Goal: Task Accomplishment & Management: Manage account settings

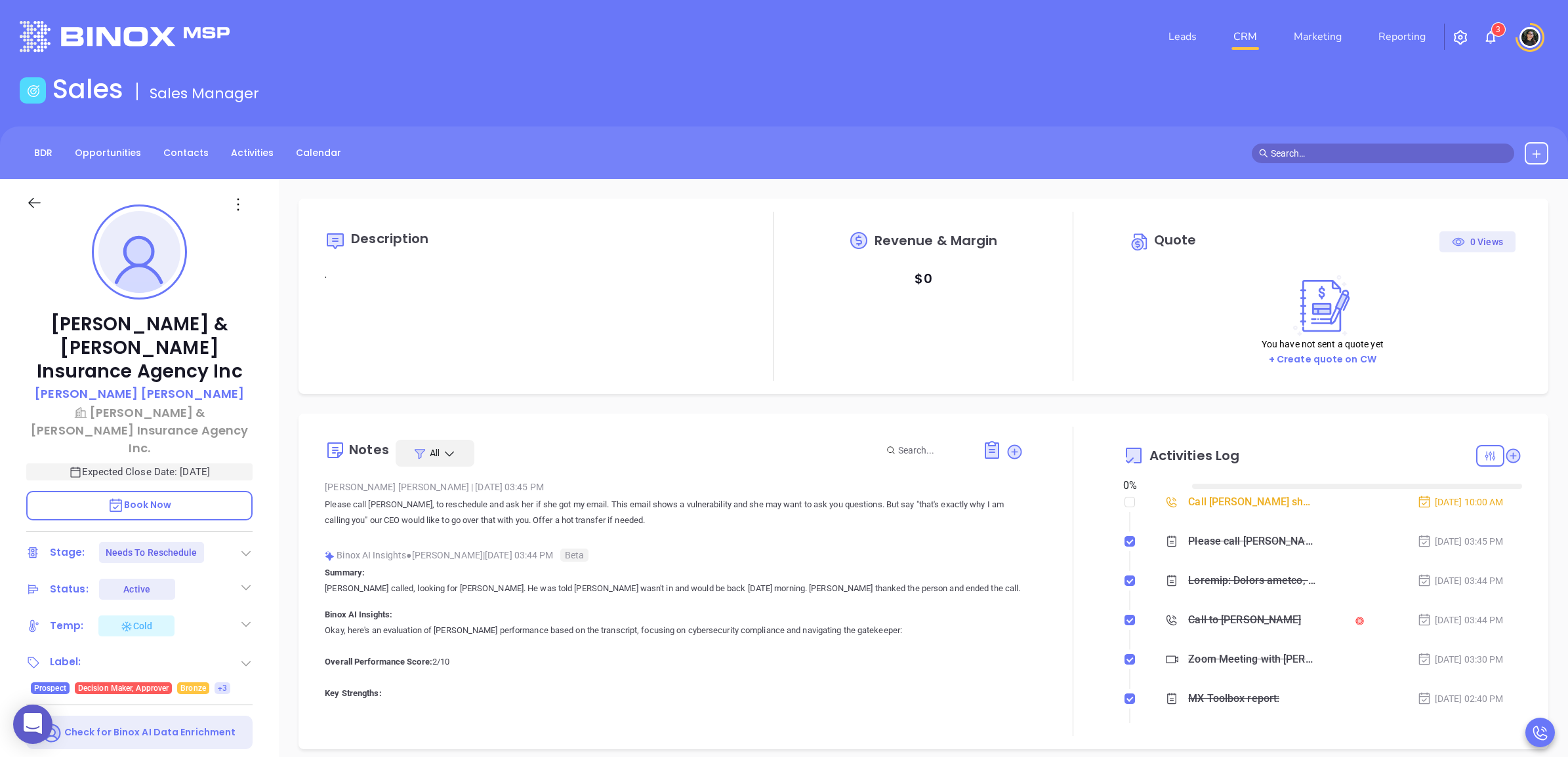
type input "[DATE]"
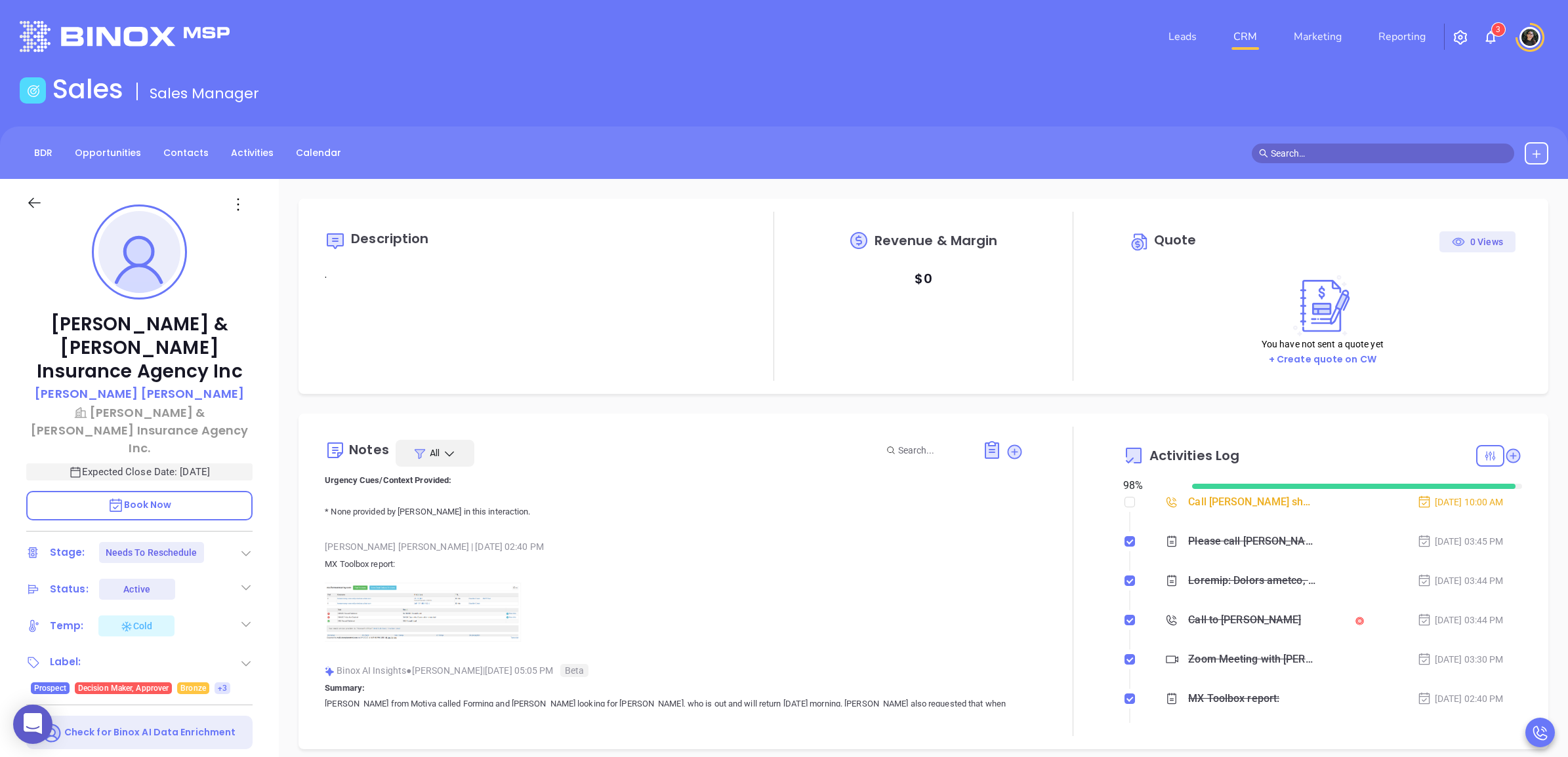
scroll to position [738, 0]
type input "[PERSON_NAME]"
click at [457, 633] on img at bounding box center [423, 624] width 197 height 61
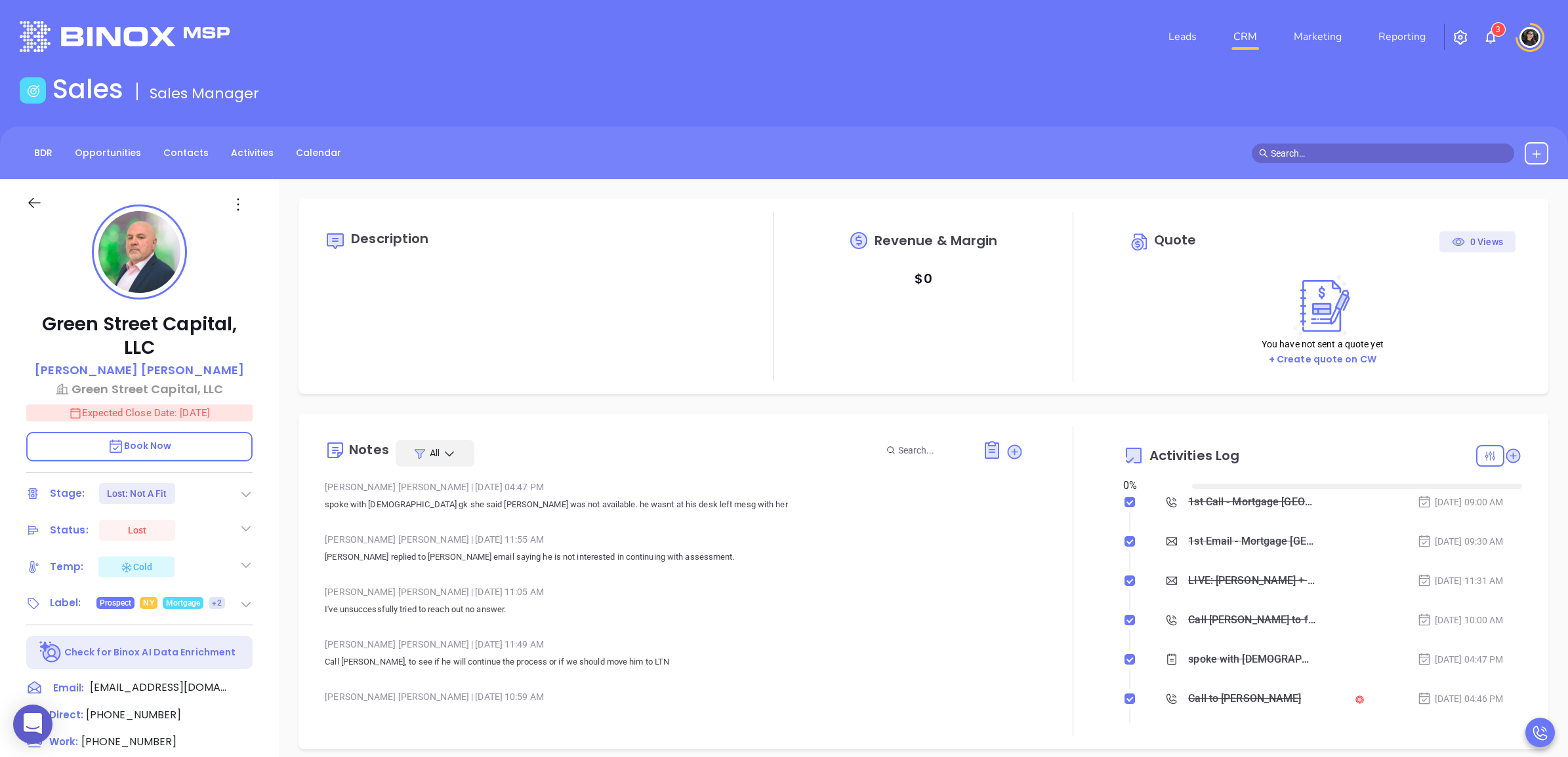
type input "08/14/2025"
type input "Wendy Hernandez"
click at [1263, 49] on li "CRM" at bounding box center [1245, 37] width 61 height 26
click at [1257, 43] on link "CRM" at bounding box center [1245, 37] width 34 height 26
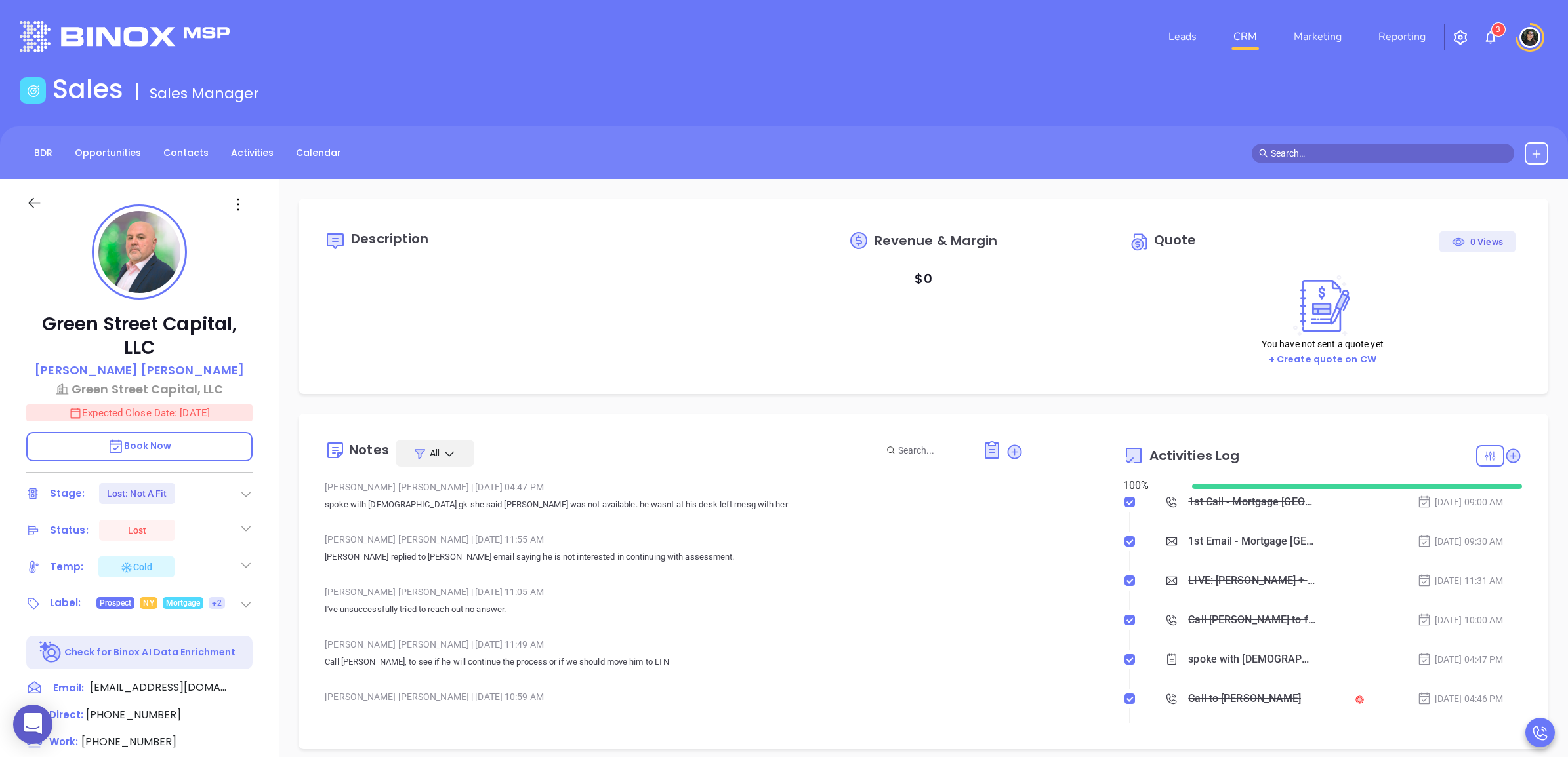
type input "[PERSON_NAME]"
click at [1244, 26] on link "CRM" at bounding box center [1245, 37] width 34 height 26
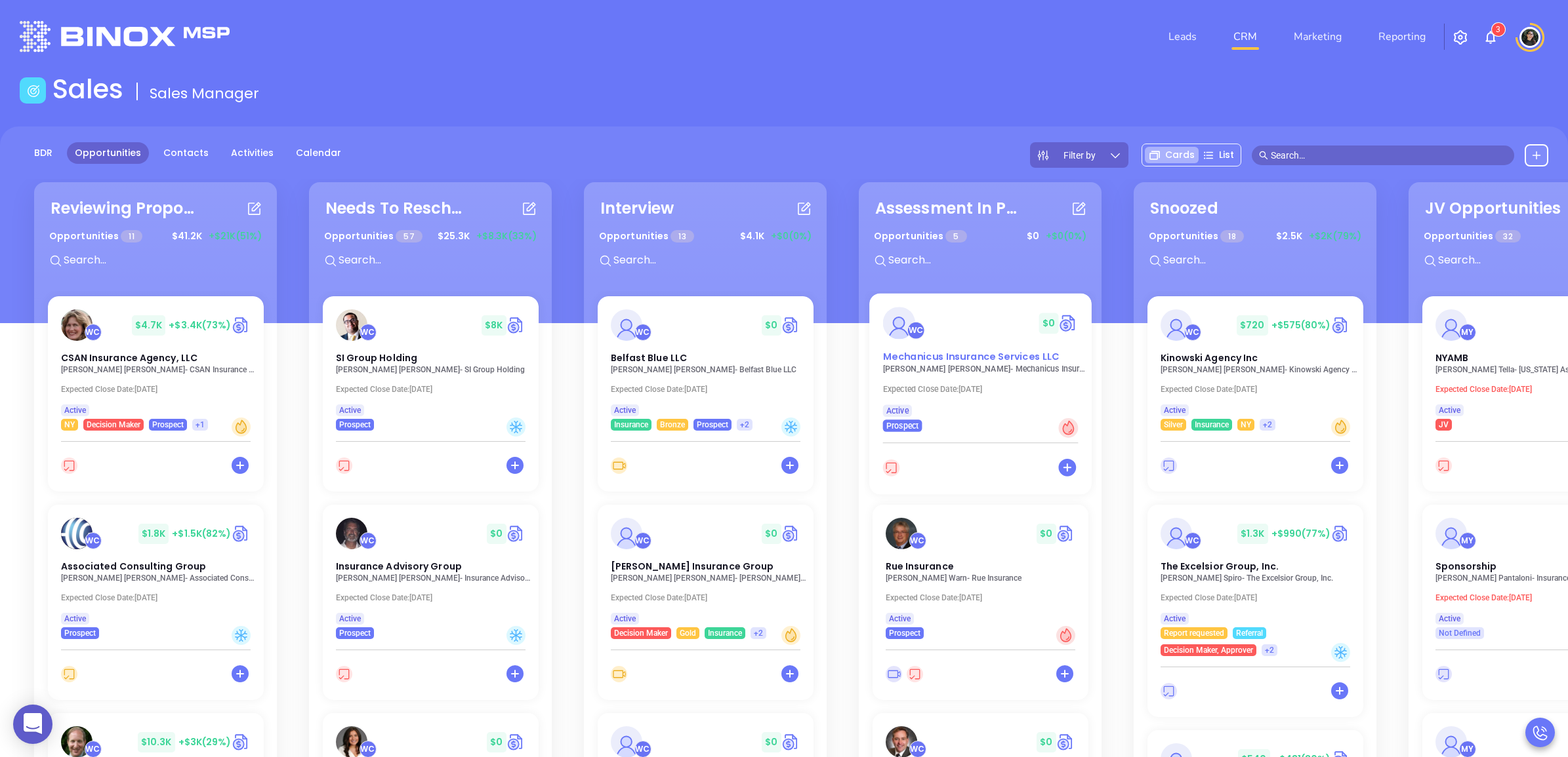
click at [966, 358] on span "Mechanicus Insurance Services LLC" at bounding box center [970, 357] width 176 height 14
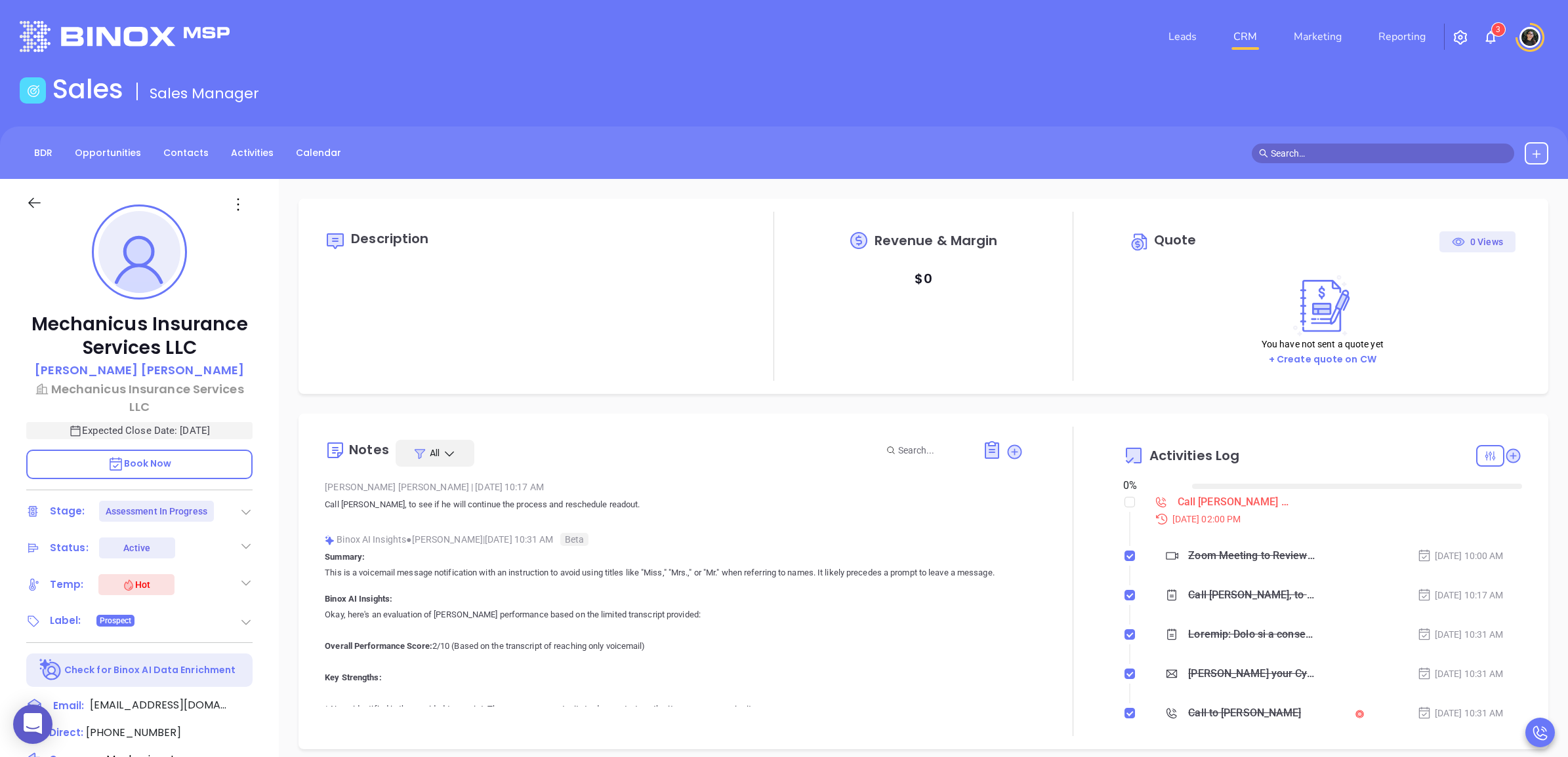
type input "[DATE]"
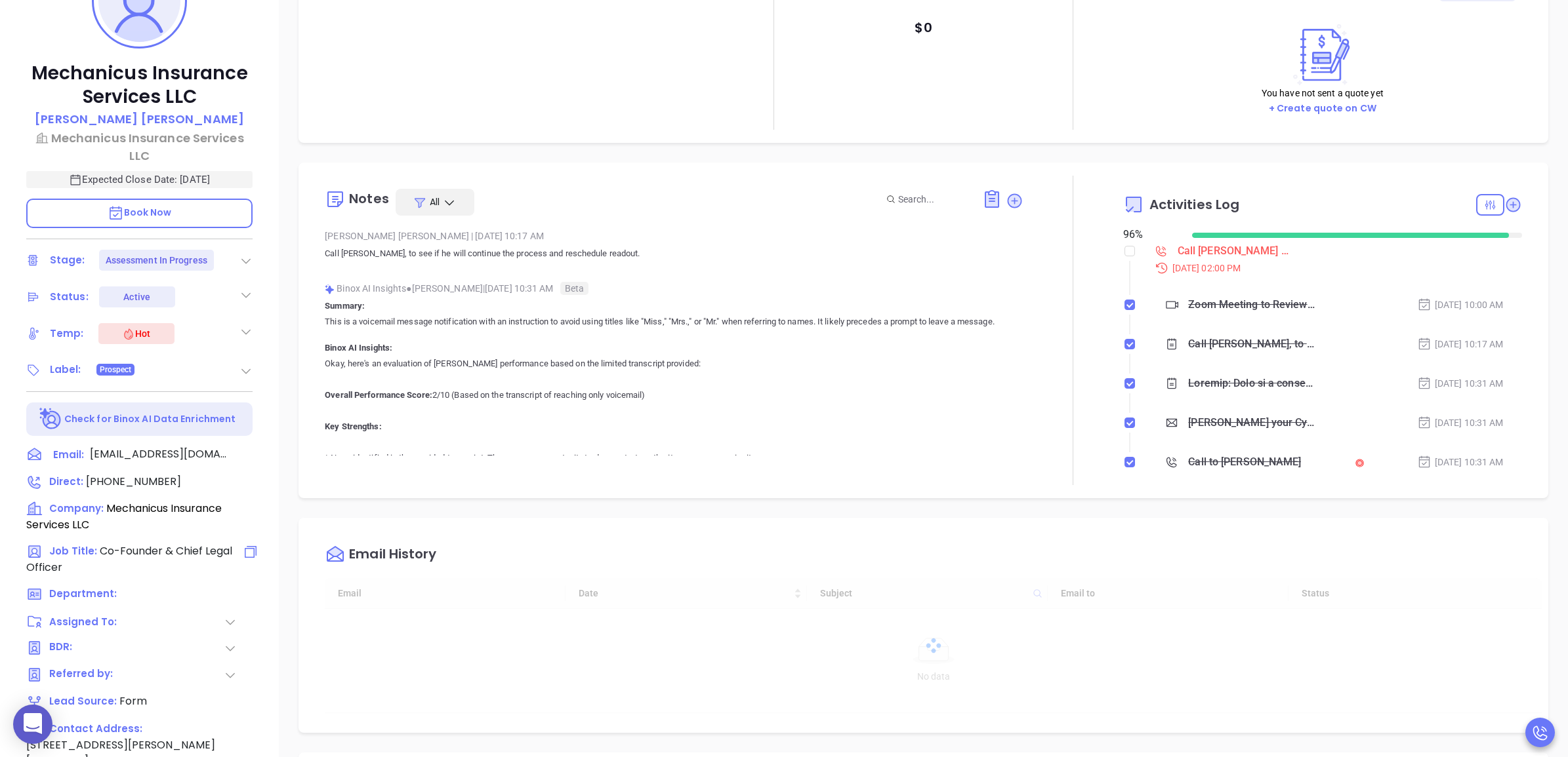
scroll to position [328, 0]
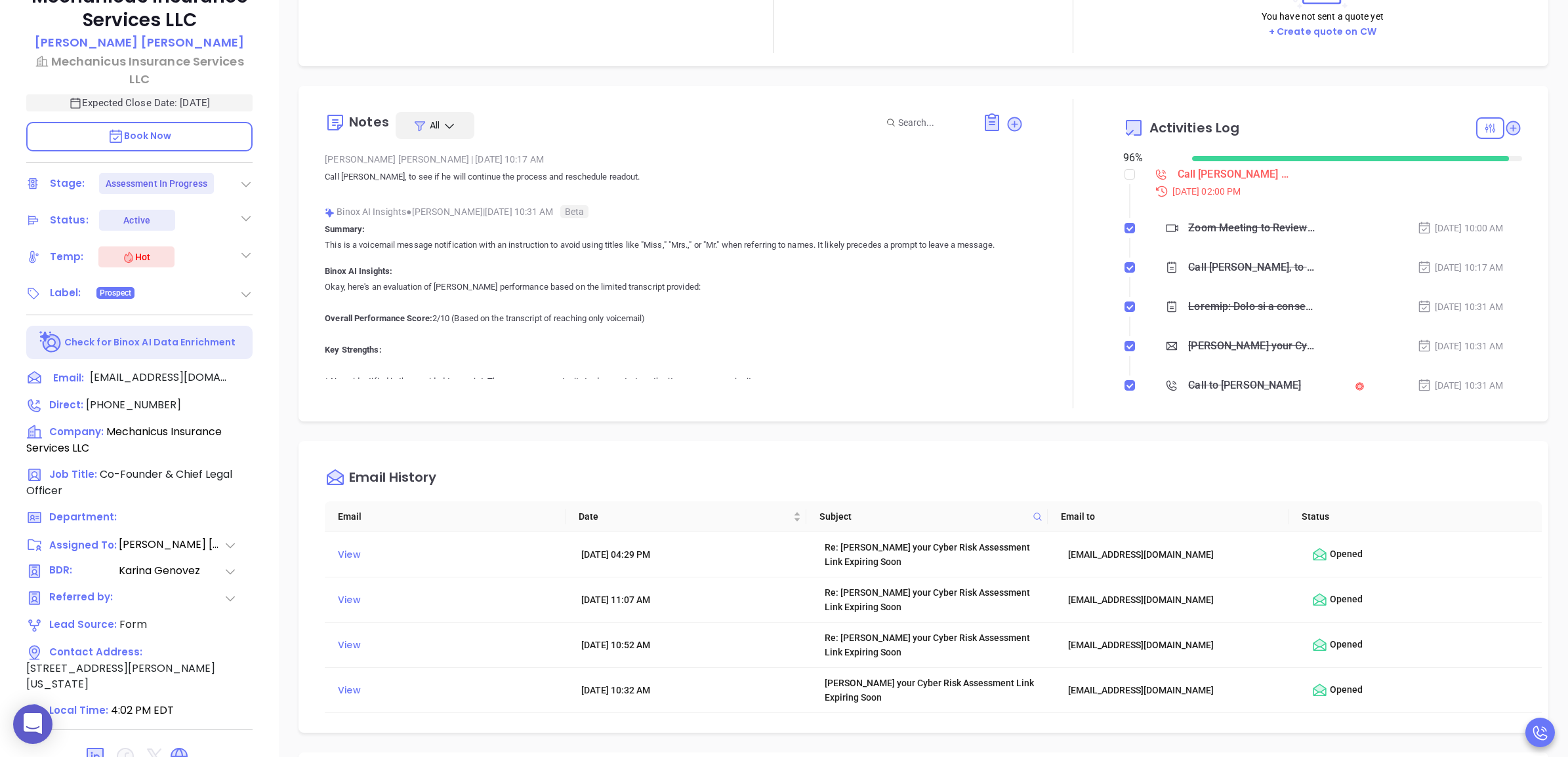
type input "[PERSON_NAME]"
click at [132, 403] on span "(914) 960-0597" at bounding box center [133, 405] width 95 height 15
type input "(914) 960-0597"
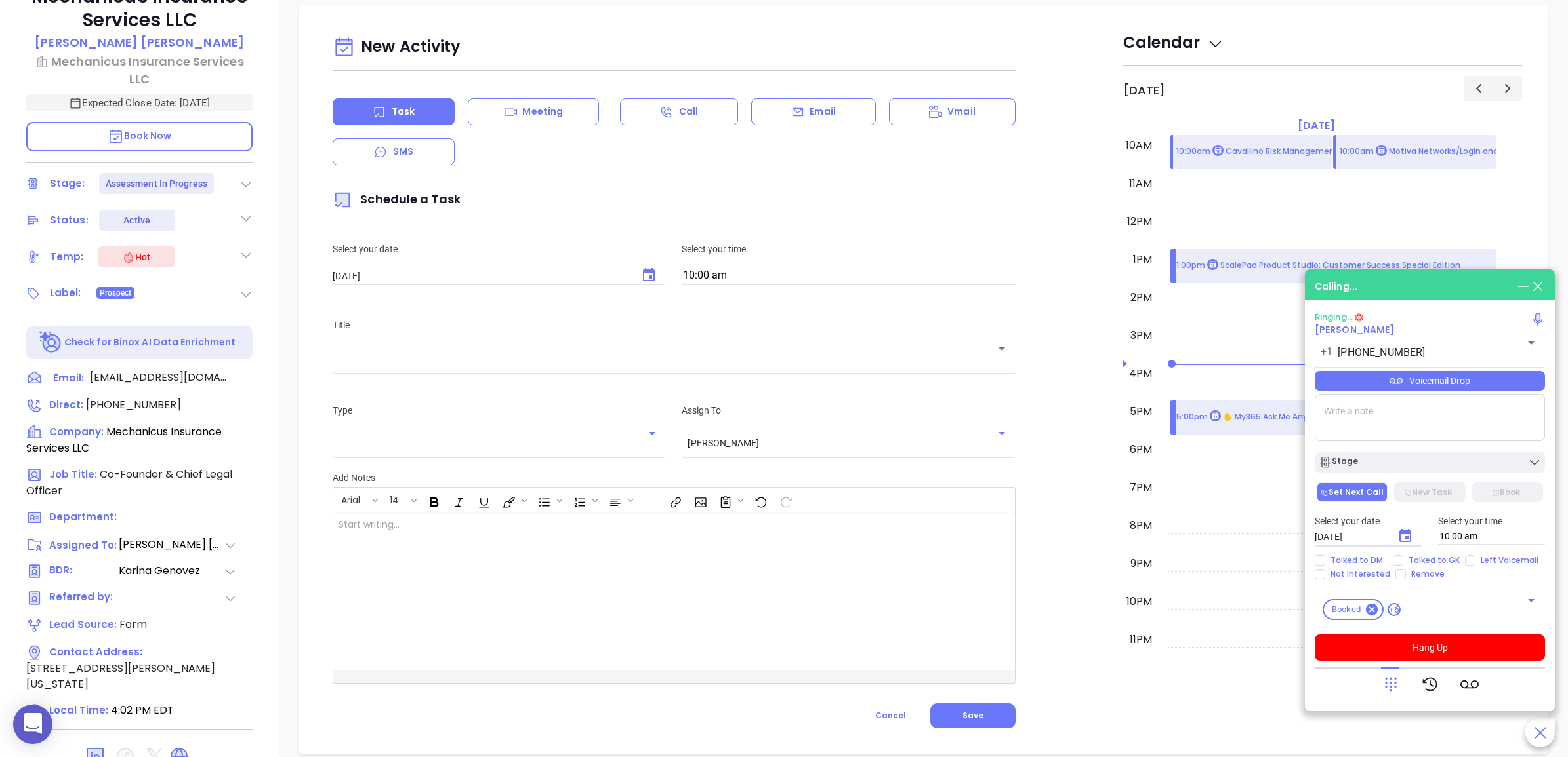
scroll to position [655, 0]
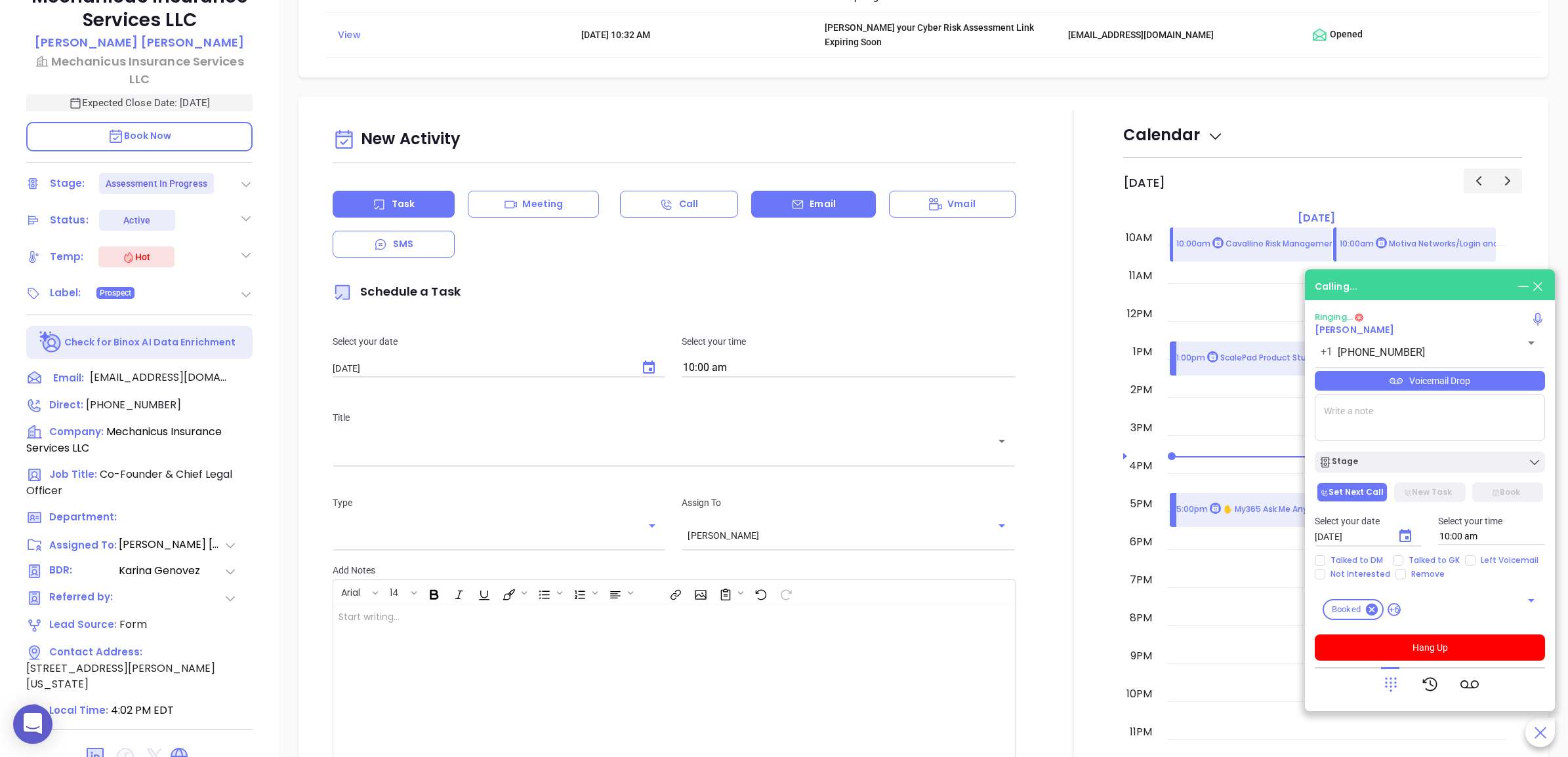
click at [791, 202] on icon at bounding box center [798, 205] width 13 height 13
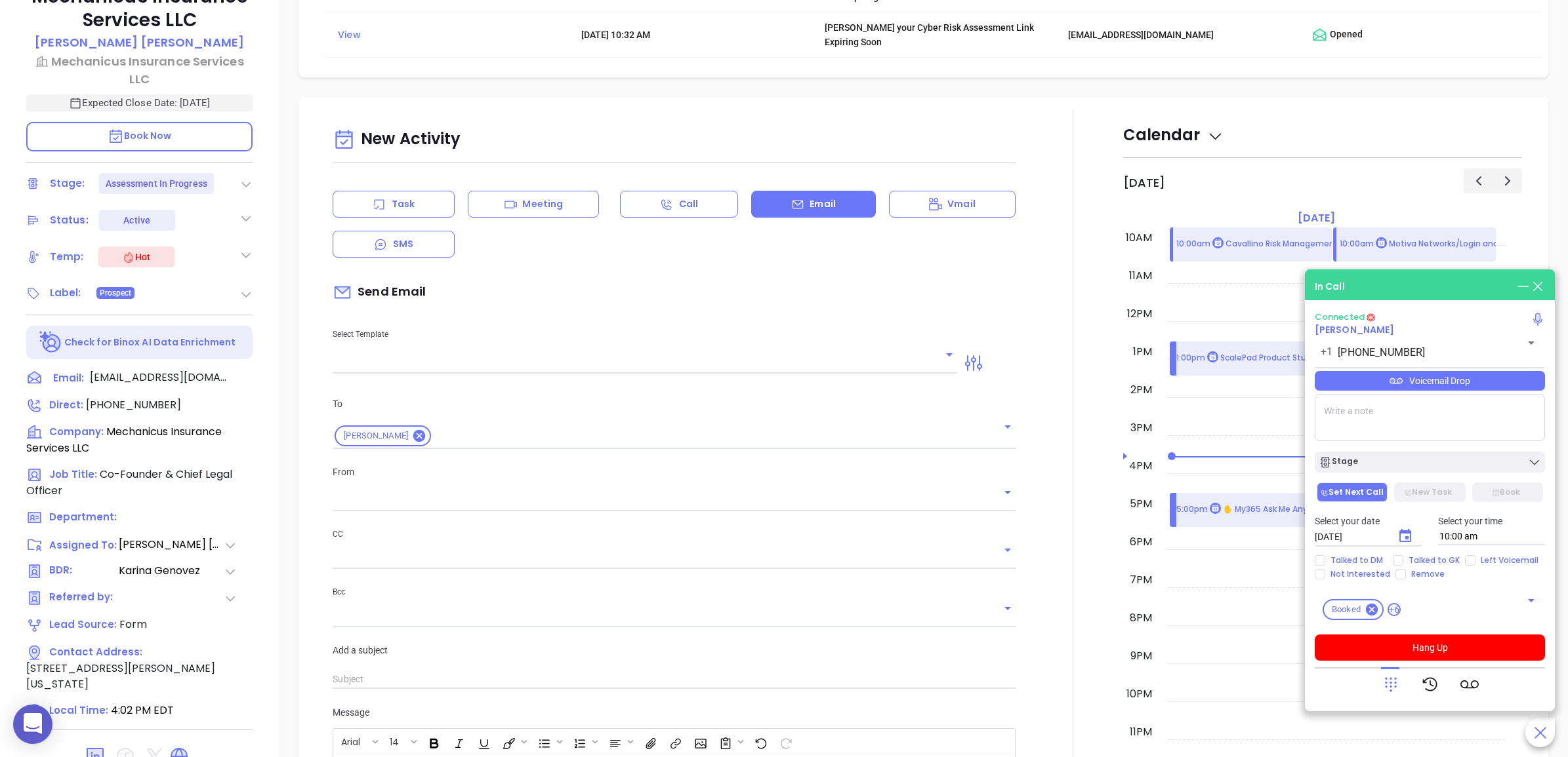
click at [576, 355] on input "text" at bounding box center [635, 364] width 605 height 19
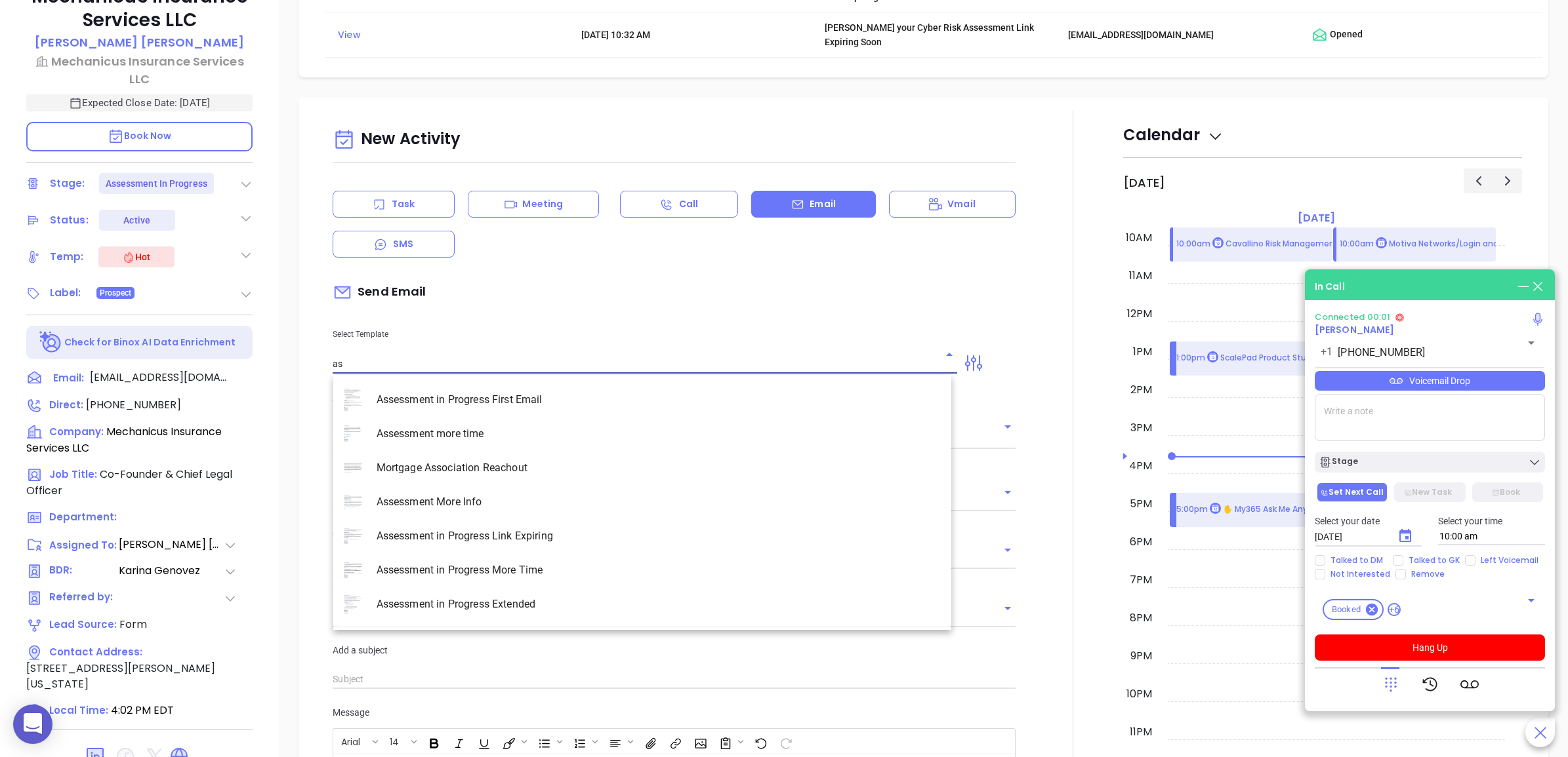
type input "ass"
type input "[PERSON_NAME]"
click at [1421, 656] on button "Hang Up" at bounding box center [1430, 647] width 230 height 26
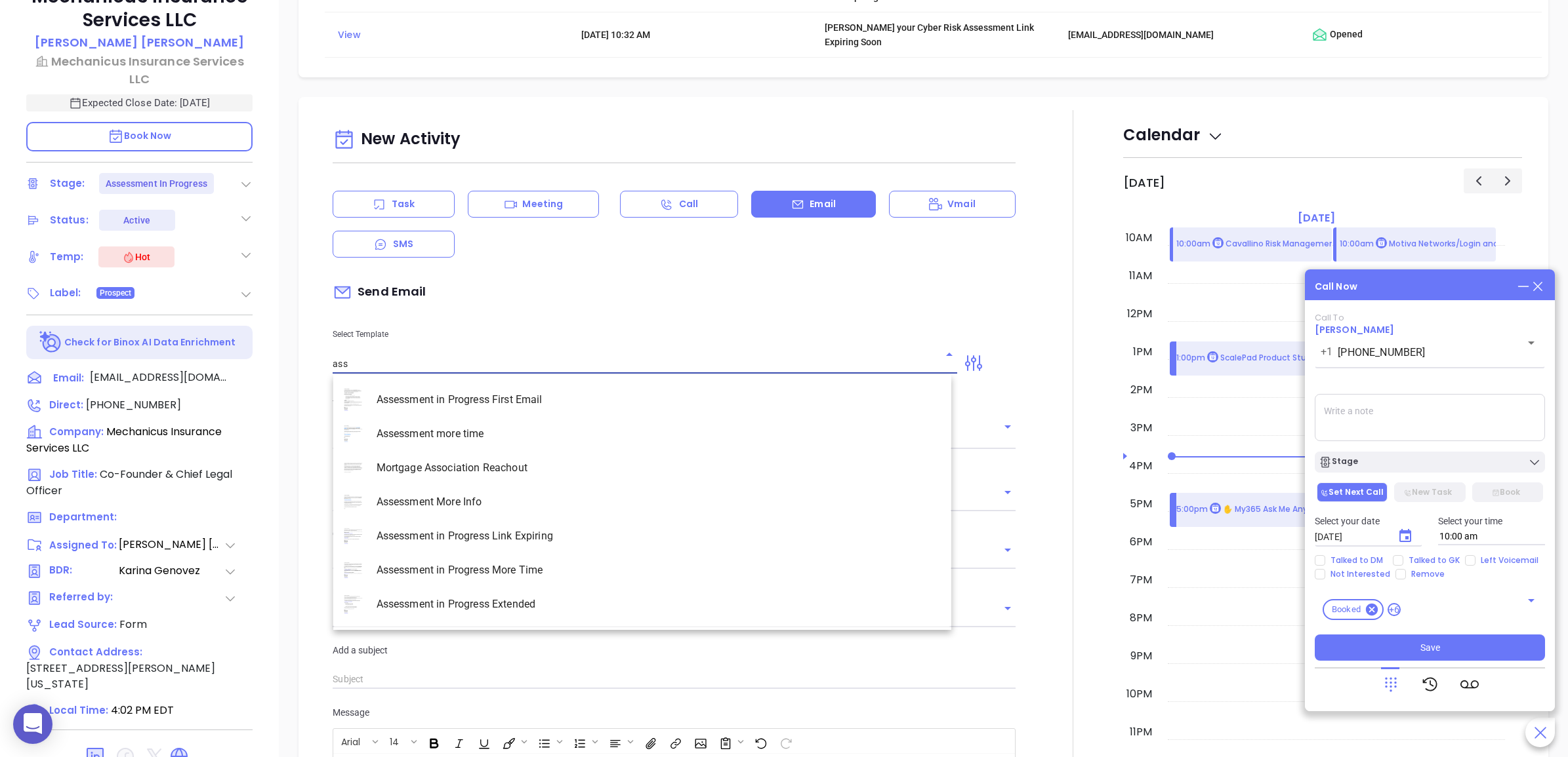
click at [536, 360] on input "ass" at bounding box center [635, 364] width 605 height 19
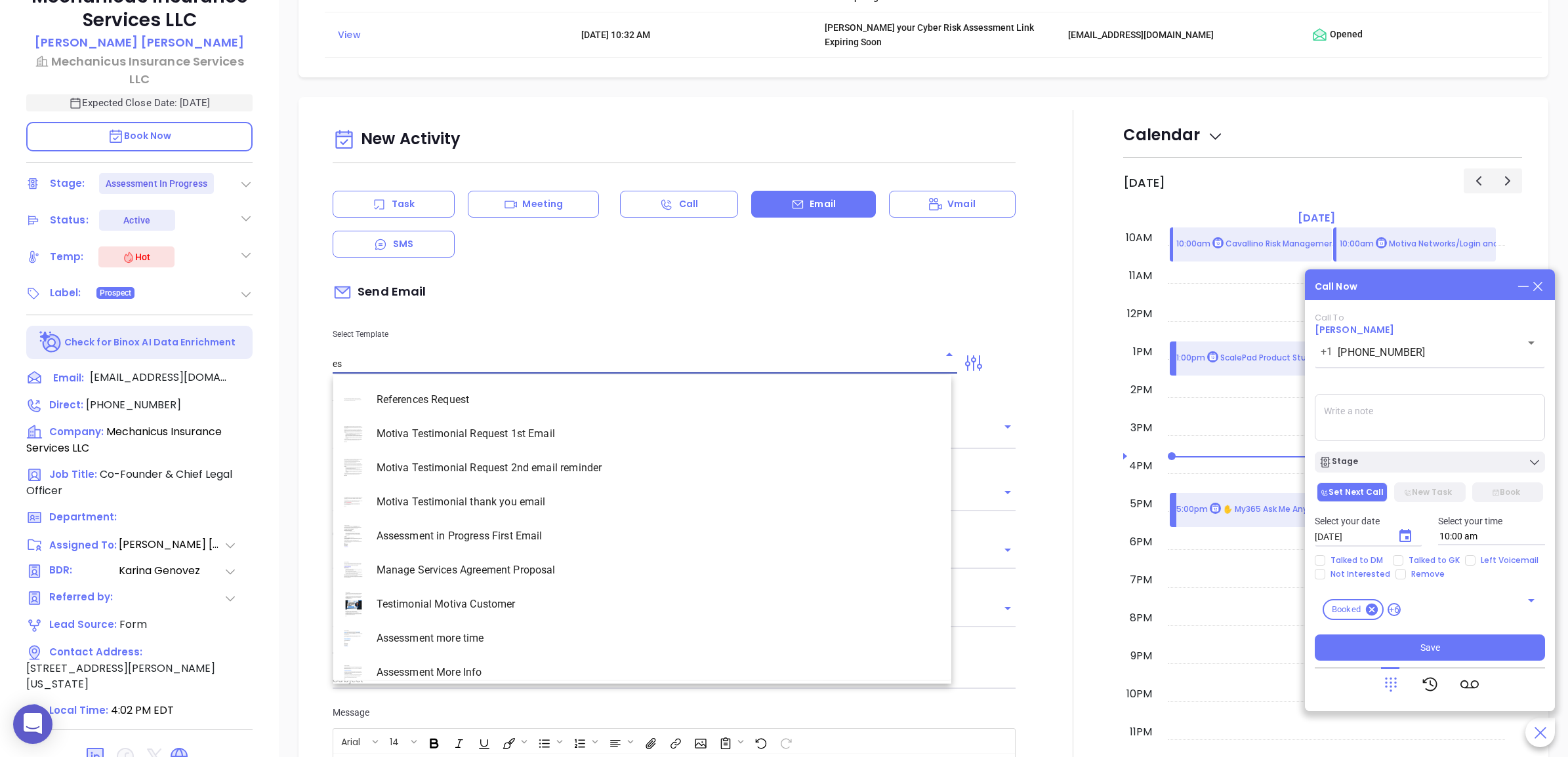
type input "e"
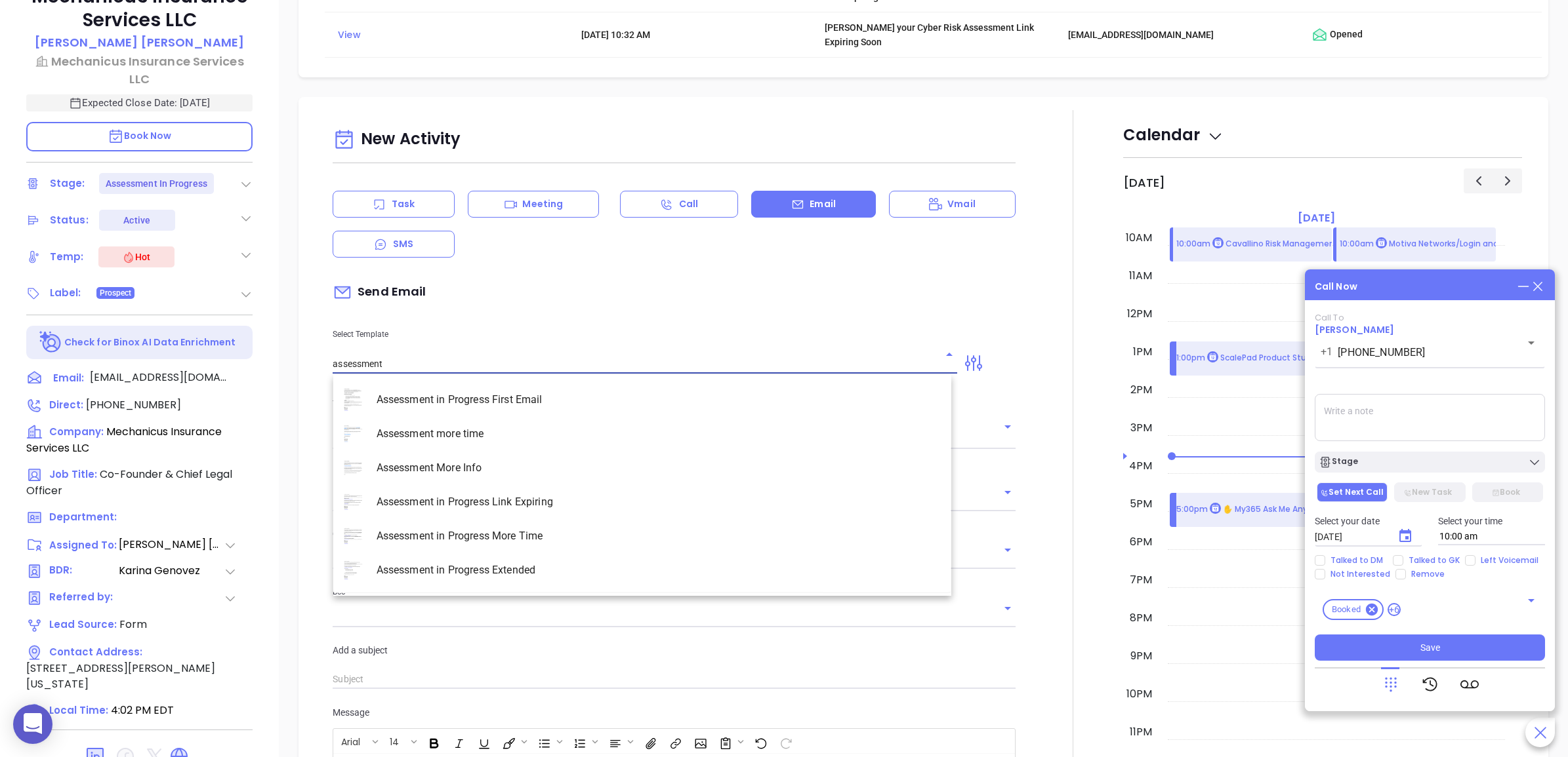
click at [561, 538] on li "Assessment in Progress More Time" at bounding box center [642, 536] width 618 height 34
type input "Assessment in Progress More Time"
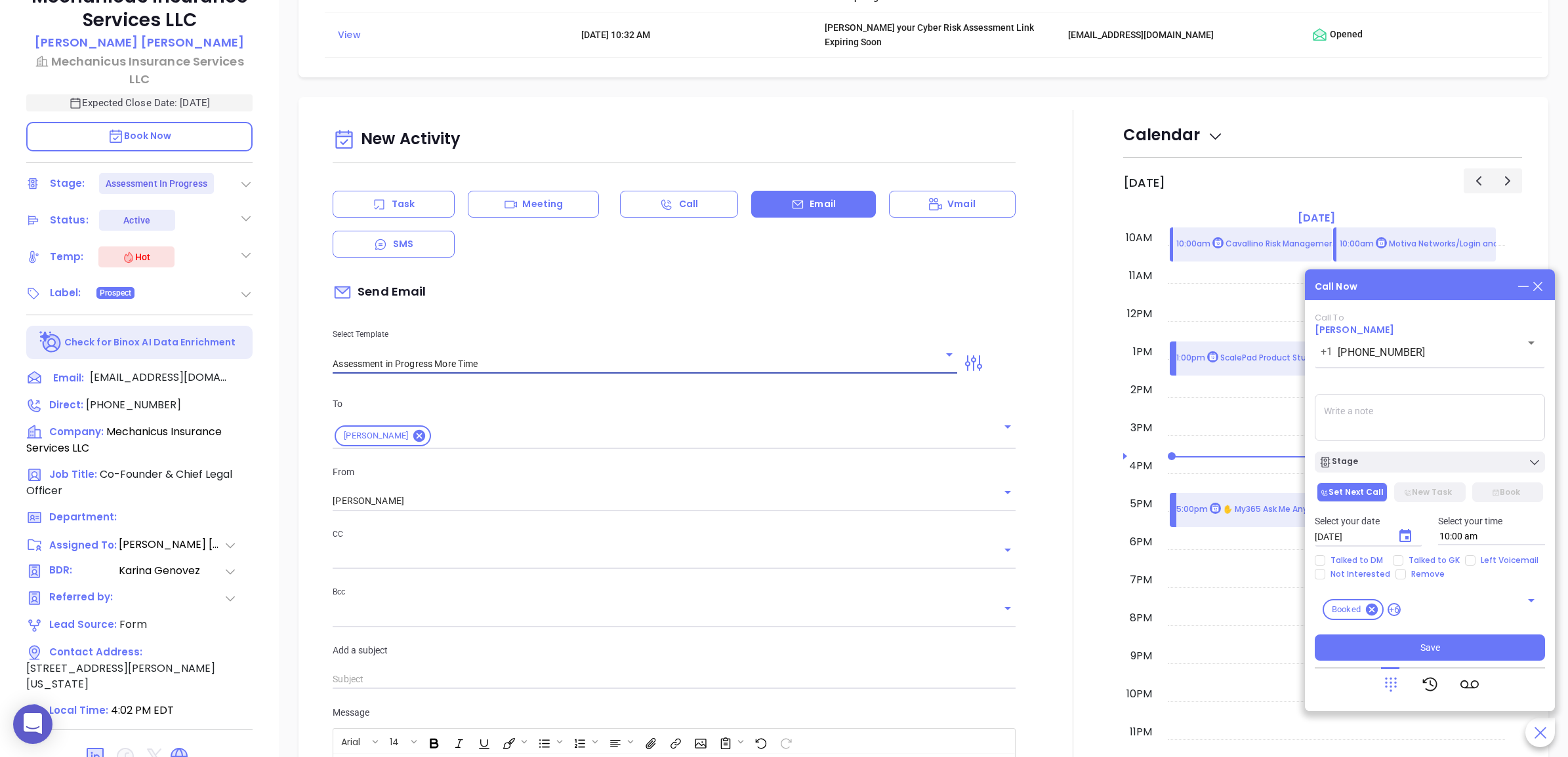
type input "David, how more time do you need?"
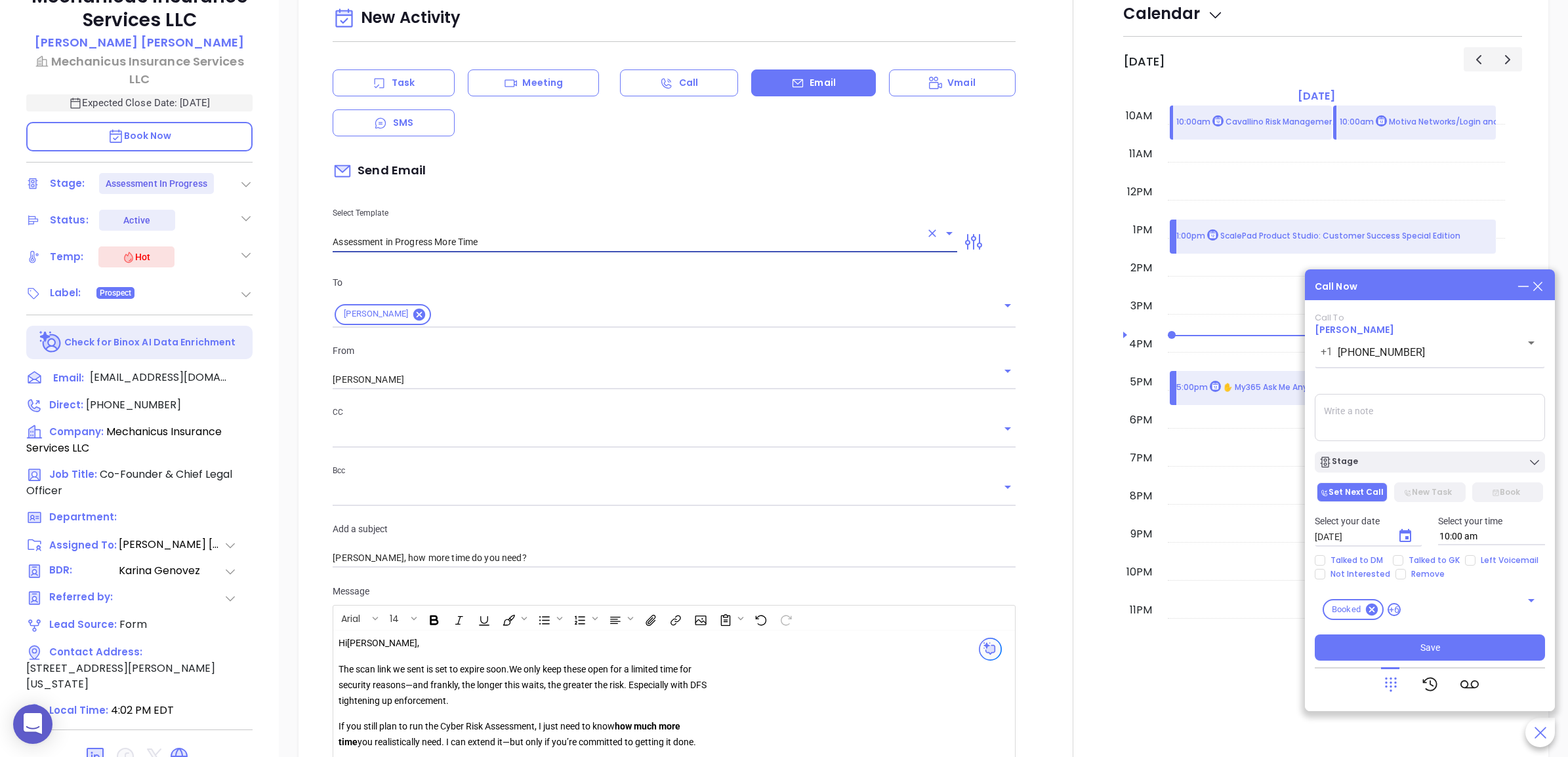
scroll to position [901, 0]
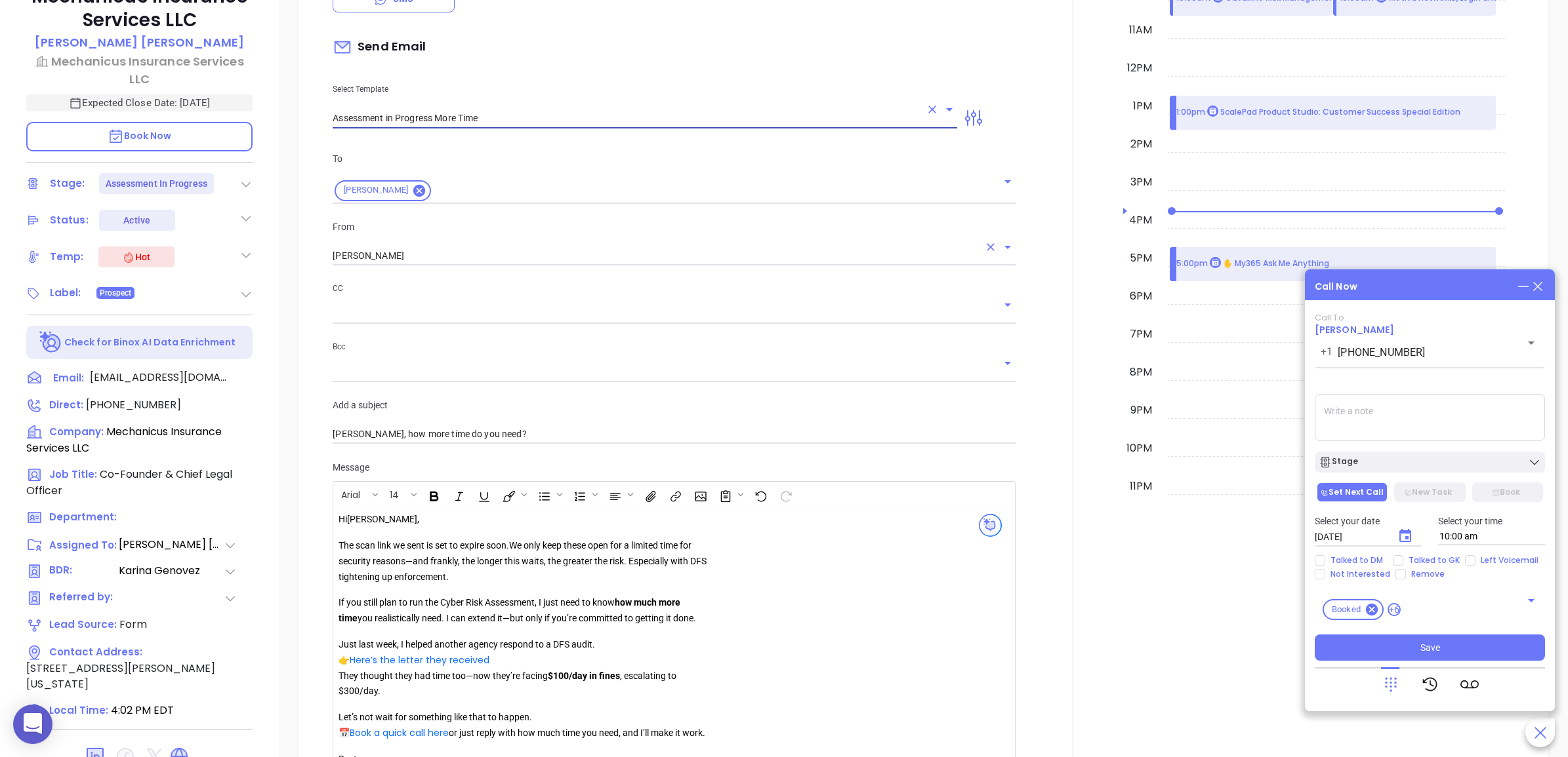
type input "Assessment in Progress More Time"
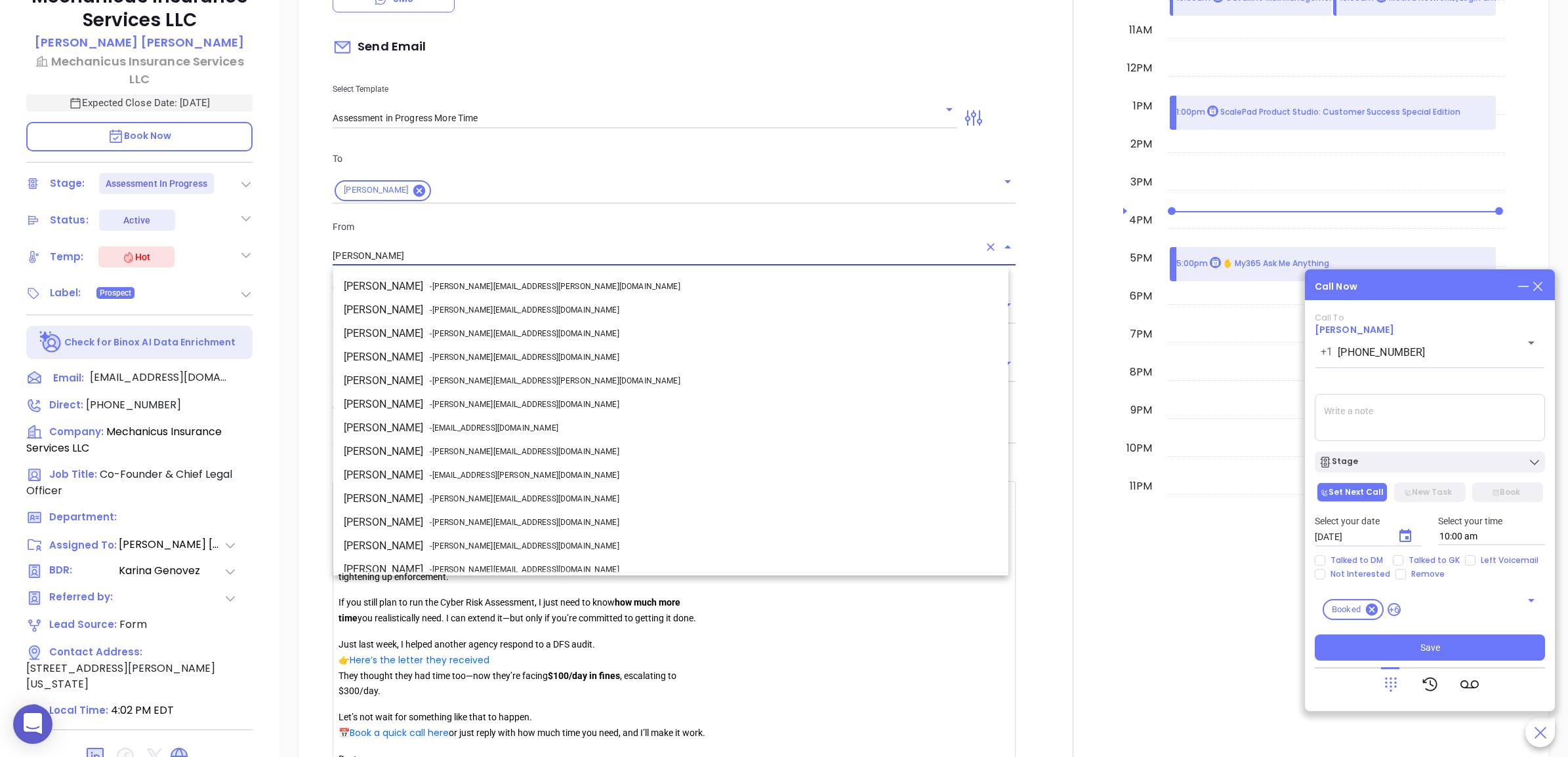
click at [457, 256] on input "[PERSON_NAME]" at bounding box center [655, 256] width 646 height 19
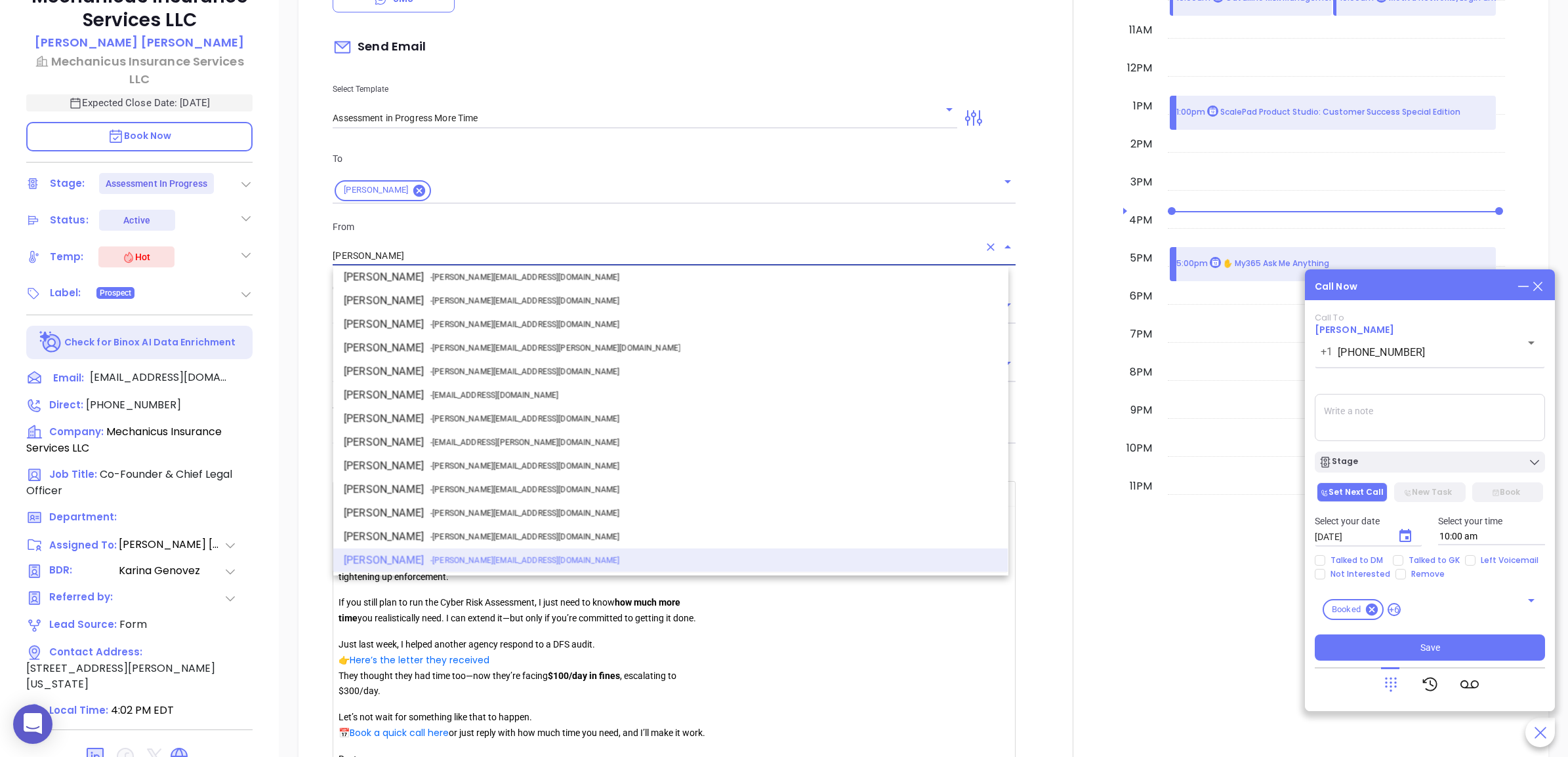
click at [445, 413] on span "- walter@motiva.net" at bounding box center [524, 419] width 189 height 12
type input "[PERSON_NAME]"
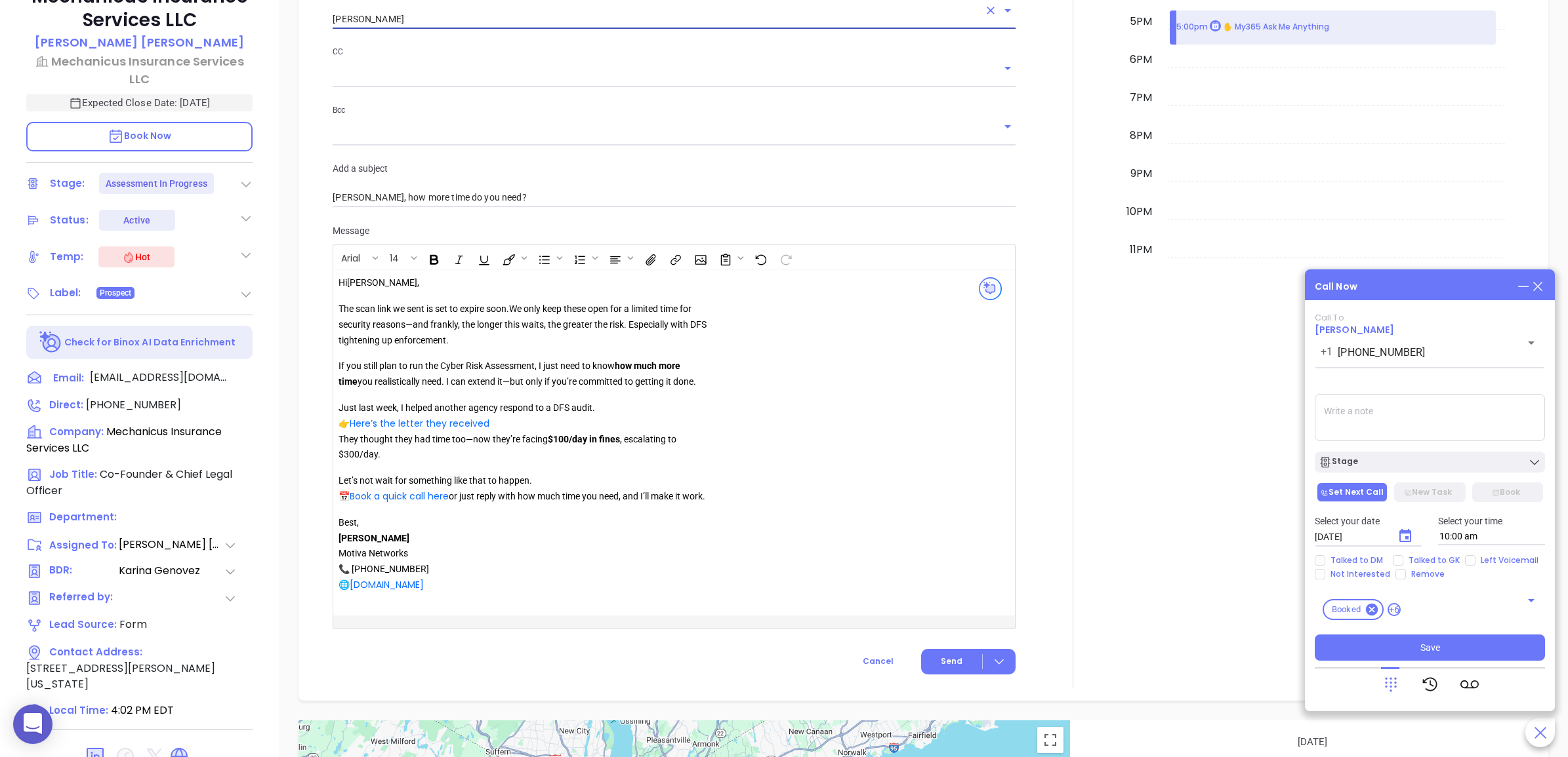
scroll to position [1147, 0]
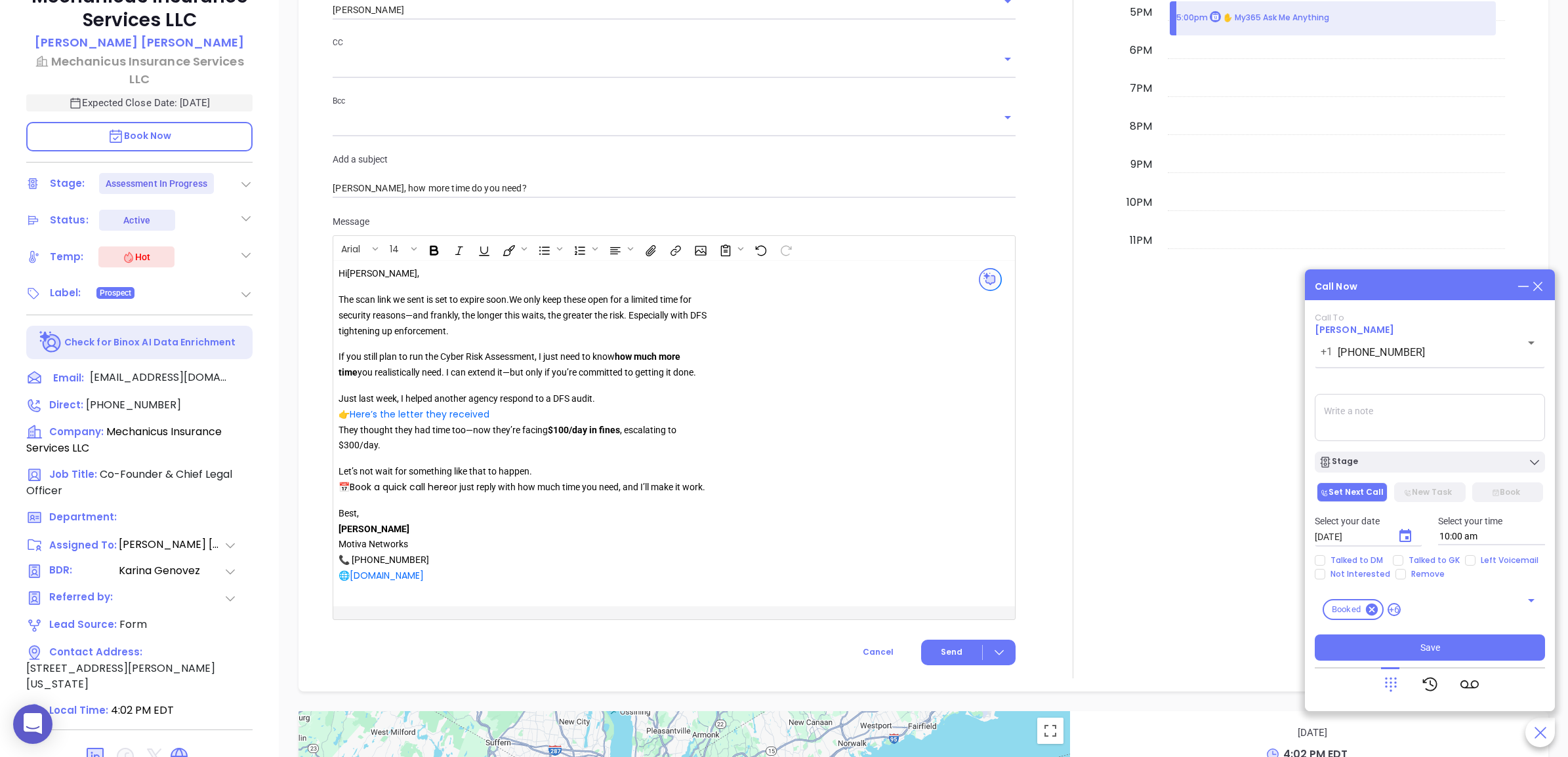
click at [418, 489] on link "Book a quick call here" at bounding box center [399, 487] width 99 height 13
click at [392, 511] on icon "Edit link" at bounding box center [396, 513] width 9 height 9
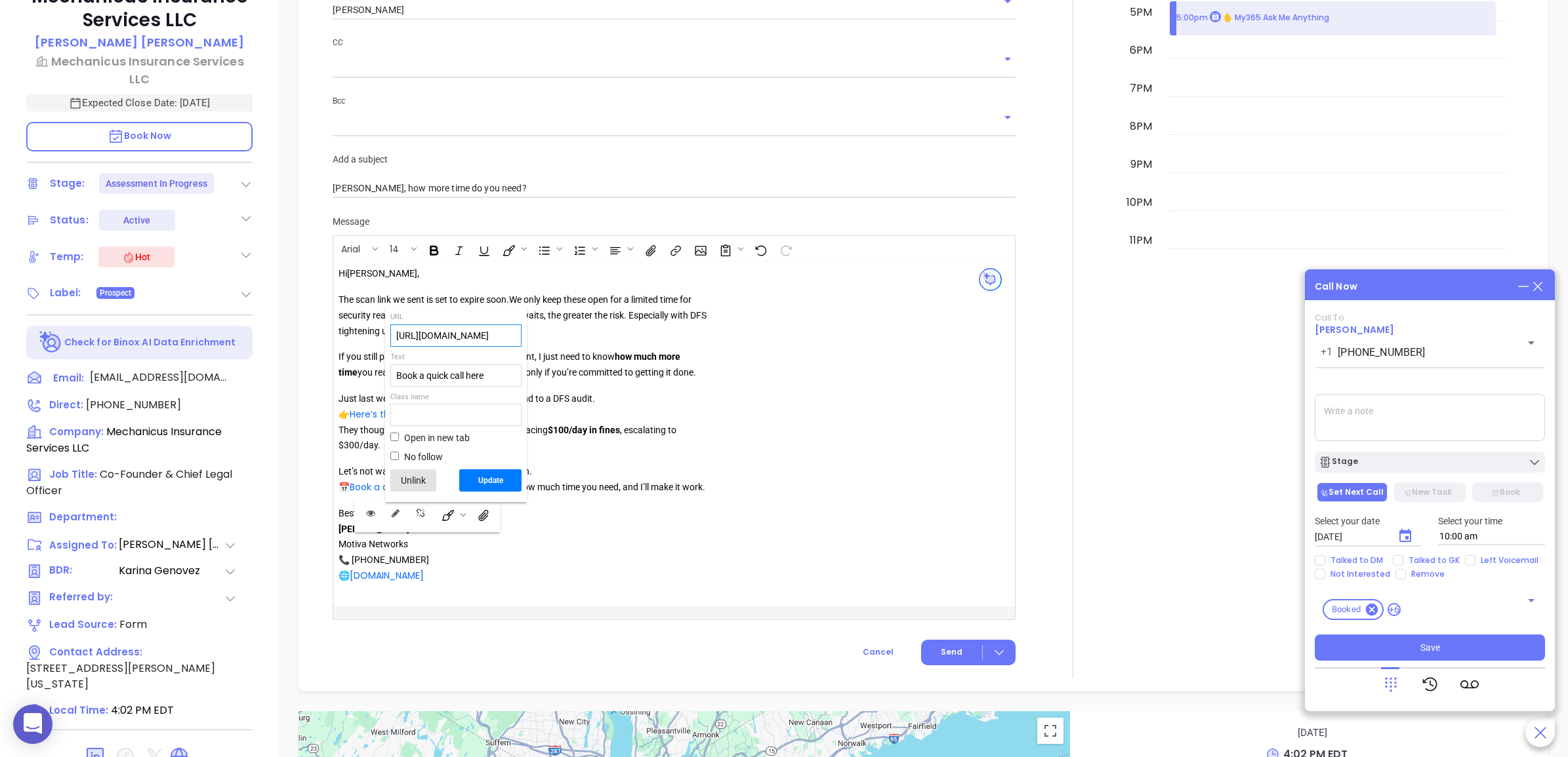
click at [469, 335] on input "https://binoxmsp.web.app/booking?config_id=941c0493-af4a-4f07-887d-fd414f1fc227" at bounding box center [456, 336] width 130 height 21
paste input "032b3ebe-4c28-4595-888d-b1dfb7648a90"
type input "https://binoxmsp.web.app/booking?config_id=032b3ebe-4c28-4595-888d-b1dfb7648a90"
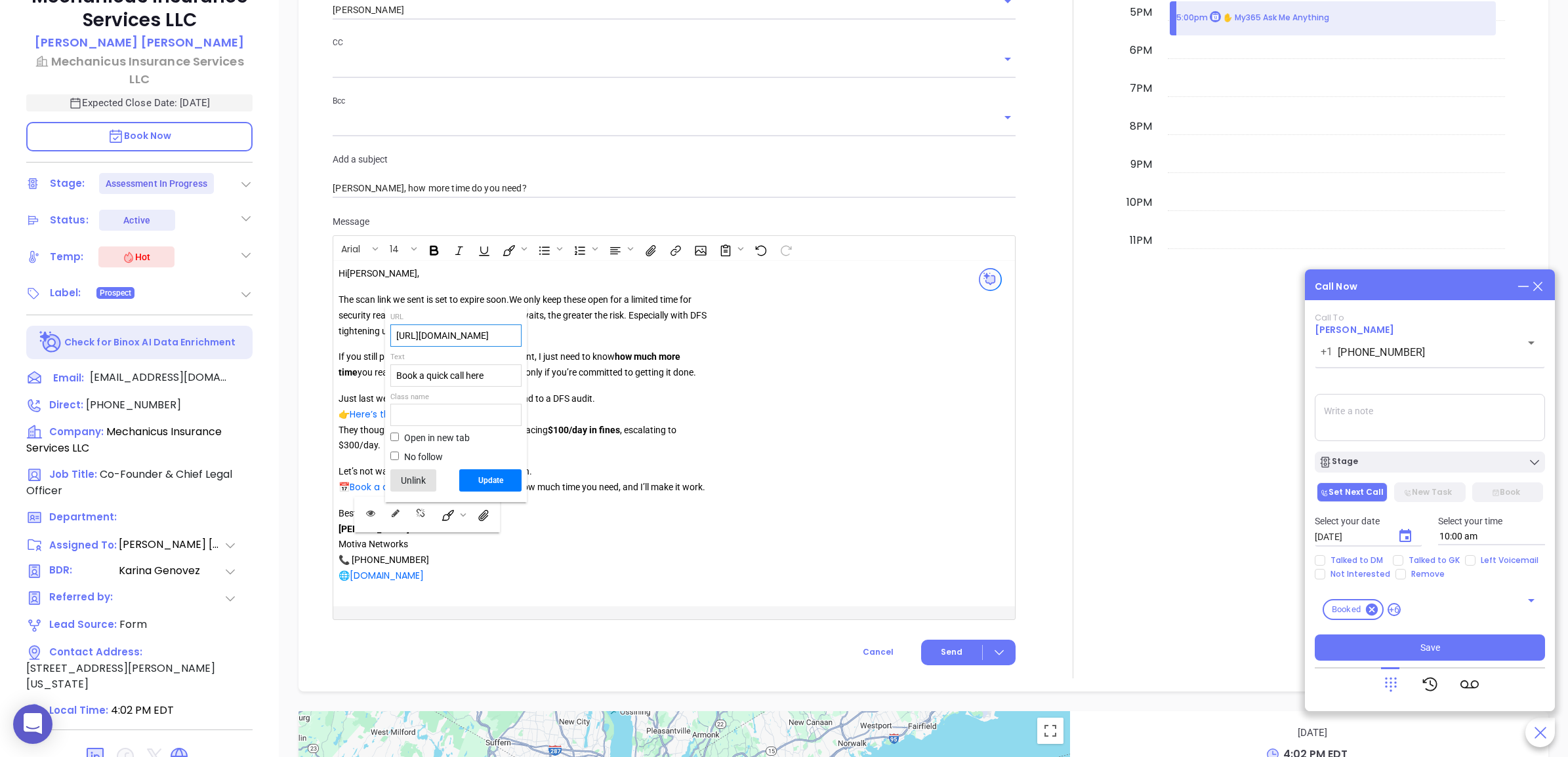
scroll to position [0, 243]
click at [494, 481] on button "Update" at bounding box center [491, 481] width 63 height 23
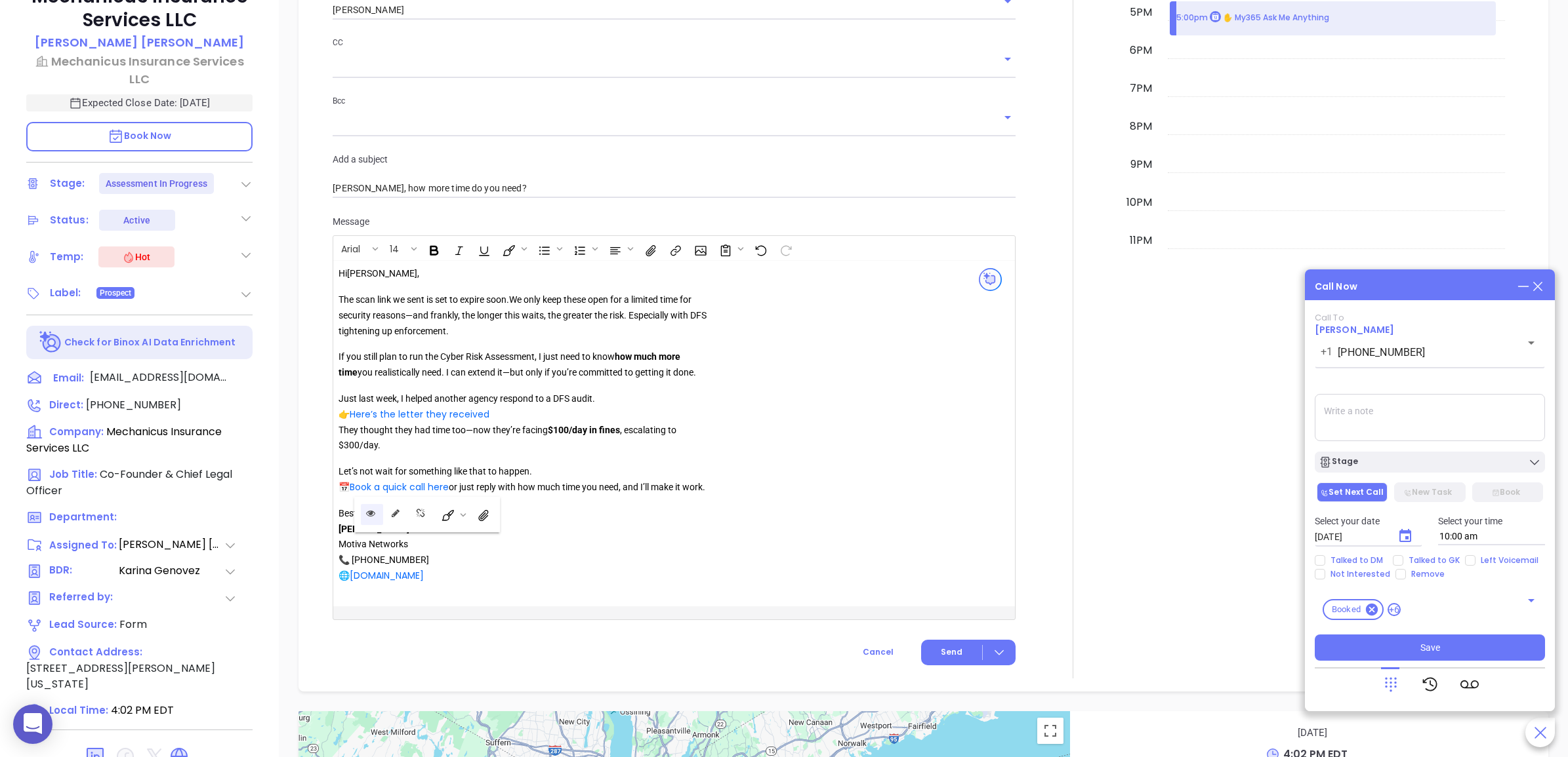
click at [368, 514] on icon "Open link" at bounding box center [370, 513] width 9 height 9
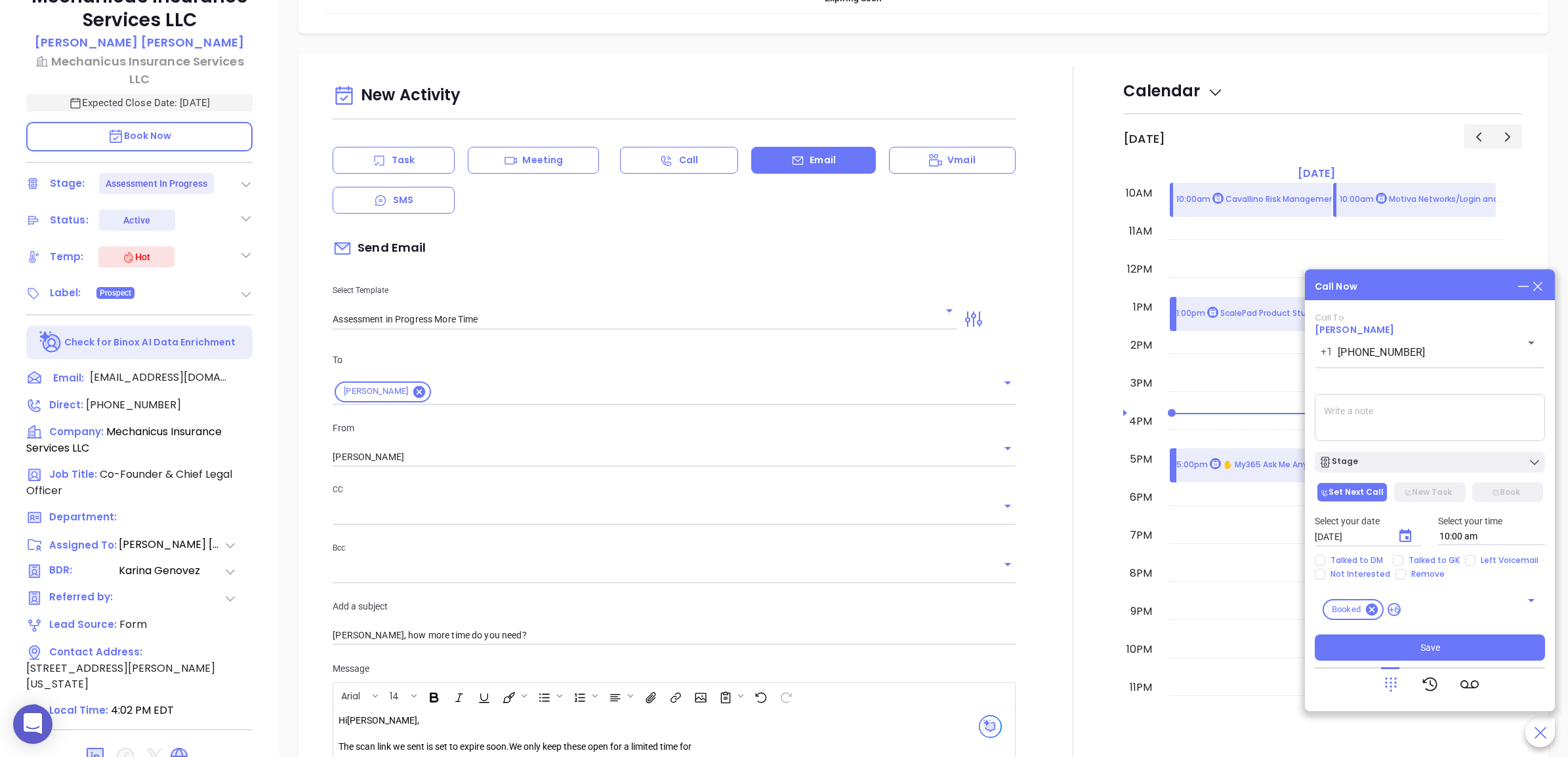
scroll to position [901, 0]
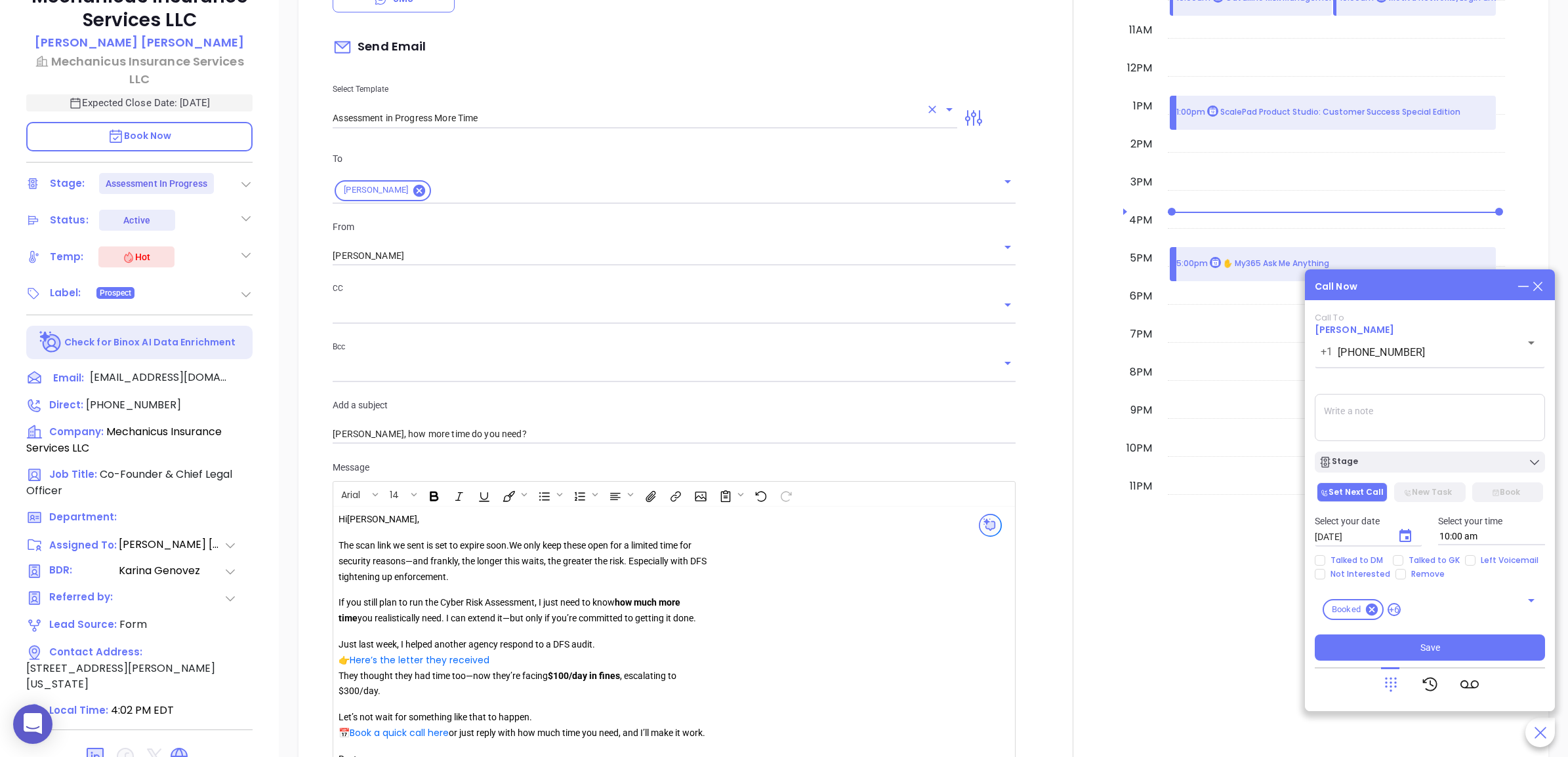
click at [492, 126] on input "Assessment in Progress More Time" at bounding box center [626, 118] width 588 height 19
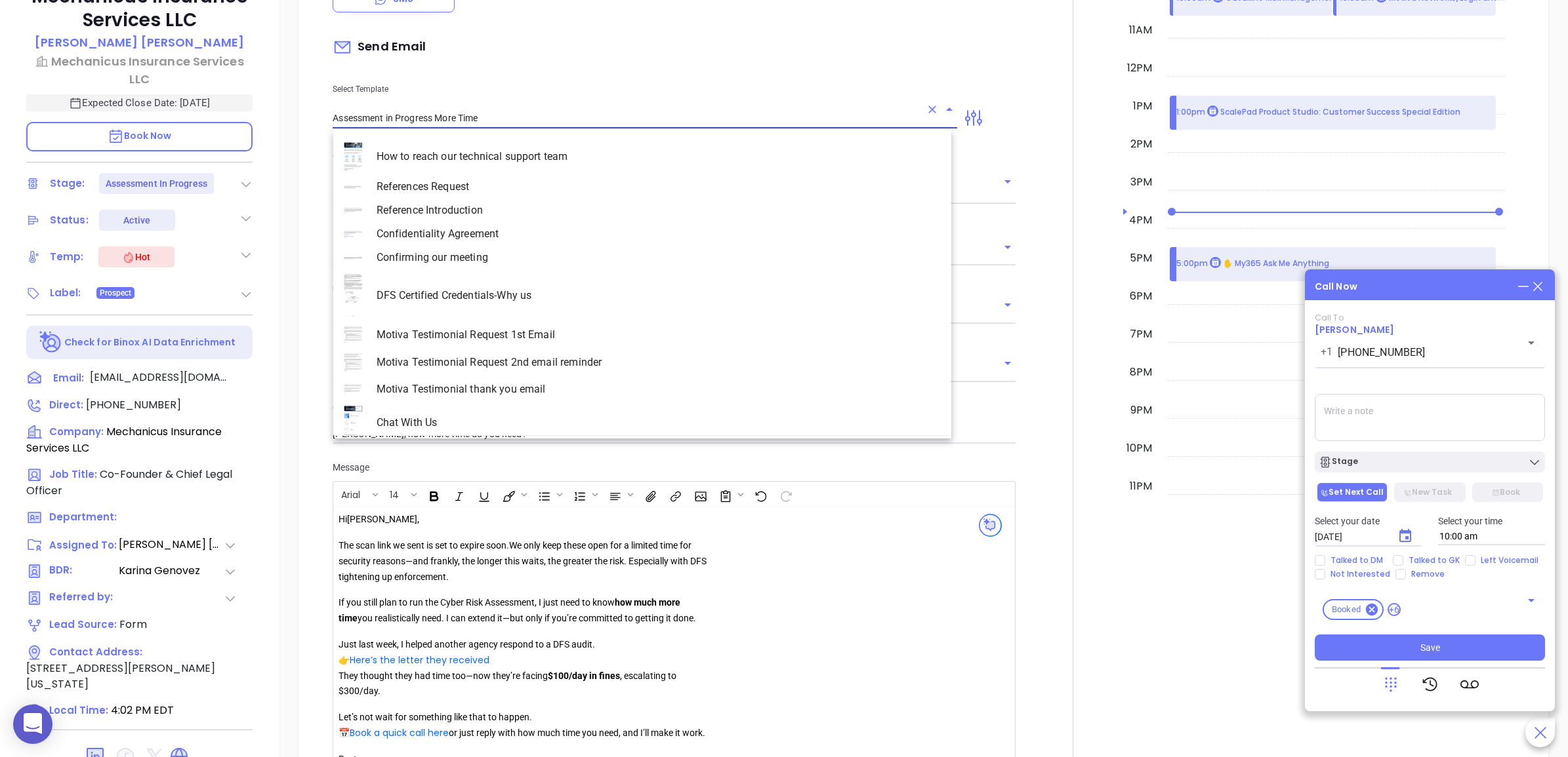
click at [492, 126] on input "Assessment in Progress More Time" at bounding box center [626, 118] width 588 height 19
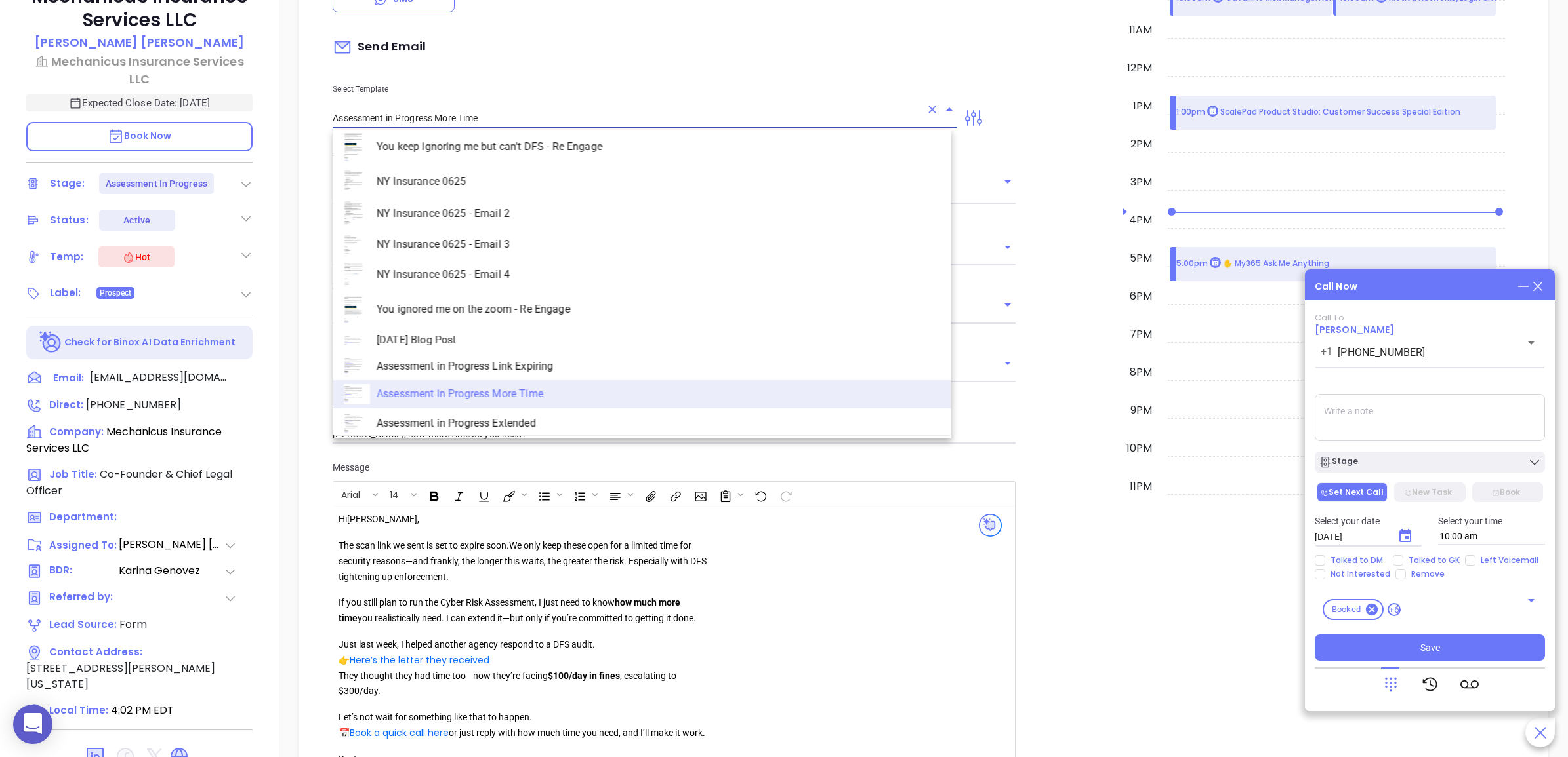
click at [492, 126] on input "Assessment in Progress More Time" at bounding box center [626, 118] width 588 height 19
click at [1053, 191] on div at bounding box center [1073, 395] width 100 height 1059
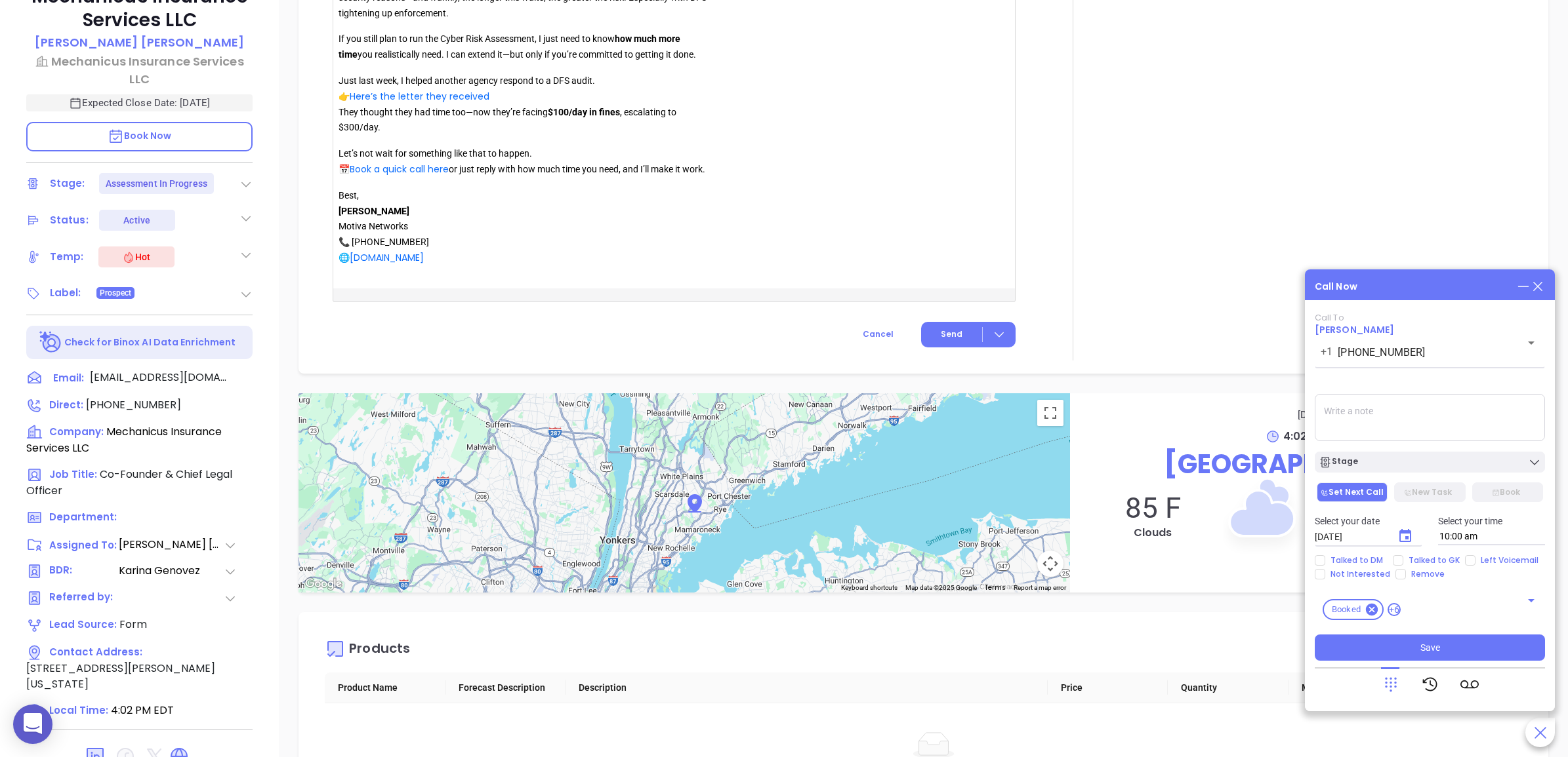
scroll to position [1557, 0]
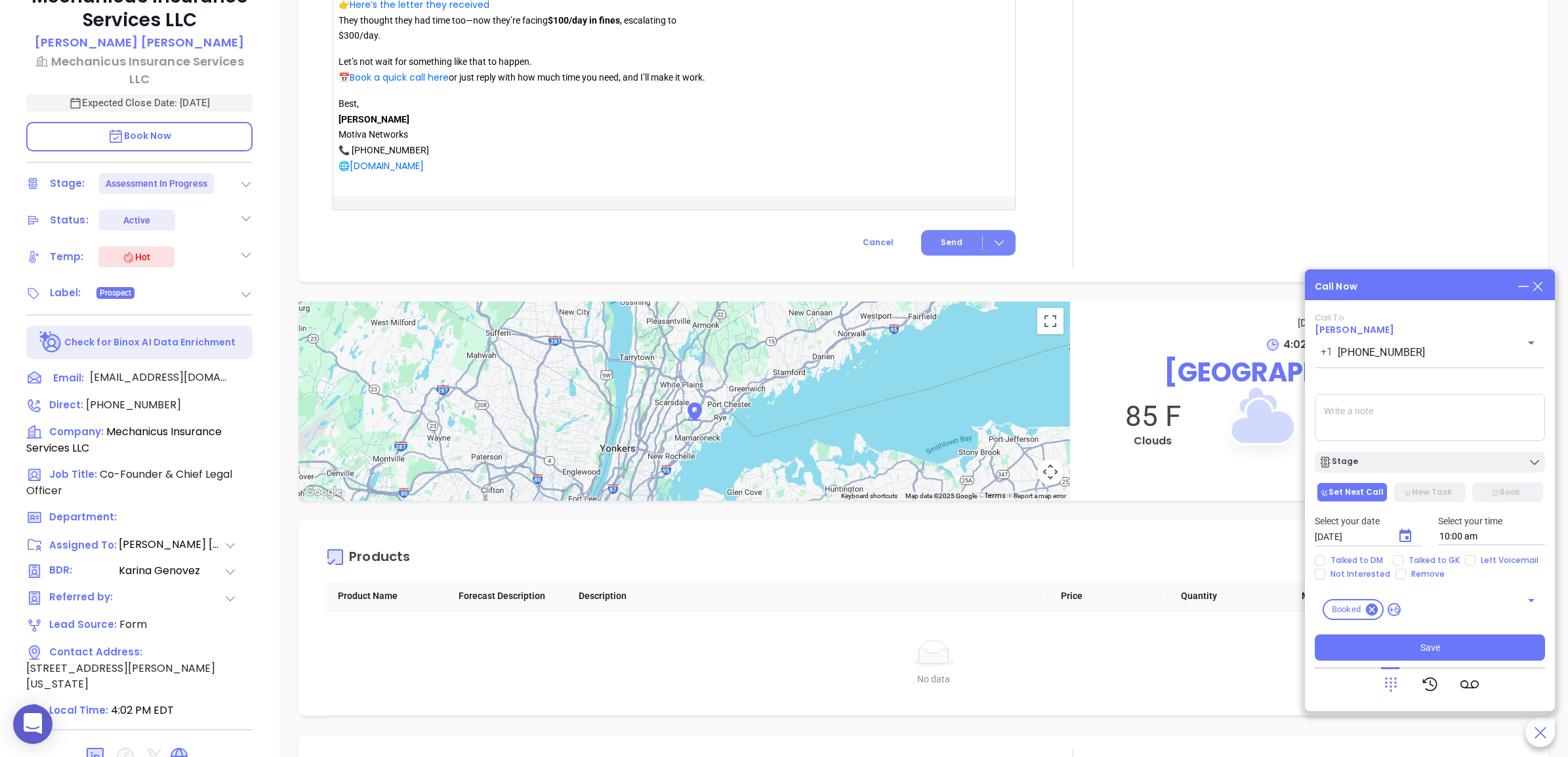
click at [948, 249] on span "Send" at bounding box center [952, 243] width 22 height 12
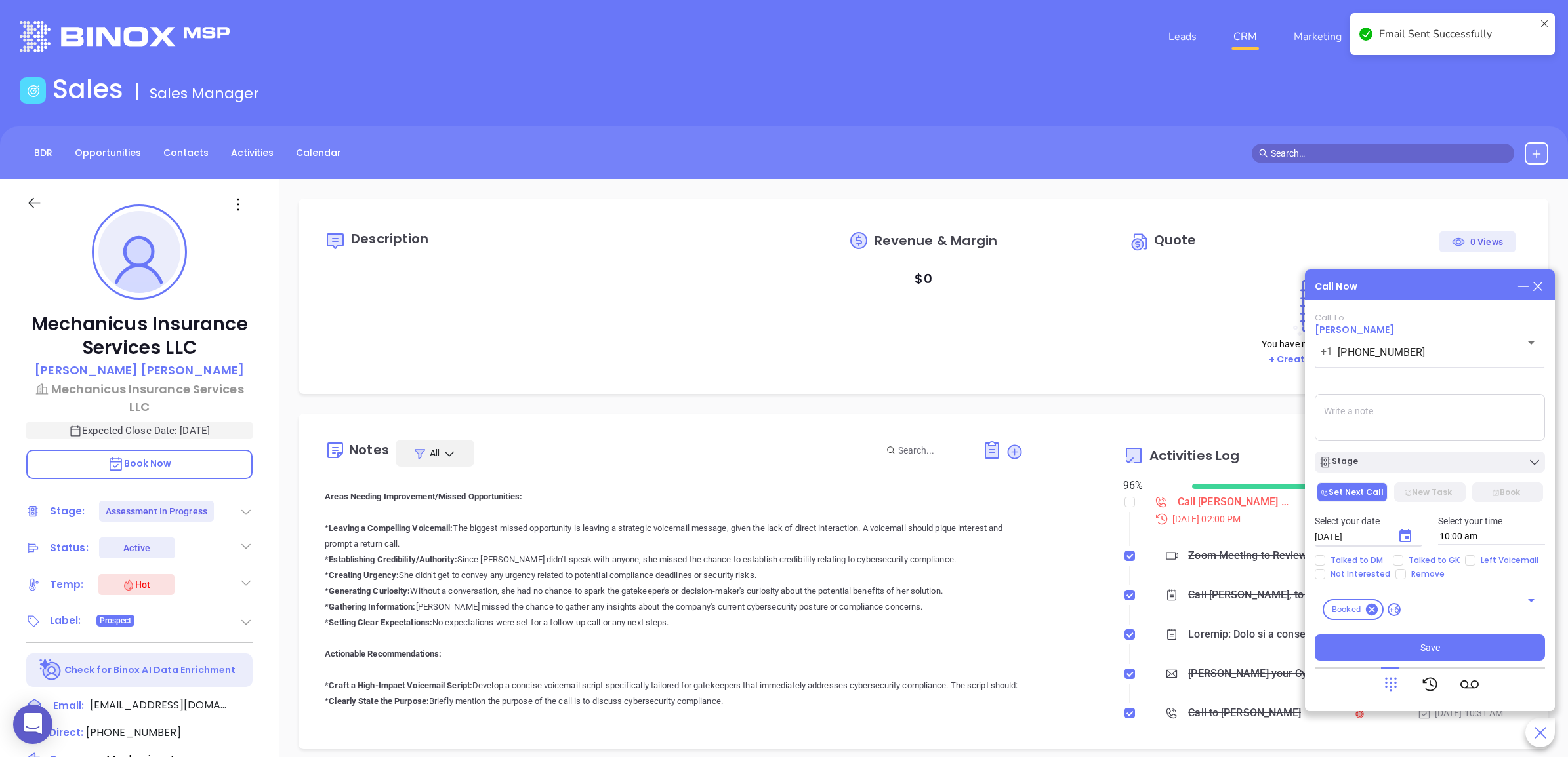
scroll to position [1722, 0]
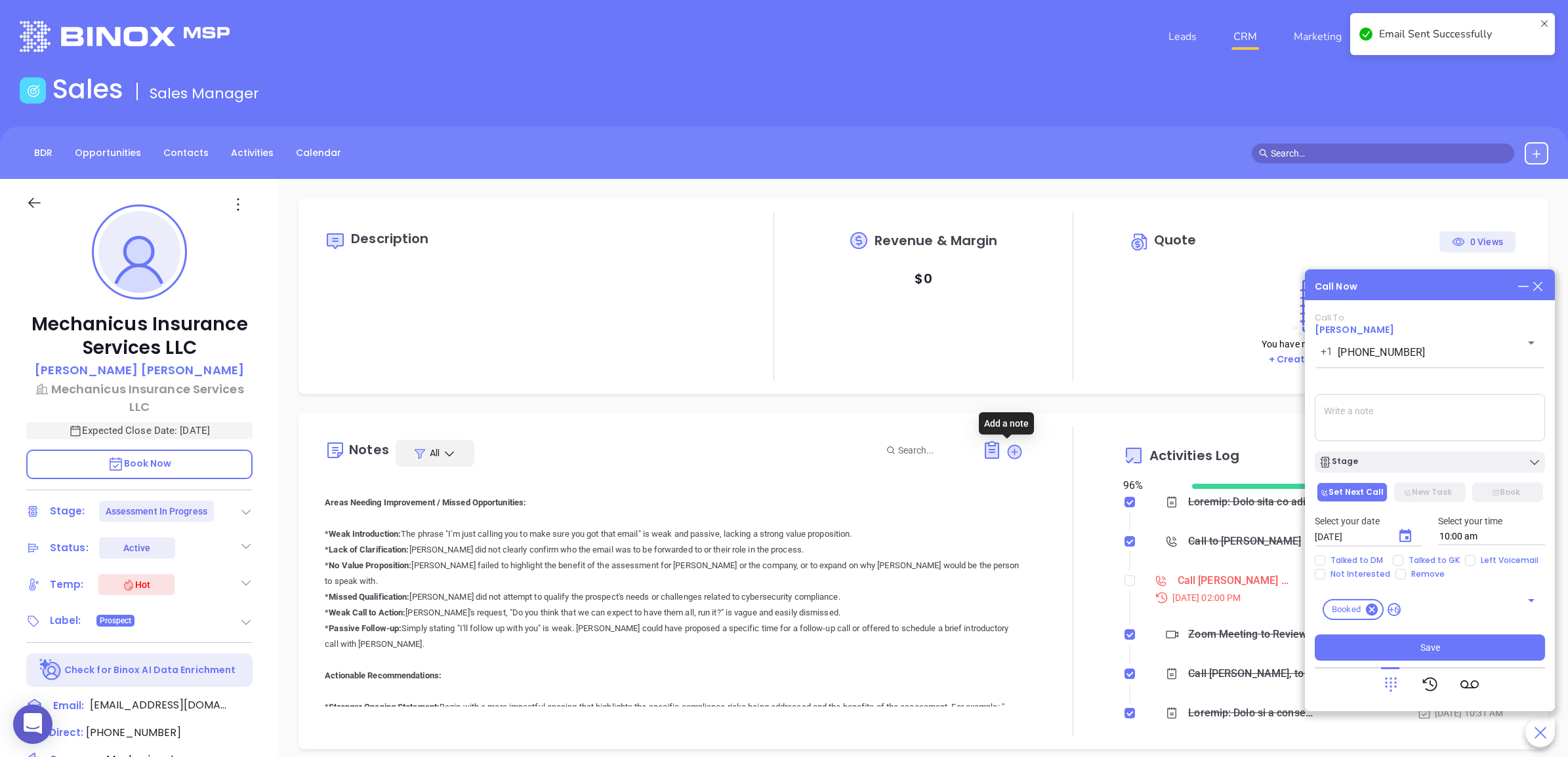
checkbox input "true"
click at [1124, 587] on div at bounding box center [1130, 581] width 11 height 20
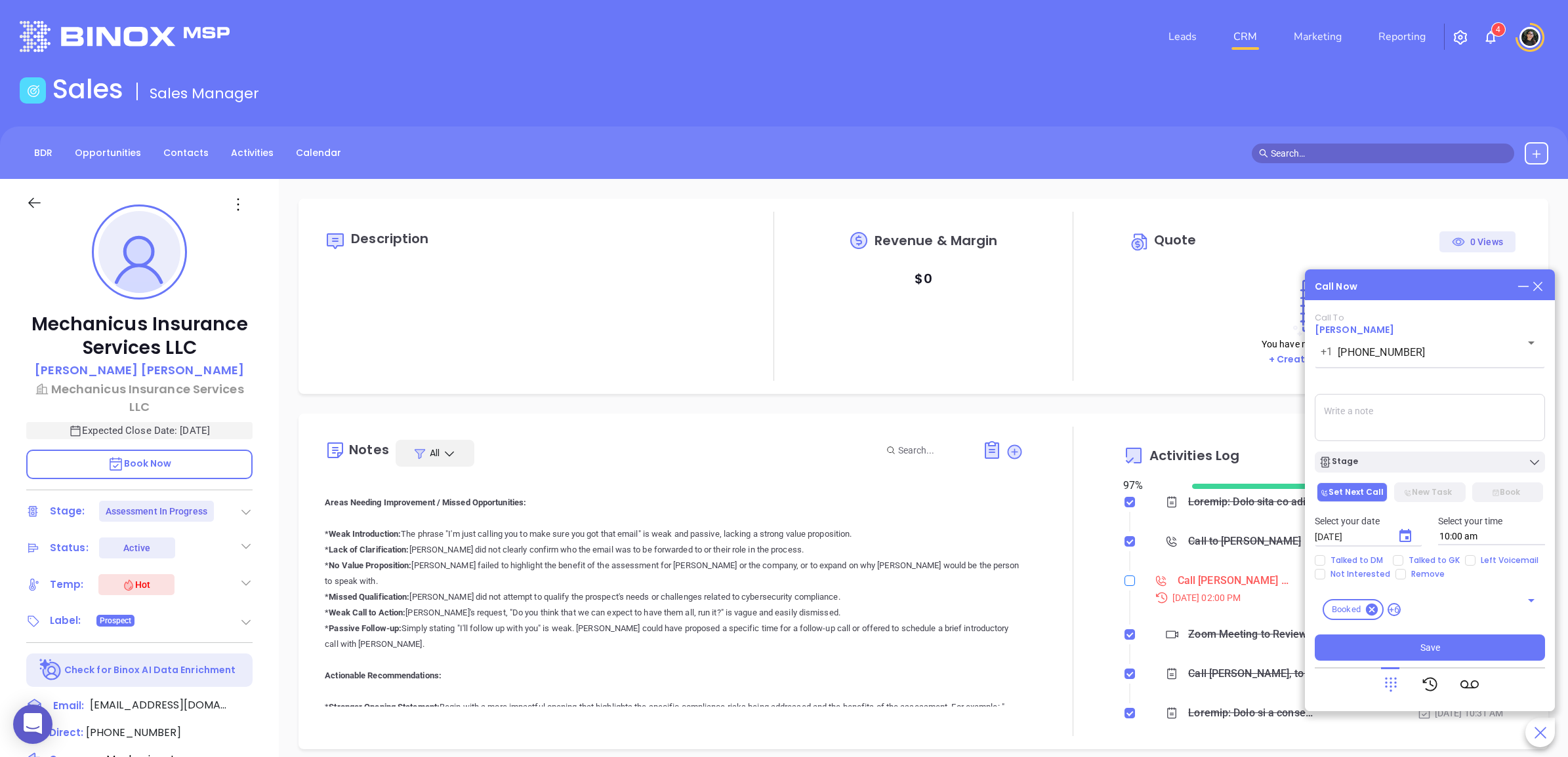
click at [1124, 584] on input "checkbox" at bounding box center [1130, 581] width 11 height 11
checkbox input "true"
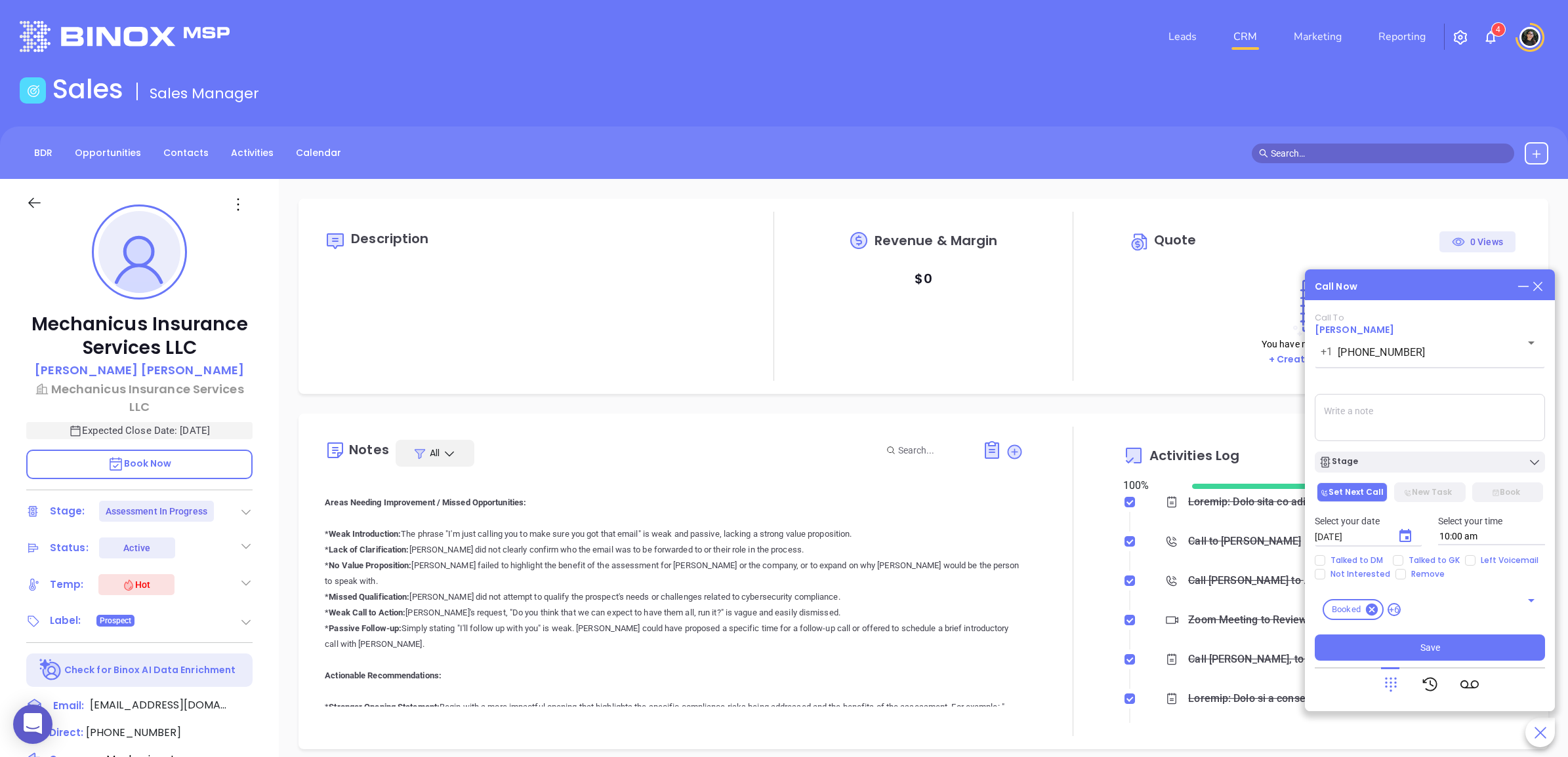
click at [1013, 457] on icon at bounding box center [1014, 452] width 18 height 18
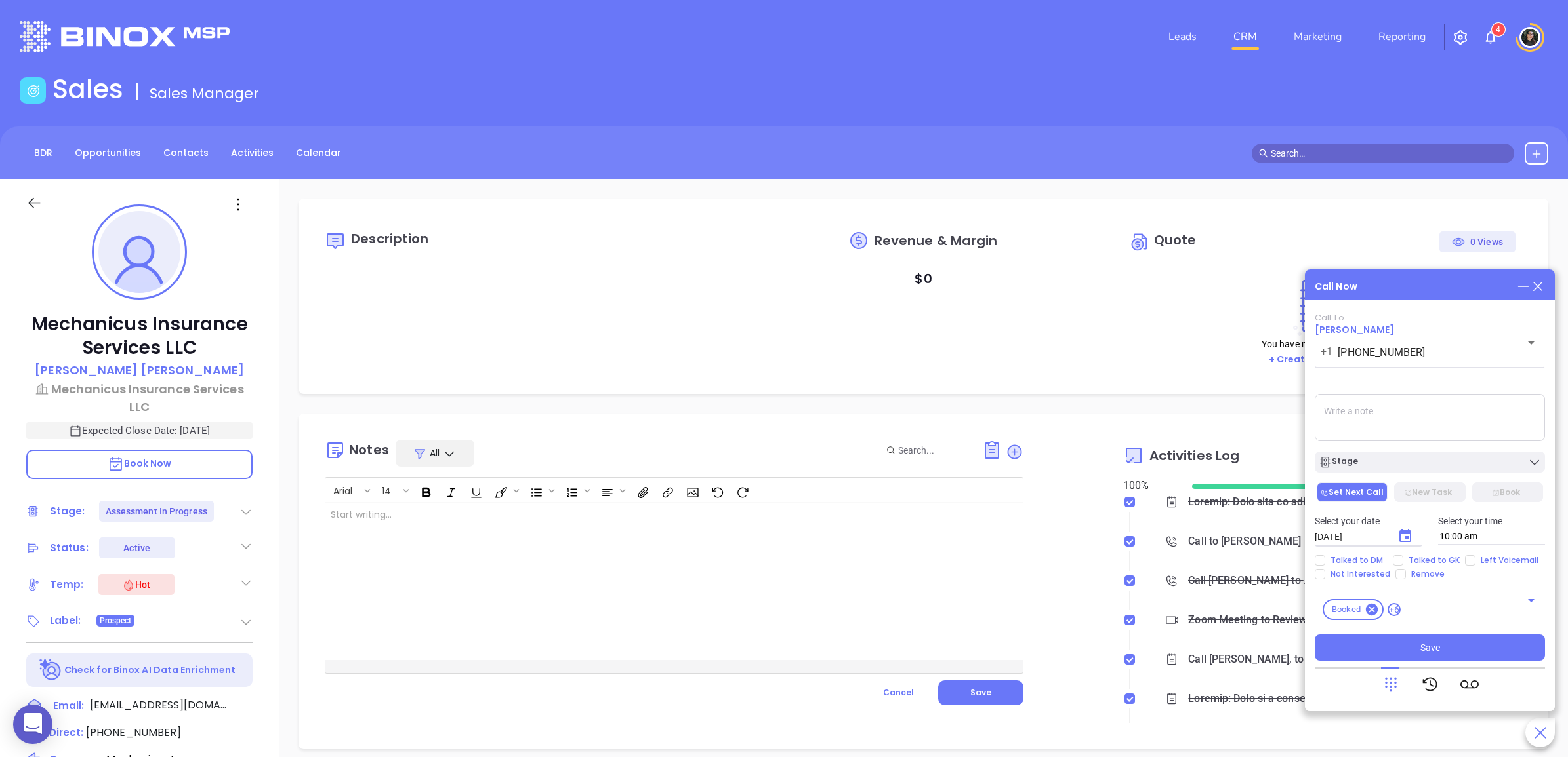
scroll to position [0, 0]
click at [831, 554] on div at bounding box center [649, 582] width 648 height 158
click at [985, 697] on button "Save" at bounding box center [981, 693] width 85 height 25
click at [1541, 283] on div "Call Now Call To David Schonbrun +1 (914) 960-0597 ​ Voicemail Drop Stage Set N…" at bounding box center [1430, 490] width 250 height 442
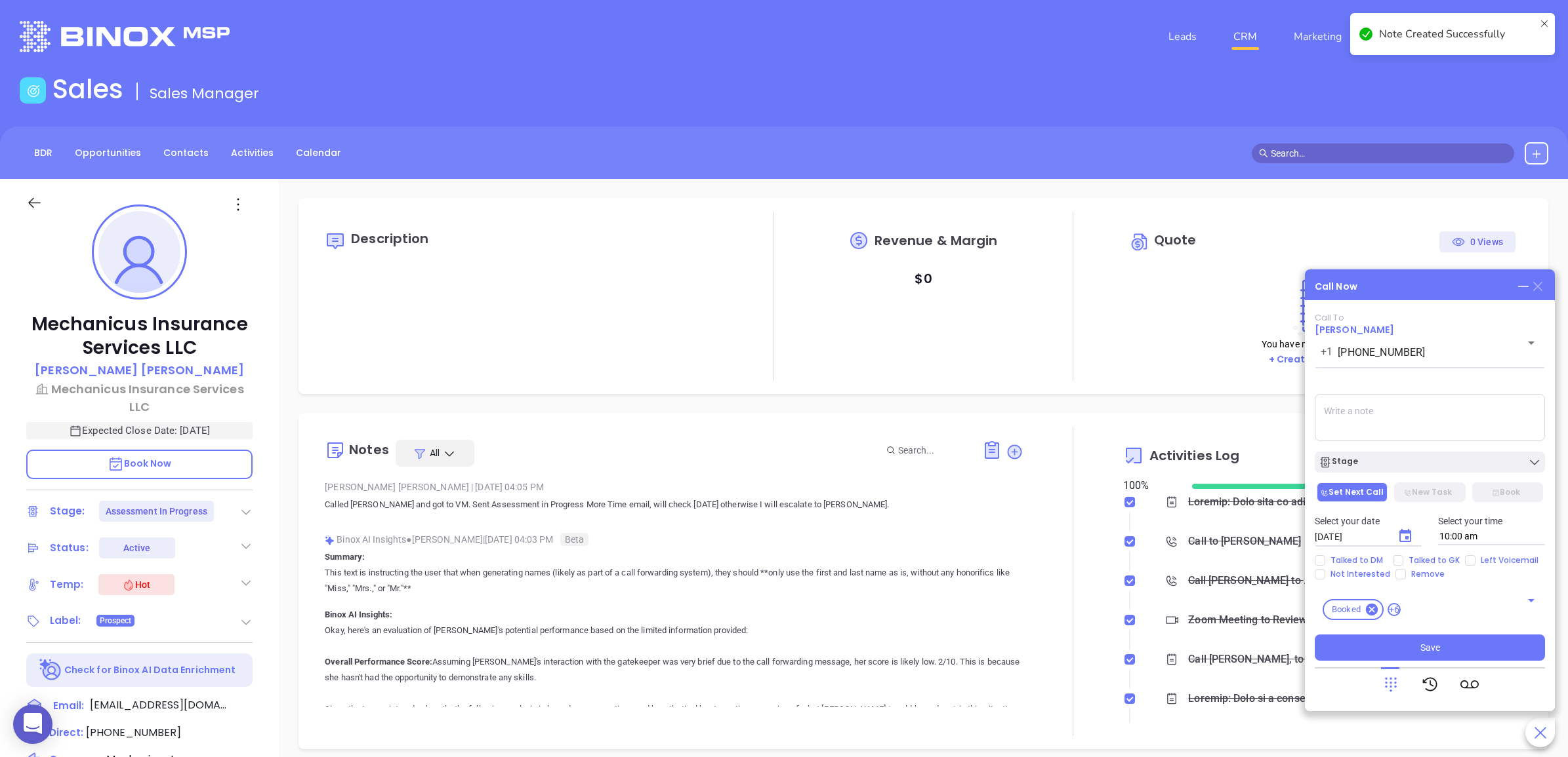
click at [1540, 283] on icon at bounding box center [1537, 286] width 9 height 9
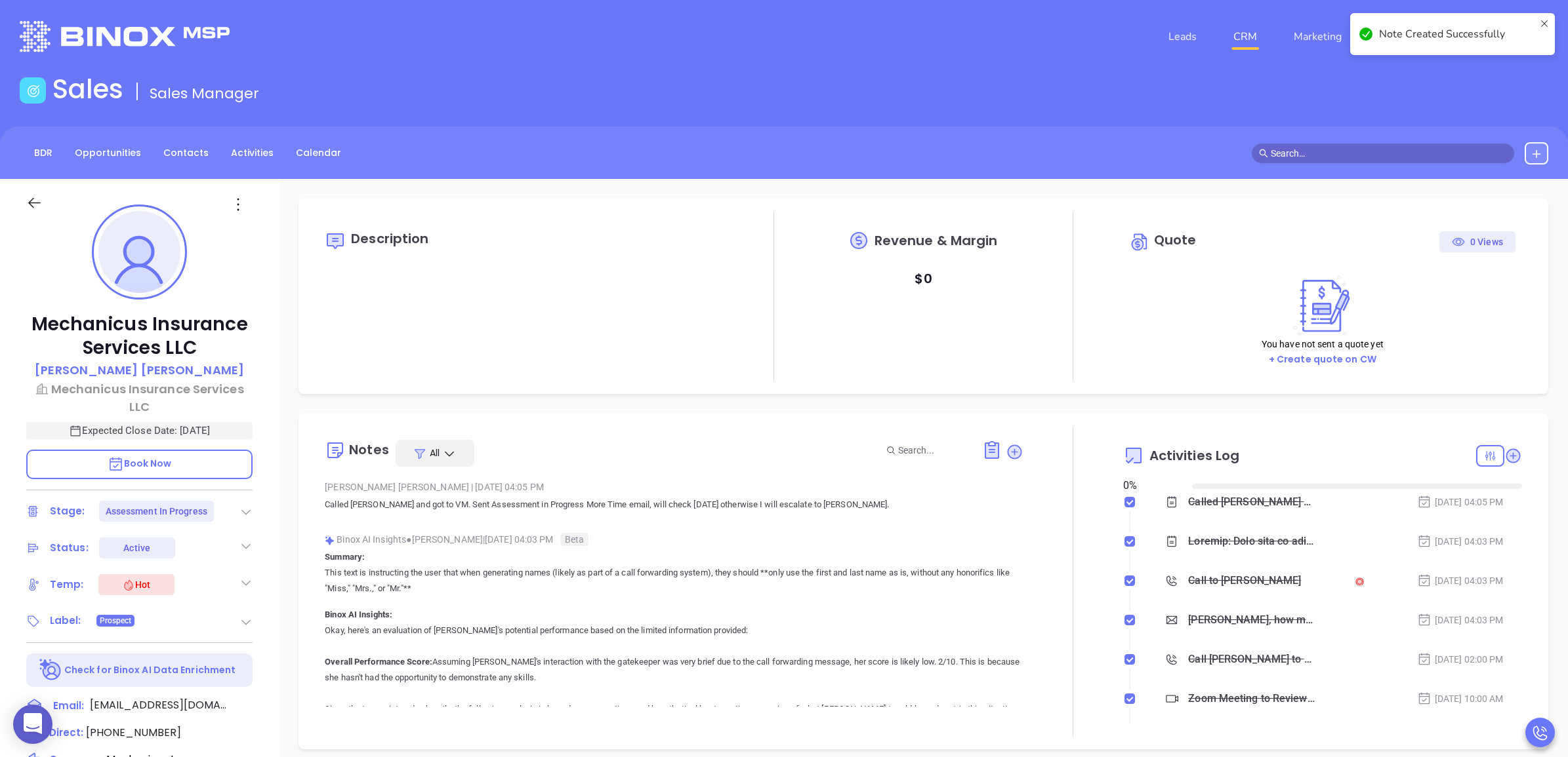
type input "[DATE]"
type input "[PERSON_NAME]"
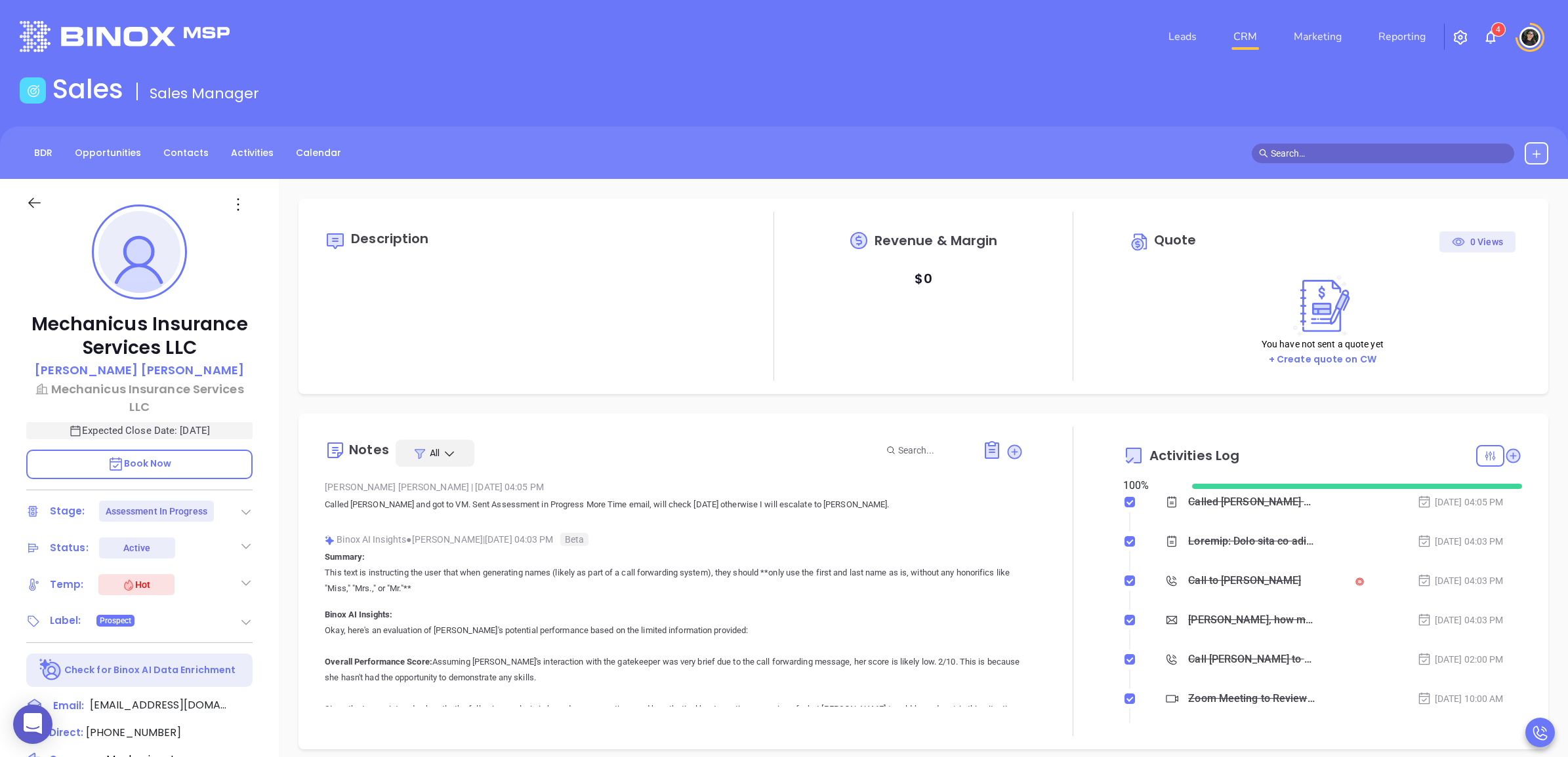
click at [1246, 43] on link "CRM" at bounding box center [1245, 37] width 34 height 26
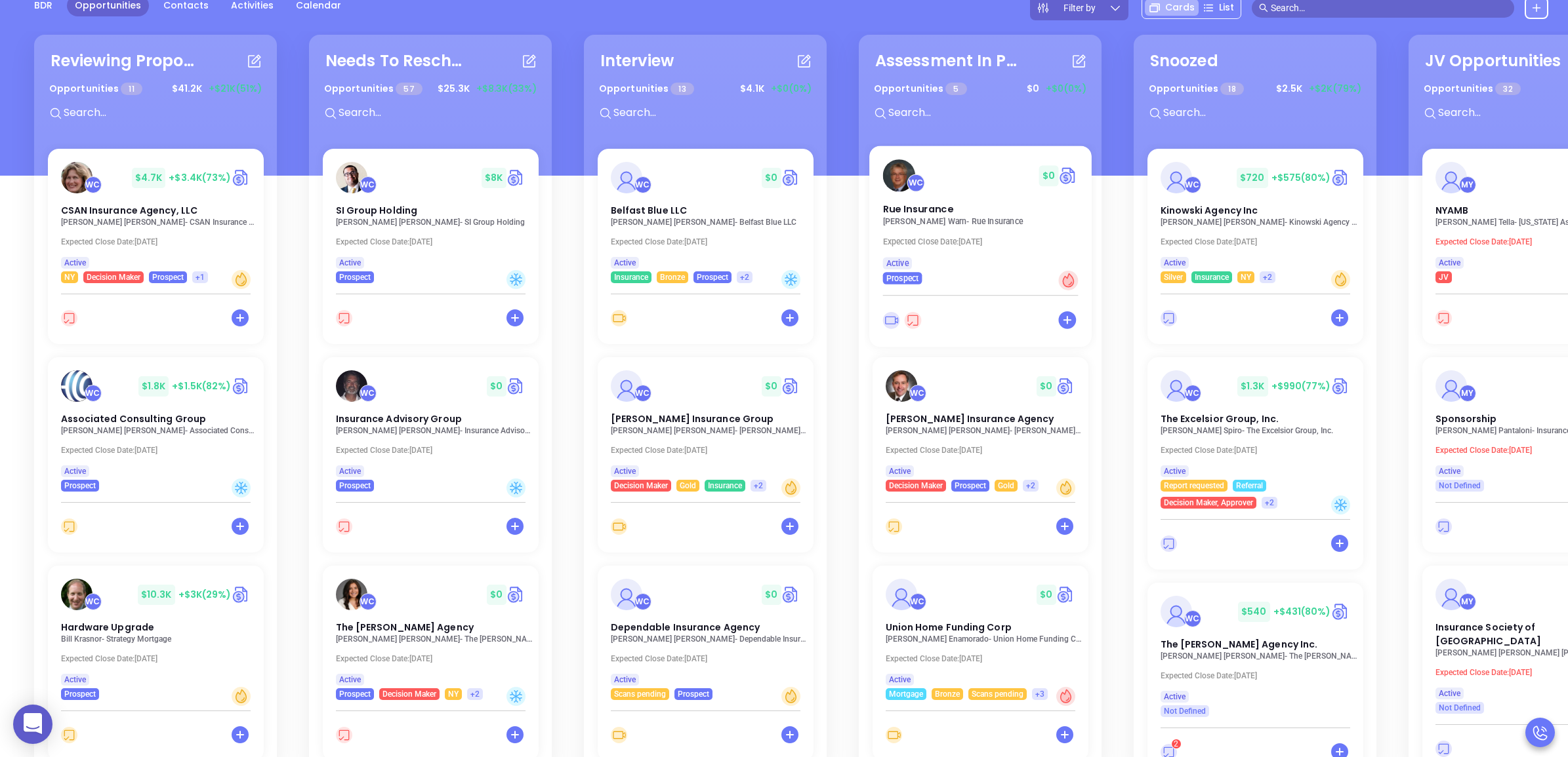
scroll to position [164, 0]
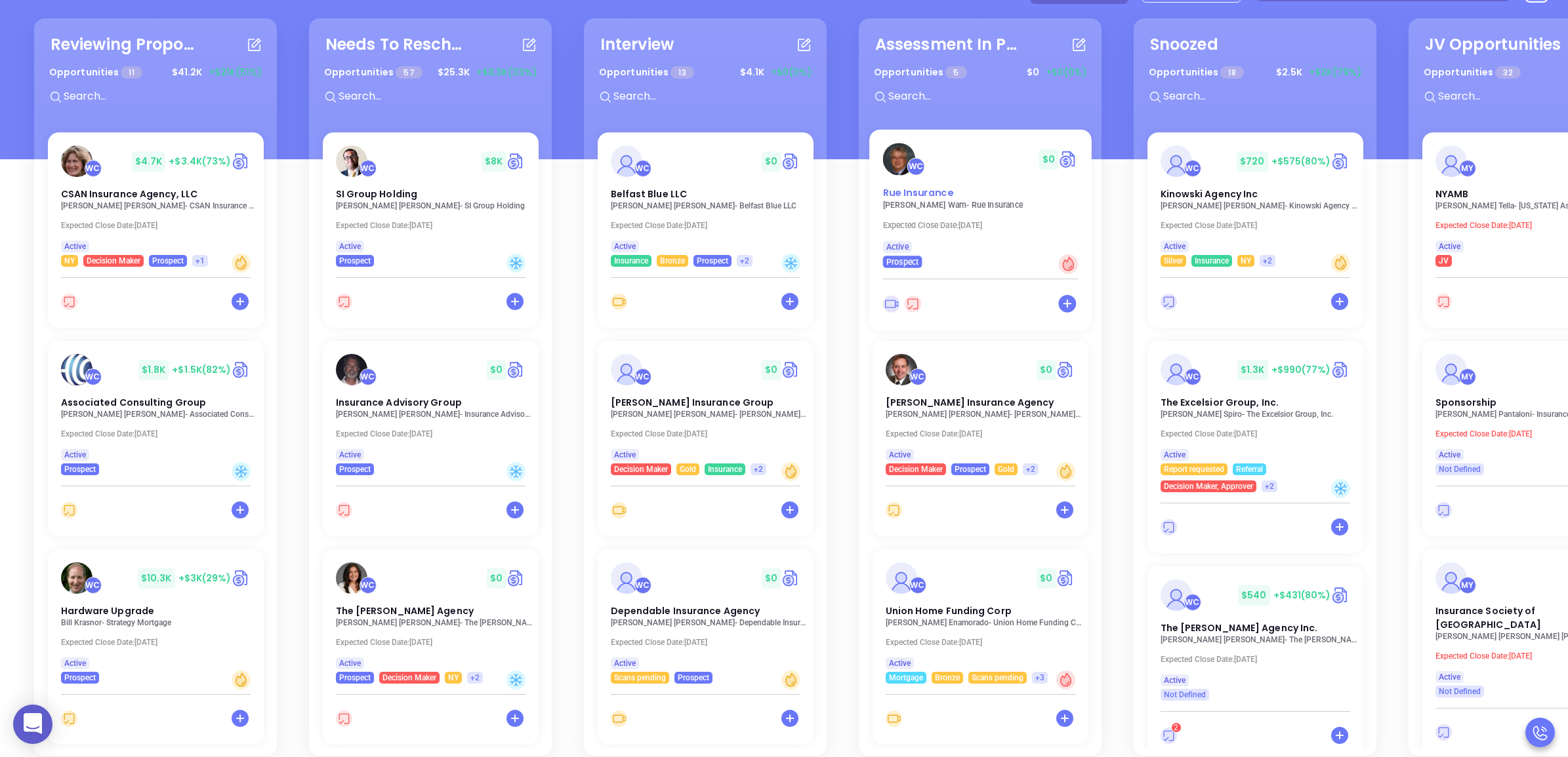
click at [932, 195] on span "Rue Insurance" at bounding box center [918, 193] width 70 height 14
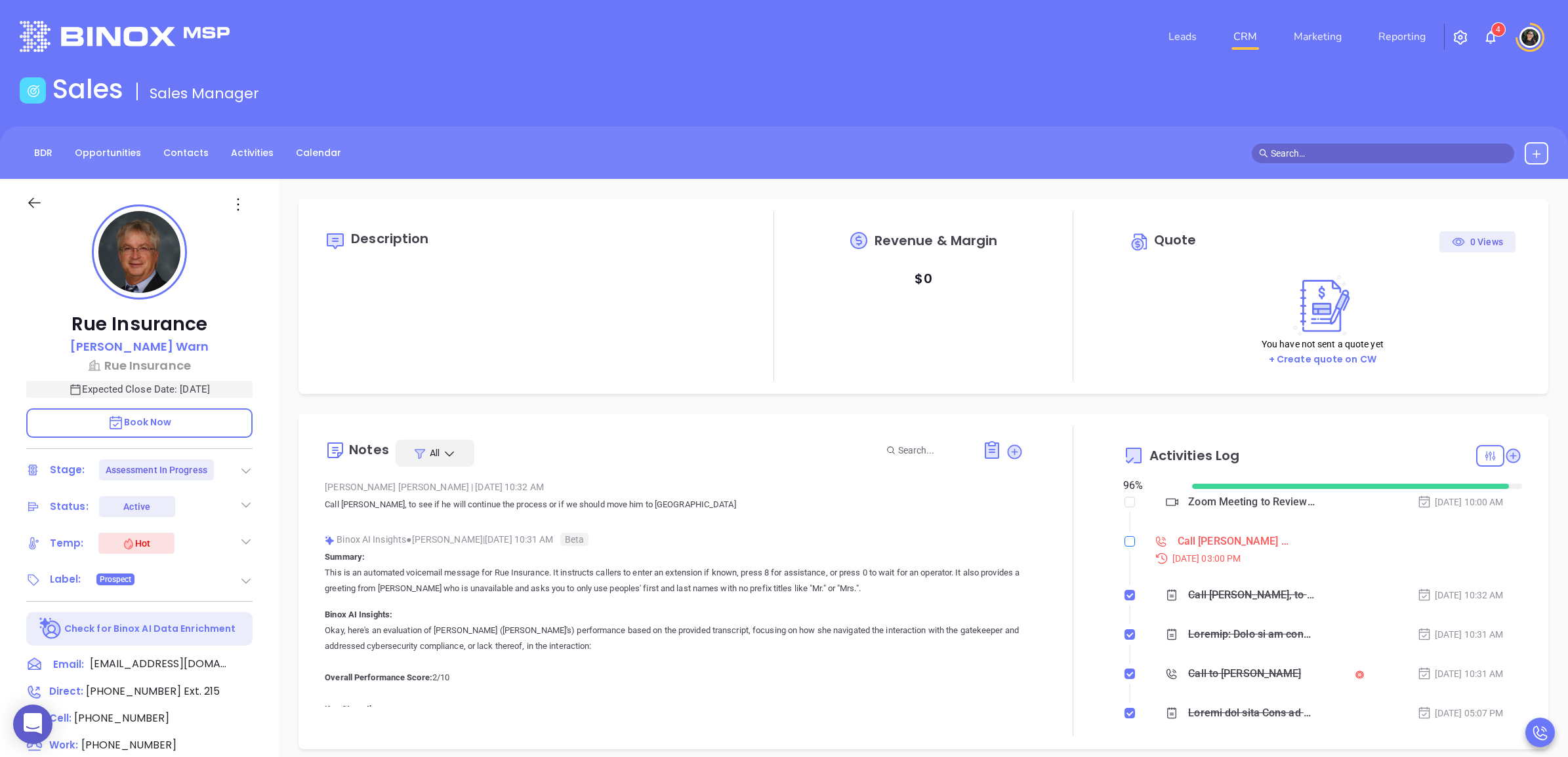
click at [1124, 541] on input "checkbox" at bounding box center [1130, 542] width 11 height 11
checkbox input "true"
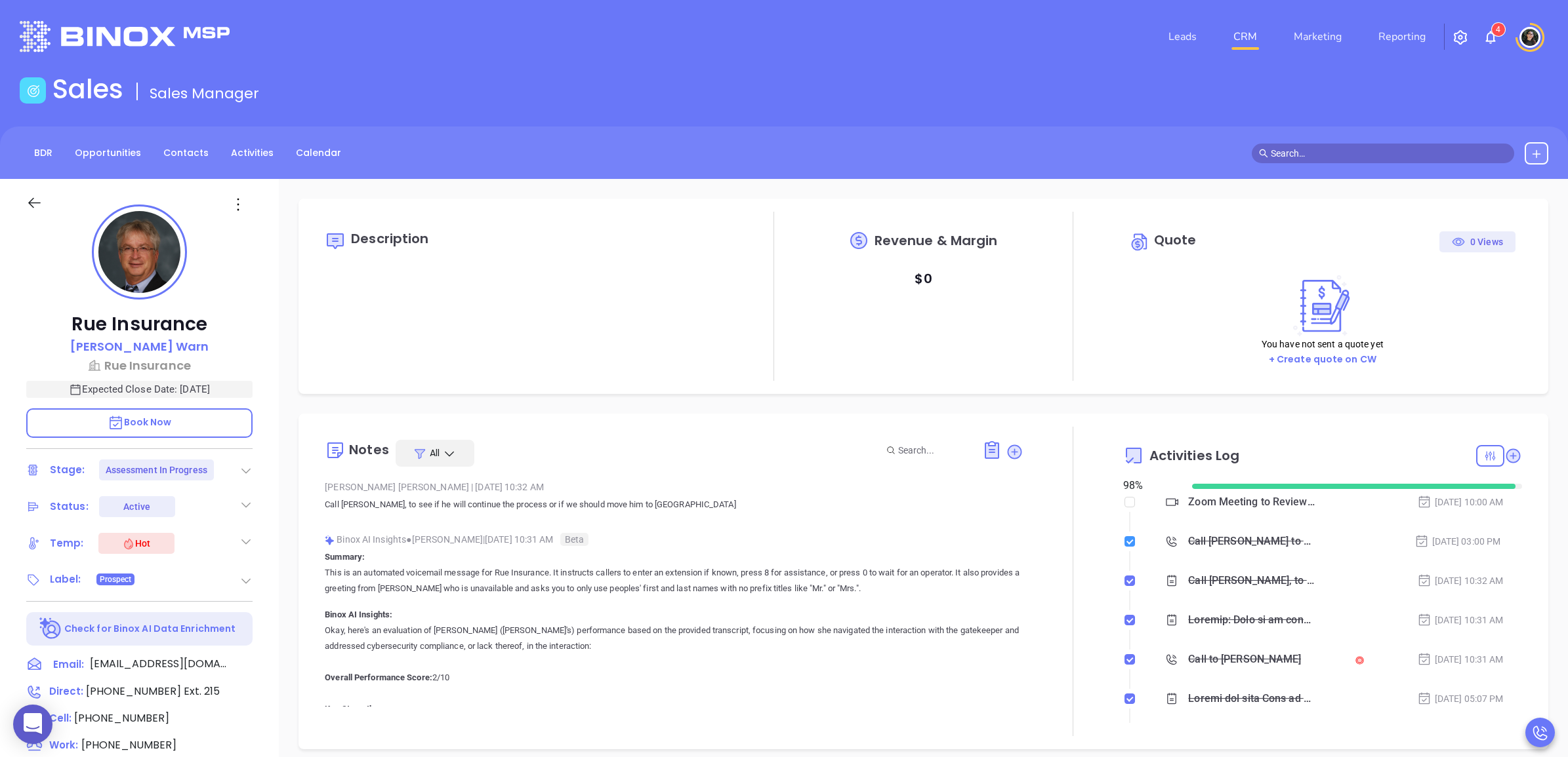
type input "[PERSON_NAME]"
click at [181, 689] on span "Ext. 215" at bounding box center [200, 691] width 39 height 15
type input "(609) 586-3900"
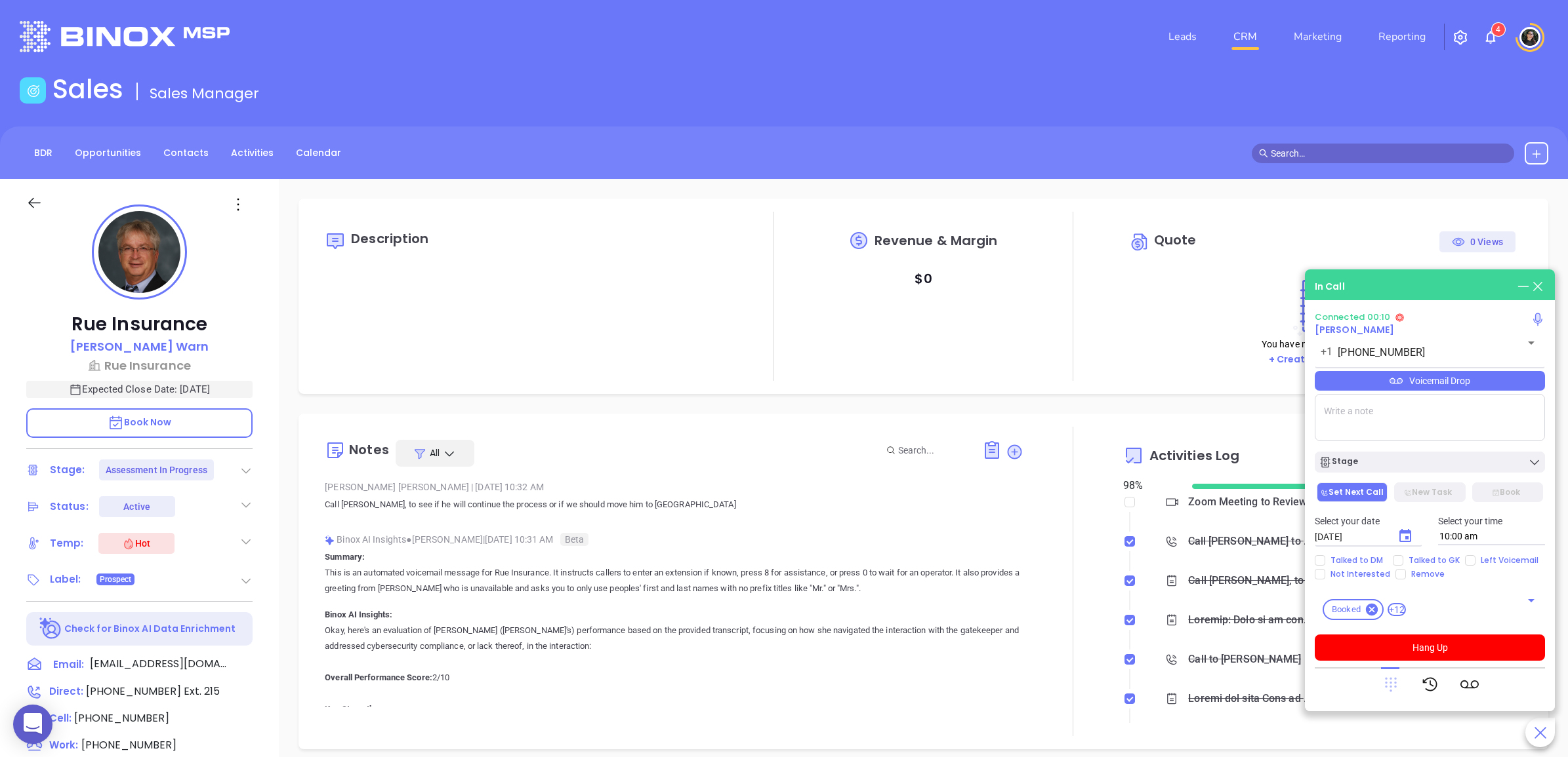
click at [1389, 679] on icon at bounding box center [1390, 685] width 12 height 15
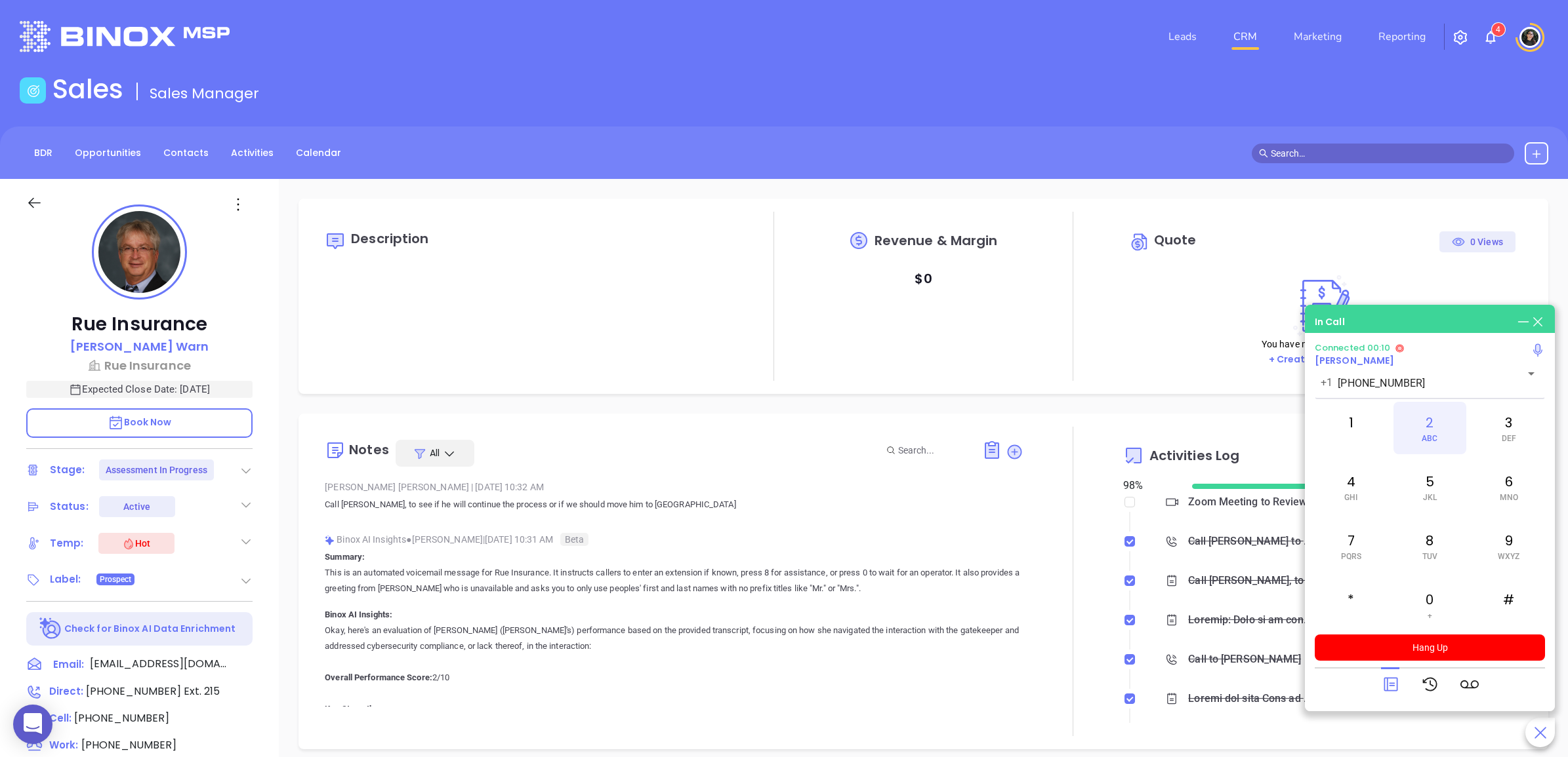
click at [1433, 418] on div "2 ABC" at bounding box center [1429, 428] width 72 height 53
click at [1367, 421] on div "1" at bounding box center [1351, 428] width 72 height 53
click at [1414, 473] on div "5 JKL" at bounding box center [1429, 487] width 72 height 53
click at [1437, 651] on button "Hang Up" at bounding box center [1430, 647] width 230 height 26
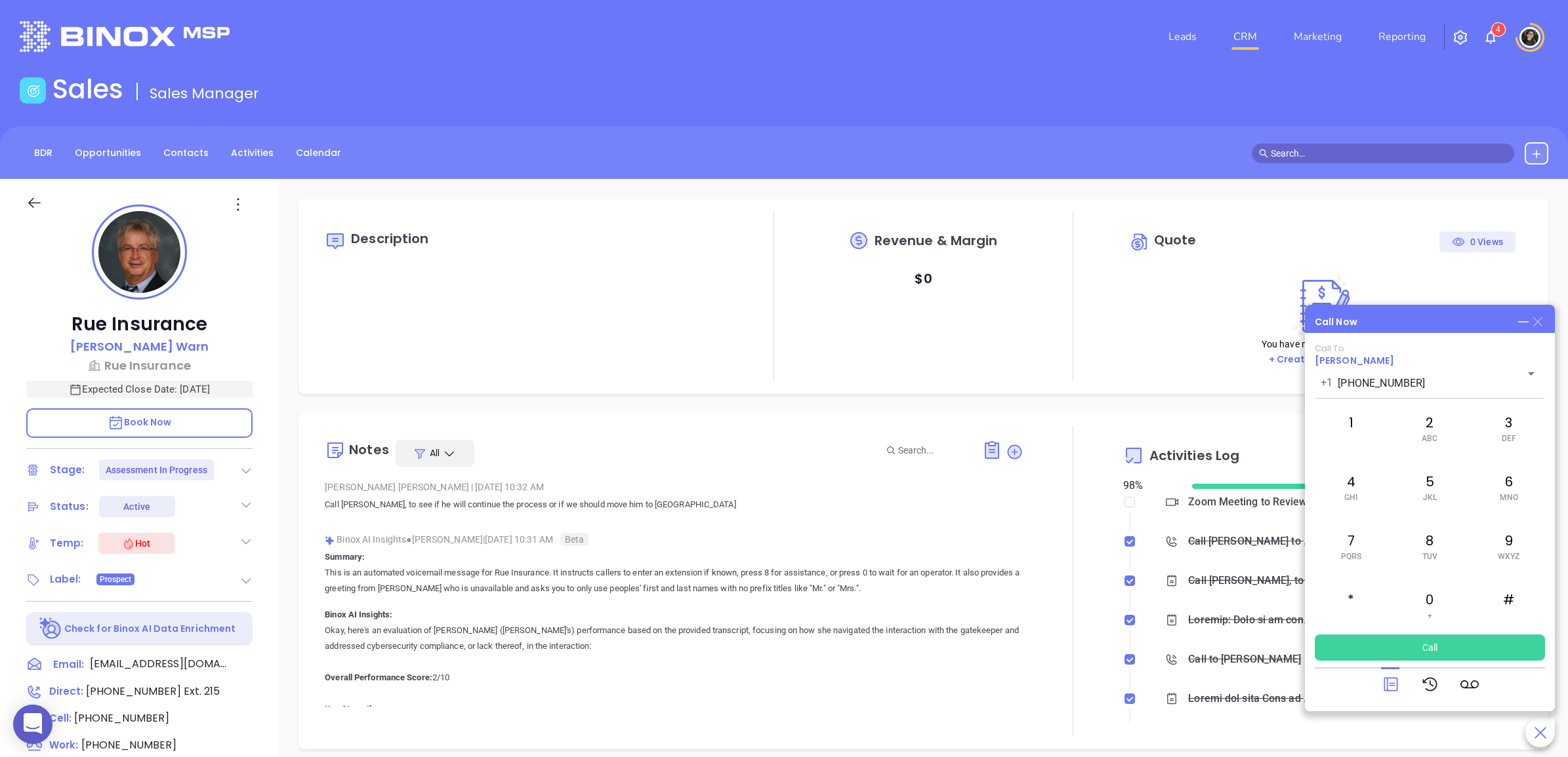
click at [1540, 324] on icon at bounding box center [1537, 322] width 9 height 9
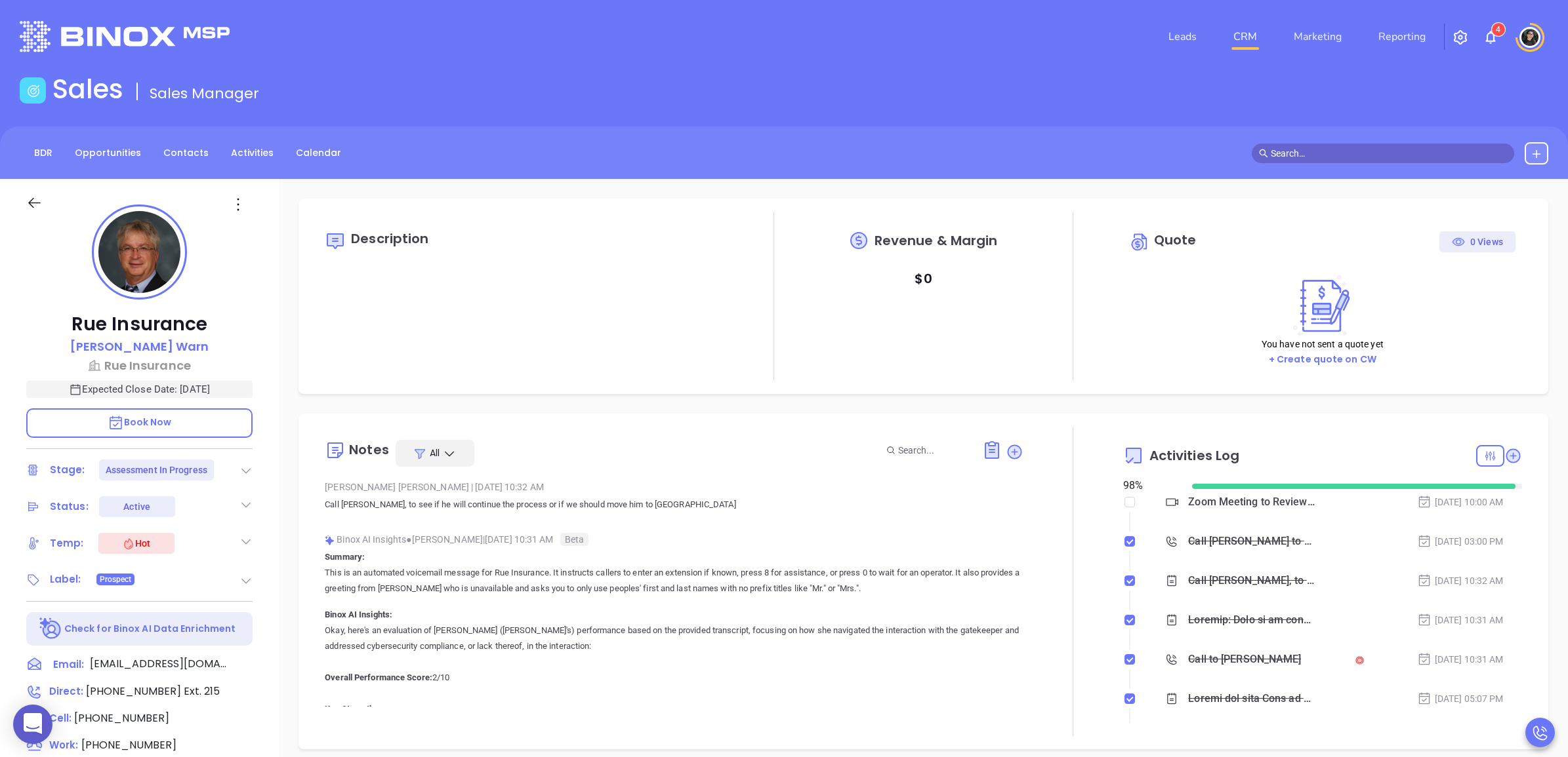
scroll to position [381, 0]
click at [1505, 450] on icon at bounding box center [1513, 456] width 18 height 18
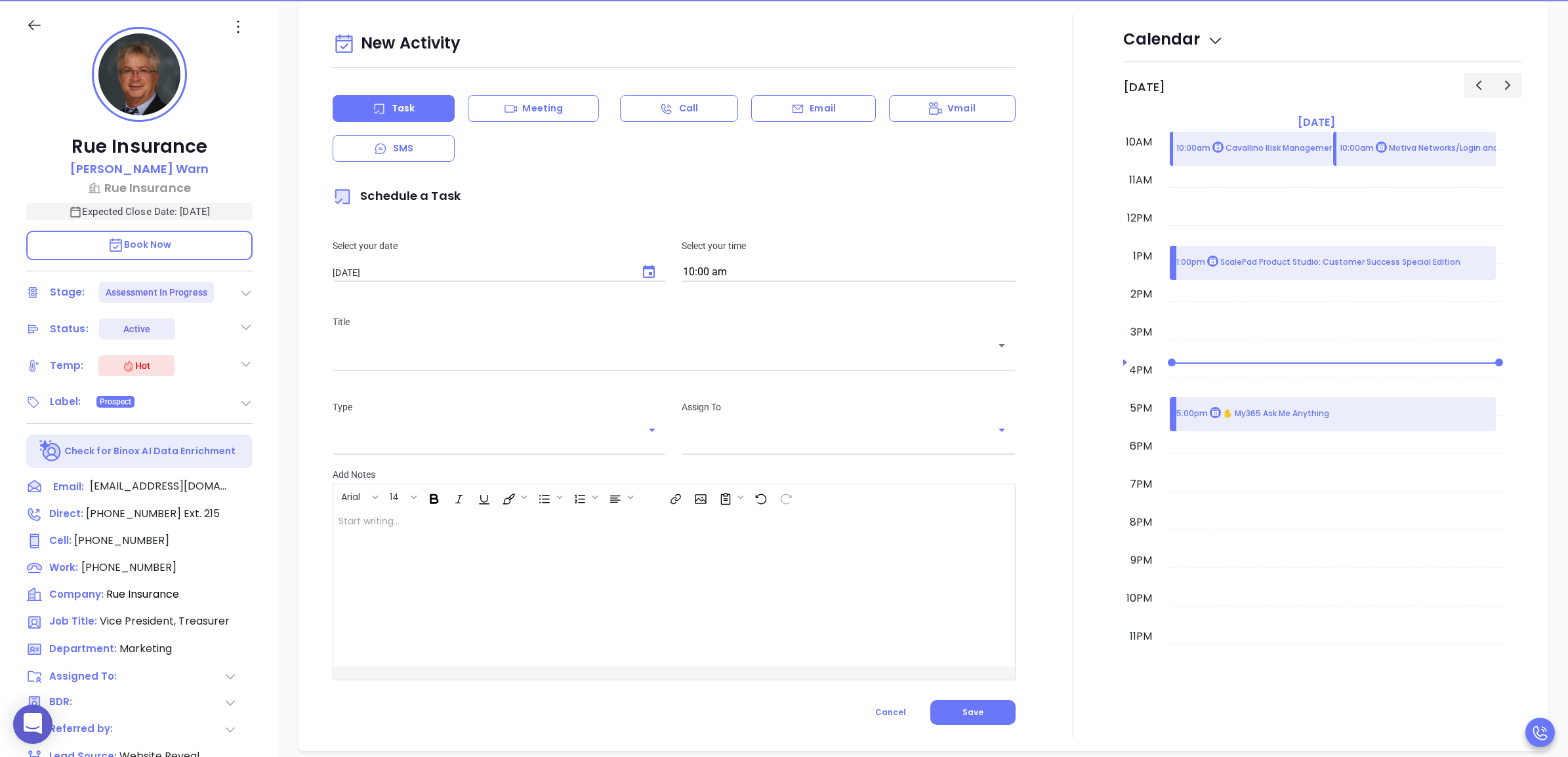
scroll to position [178, 0]
click at [562, 273] on input "[DATE]" at bounding box center [480, 272] width 295 height 11
type input "[PERSON_NAME]"
click at [633, 267] on button "Choose date, selected date is Aug 14, 2025" at bounding box center [648, 271] width 31 height 31
click at [460, 397] on button "14" at bounding box center [462, 402] width 24 height 24
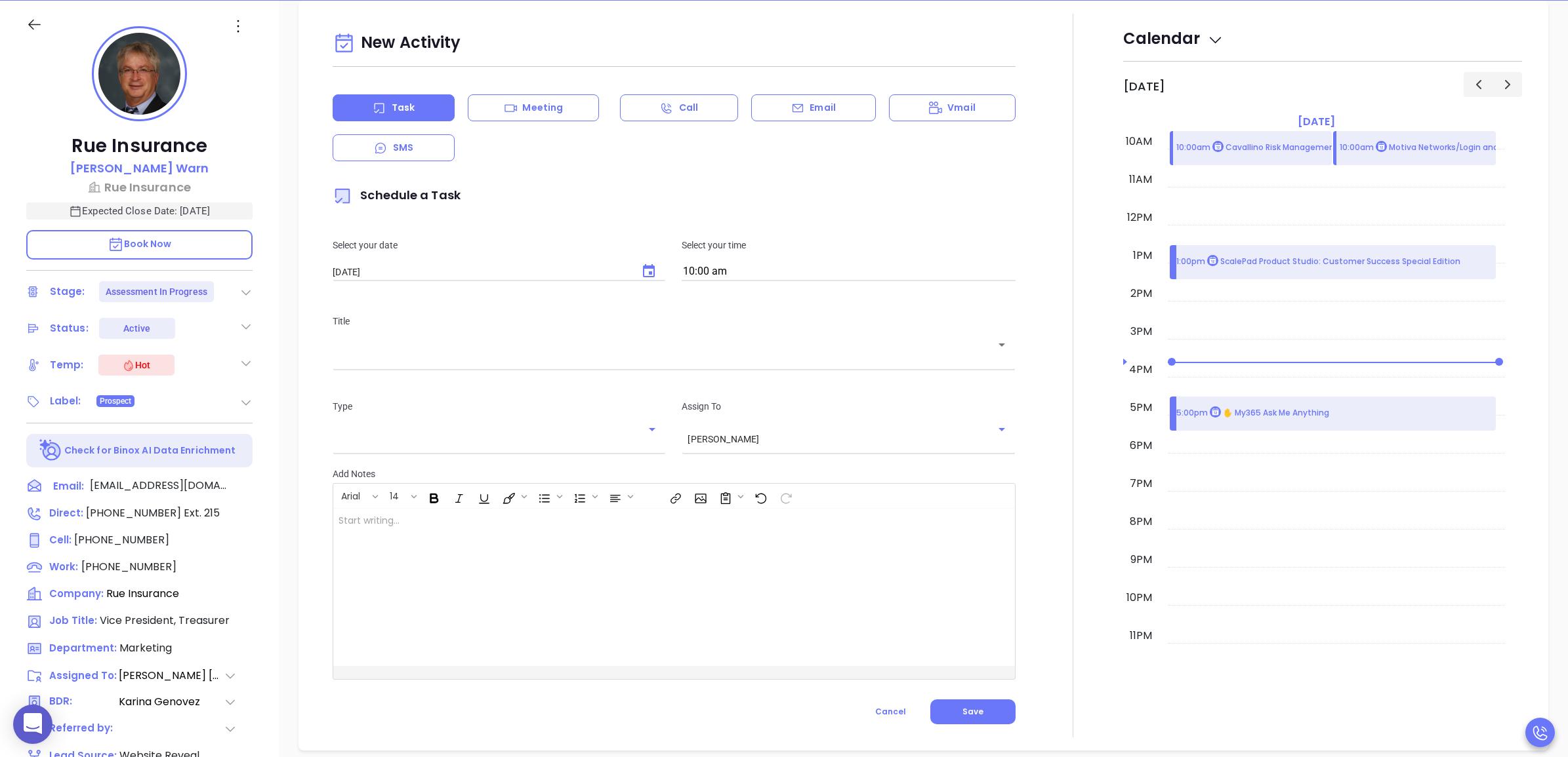
click at [543, 366] on div "Title ​" at bounding box center [674, 340] width 698 height 85
click at [567, 355] on input "text" at bounding box center [664, 354] width 651 height 13
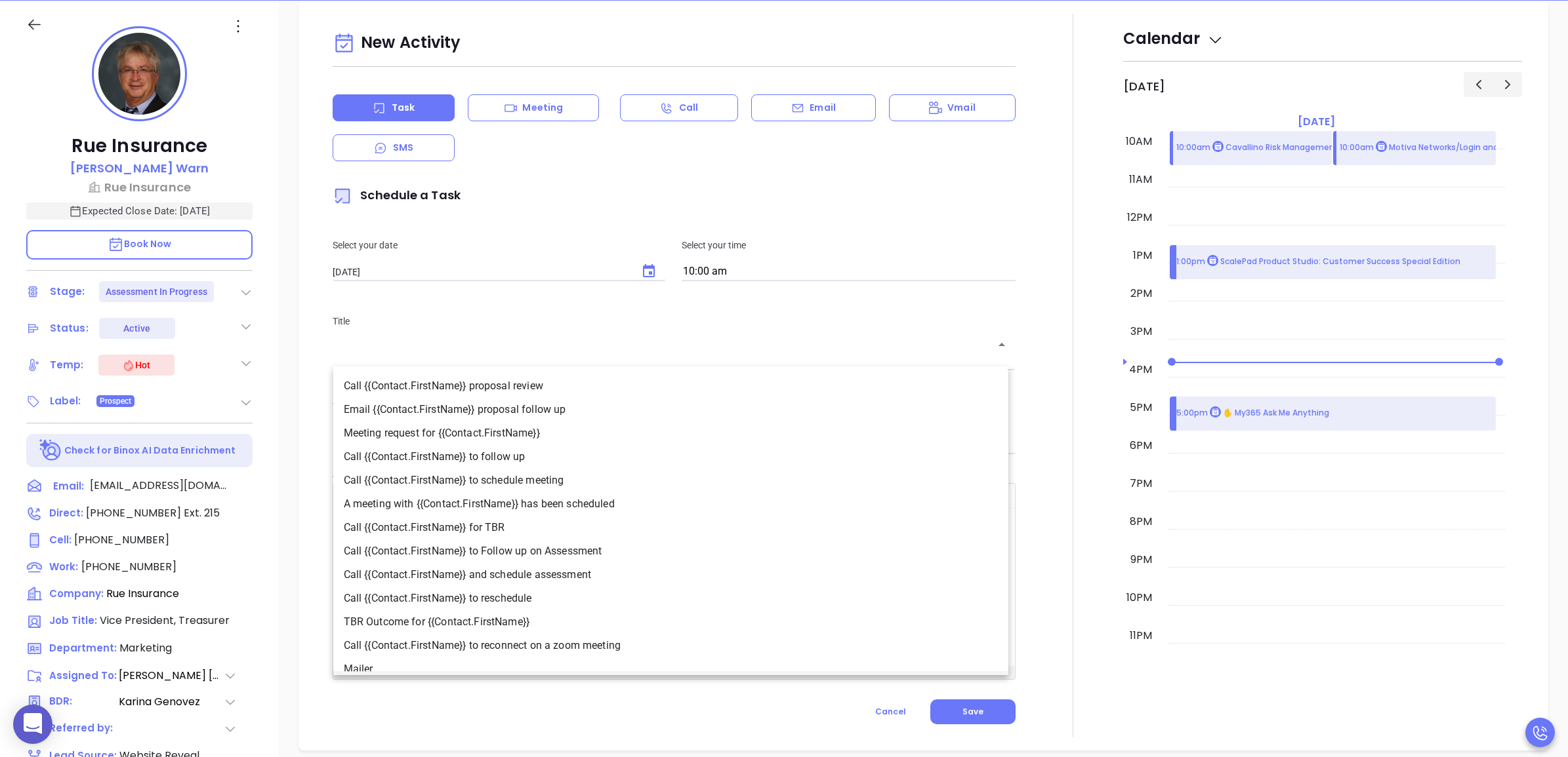
click at [565, 549] on li "Call {{Contact.FirstName}} to Follow up on Assessment" at bounding box center [670, 552] width 675 height 24
type input "Call John to Follow up on Assessment"
type input "Call"
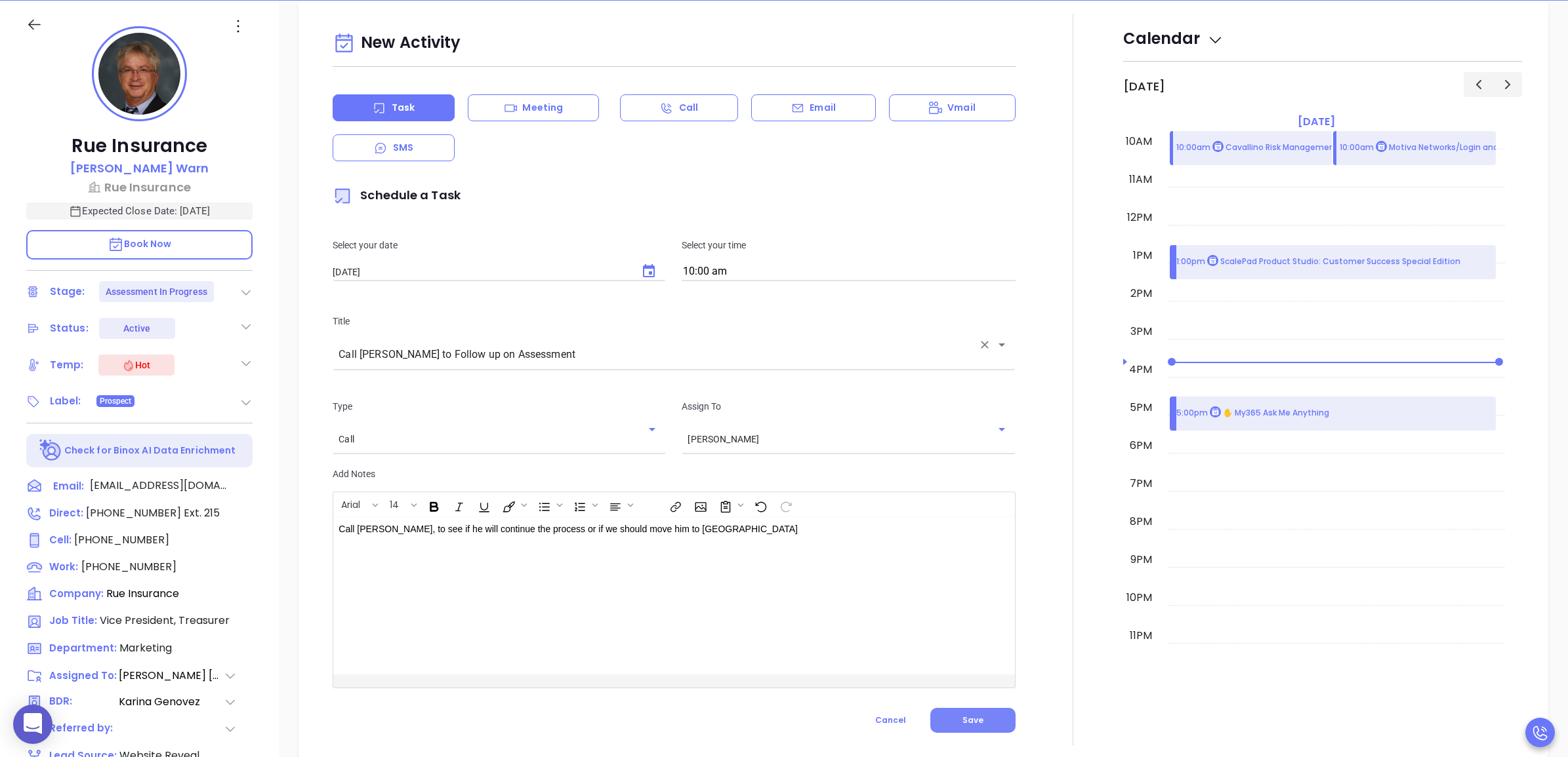
click at [962, 716] on span "Save" at bounding box center [973, 720] width 21 height 11
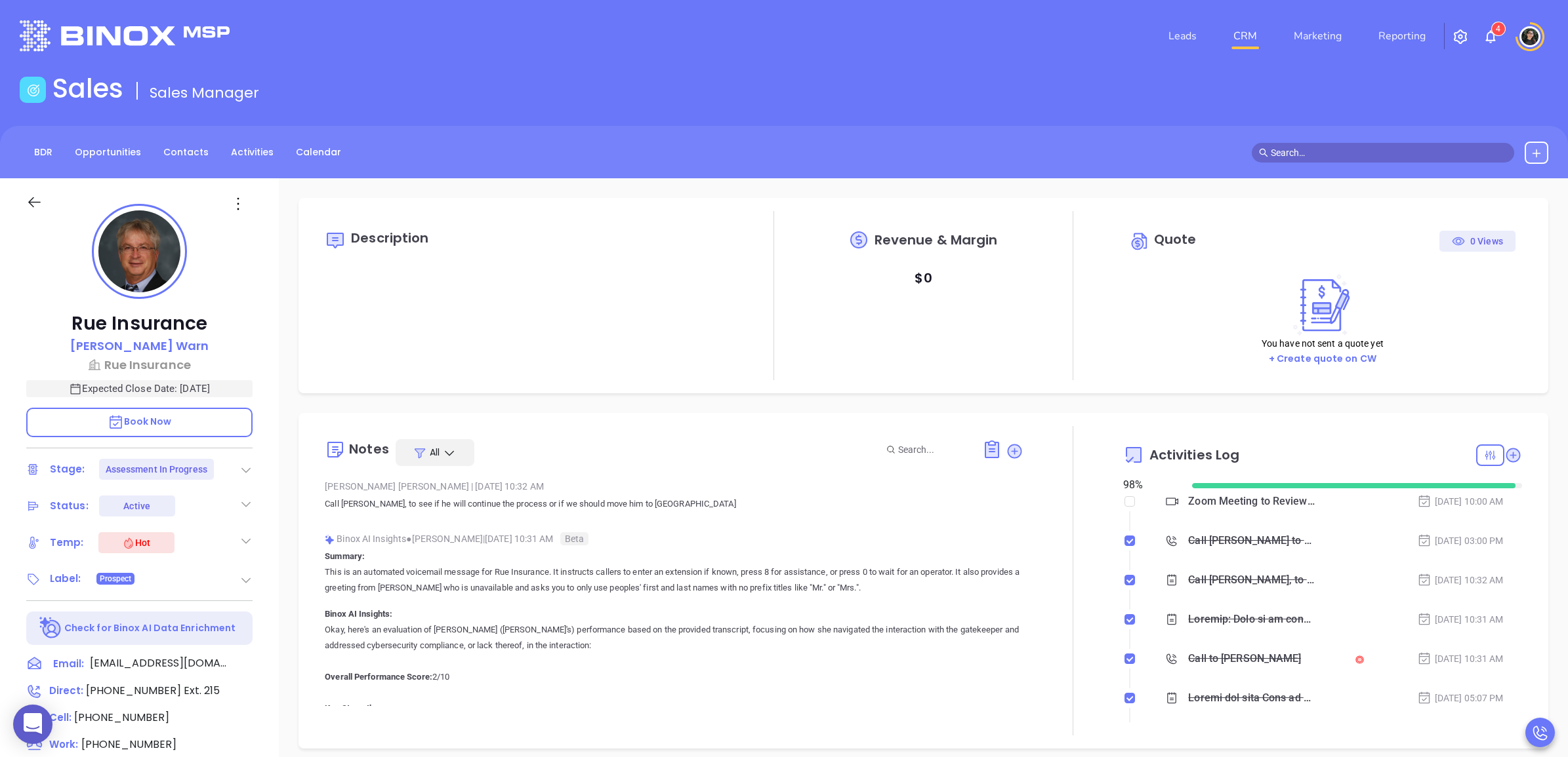
scroll to position [0, 0]
click at [1259, 31] on link "CRM" at bounding box center [1245, 37] width 34 height 26
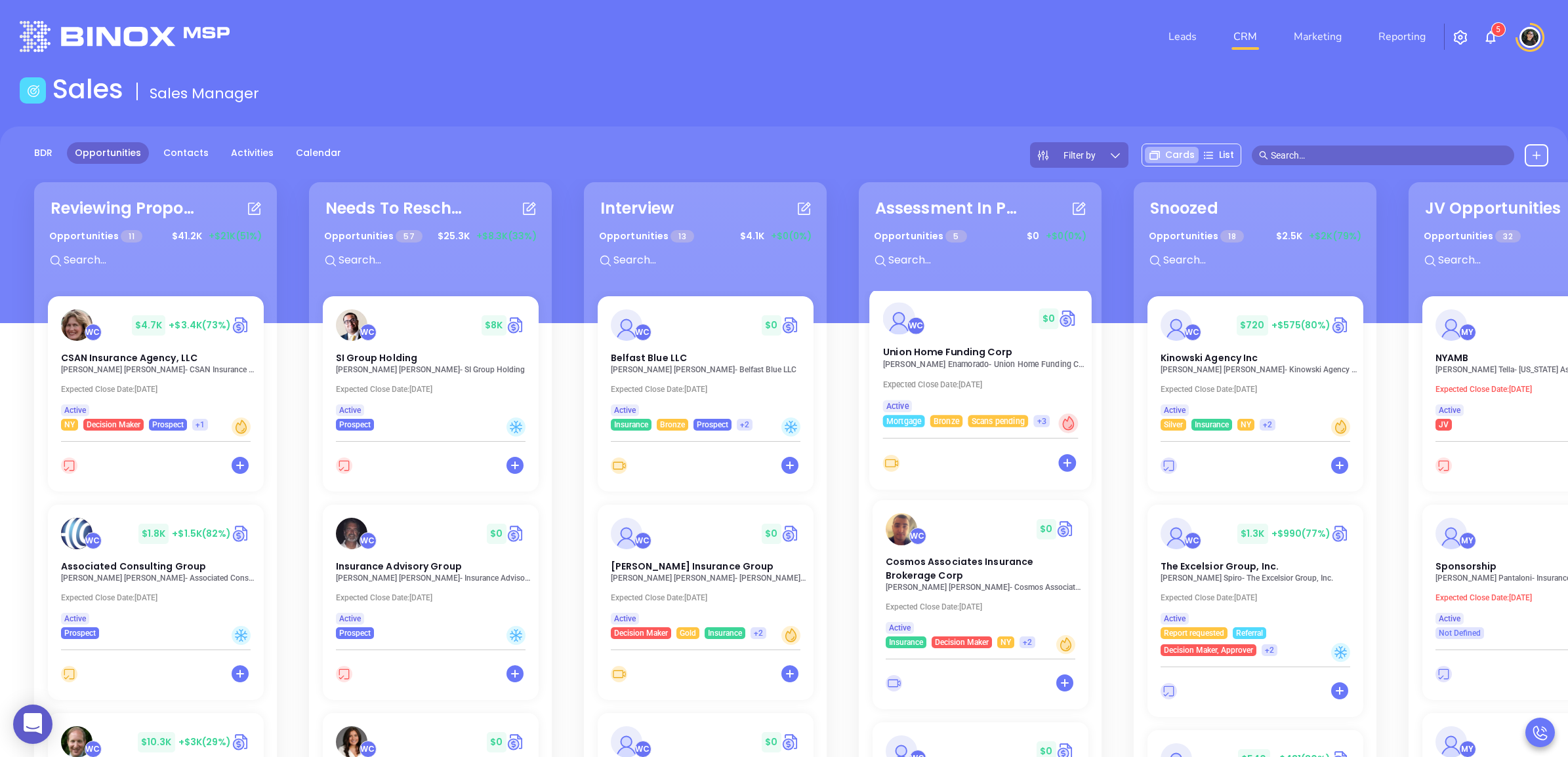
scroll to position [431, 0]
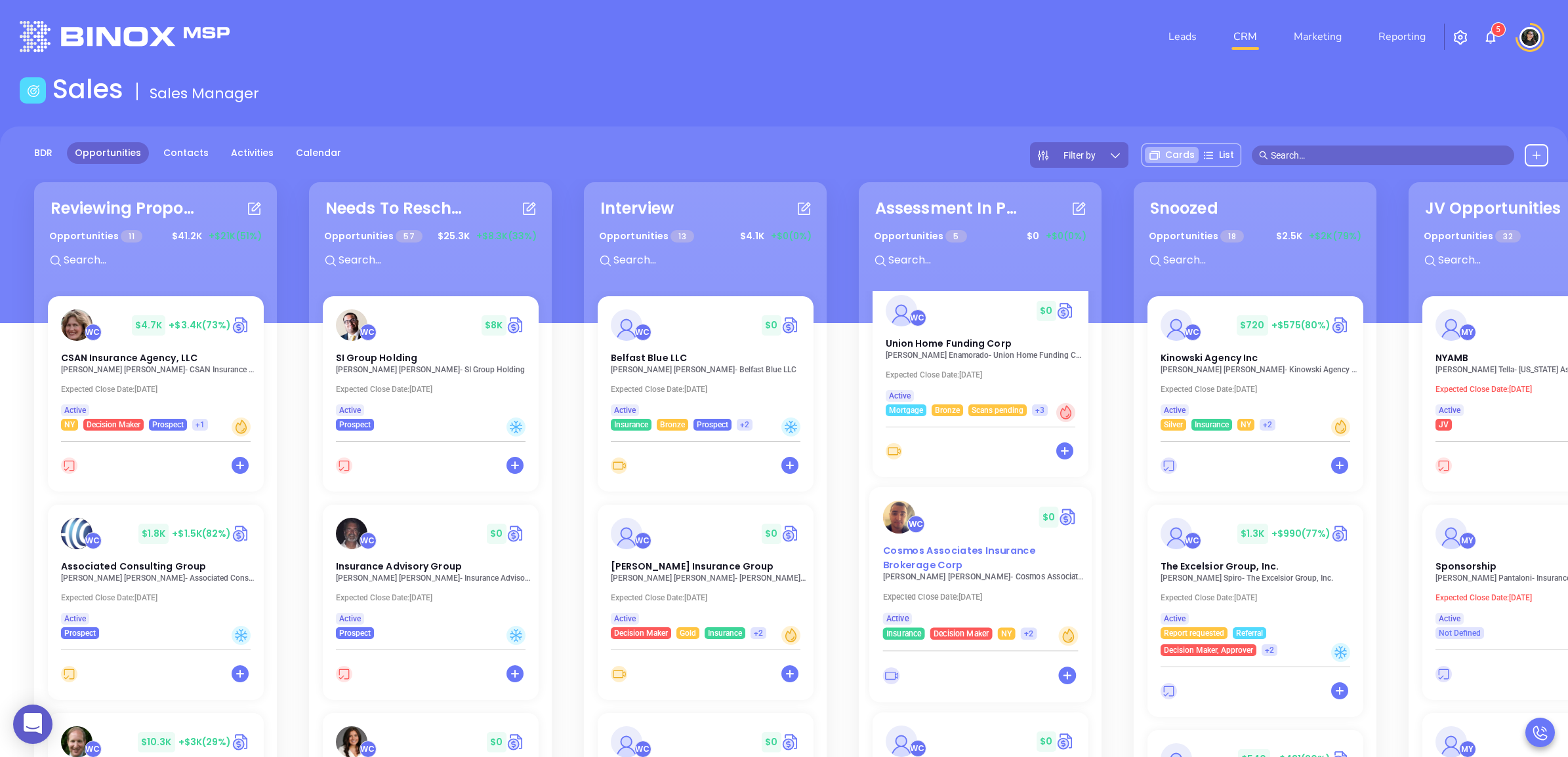
click at [922, 556] on span "Cosmos Associates Insurance Brokerage Corp" at bounding box center [958, 558] width 152 height 27
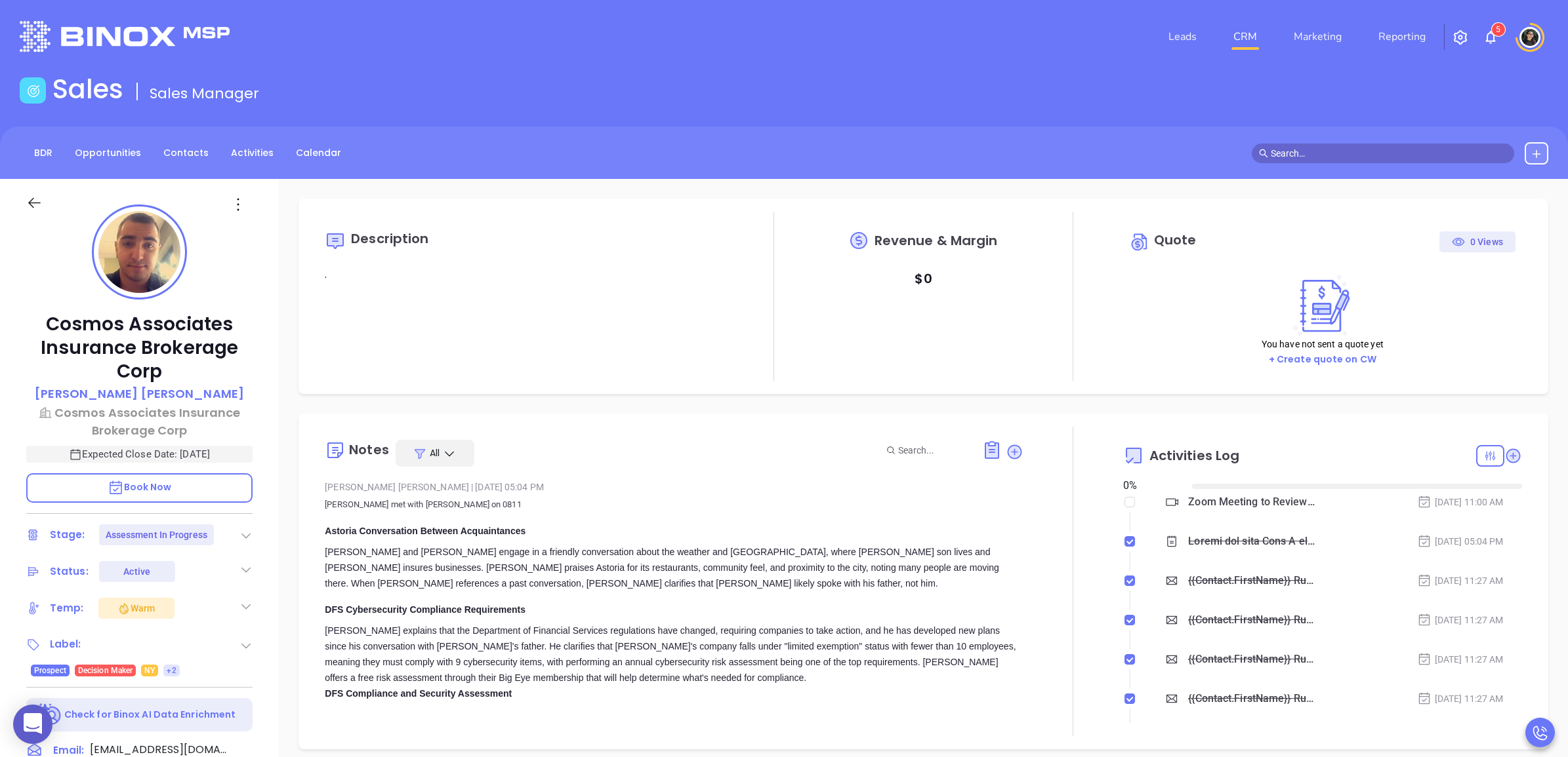
type input "[DATE]"
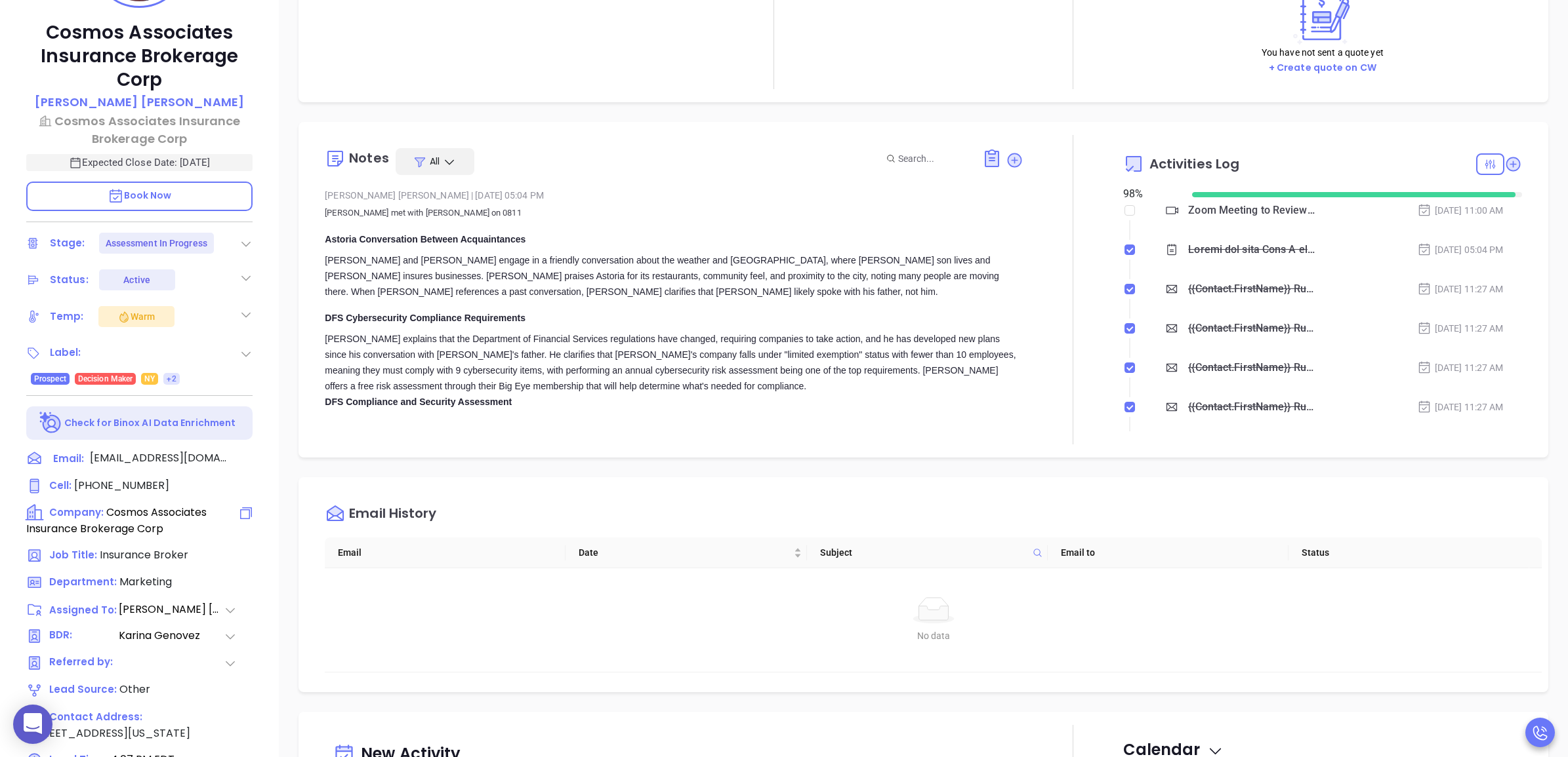
scroll to position [328, 0]
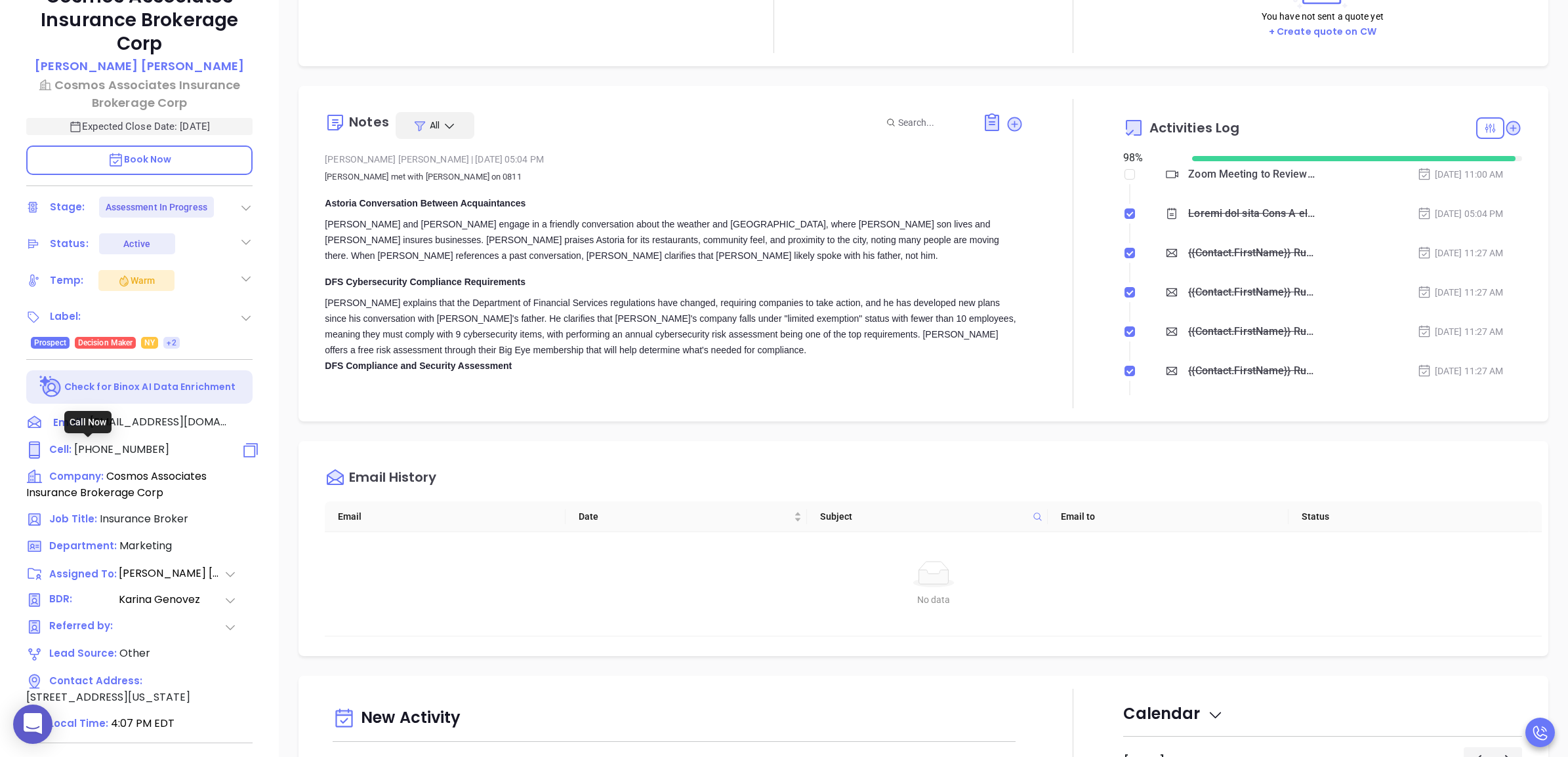
type input "[PERSON_NAME]"
click at [146, 449] on span "(718) 545-3100" at bounding box center [121, 449] width 95 height 15
type input "(718) 545-3100"
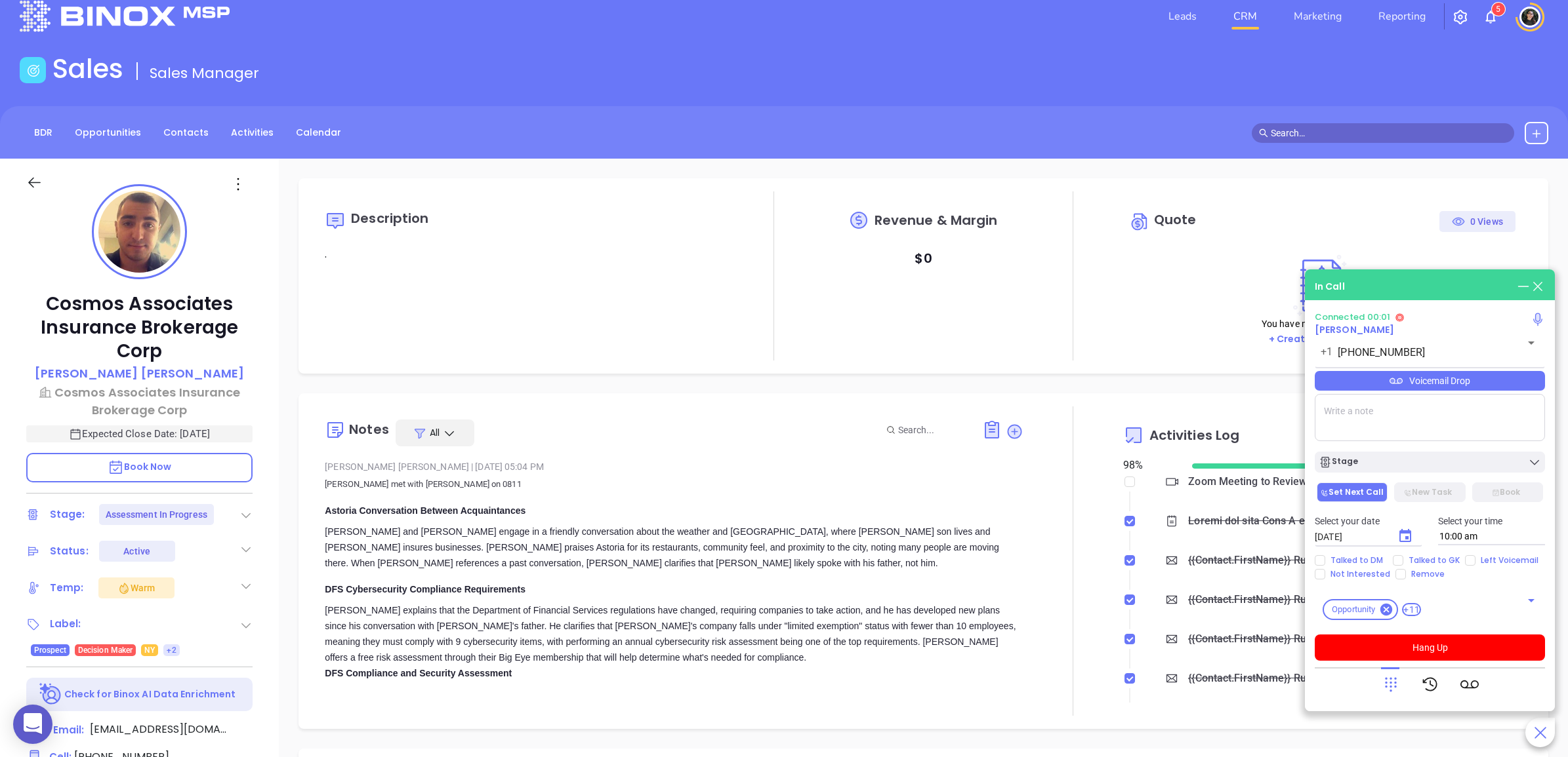
scroll to position [0, 0]
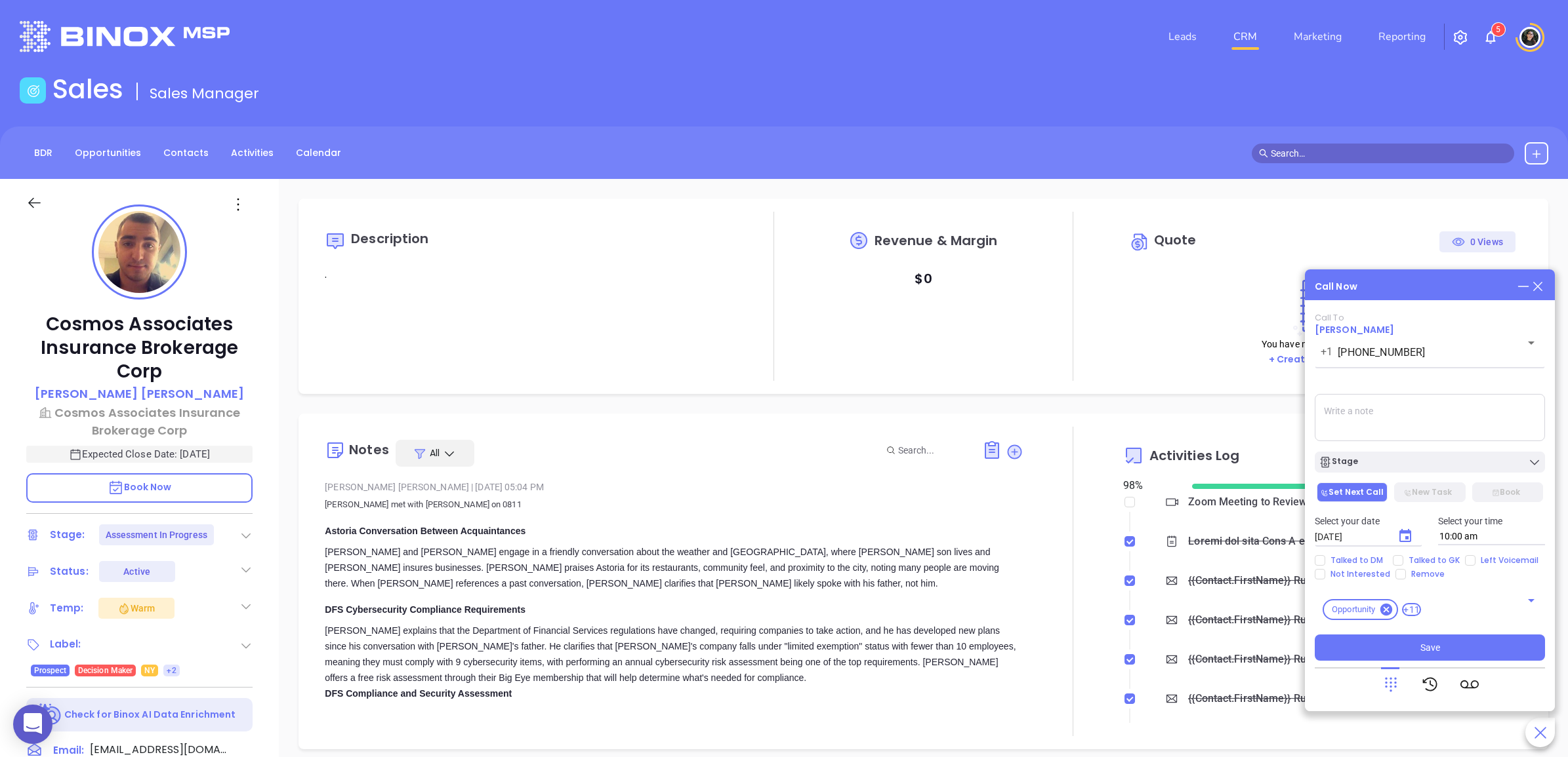
click at [1548, 290] on div "Call Now Call To John R Papazoglou +1 (718) 545-3100 ​ Voicemail Drop Stage Set…" at bounding box center [1430, 490] width 250 height 442
click at [1542, 286] on icon at bounding box center [1537, 286] width 15 height 15
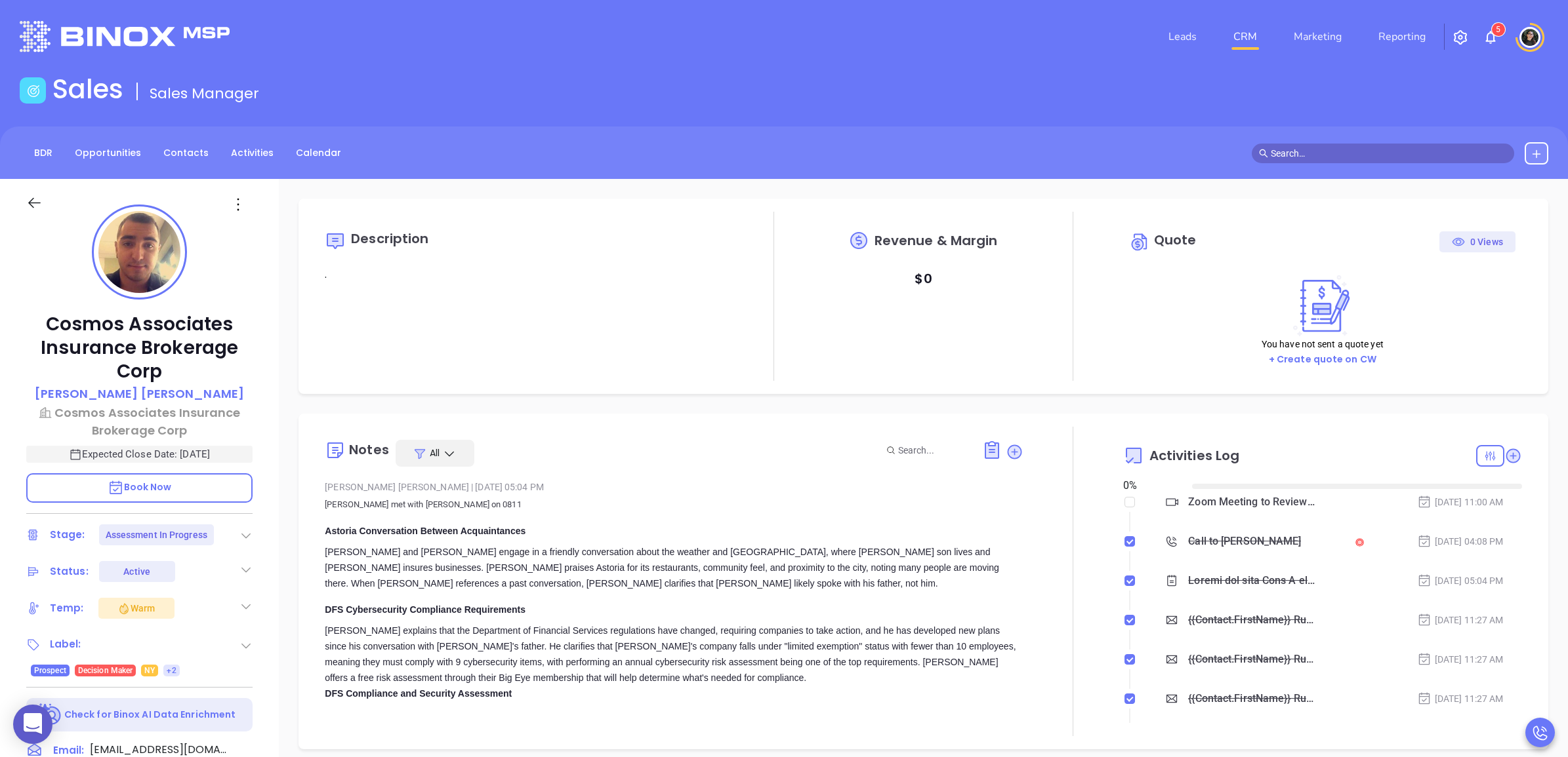
type input "[DATE]"
click at [1506, 453] on icon at bounding box center [1513, 456] width 13 height 13
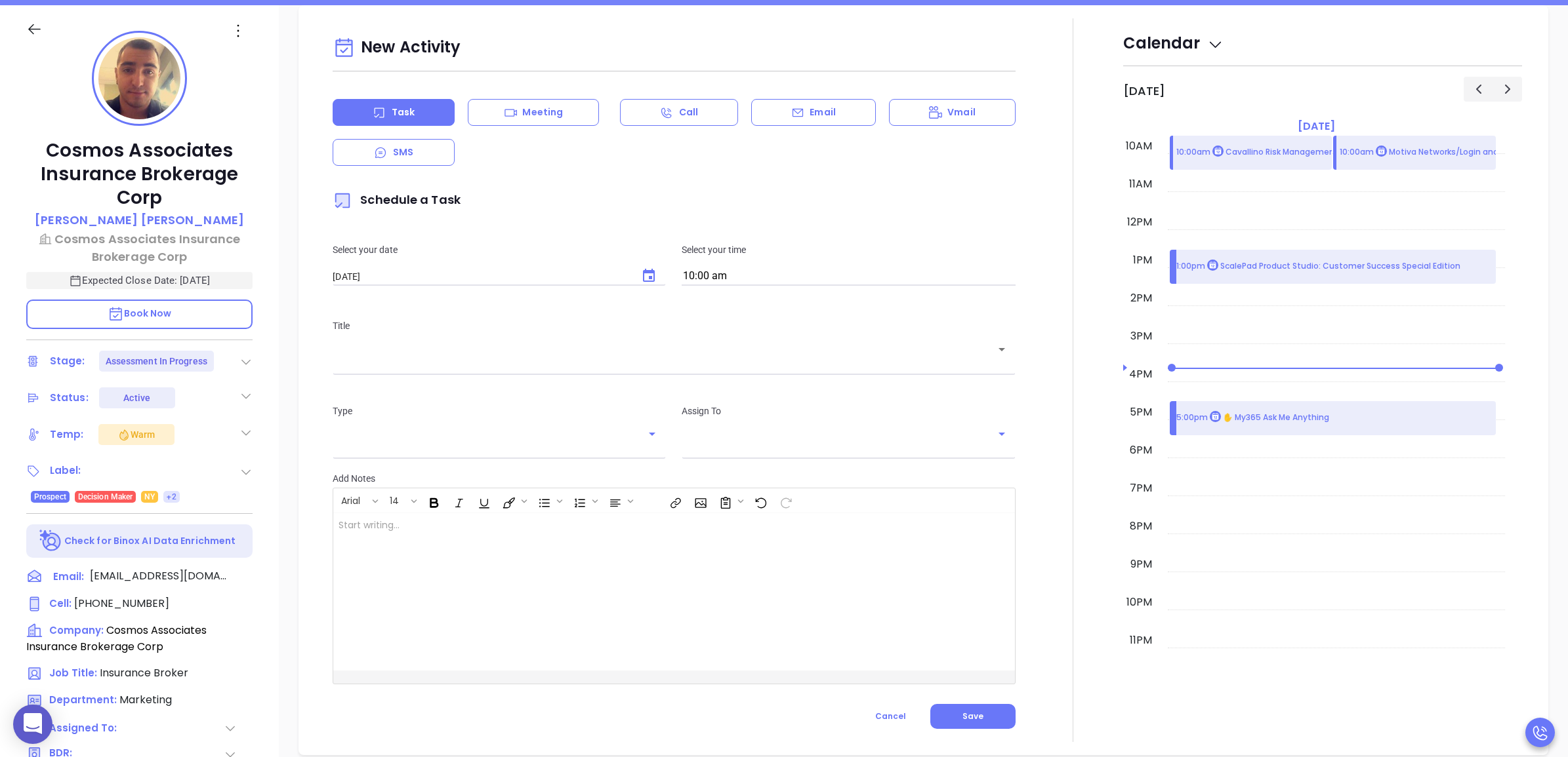
scroll to position [178, 0]
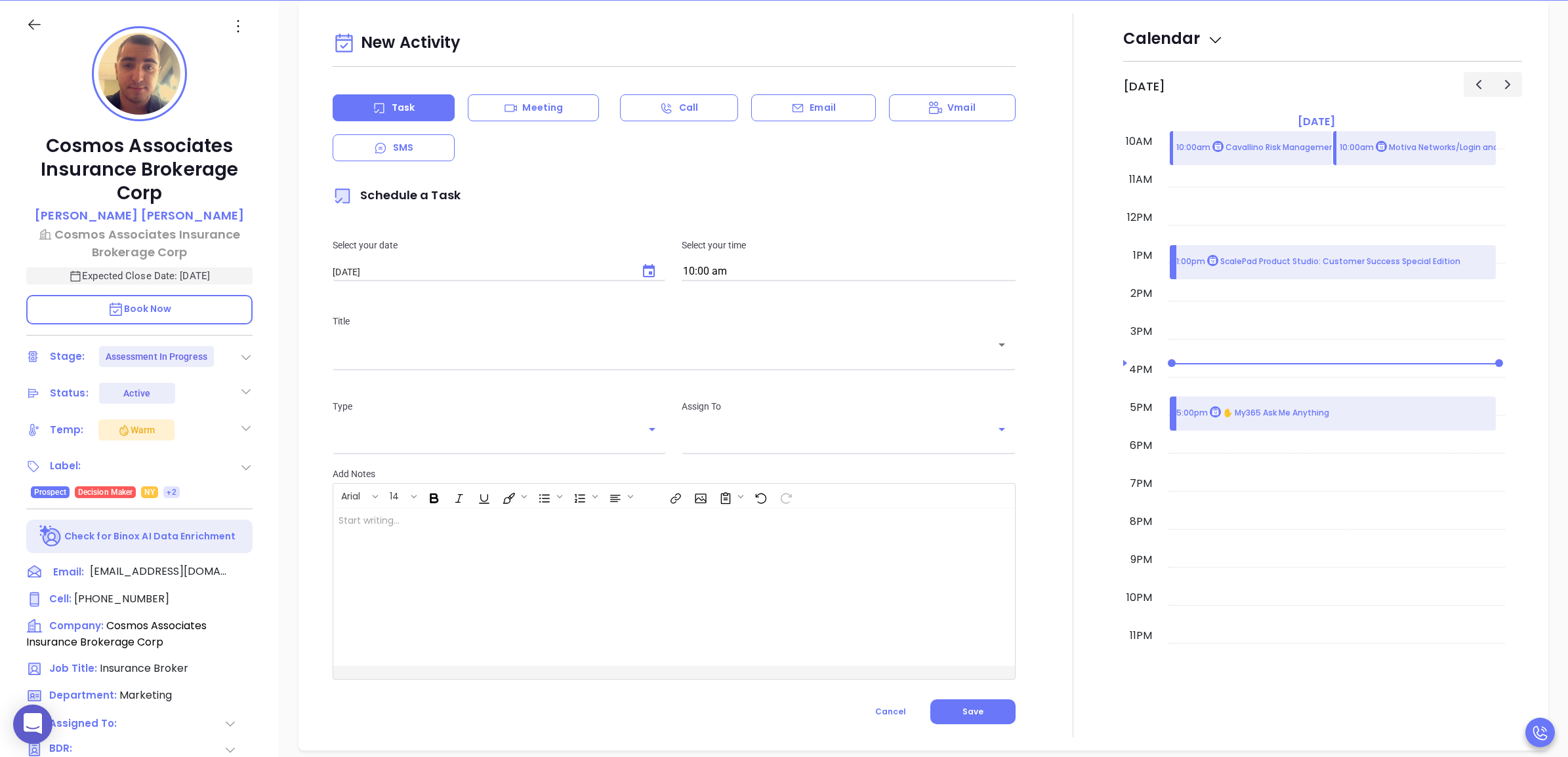
click at [503, 270] on input "[DATE]" at bounding box center [480, 272] width 295 height 11
click at [643, 267] on icon "Choose date, selected date is Aug 14, 2025" at bounding box center [649, 271] width 12 height 13
type input "[PERSON_NAME]"
click at [467, 401] on button "14" at bounding box center [462, 402] width 24 height 24
click at [564, 364] on div "​" at bounding box center [674, 354] width 682 height 25
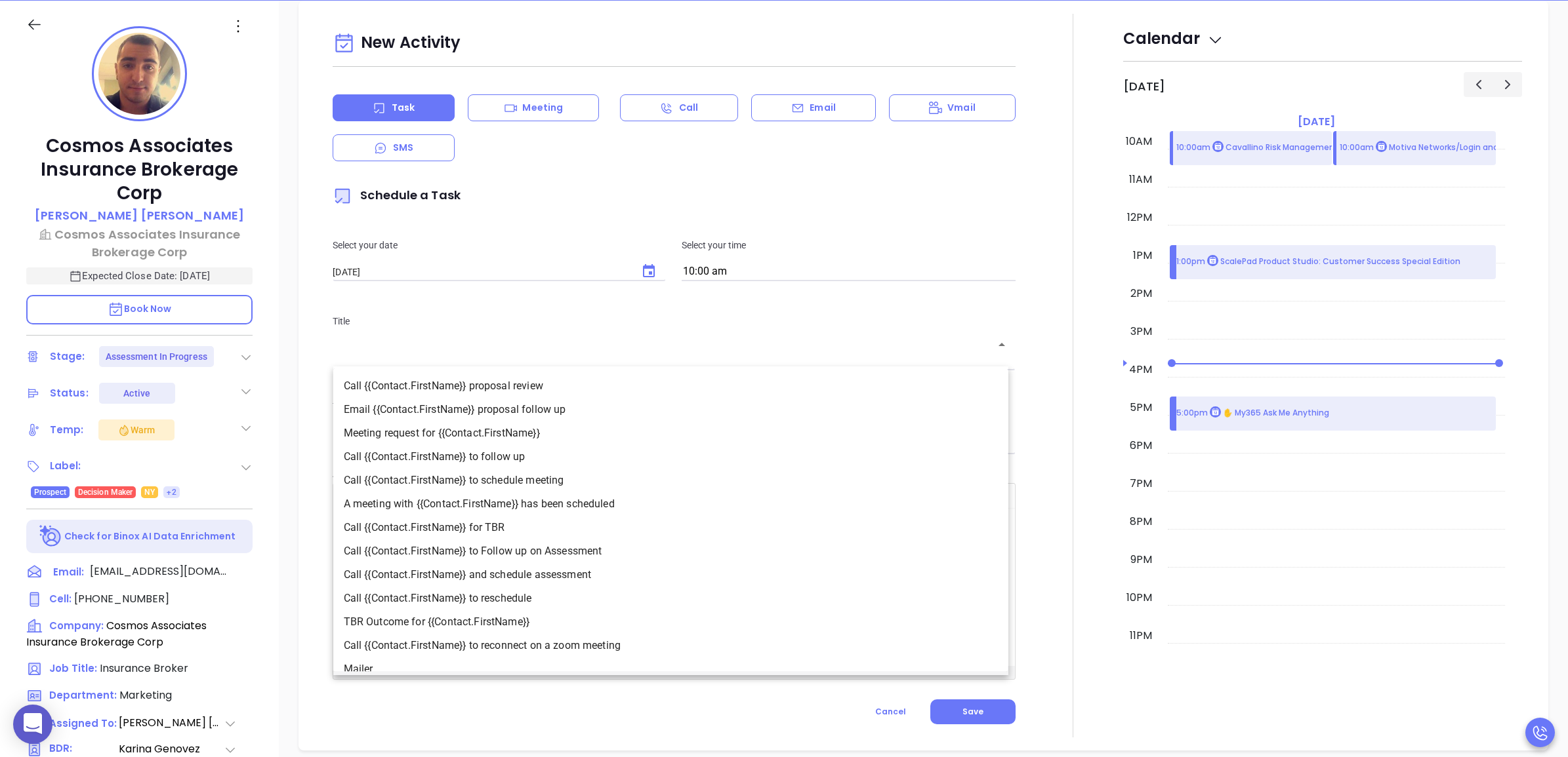
click at [552, 540] on li "Call {{Contact.FirstName}} to Follow up on Assessment" at bounding box center [670, 552] width 675 height 24
type input "Call John R to Follow up on Assessment"
type input "Call"
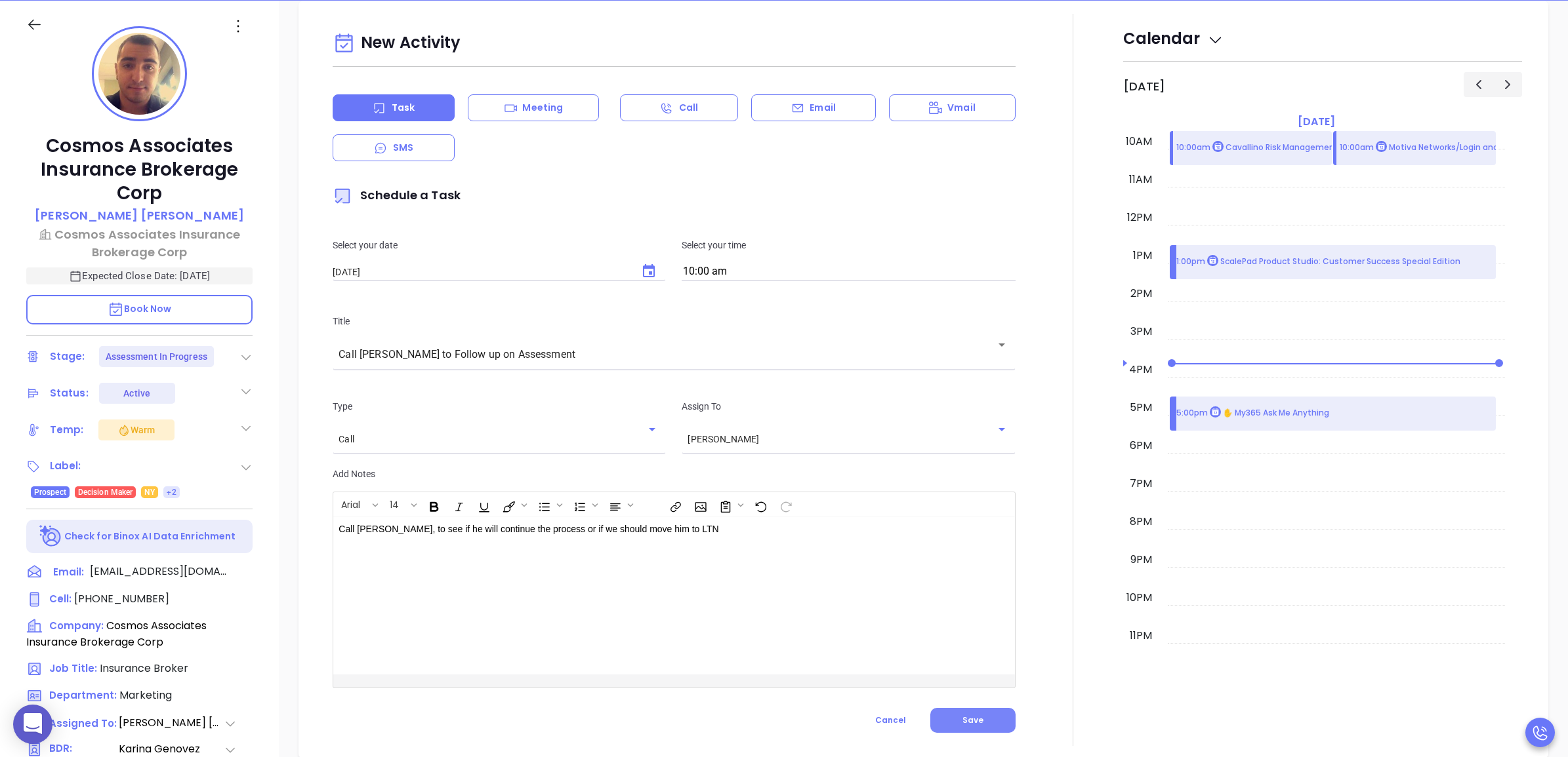
click at [945, 716] on button "Save" at bounding box center [973, 720] width 85 height 25
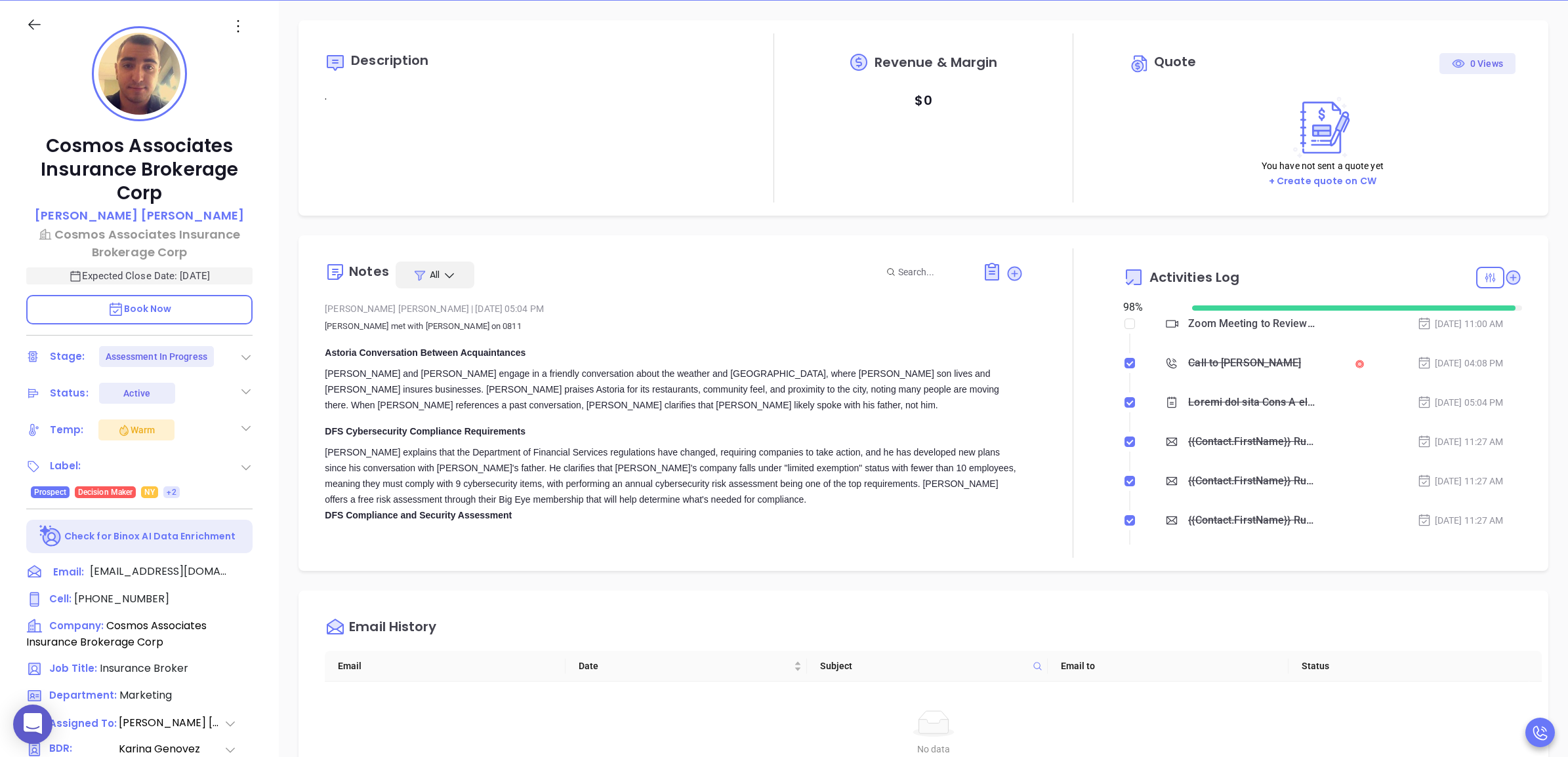
scroll to position [0, 0]
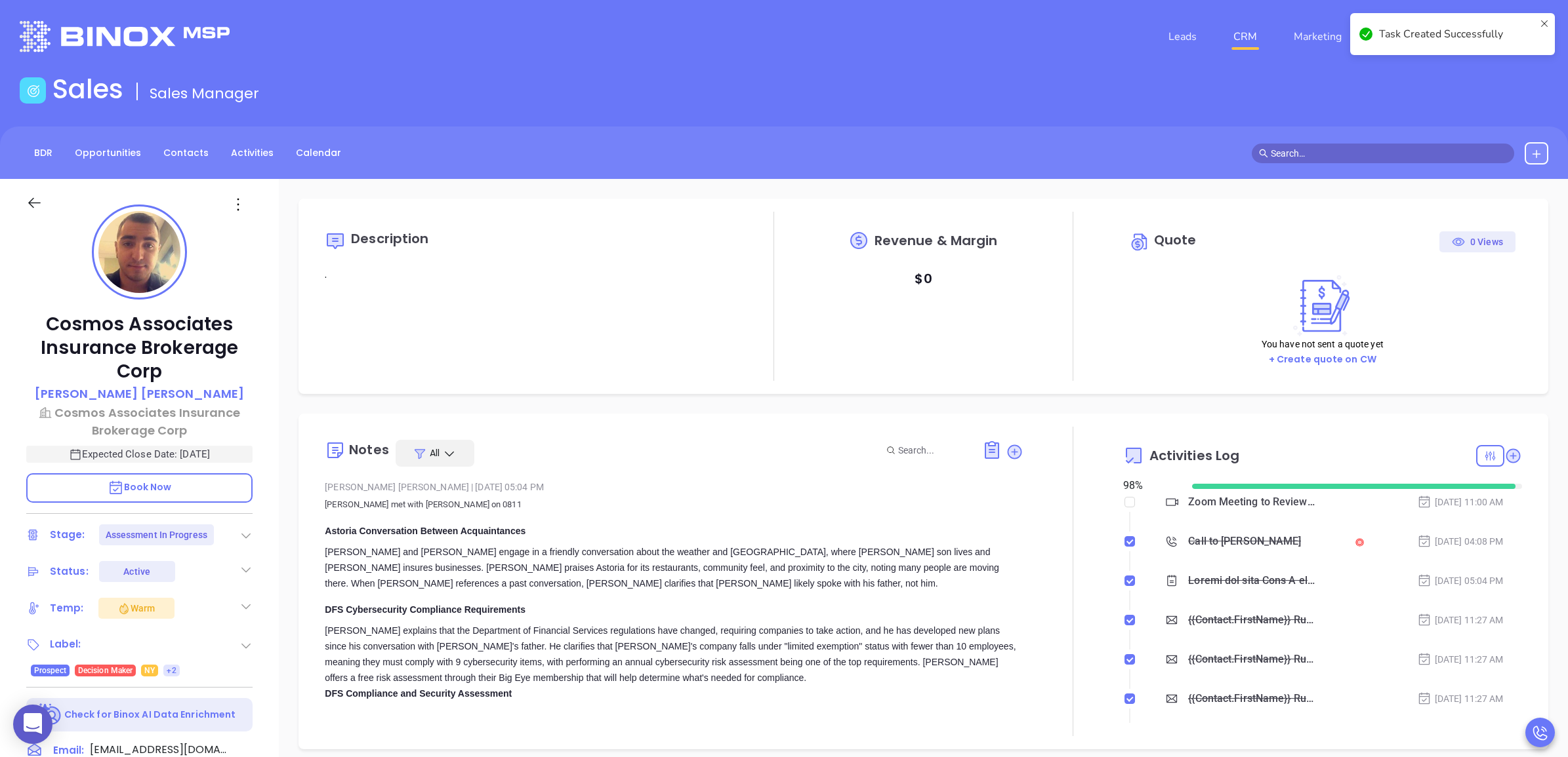
click at [1256, 37] on link "CRM" at bounding box center [1245, 37] width 34 height 26
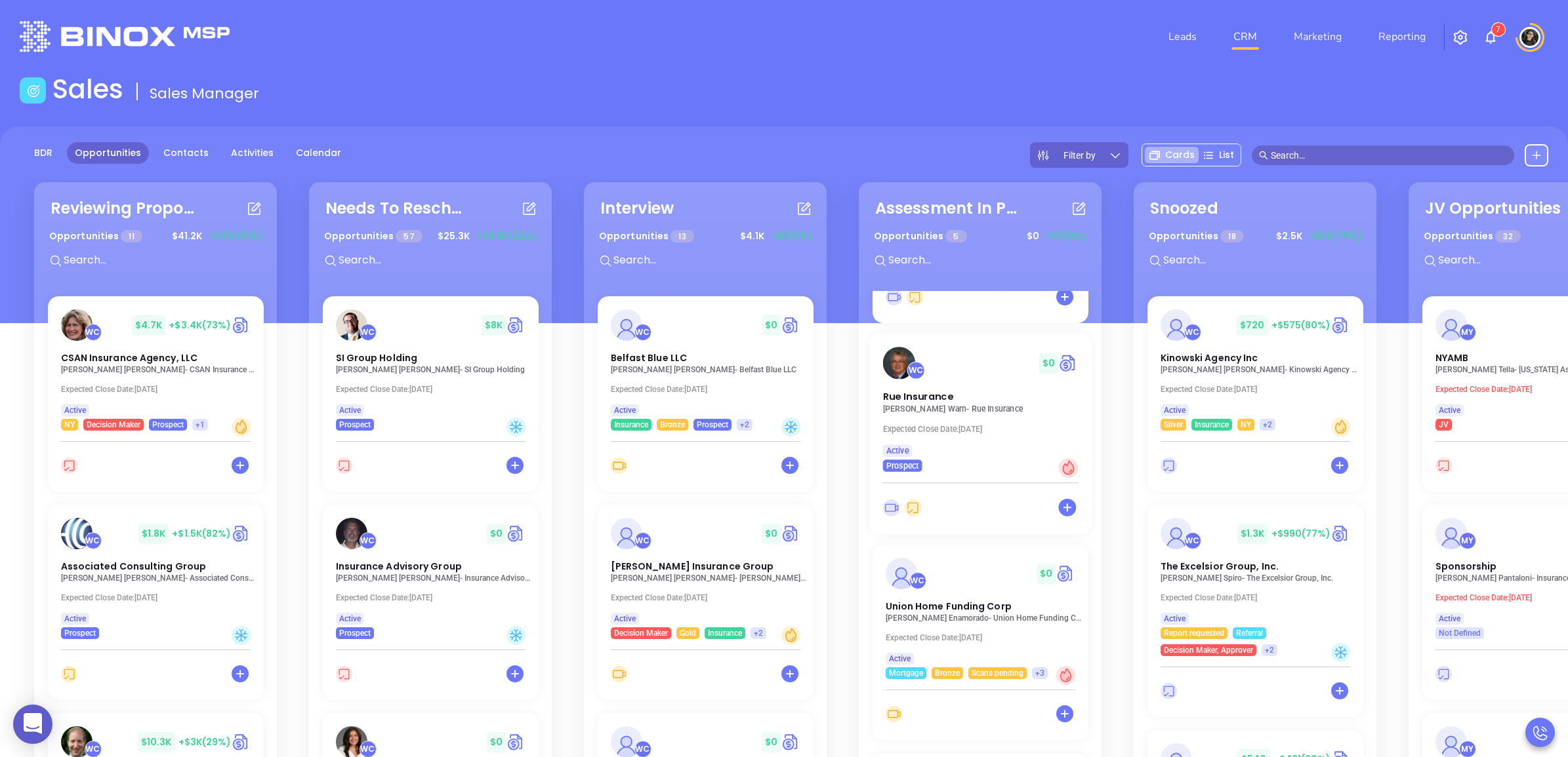
scroll to position [410, 0]
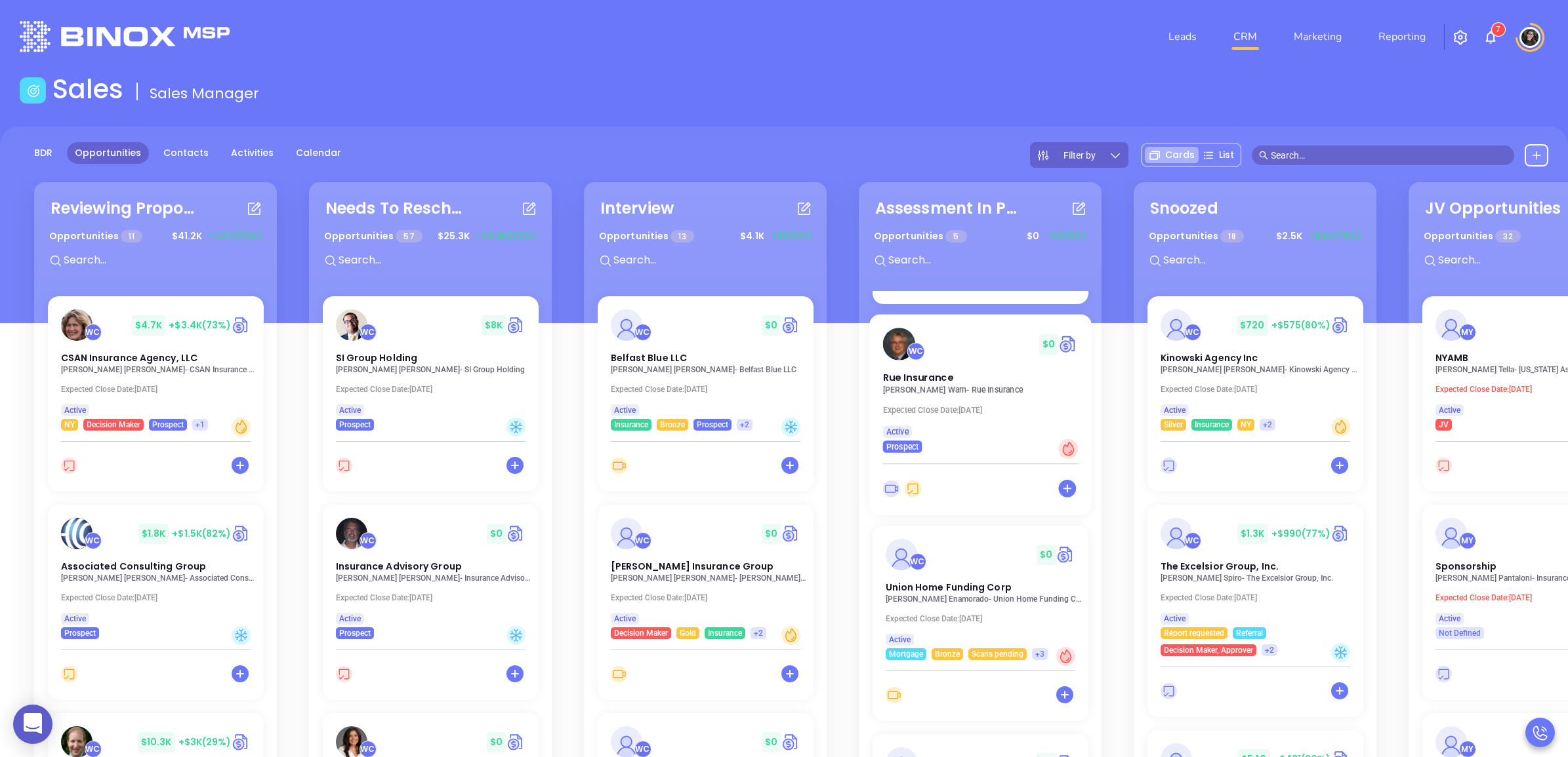
click at [929, 387] on p "John Warn - Rue Insurance" at bounding box center [983, 390] width 203 height 9
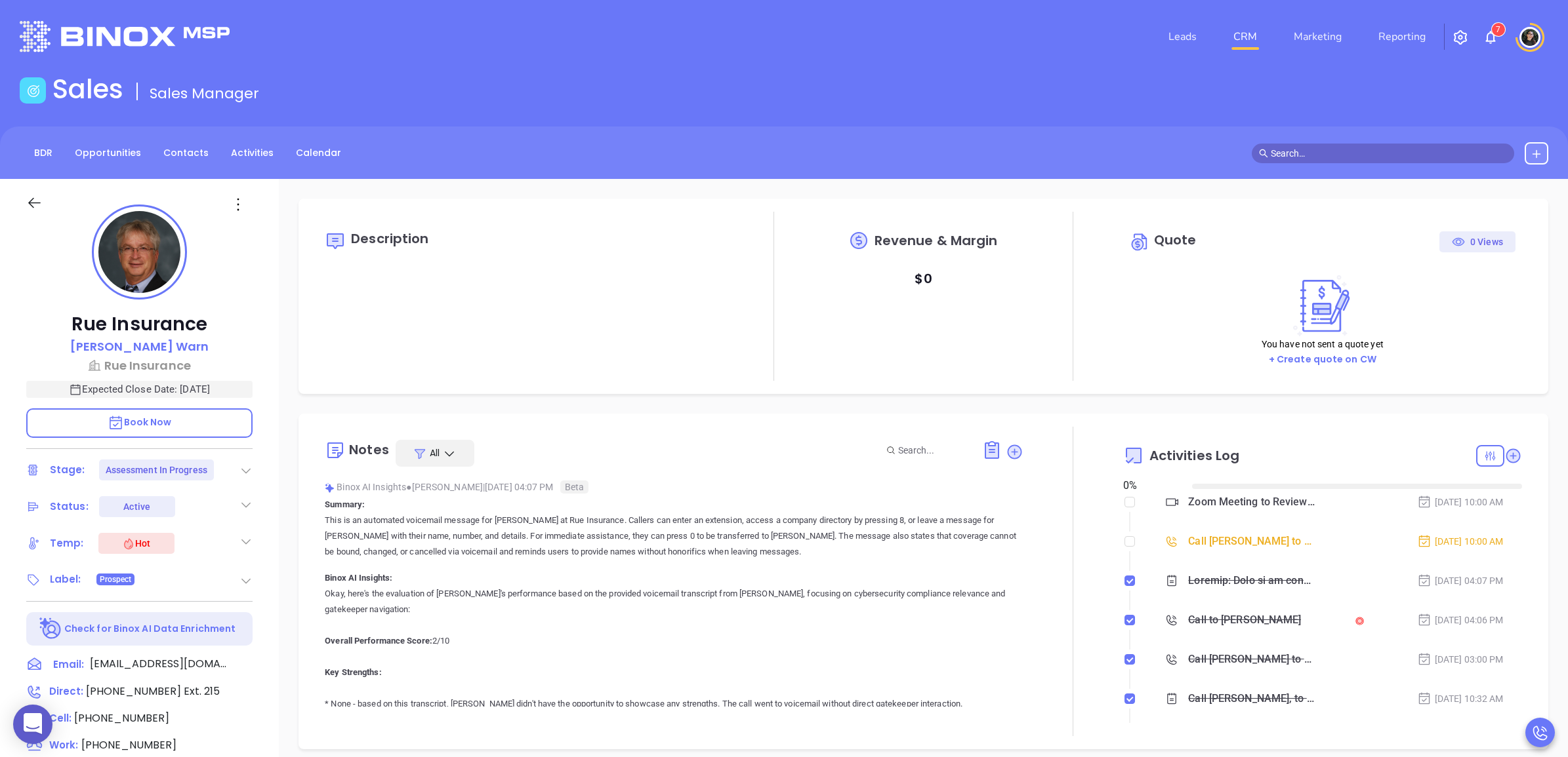
type input "[DATE]"
type input "[PERSON_NAME]"
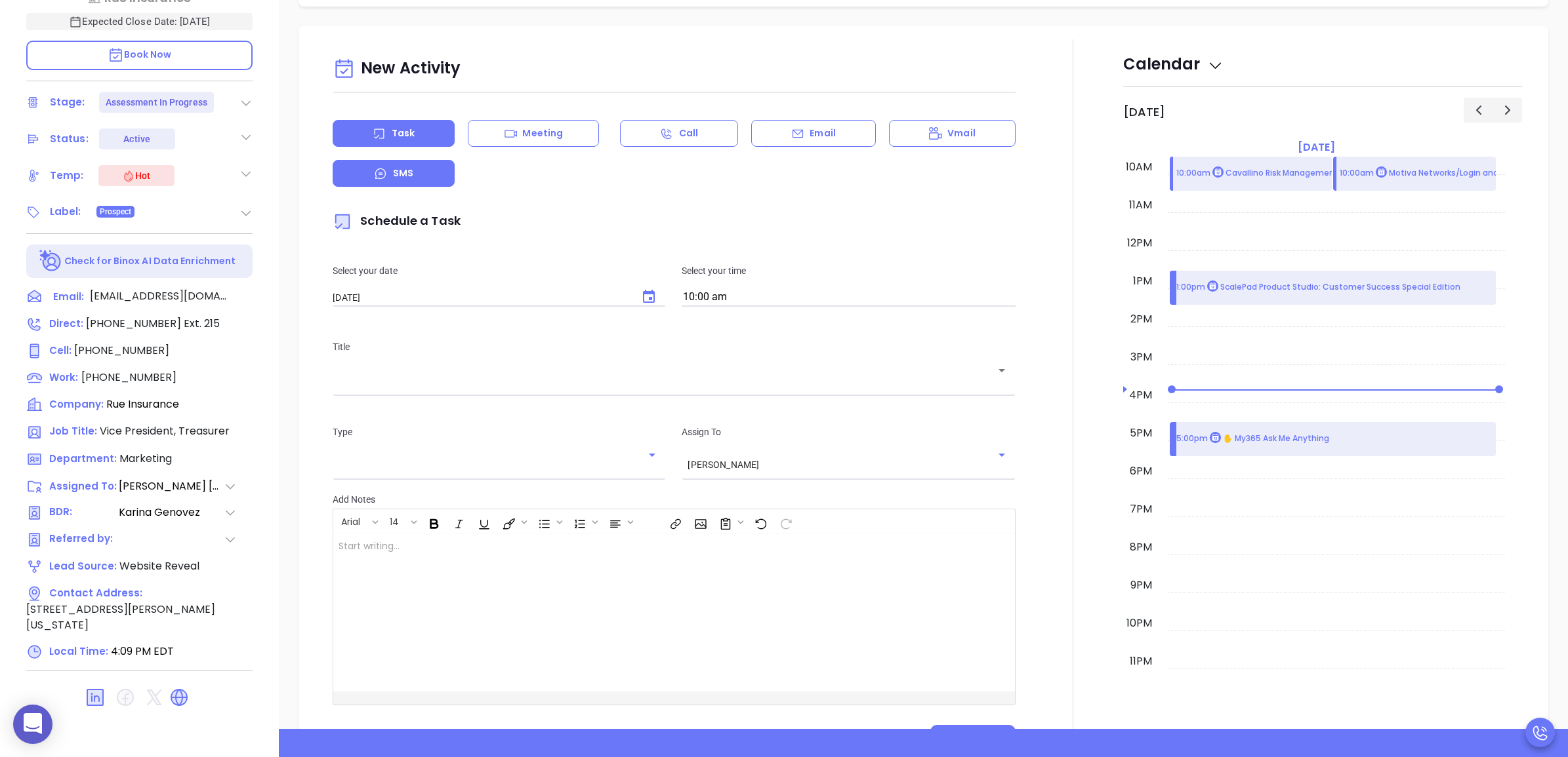
scroll to position [410, 0]
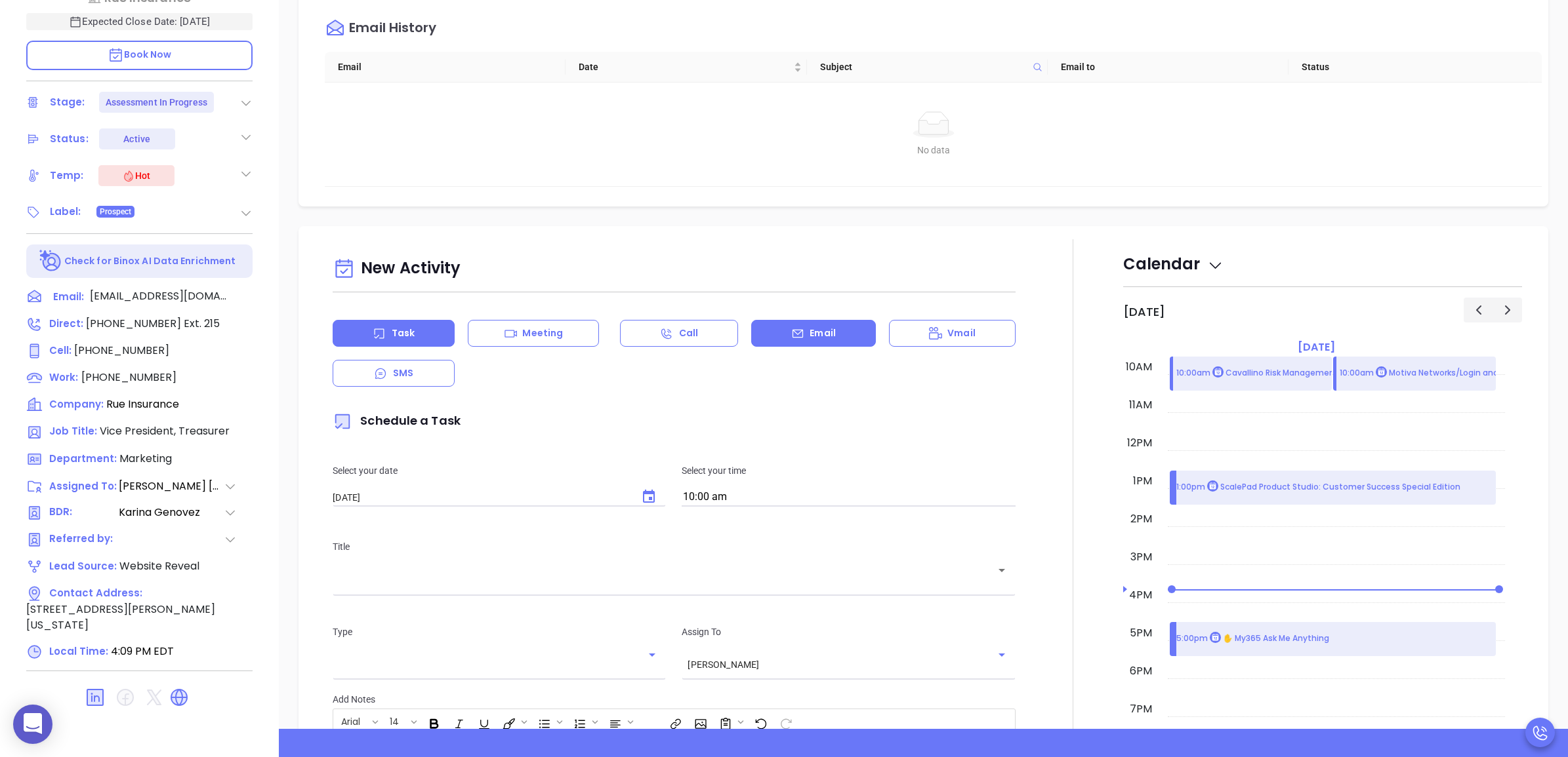
drag, startPoint x: 767, startPoint y: 336, endPoint x: 702, endPoint y: 355, distance: 67.7
click at [767, 336] on div "Email" at bounding box center [813, 333] width 124 height 27
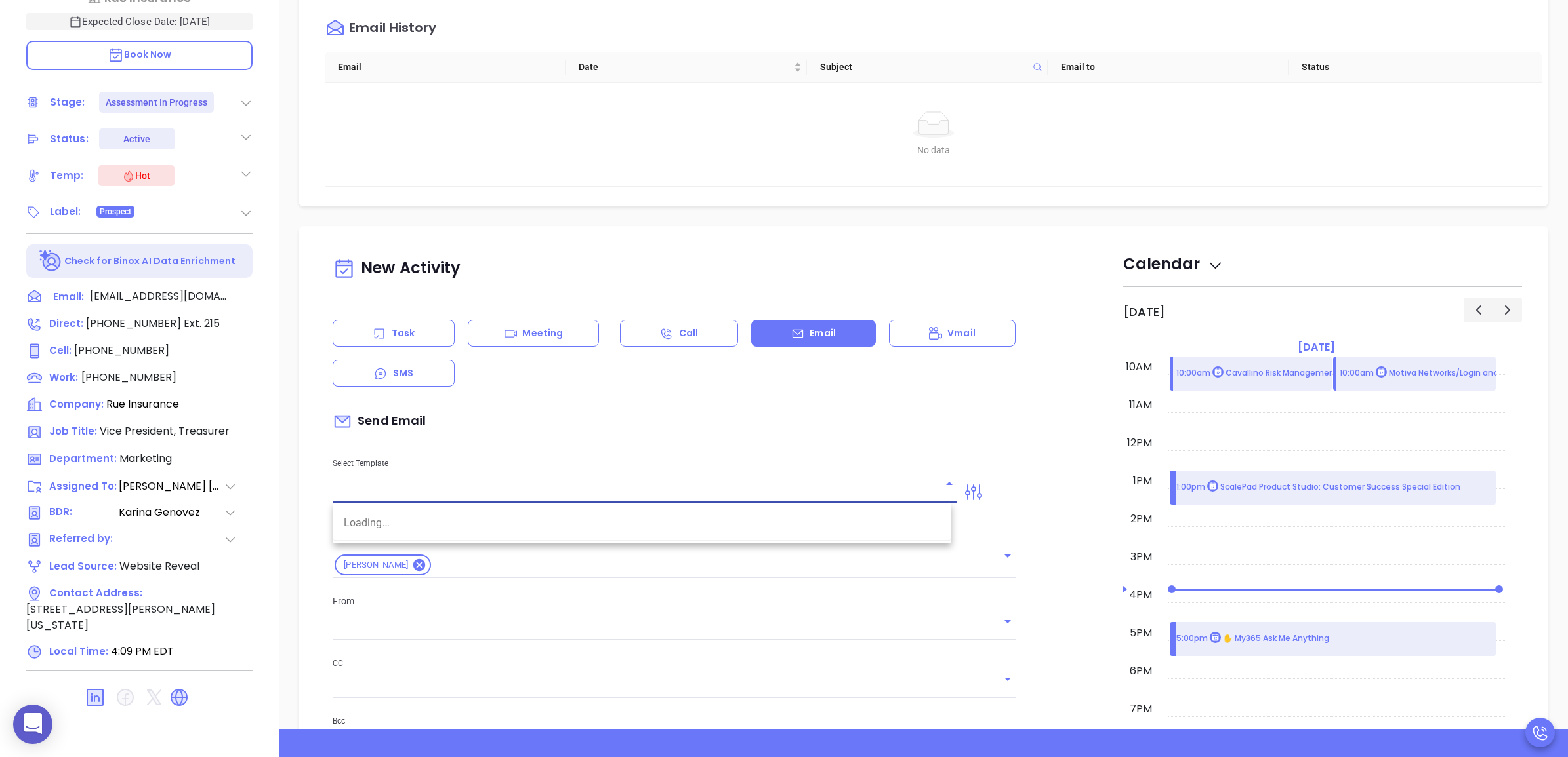
click at [575, 487] on input "text" at bounding box center [635, 492] width 605 height 19
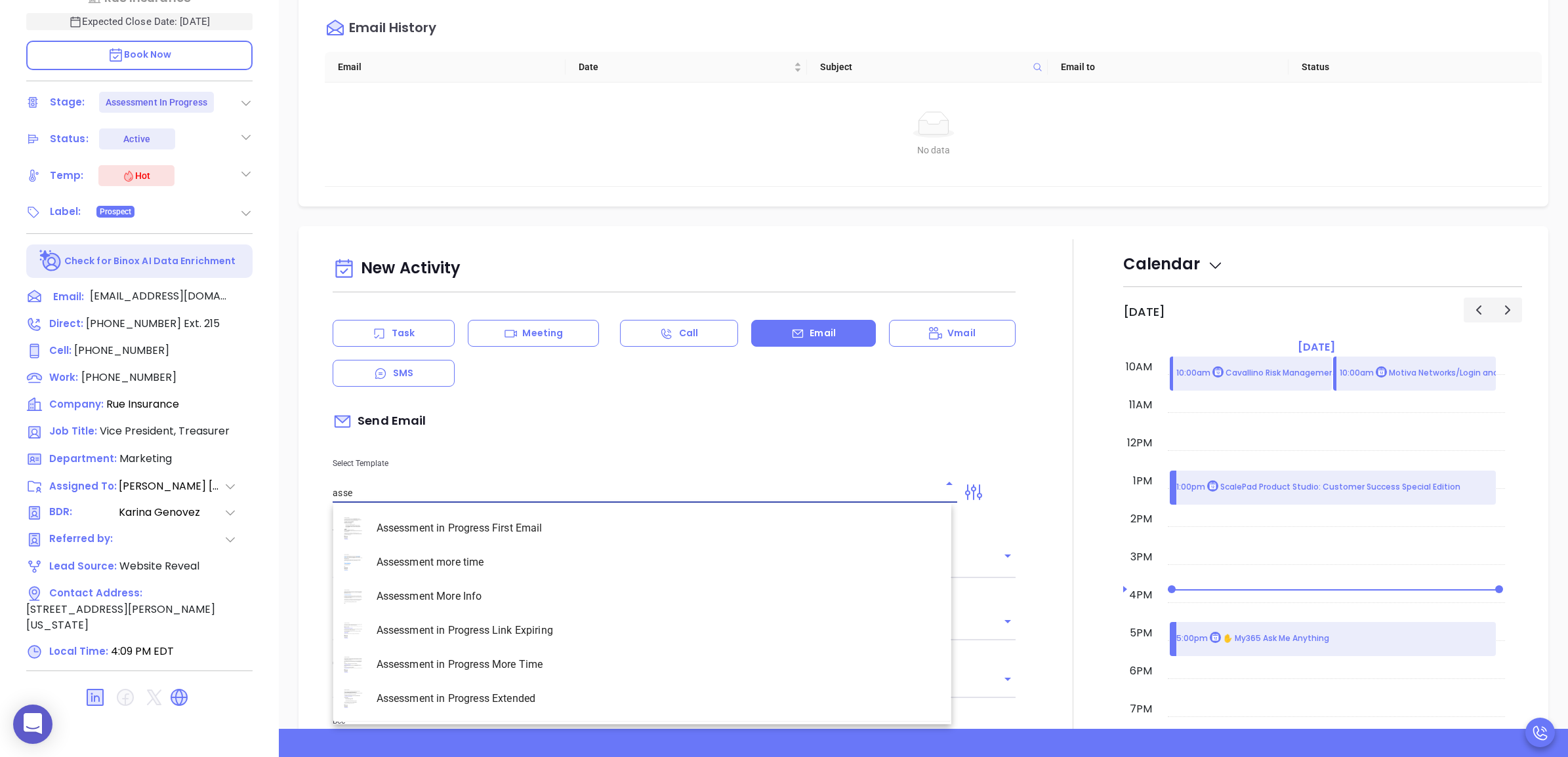
type input "asses"
type input "[PERSON_NAME]"
click at [561, 631] on li "Assessment in Progress Link Expiring" at bounding box center [642, 630] width 618 height 34
type input "Assessment in Progress Link Expiring"
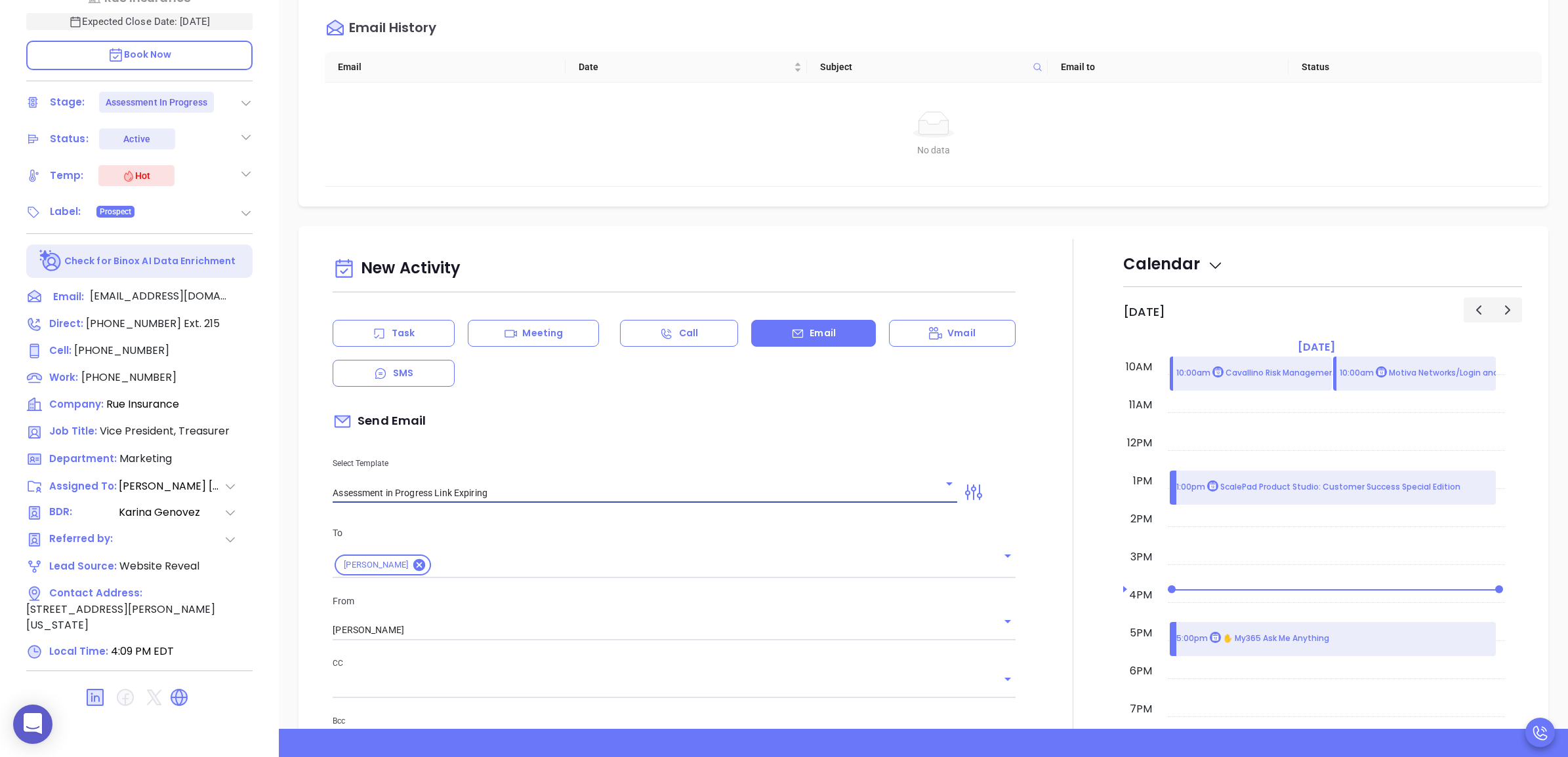
type input "John your Cyber Risk Assessment Link Expiring Soon"
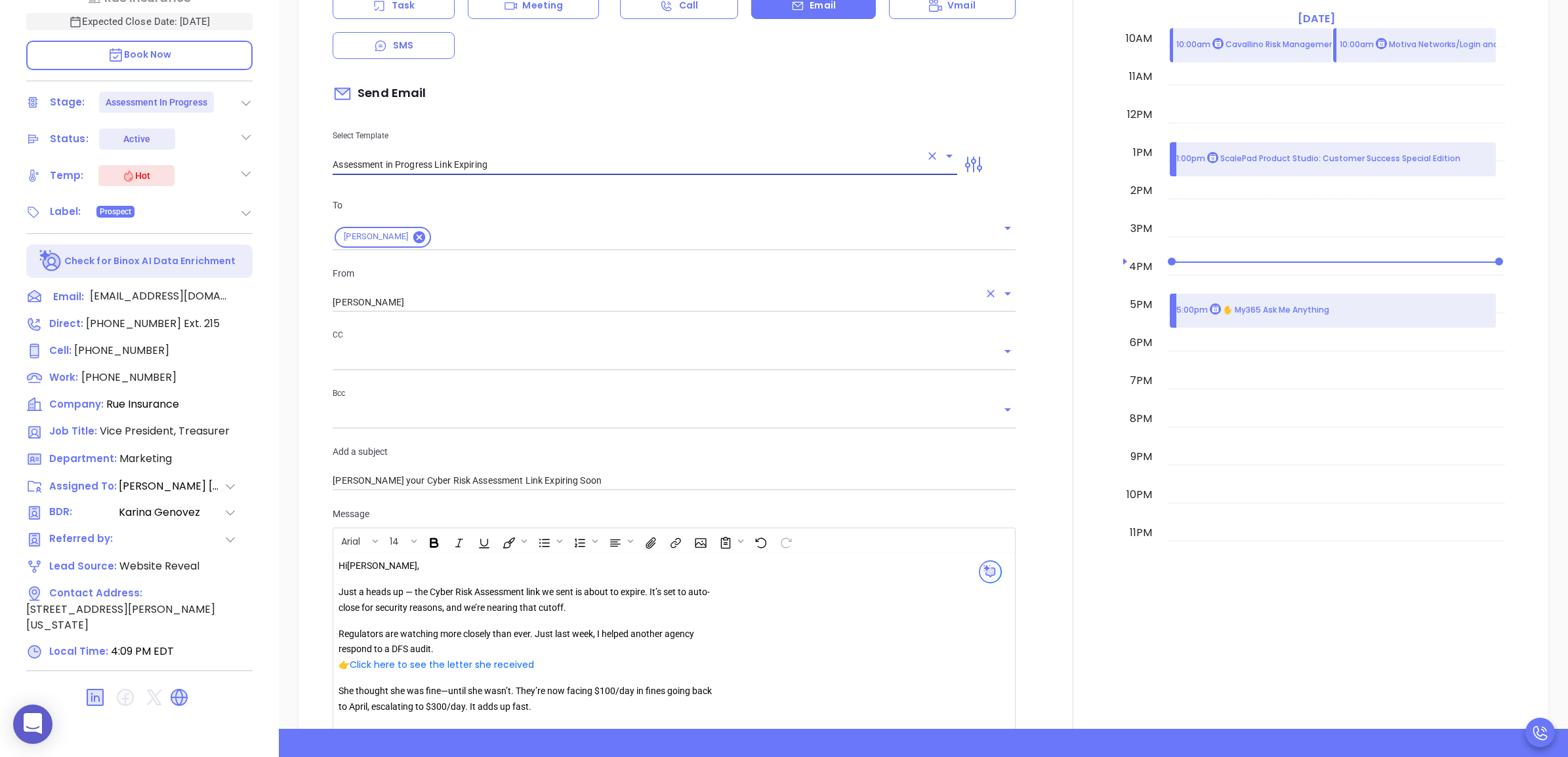
type input "Assessment in Progress Link Expiring"
click at [481, 310] on input "[PERSON_NAME]" at bounding box center [655, 302] width 646 height 19
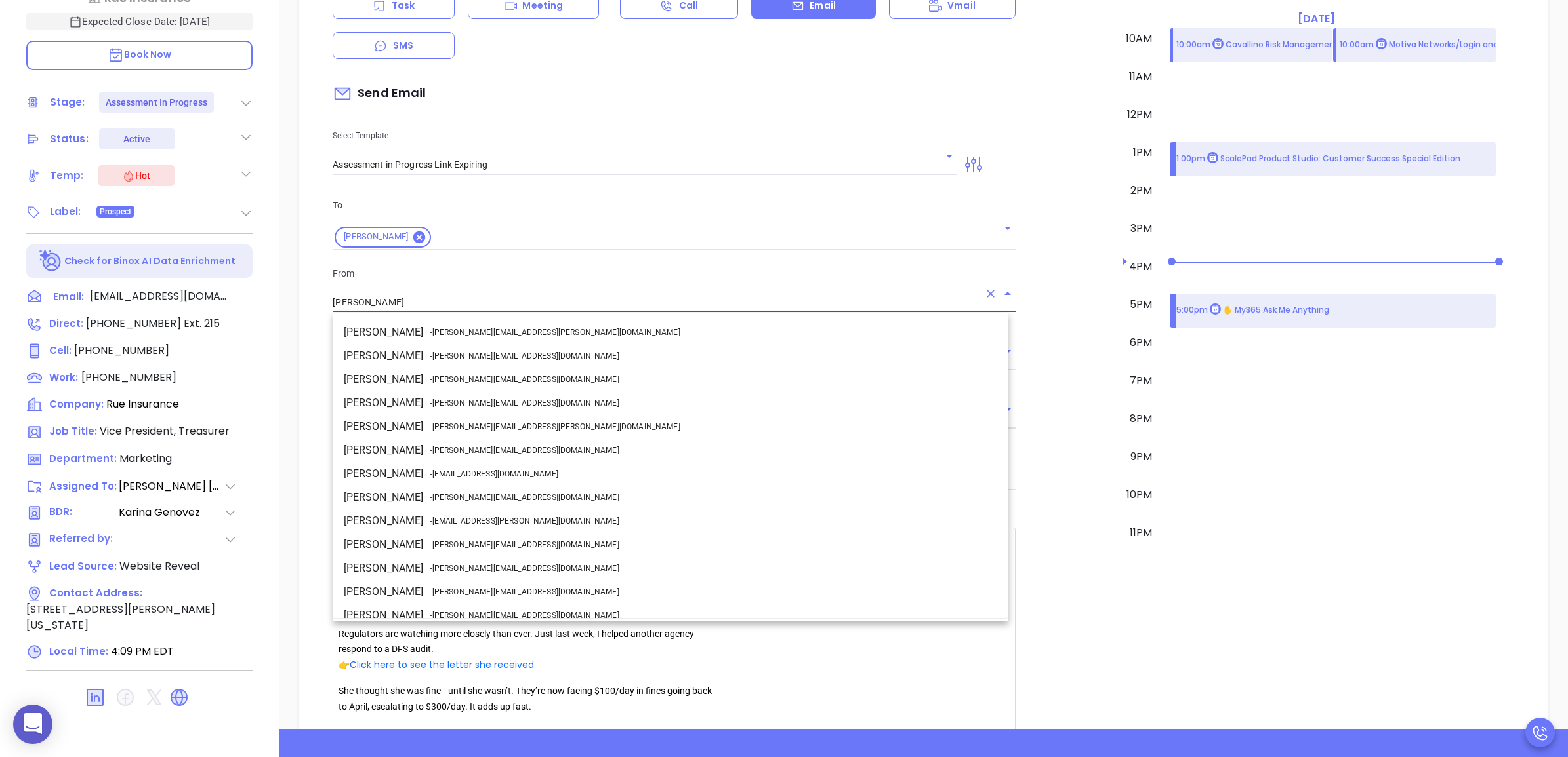
scroll to position [33, 0]
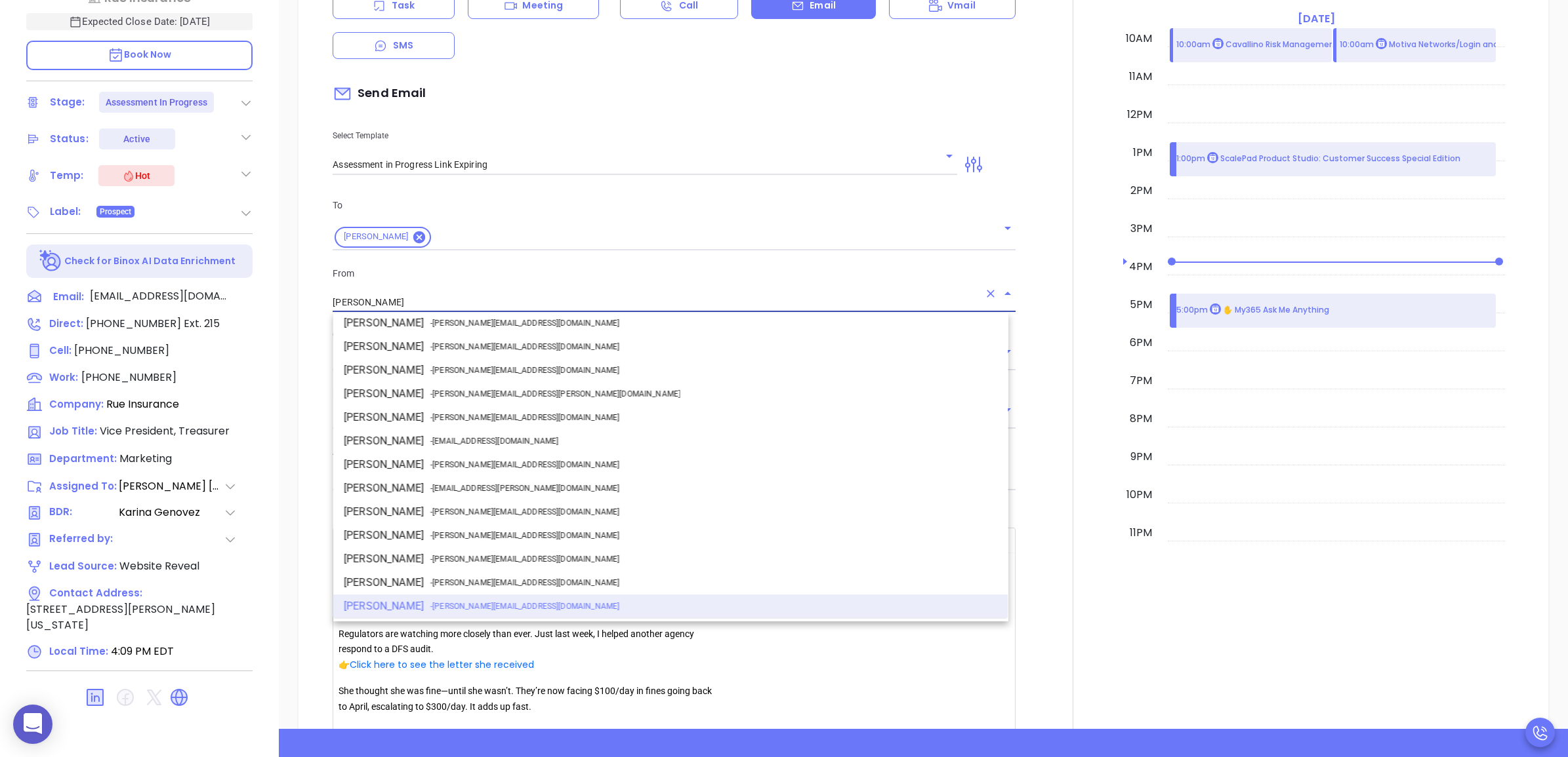
click at [469, 455] on li "Walter Contreras - walter@motiva.net" at bounding box center [670, 465] width 675 height 24
type input "[PERSON_NAME]"
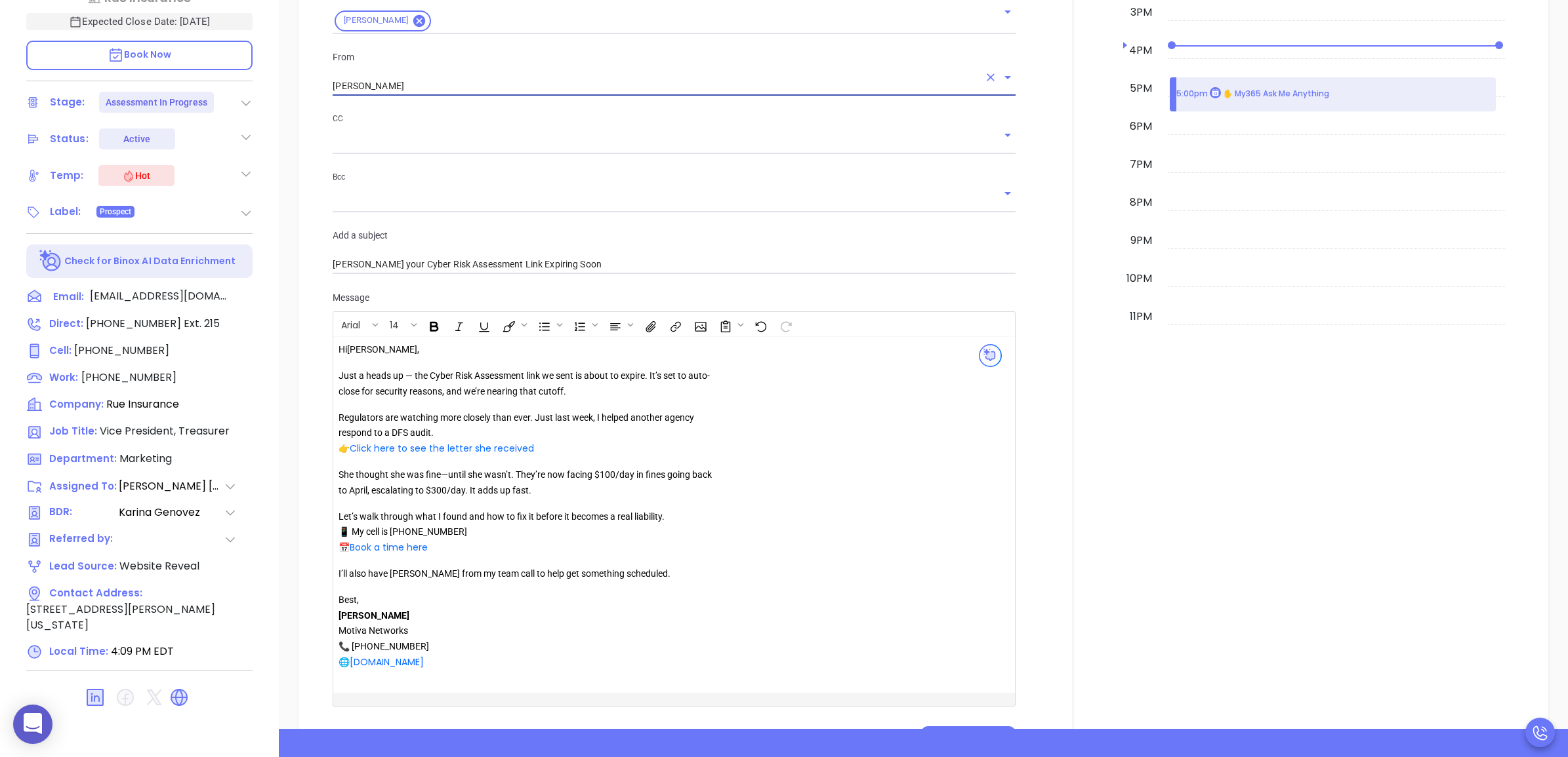
scroll to position [984, 0]
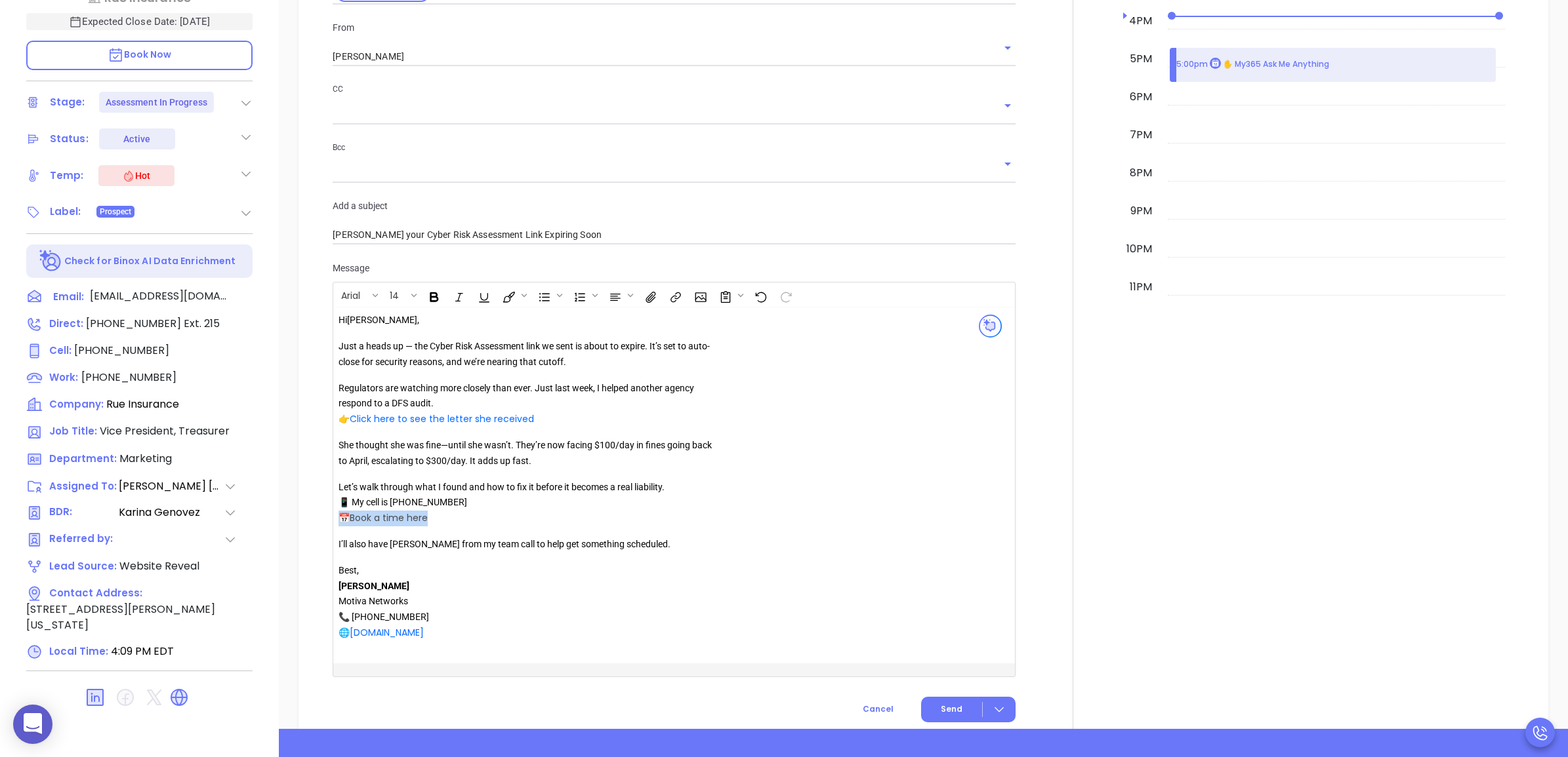
drag, startPoint x: 453, startPoint y: 523, endPoint x: 342, endPoint y: 522, distance: 111.0
click at [342, 522] on p "Let’s walk through what I found and how to fix it before it becomes a real liab…" at bounding box center [527, 503] width 377 height 47
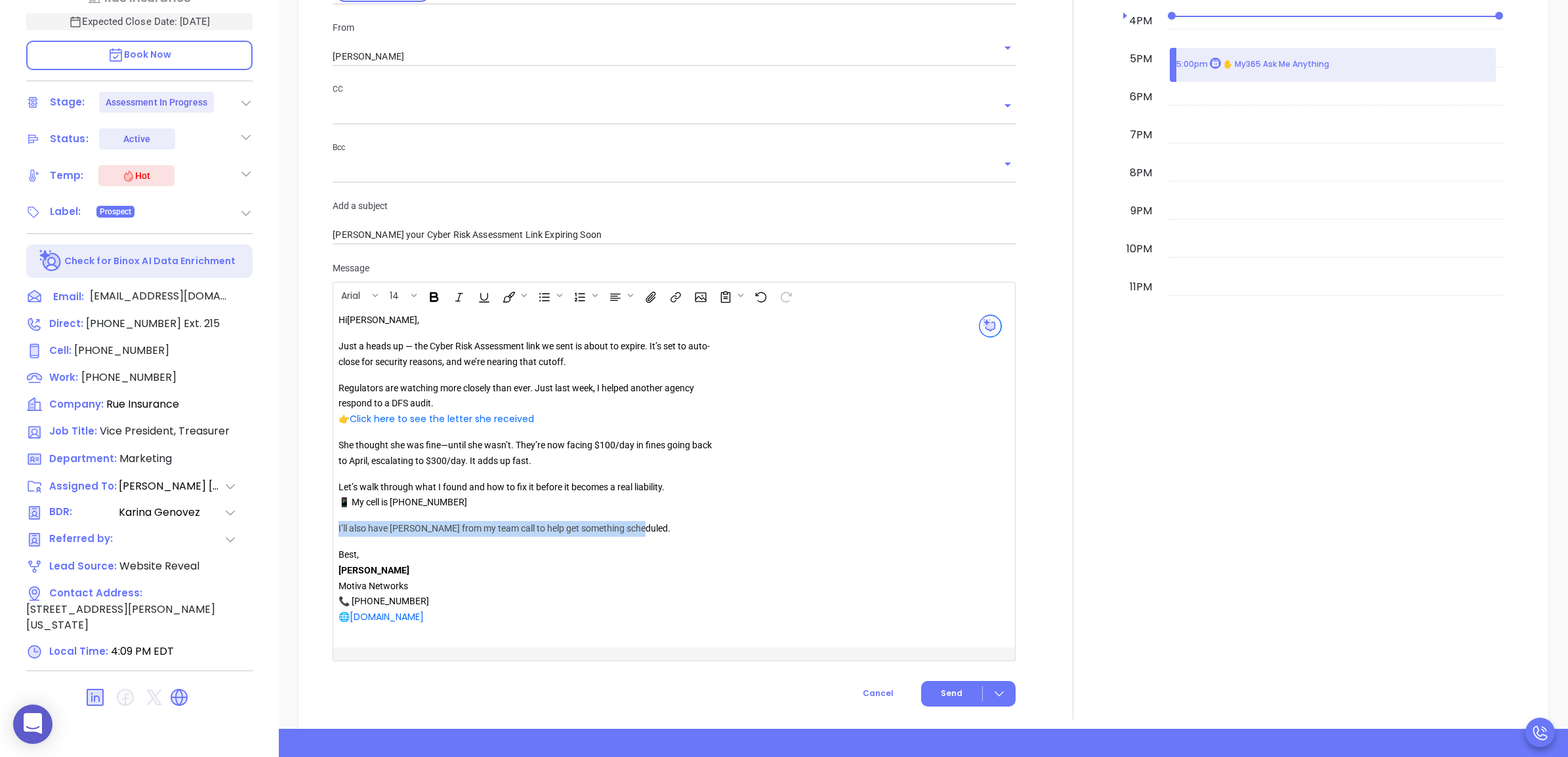
drag, startPoint x: 643, startPoint y: 531, endPoint x: 336, endPoint y: 532, distance: 307.0
click at [338, 532] on div "Hi John , Just a heads up — the Cyber Risk Assessment link we sent is about to …" at bounding box center [650, 478] width 634 height 340
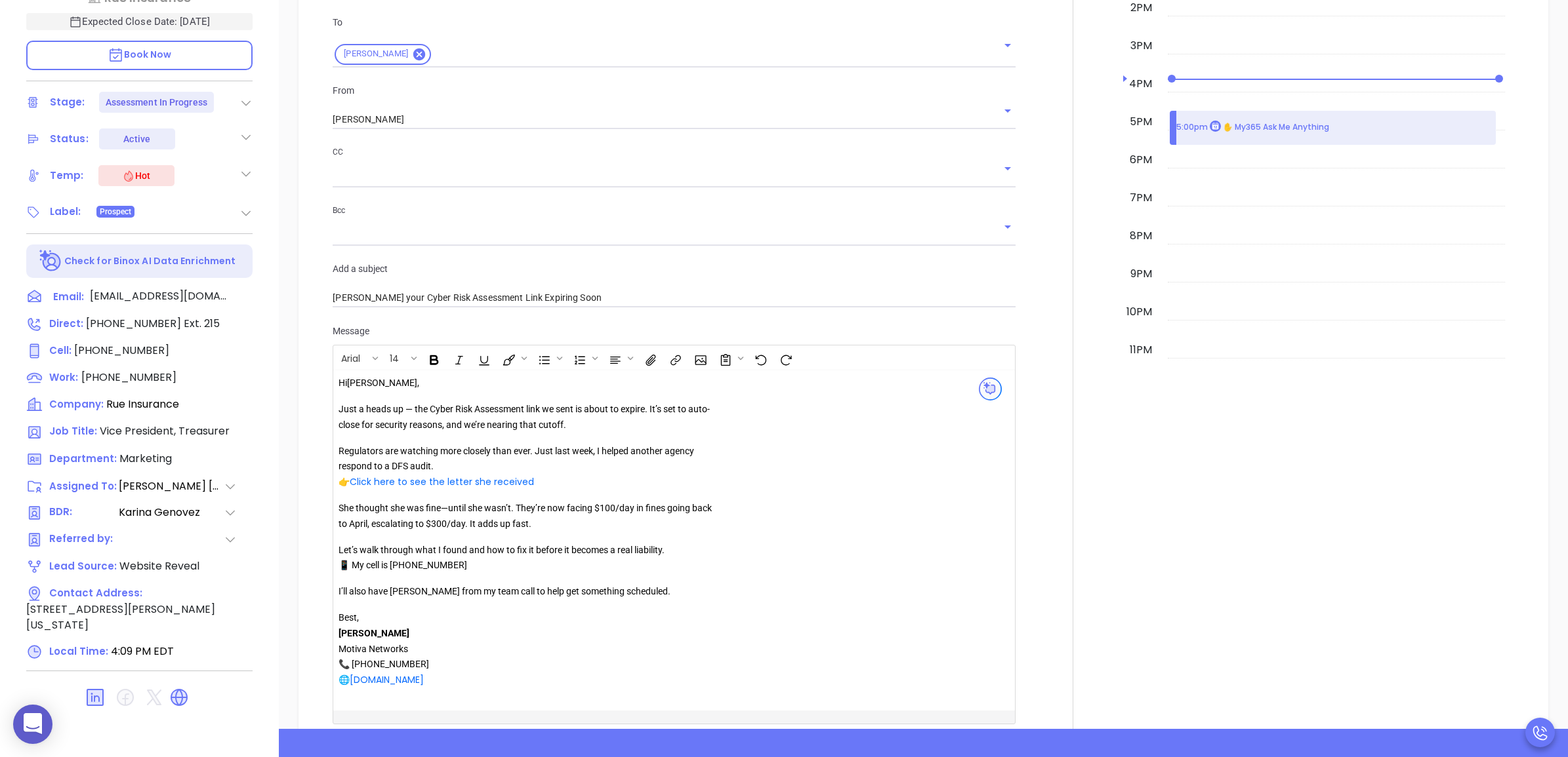
scroll to position [1148, 0]
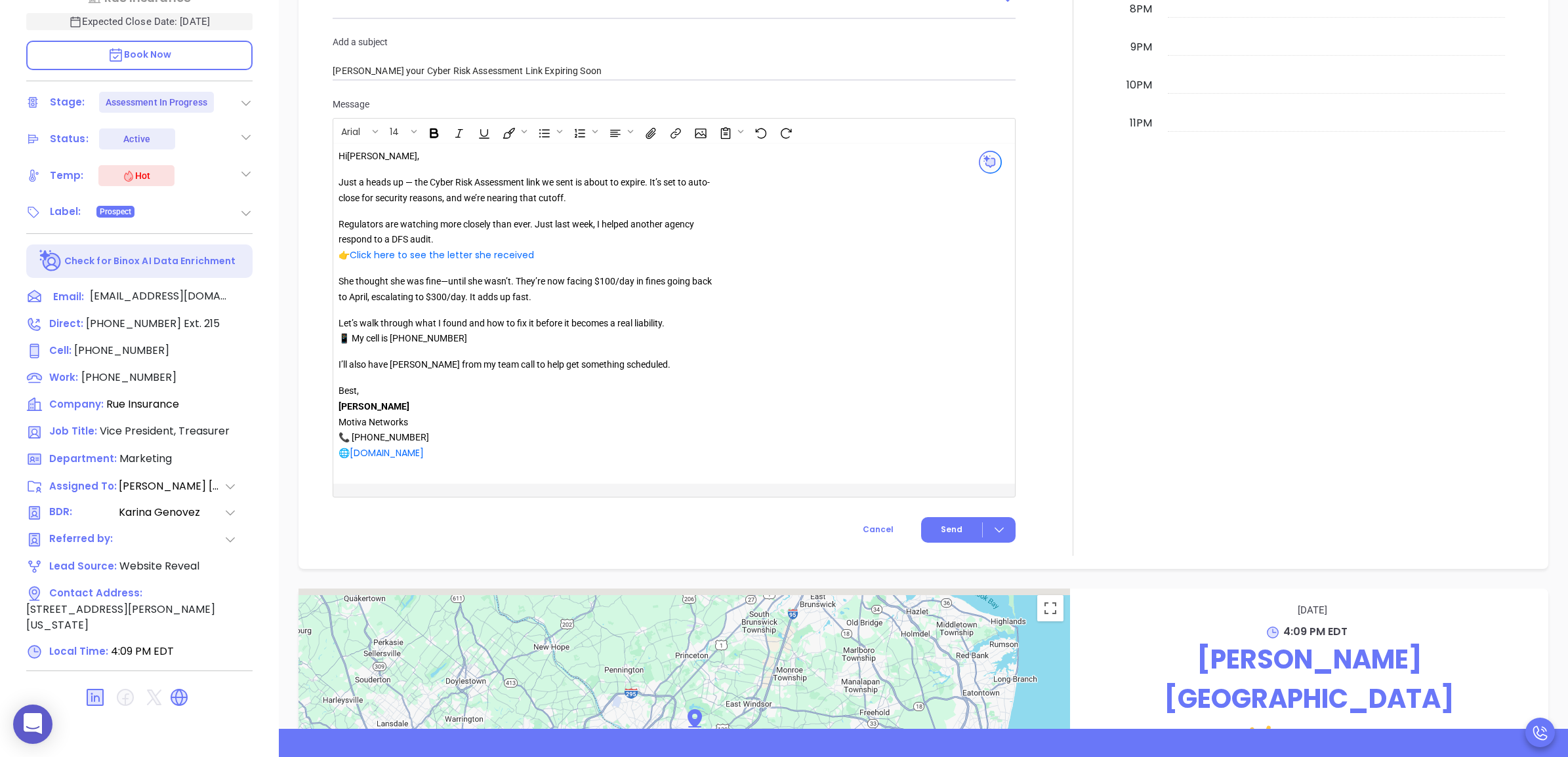
click at [543, 394] on p "Best, Walter Contreras Motiva Networks 📞 646-374-1820 🌐 www.motiva.net" at bounding box center [527, 422] width 377 height 78
drag, startPoint x: 640, startPoint y: 367, endPoint x: 346, endPoint y: 368, distance: 294.0
click at [346, 368] on p "I’ll also have Anabell from my team call to help get something scheduled." at bounding box center [527, 366] width 377 height 16
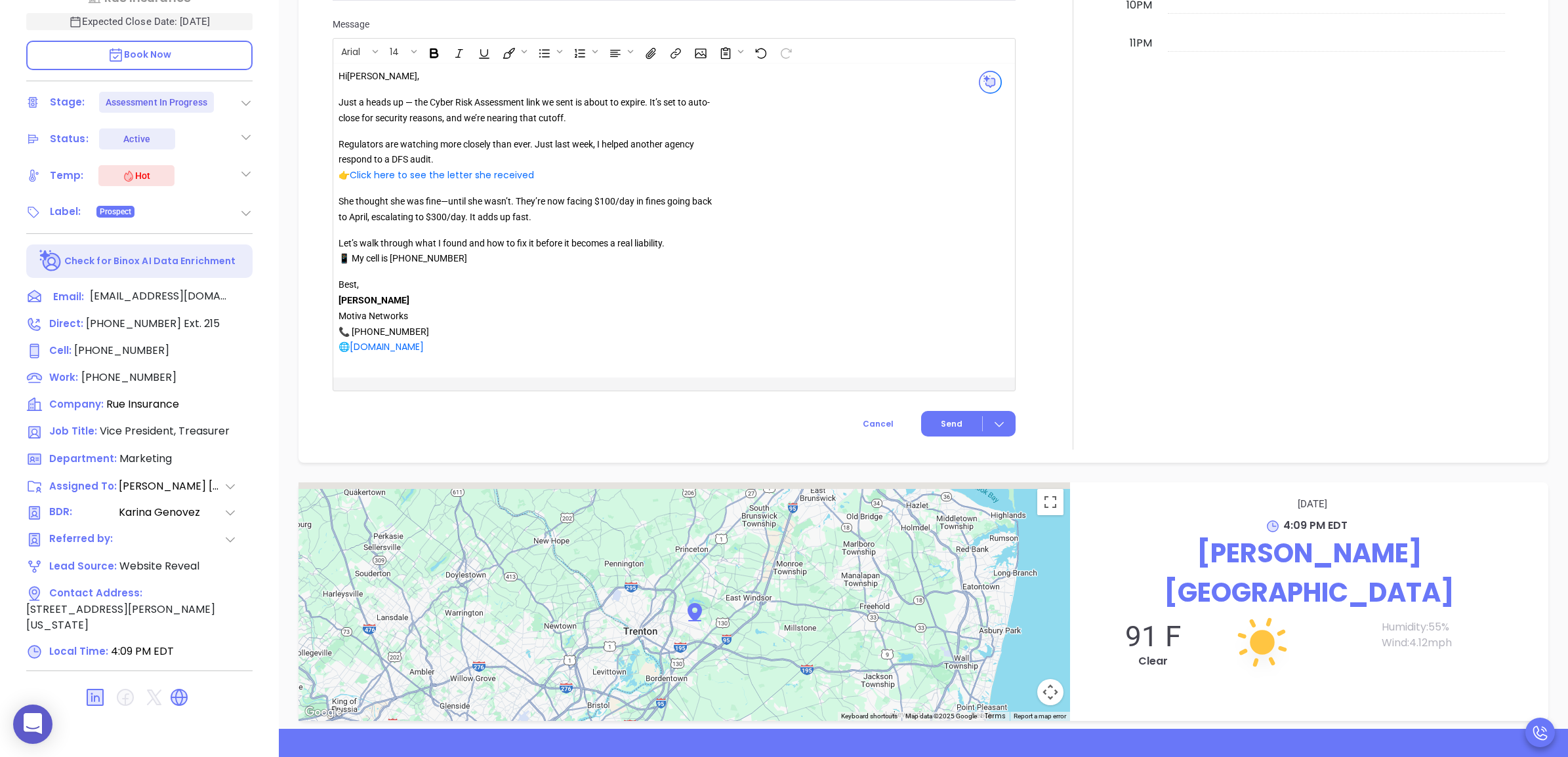
scroll to position [1230, 0]
click at [926, 424] on button "Send" at bounding box center [968, 422] width 94 height 25
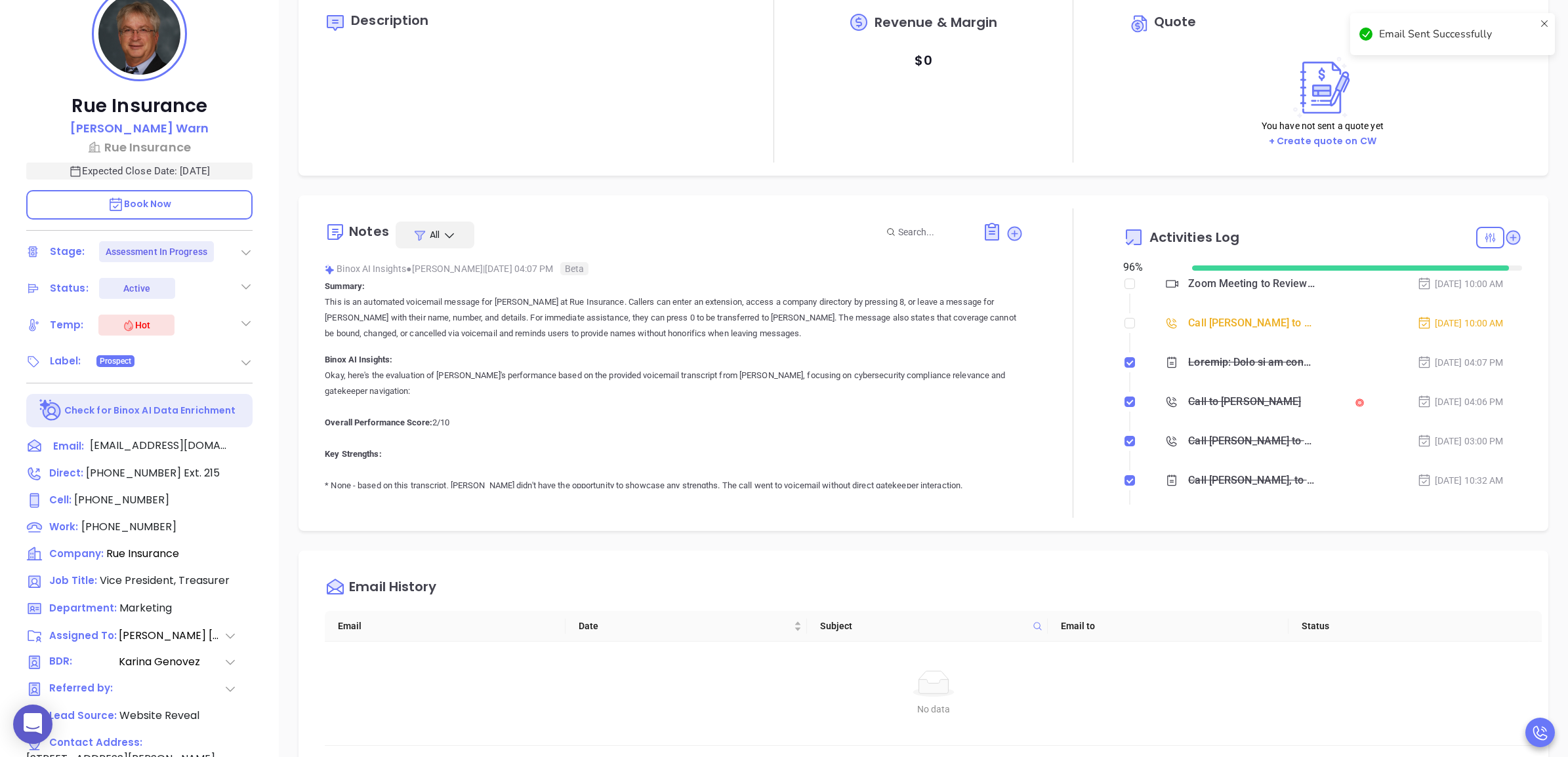
scroll to position [0, 0]
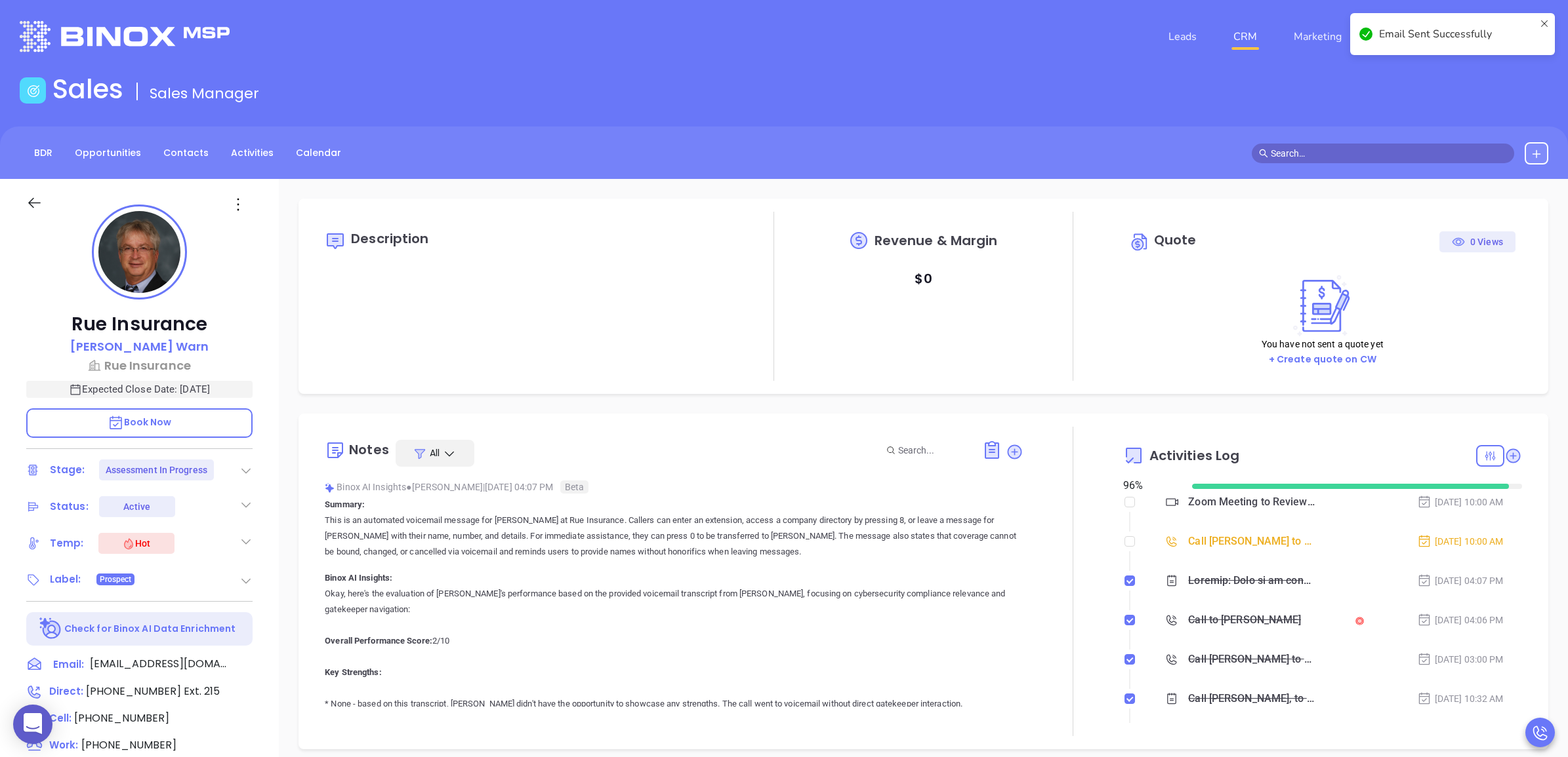
click at [1238, 35] on link "CRM" at bounding box center [1245, 37] width 34 height 26
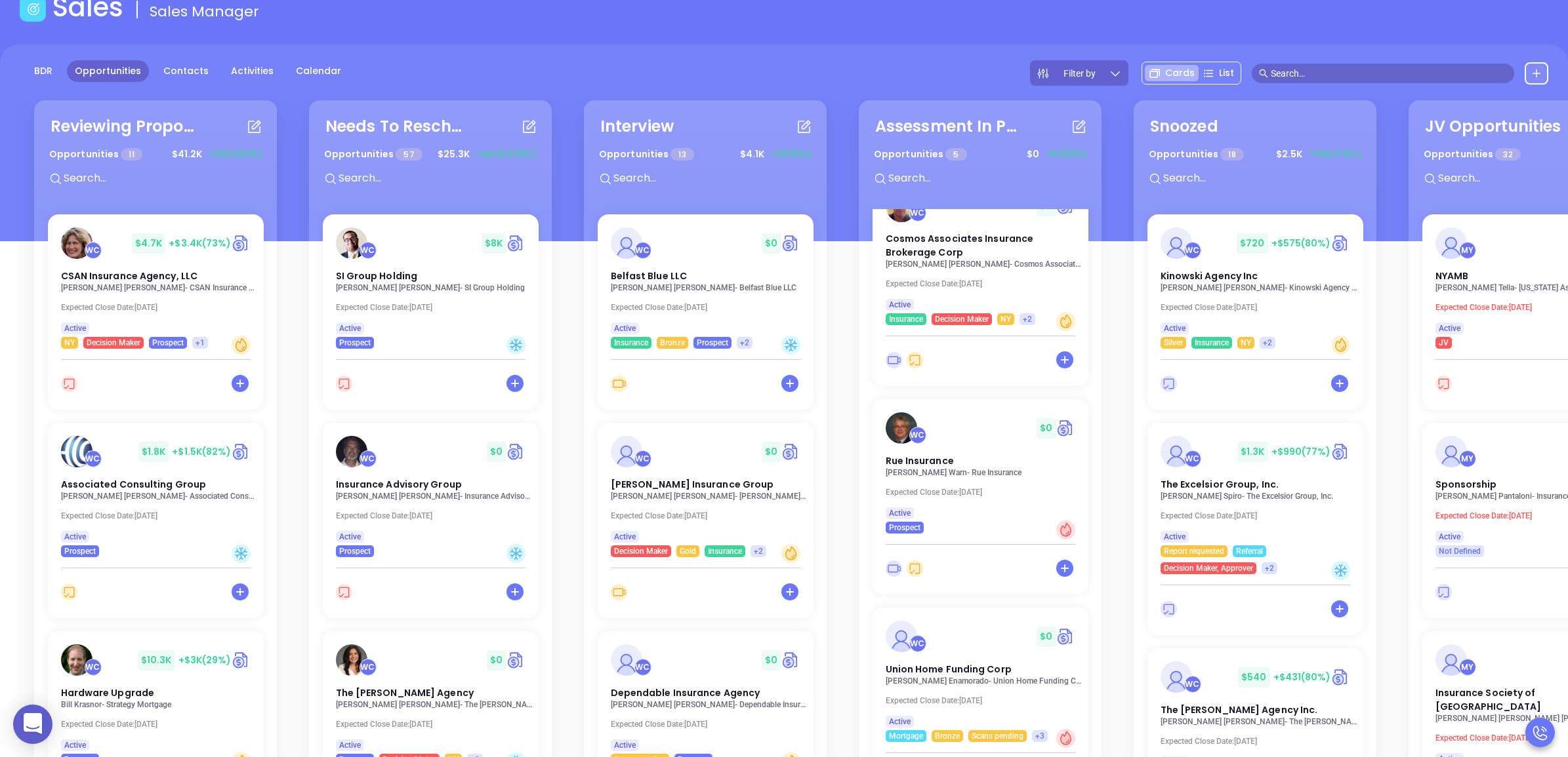
scroll to position [328, 0]
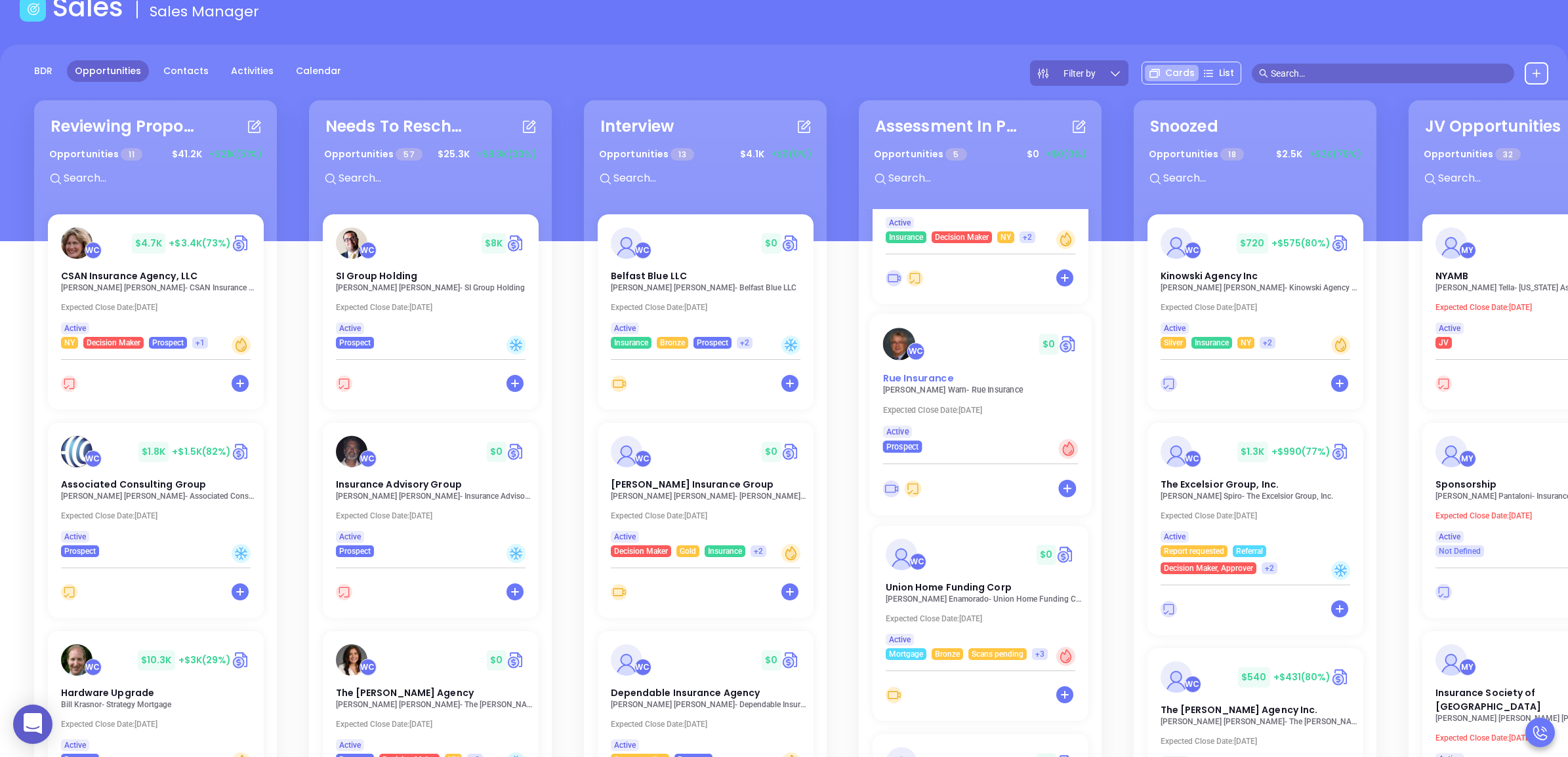
click at [956, 382] on div "Rue Insurance" at bounding box center [980, 378] width 211 height 15
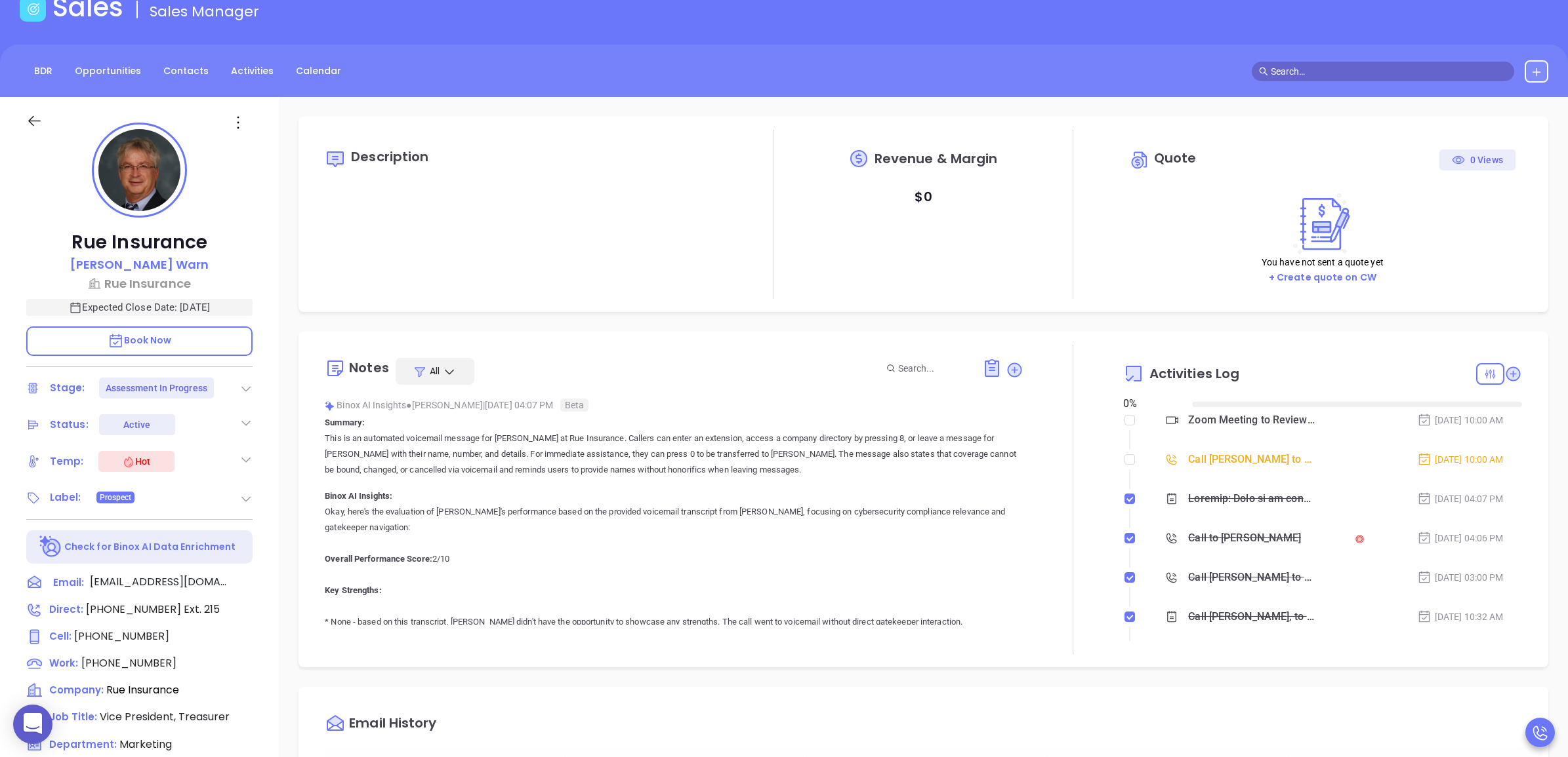
type input "[DATE]"
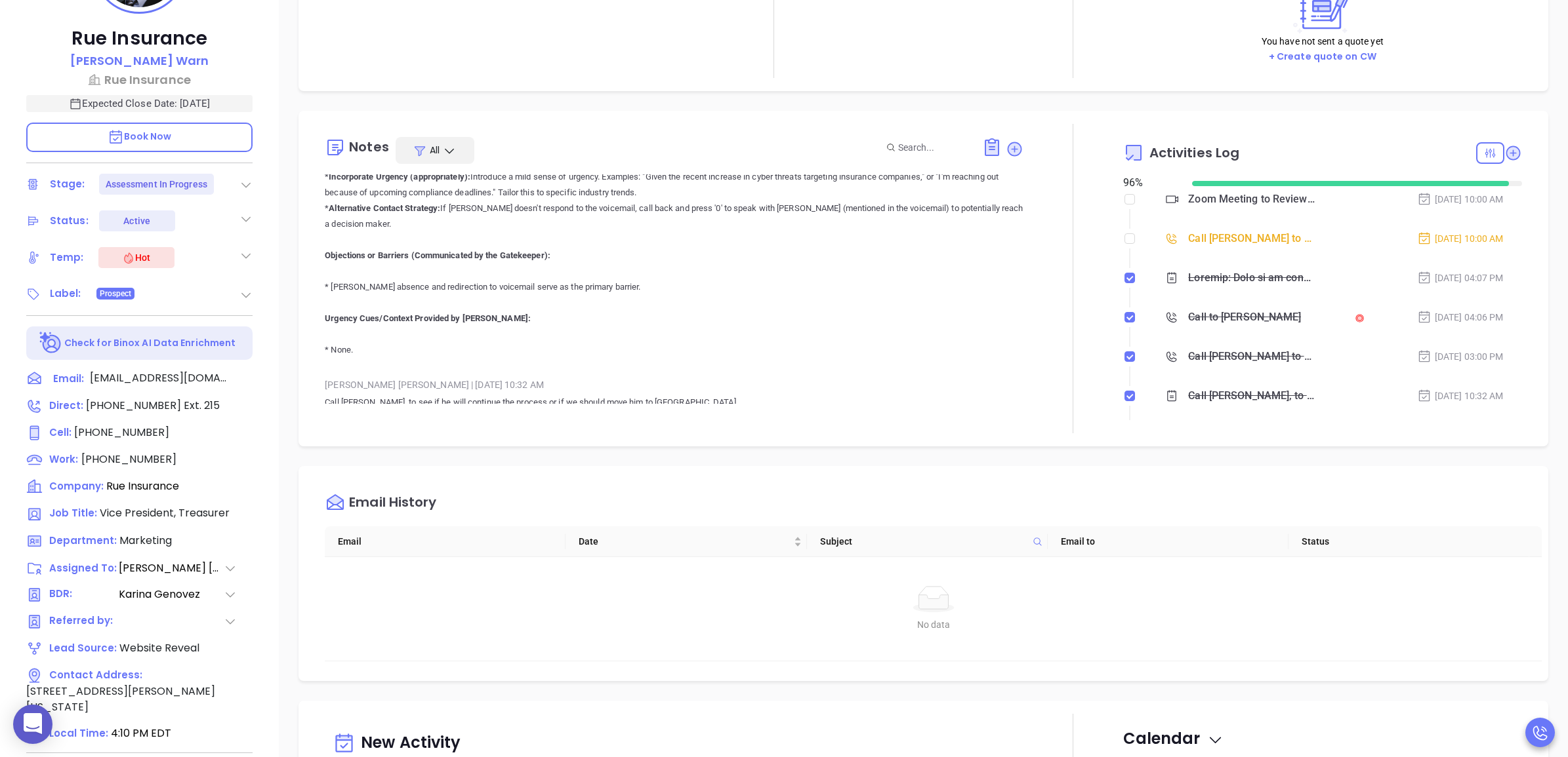
type input "[PERSON_NAME]"
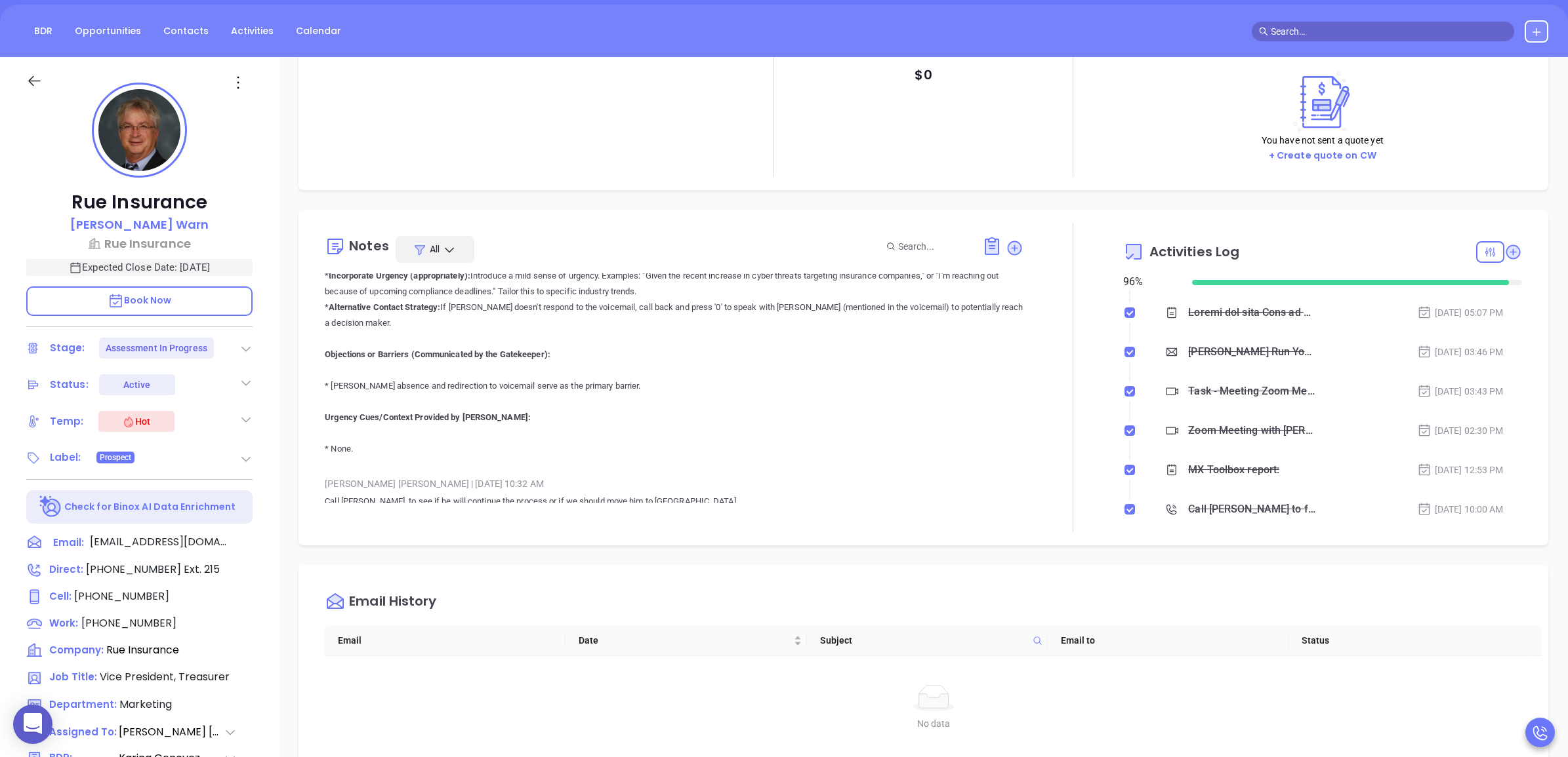
scroll to position [328, 0]
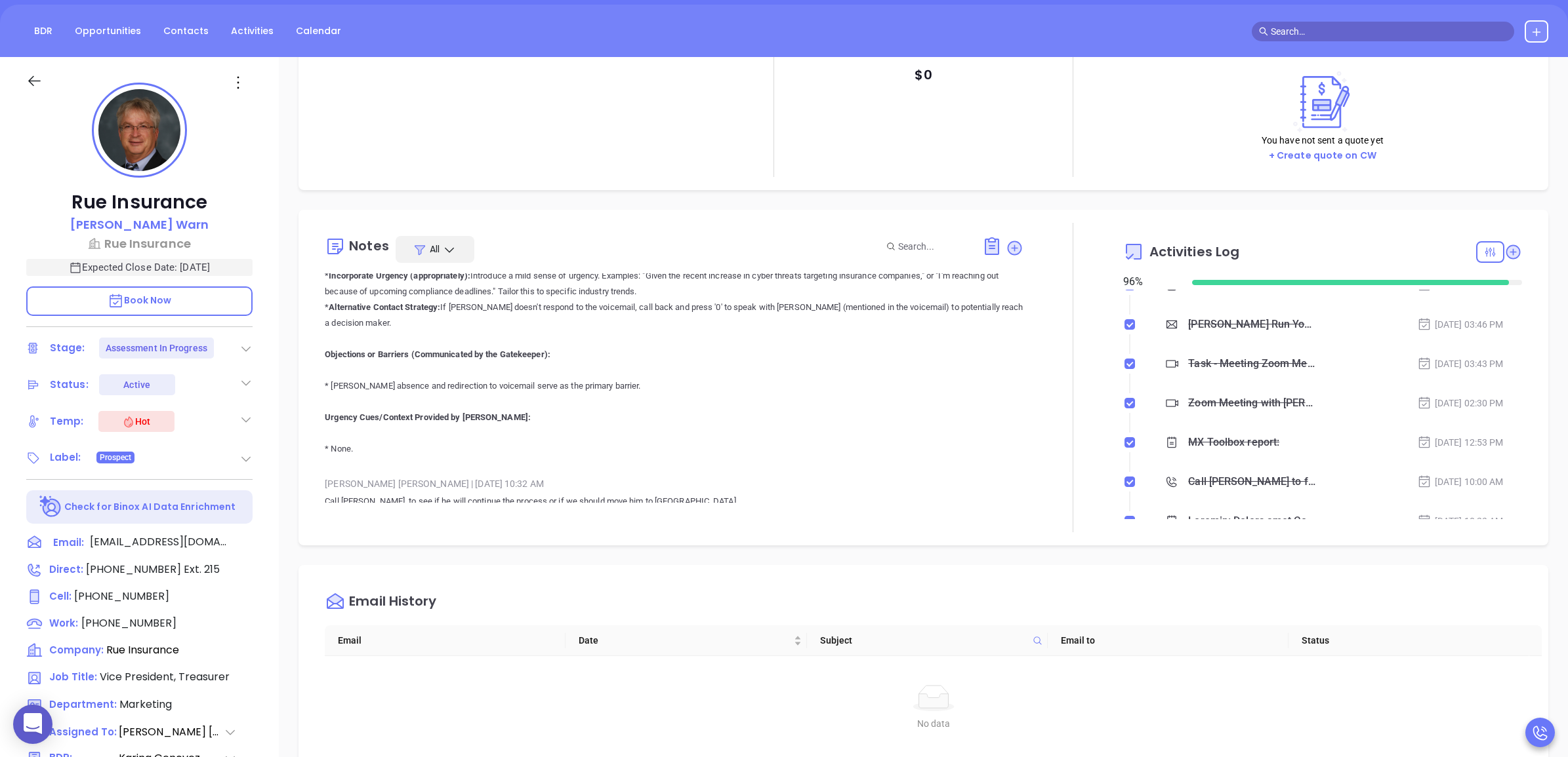
click at [913, 346] on p "Okay, here's the evaluation of Wendy's performance based on the provided voicem…" at bounding box center [674, 173] width 698 height 566
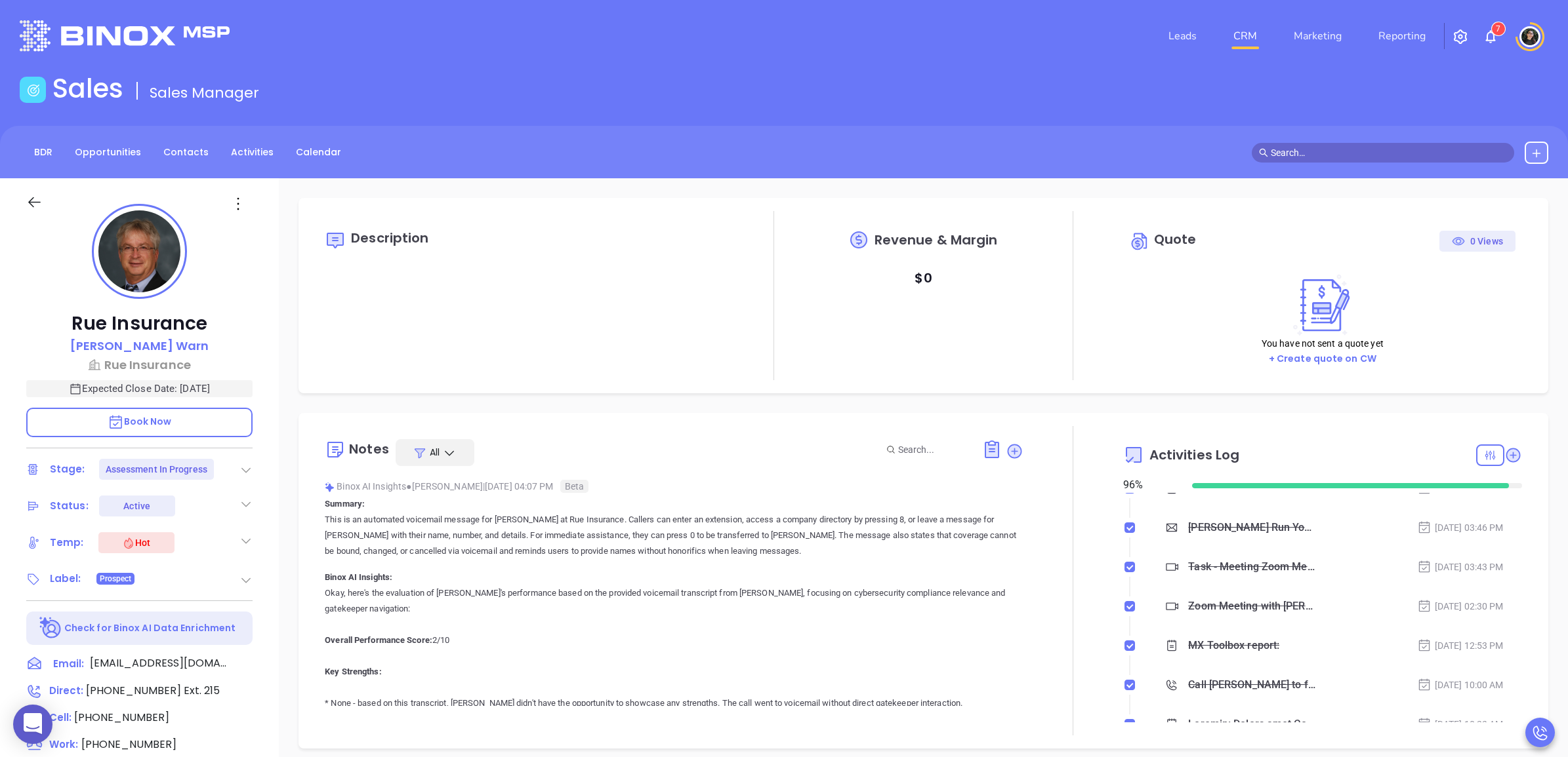
scroll to position [0, 0]
click at [1250, 39] on link "CRM" at bounding box center [1245, 37] width 34 height 26
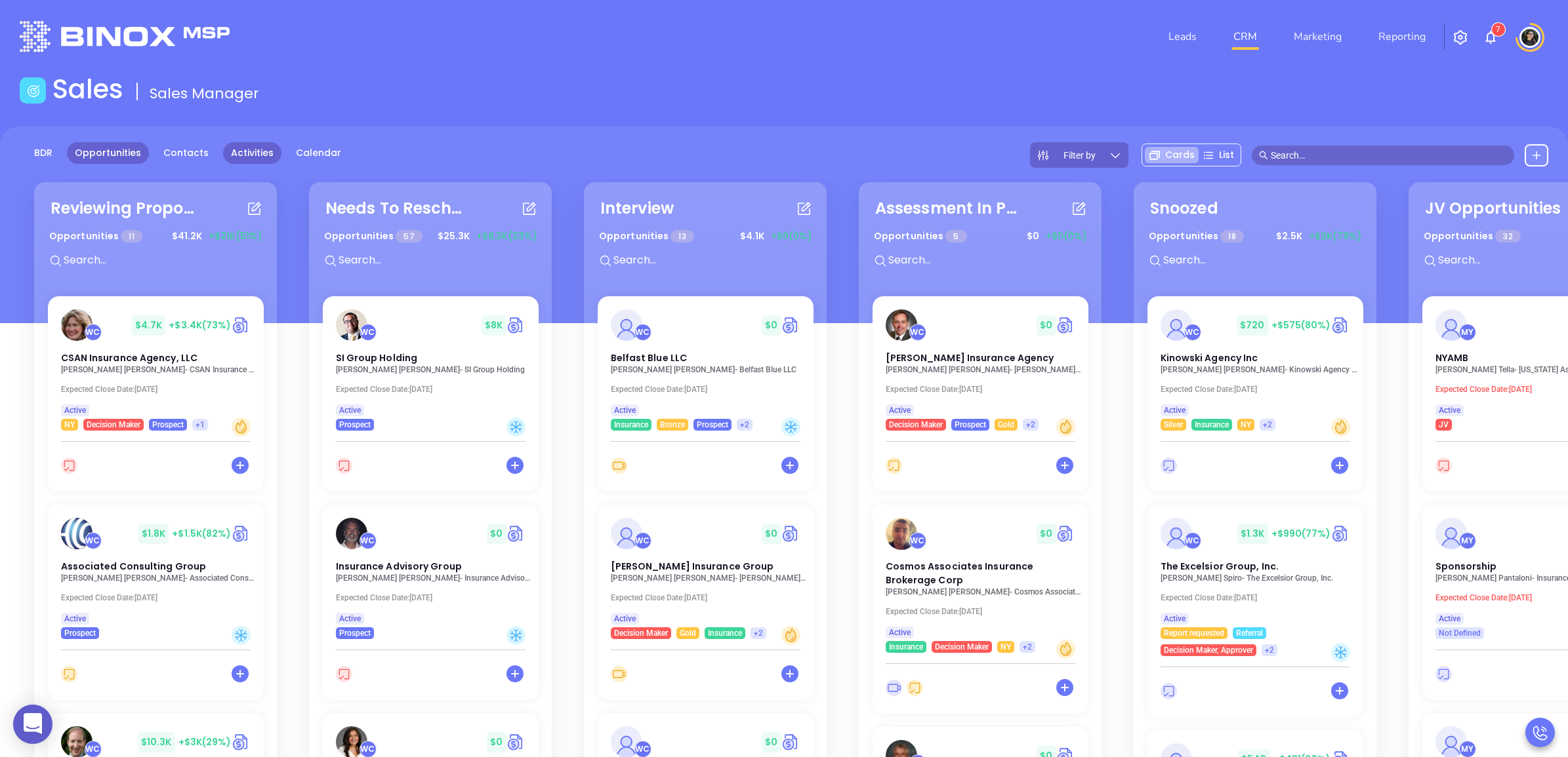
click at [261, 152] on link "Activities" at bounding box center [252, 153] width 59 height 22
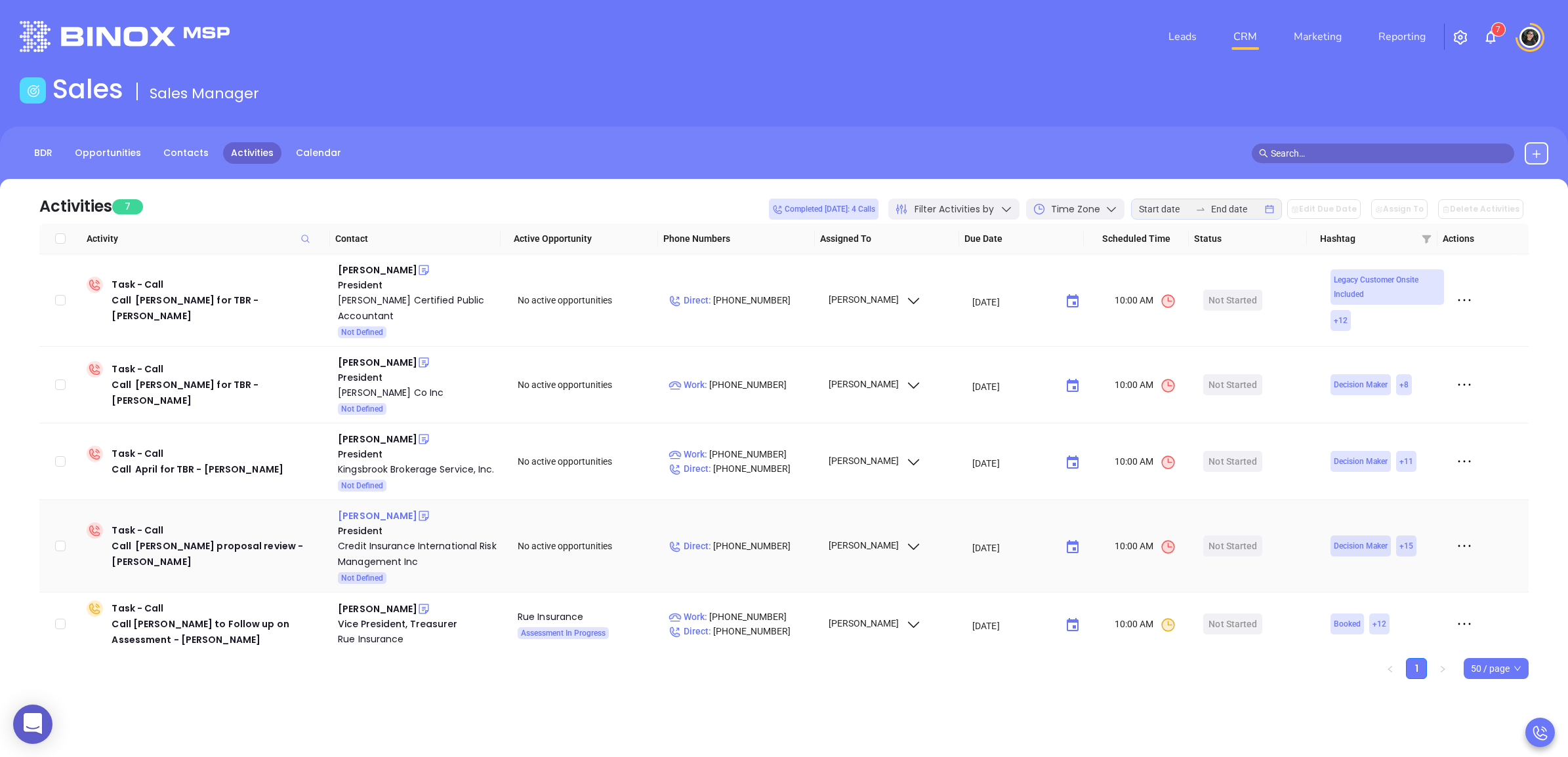
click at [367, 508] on div "Joel Berman" at bounding box center [377, 516] width 79 height 16
click at [382, 431] on div "April Goldberg" at bounding box center [377, 439] width 79 height 16
click at [364, 370] on div "President" at bounding box center [418, 378] width 162 height 15
click at [368, 355] on div "Charles Vorbach" at bounding box center [377, 363] width 79 height 16
click at [355, 267] on div "[PERSON_NAME]" at bounding box center [377, 270] width 79 height 16
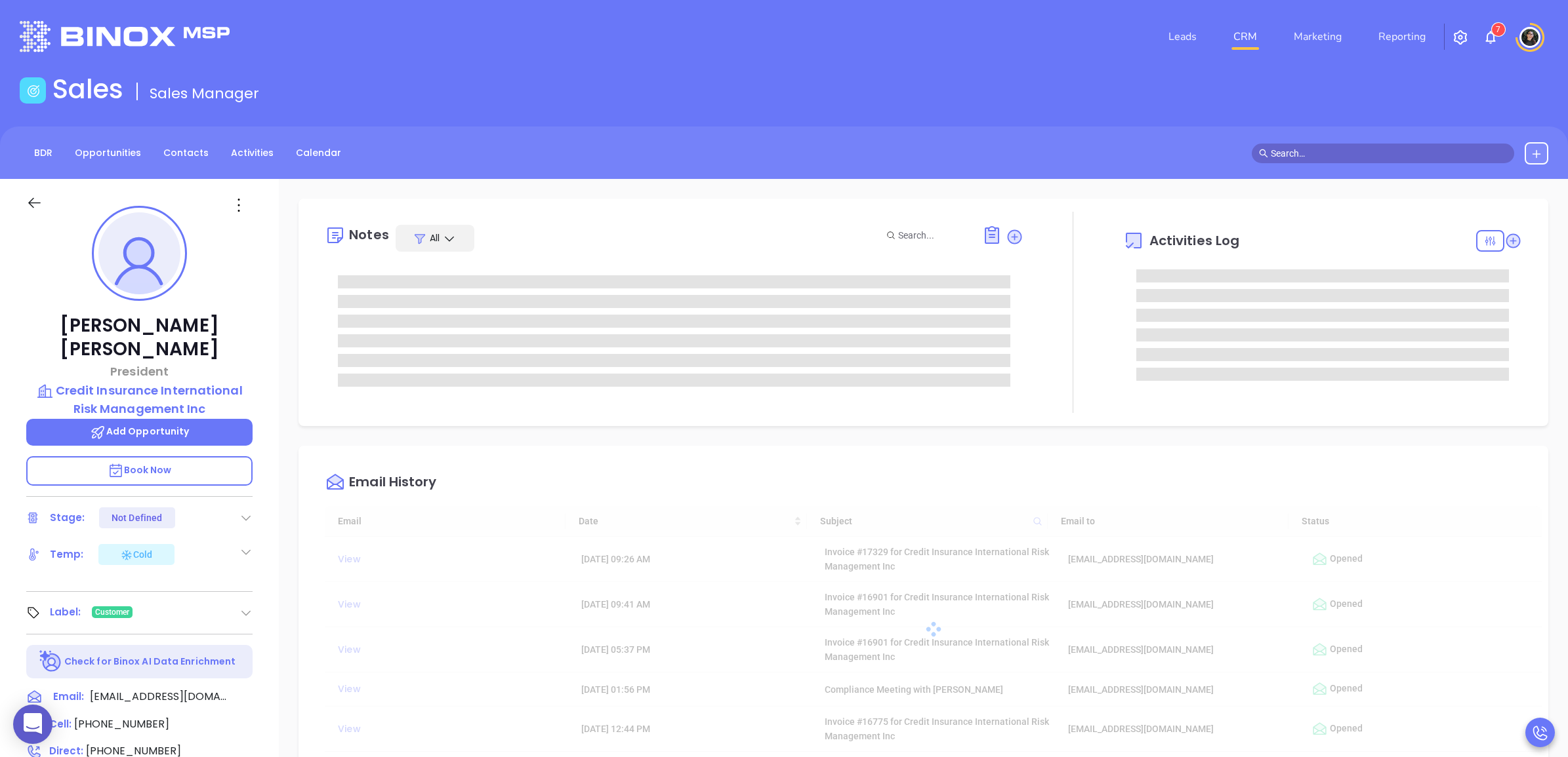
scroll to position [381, 0]
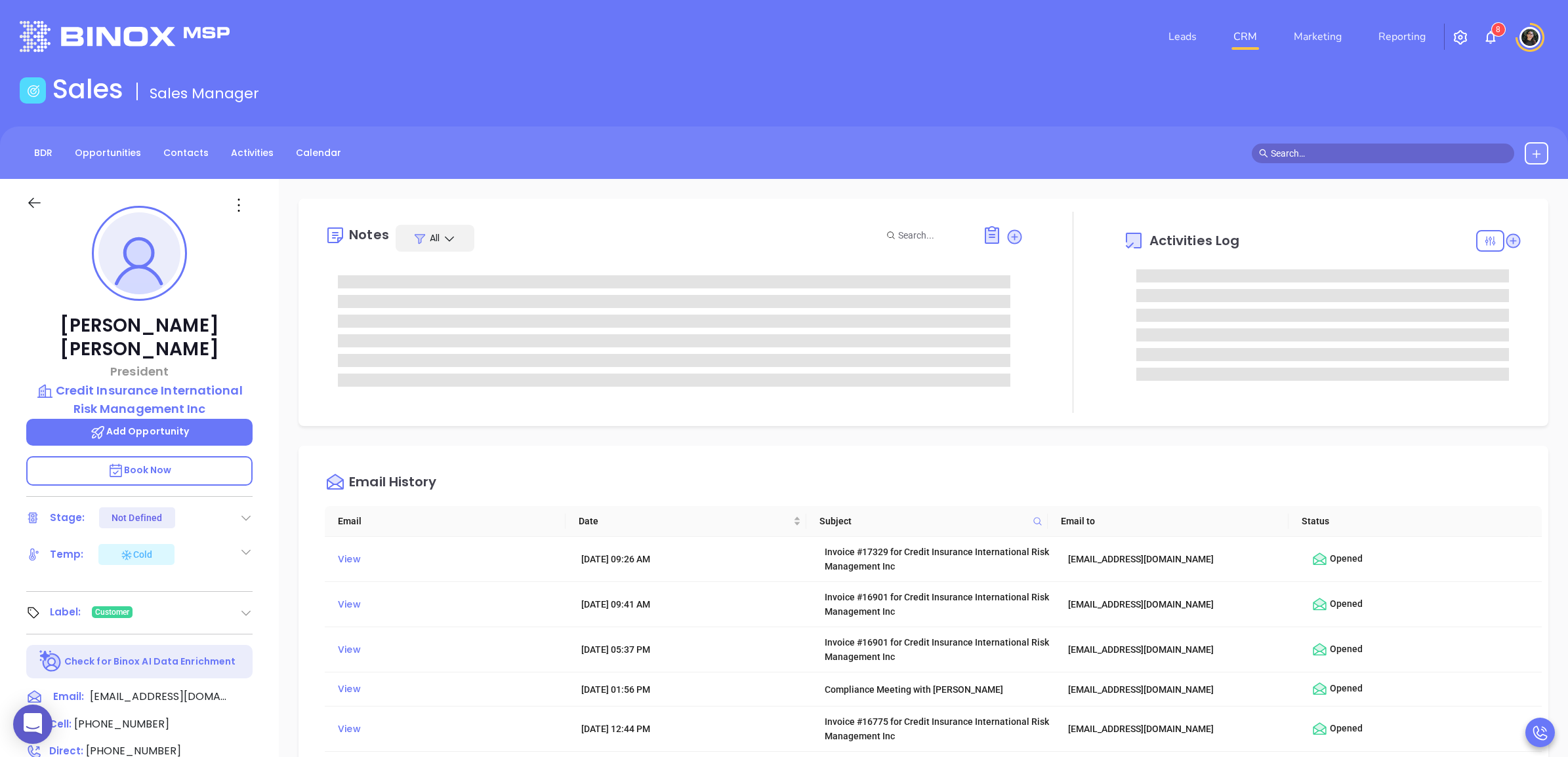
type input "[PERSON_NAME]"
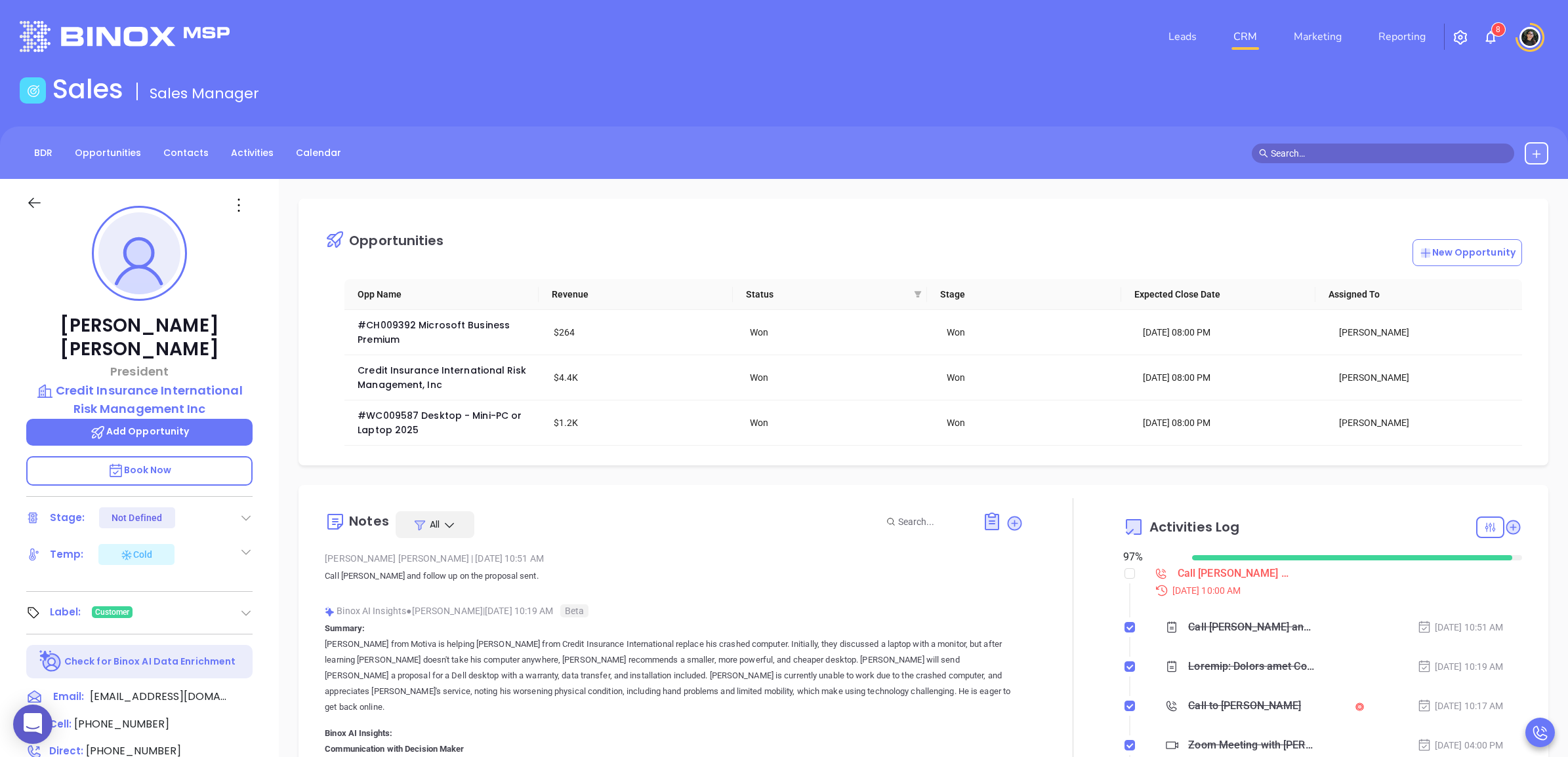
click at [1125, 287] on th "Expected Close Date" at bounding box center [1218, 294] width 194 height 31
click at [1124, 575] on input "checkbox" at bounding box center [1130, 574] width 11 height 11
checkbox input "true"
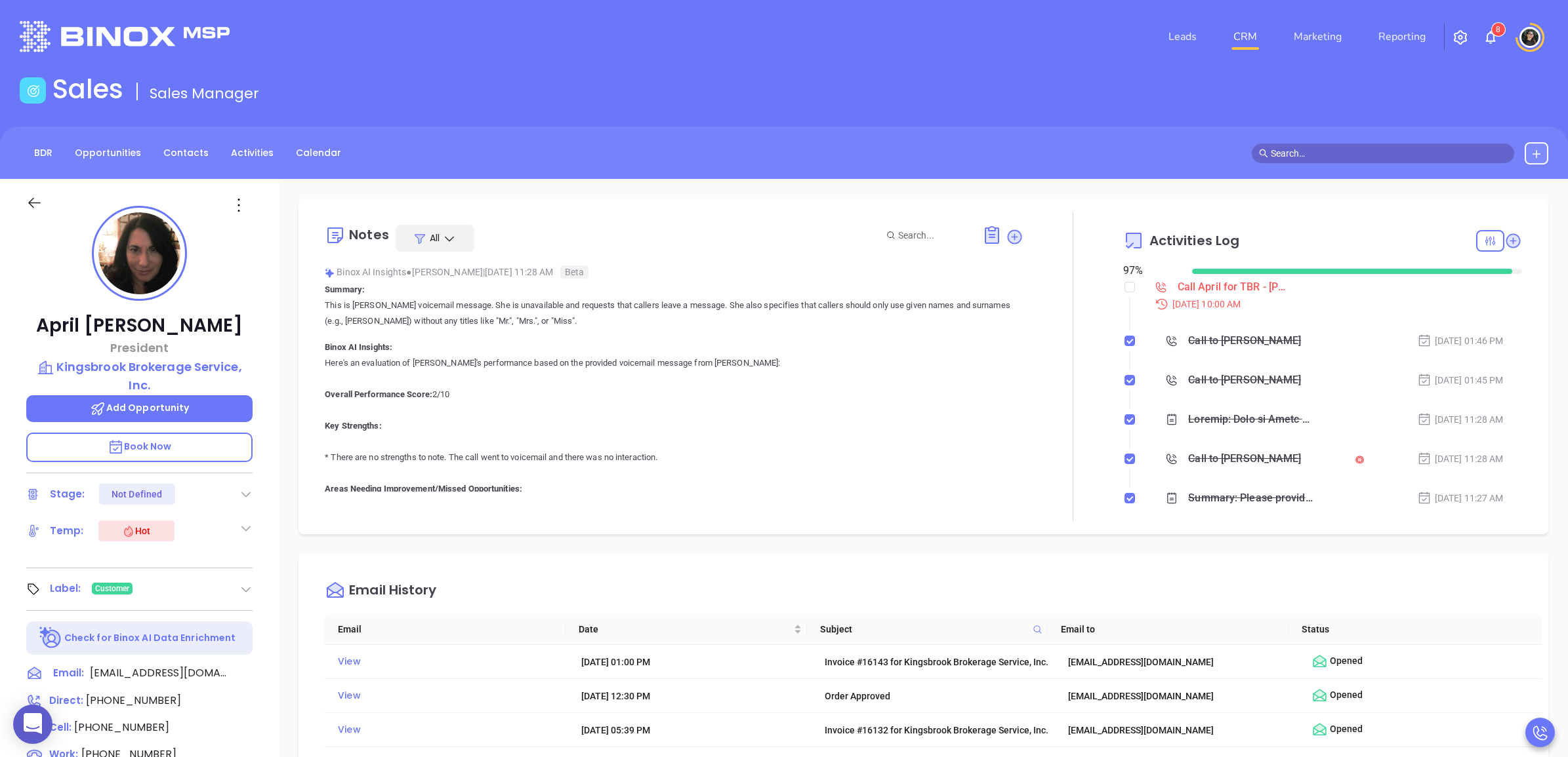
type input "[PERSON_NAME]"
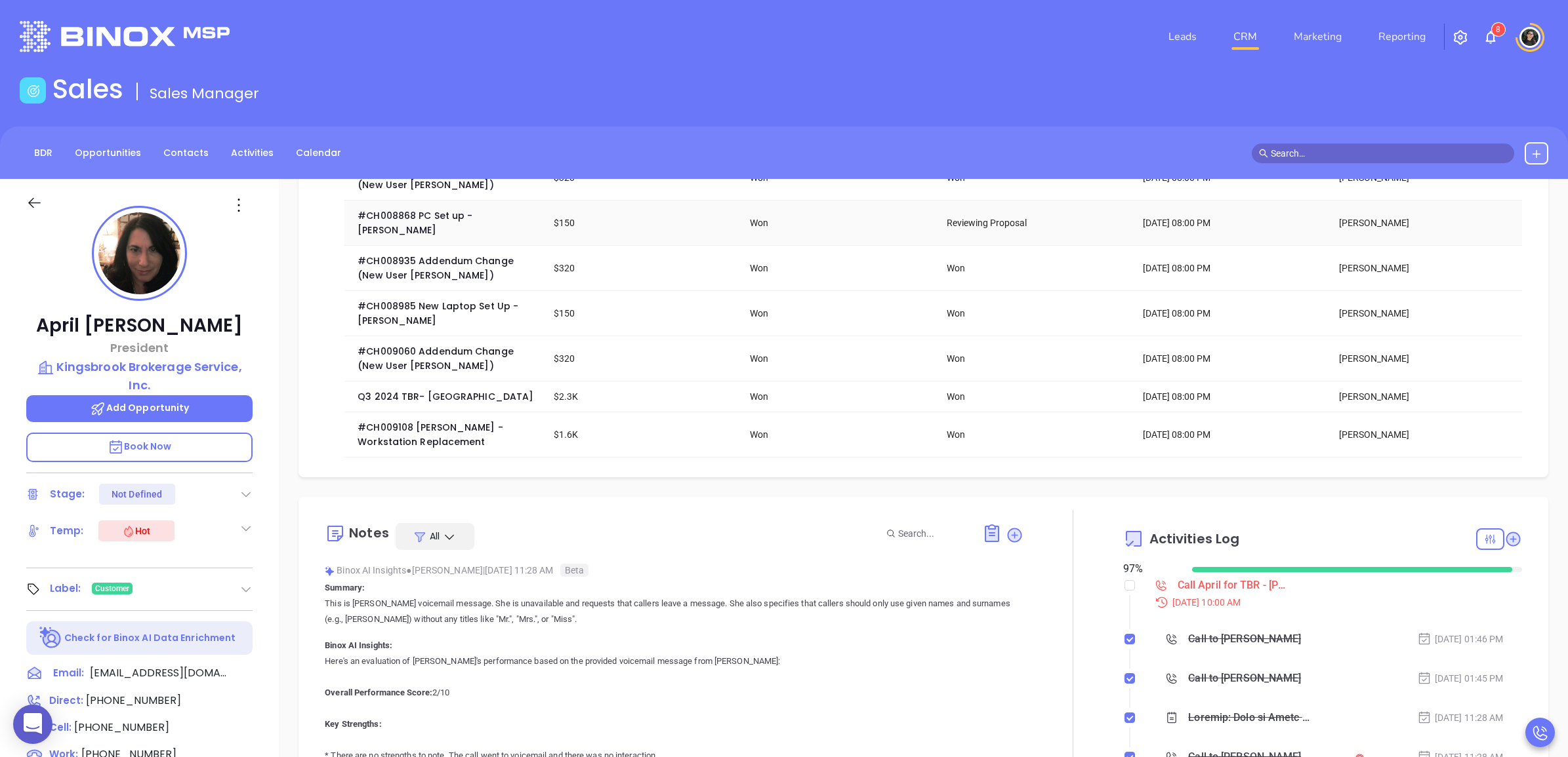
scroll to position [492, 0]
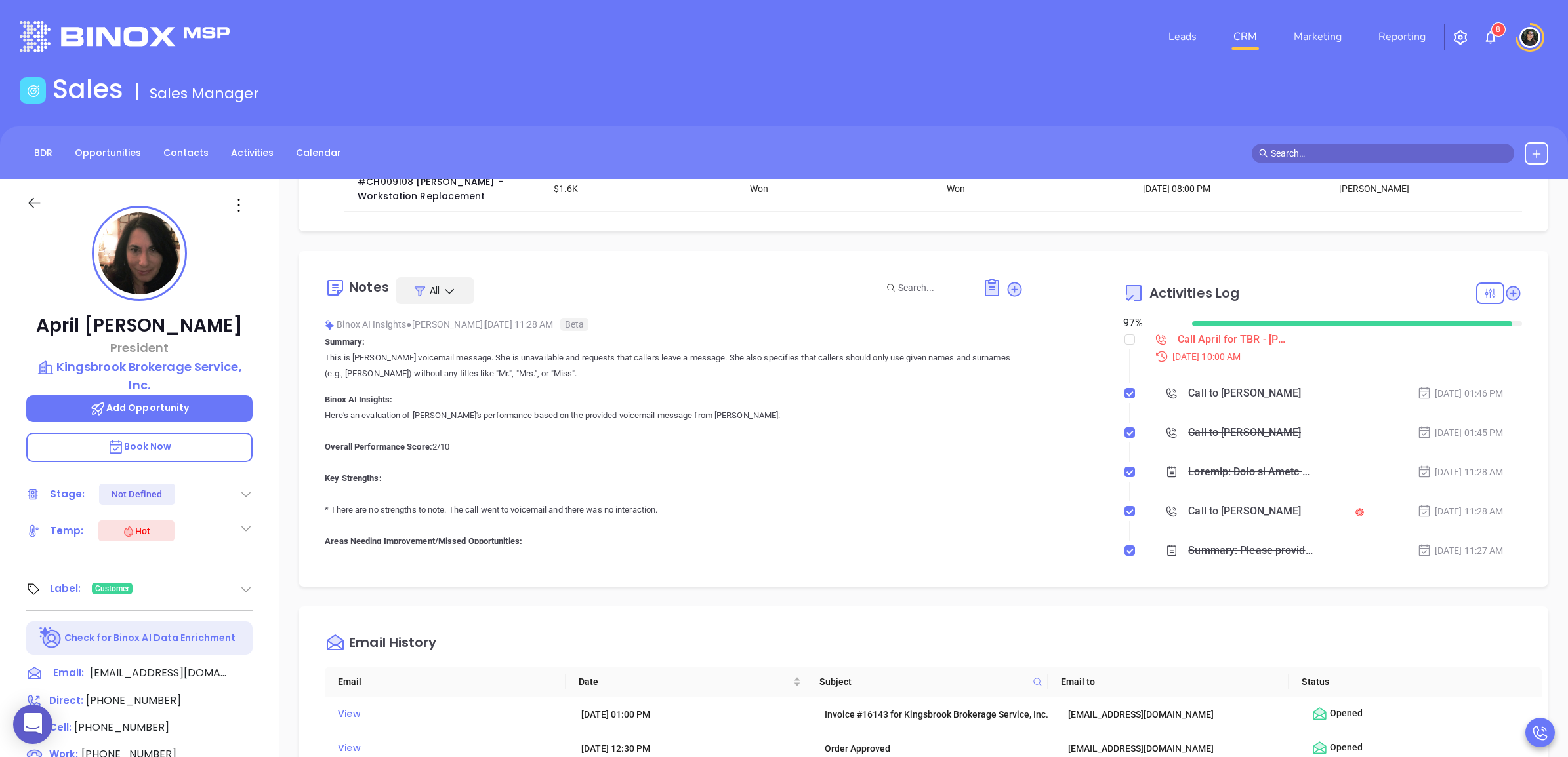
click at [1202, 352] on div "[DATE] 10:00 AM" at bounding box center [1334, 357] width 375 height 15
click at [1208, 340] on div "Call April for TBR - [PERSON_NAME]" at bounding box center [1234, 340] width 112 height 20
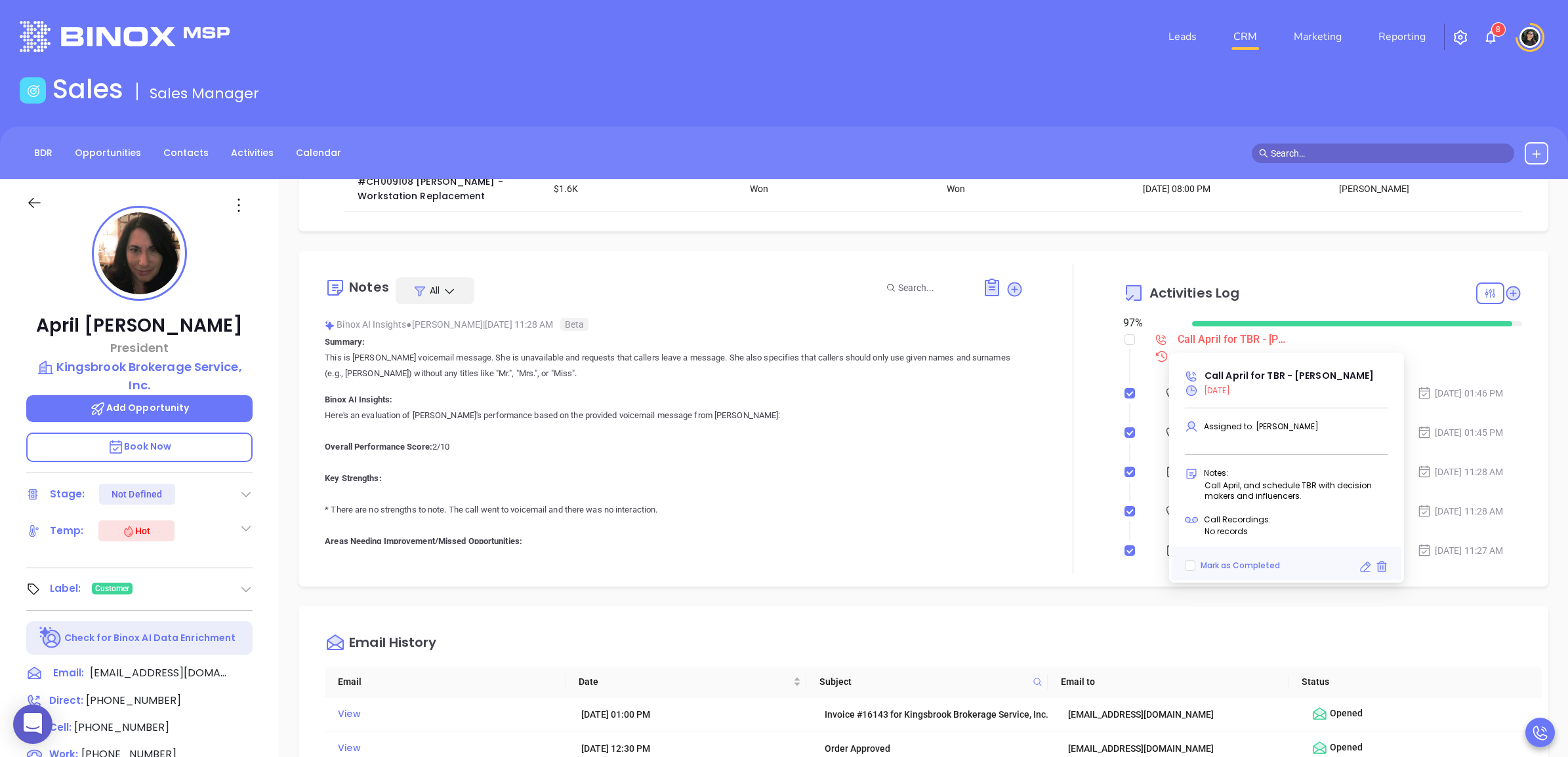
click at [1363, 567] on icon at bounding box center [1365, 567] width 13 height 13
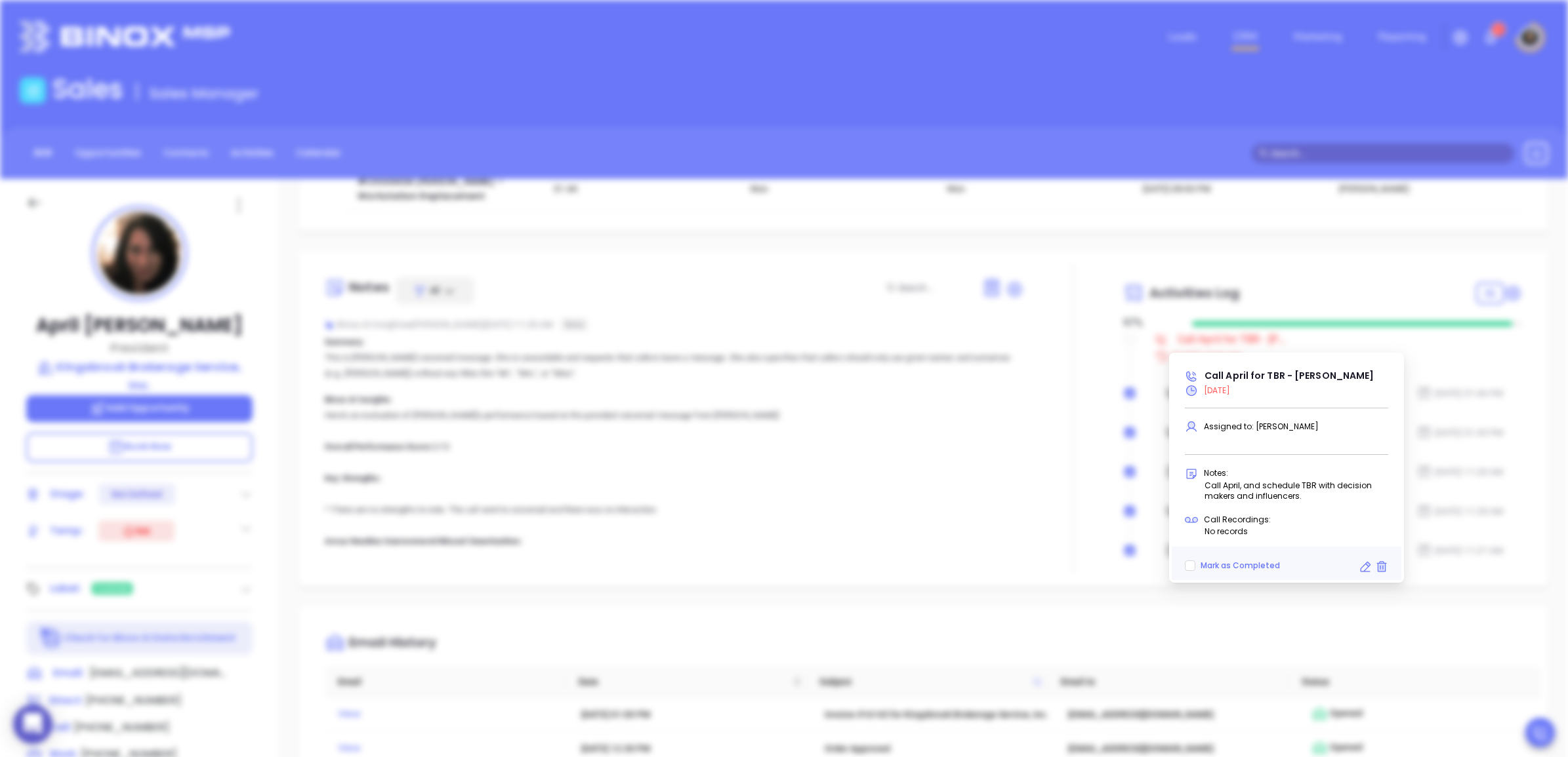
type input "[DATE]"
type input "Call April for TBR - [PERSON_NAME]"
type input "Call"
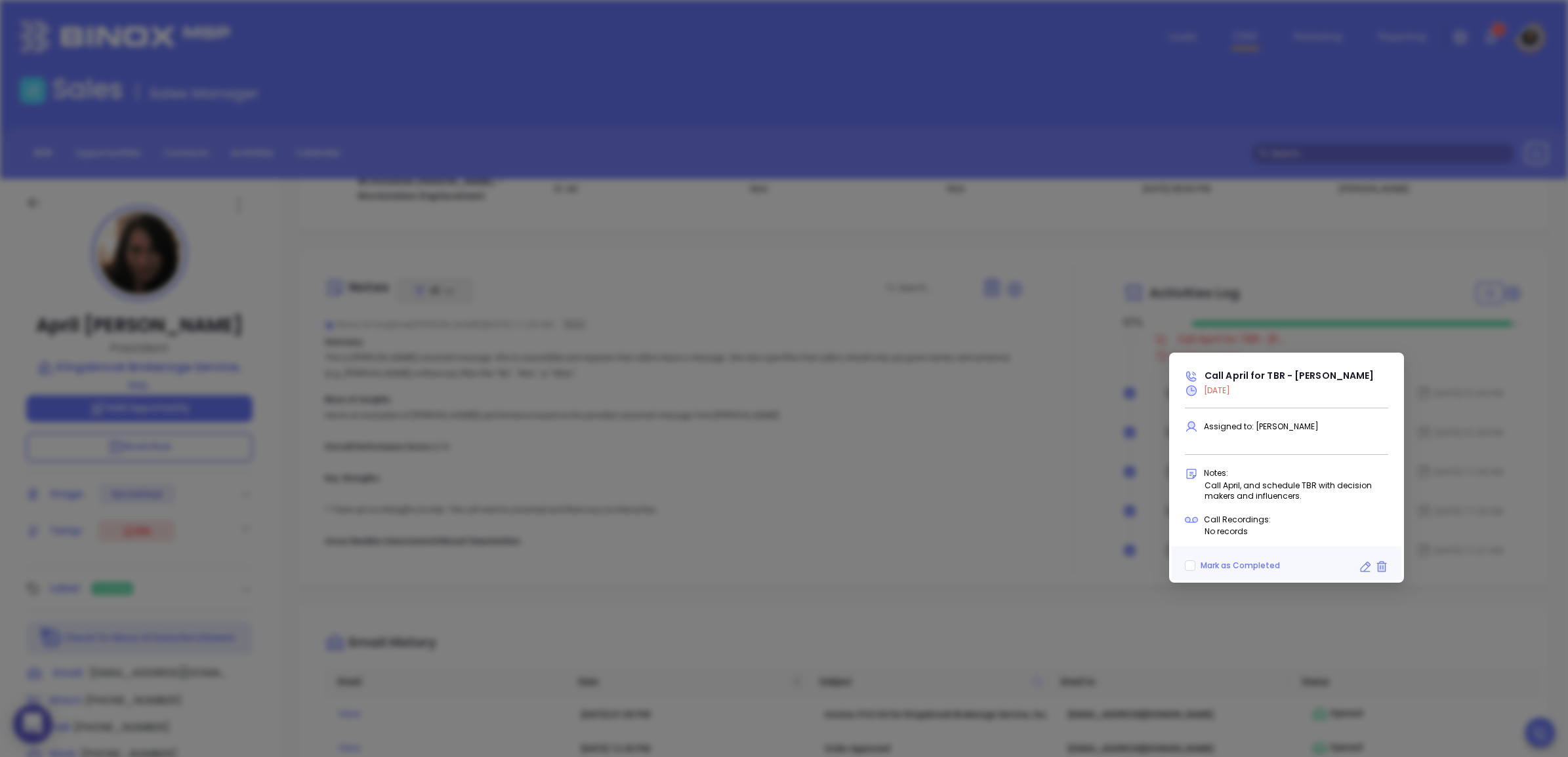
scroll to position [414, 0]
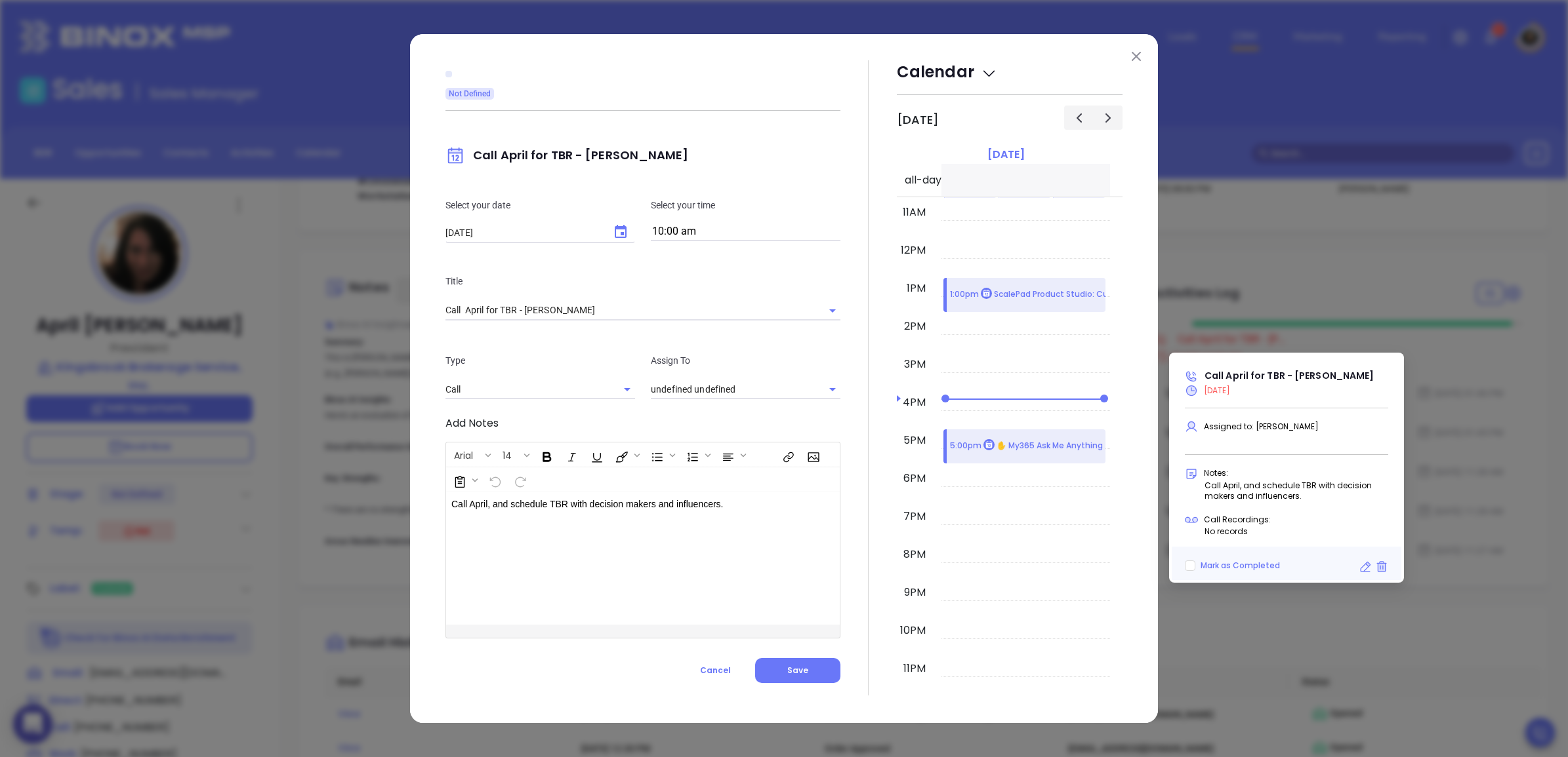
click at [625, 239] on icon "Choose date, selected date is Aug 13, 2025" at bounding box center [620, 232] width 16 height 16
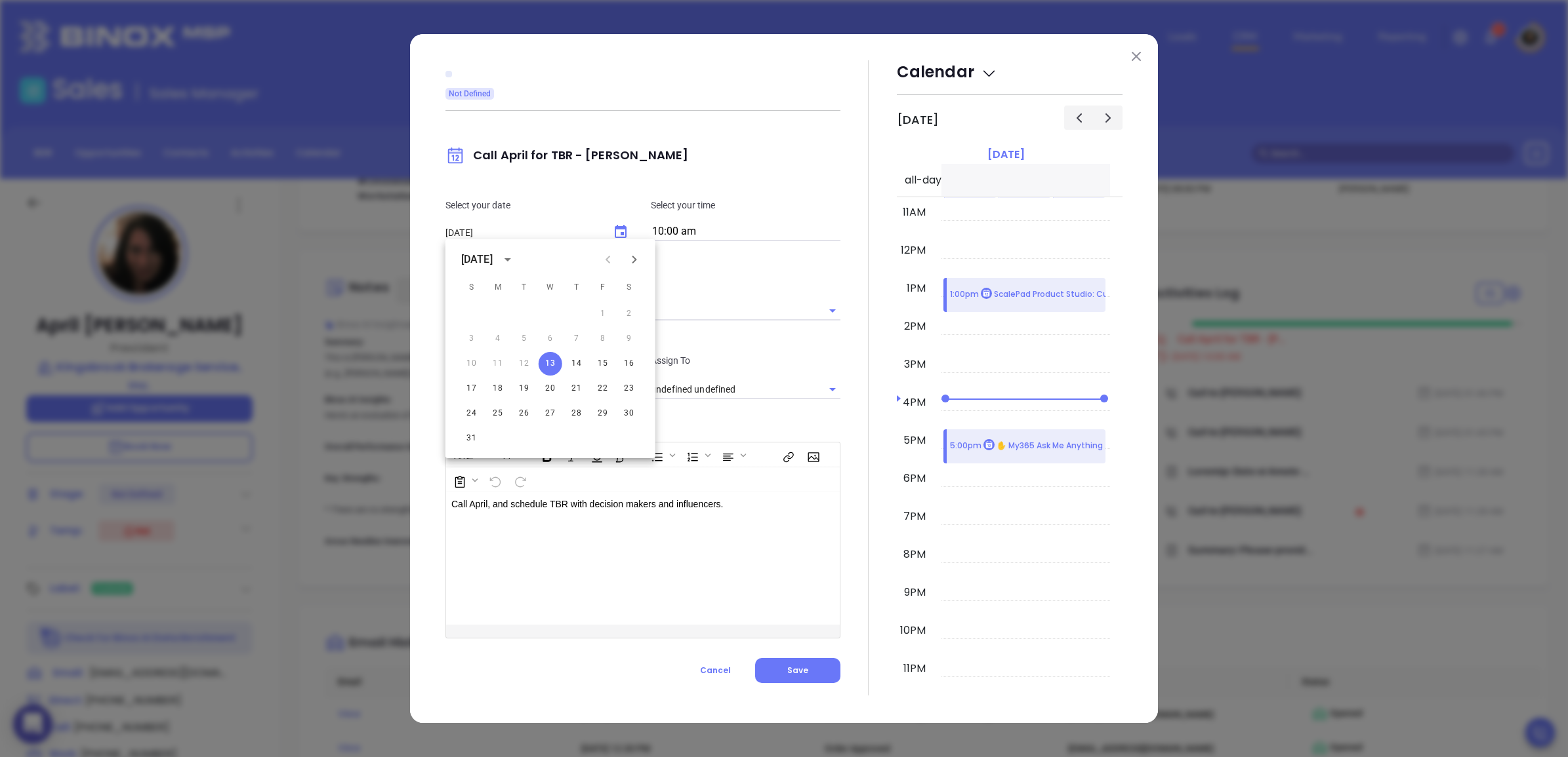
type input "[PERSON_NAME]"
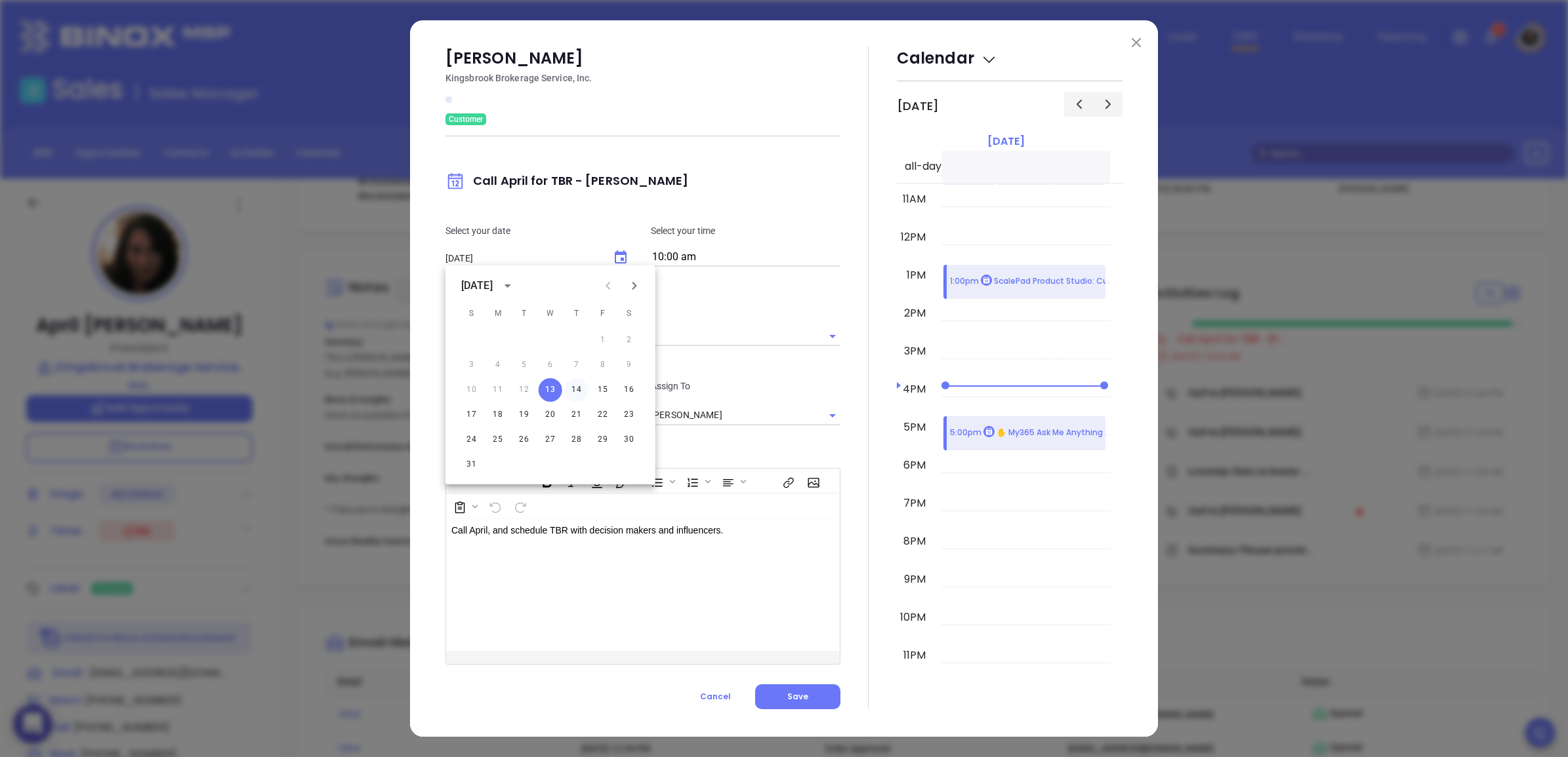
click at [581, 381] on button "14" at bounding box center [577, 390] width 24 height 24
type input "[DATE]"
click at [798, 695] on span "Save" at bounding box center [798, 697] width 21 height 11
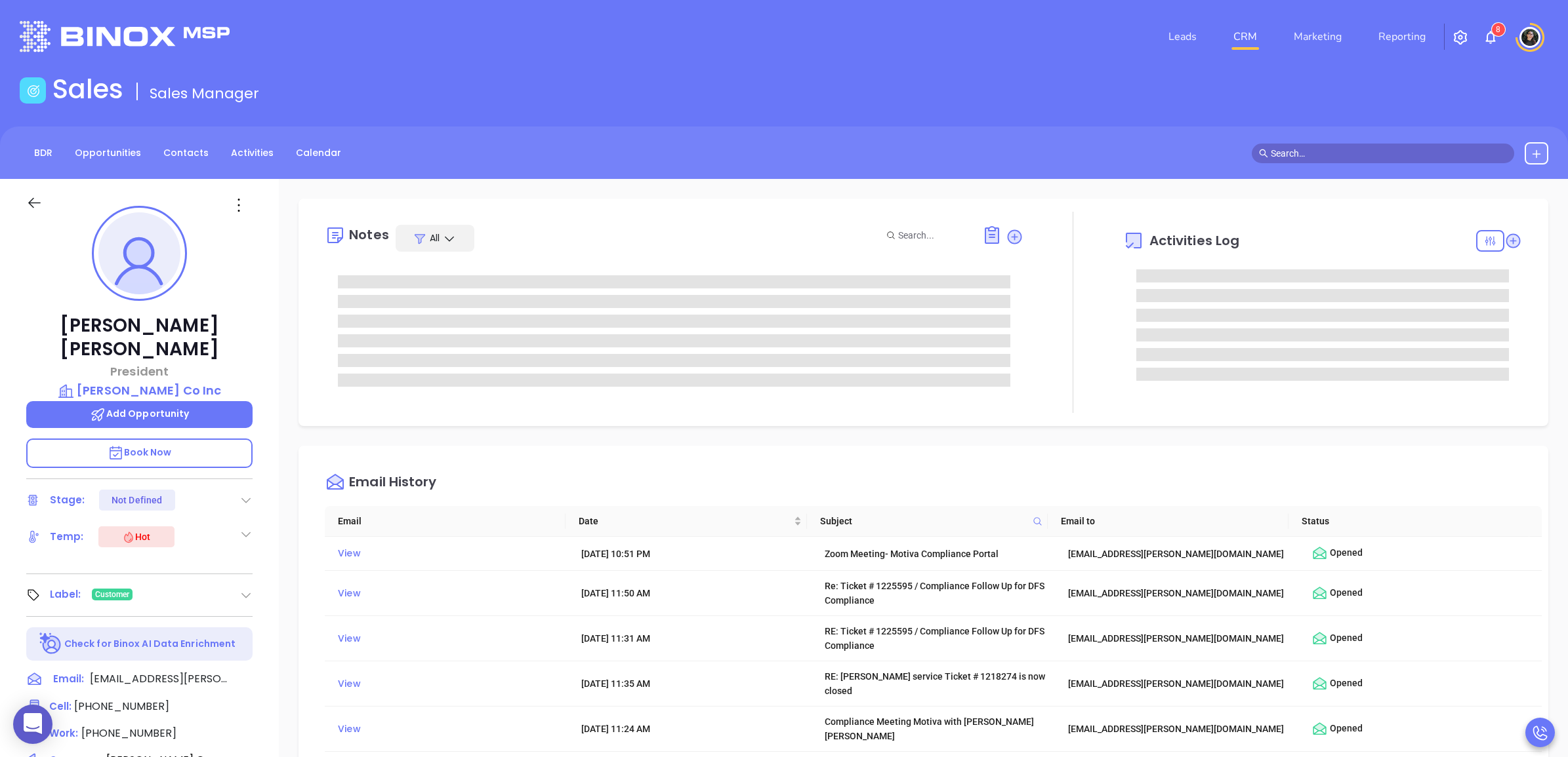
type input "[PERSON_NAME]"
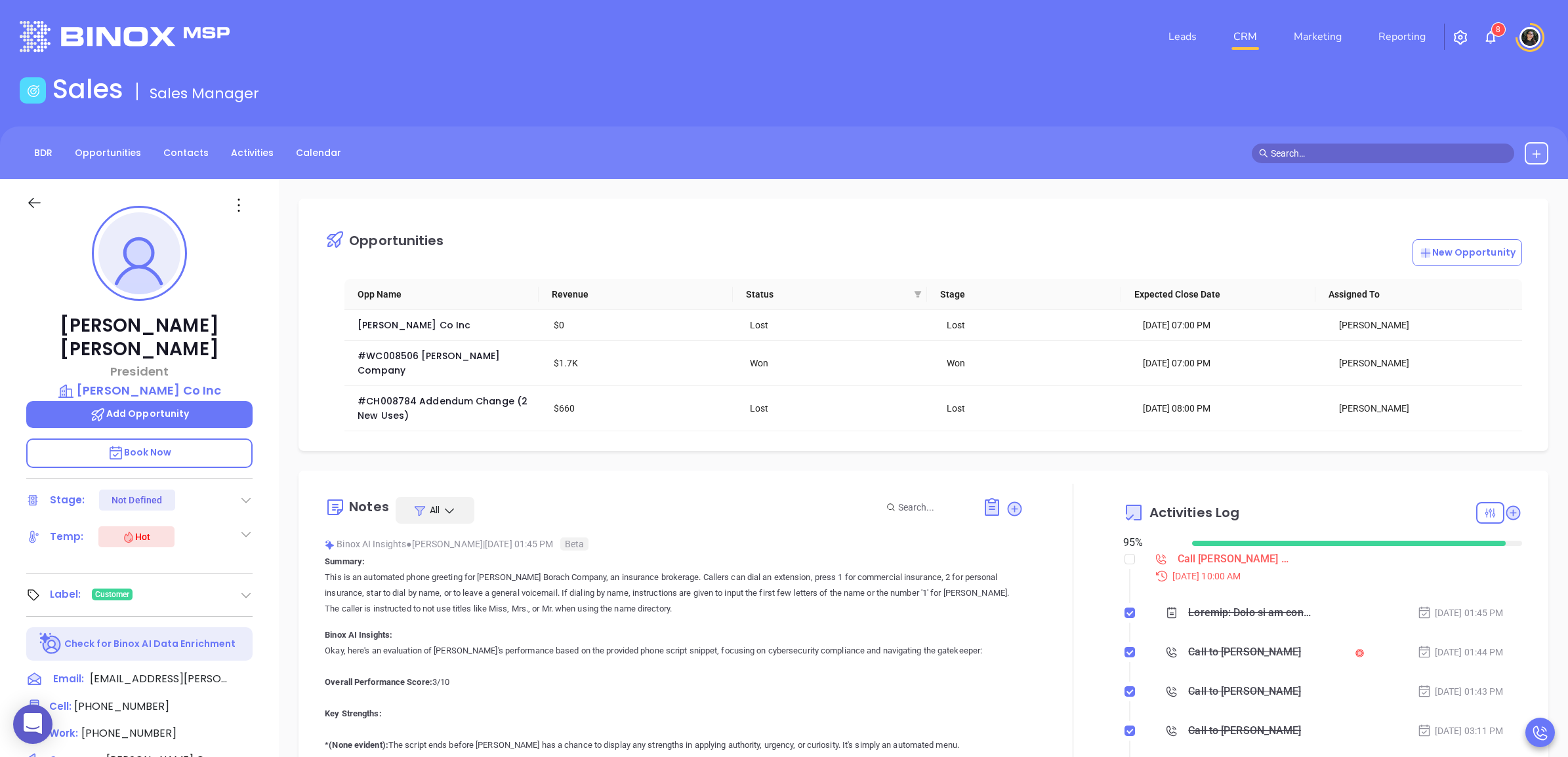
scroll to position [381, 0]
click at [1215, 566] on div "Call [PERSON_NAME] for TBR - [PERSON_NAME]" at bounding box center [1234, 560] width 112 height 20
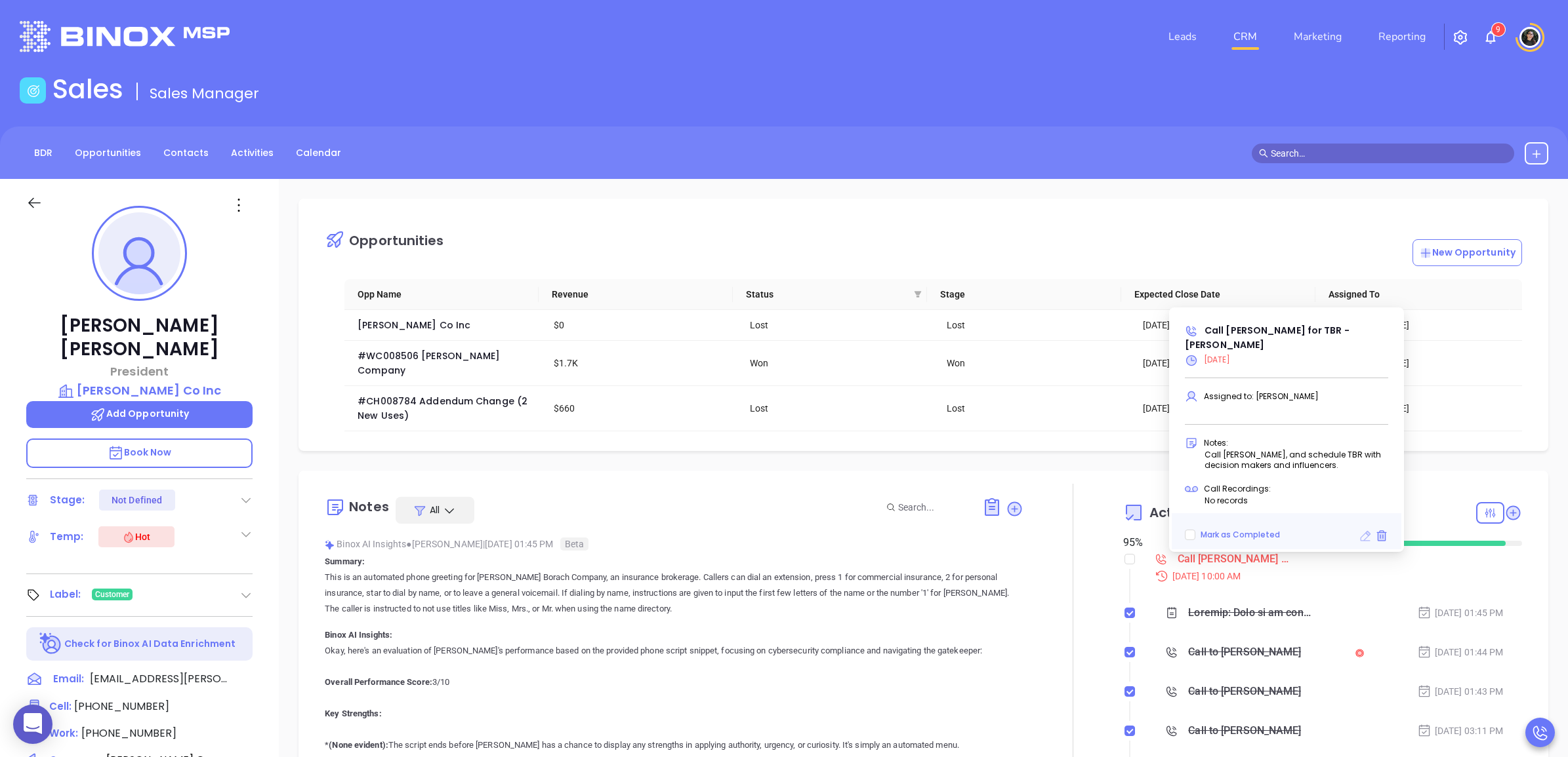
click at [1359, 538] on icon at bounding box center [1365, 536] width 13 height 13
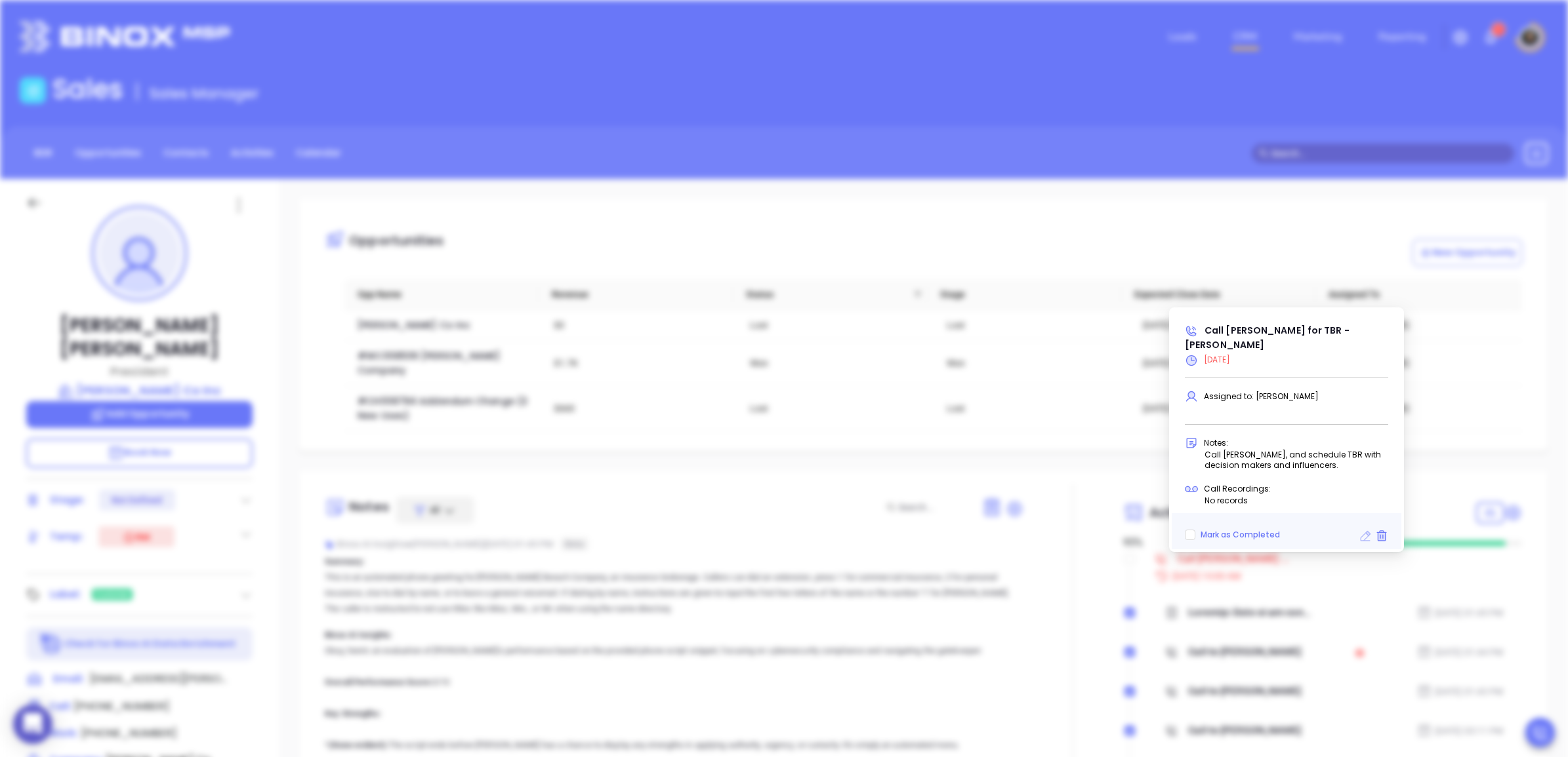
scroll to position [414, 0]
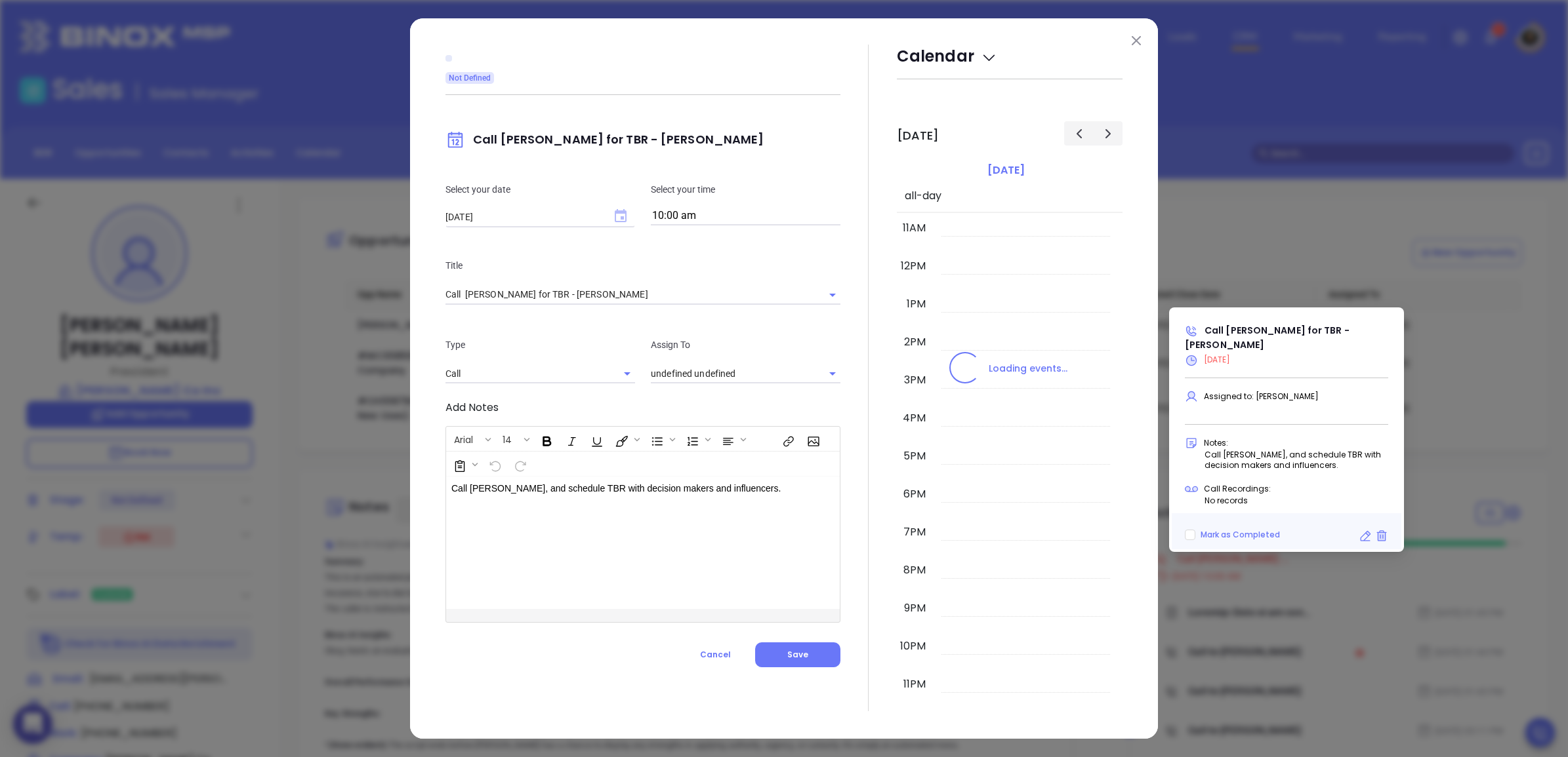
drag, startPoint x: 622, startPoint y: 231, endPoint x: 623, endPoint y: 221, distance: 10.0
click at [623, 229] on div "Select your date [DATE] ​ Select your time 10:00 am" at bounding box center [643, 204] width 411 height 76
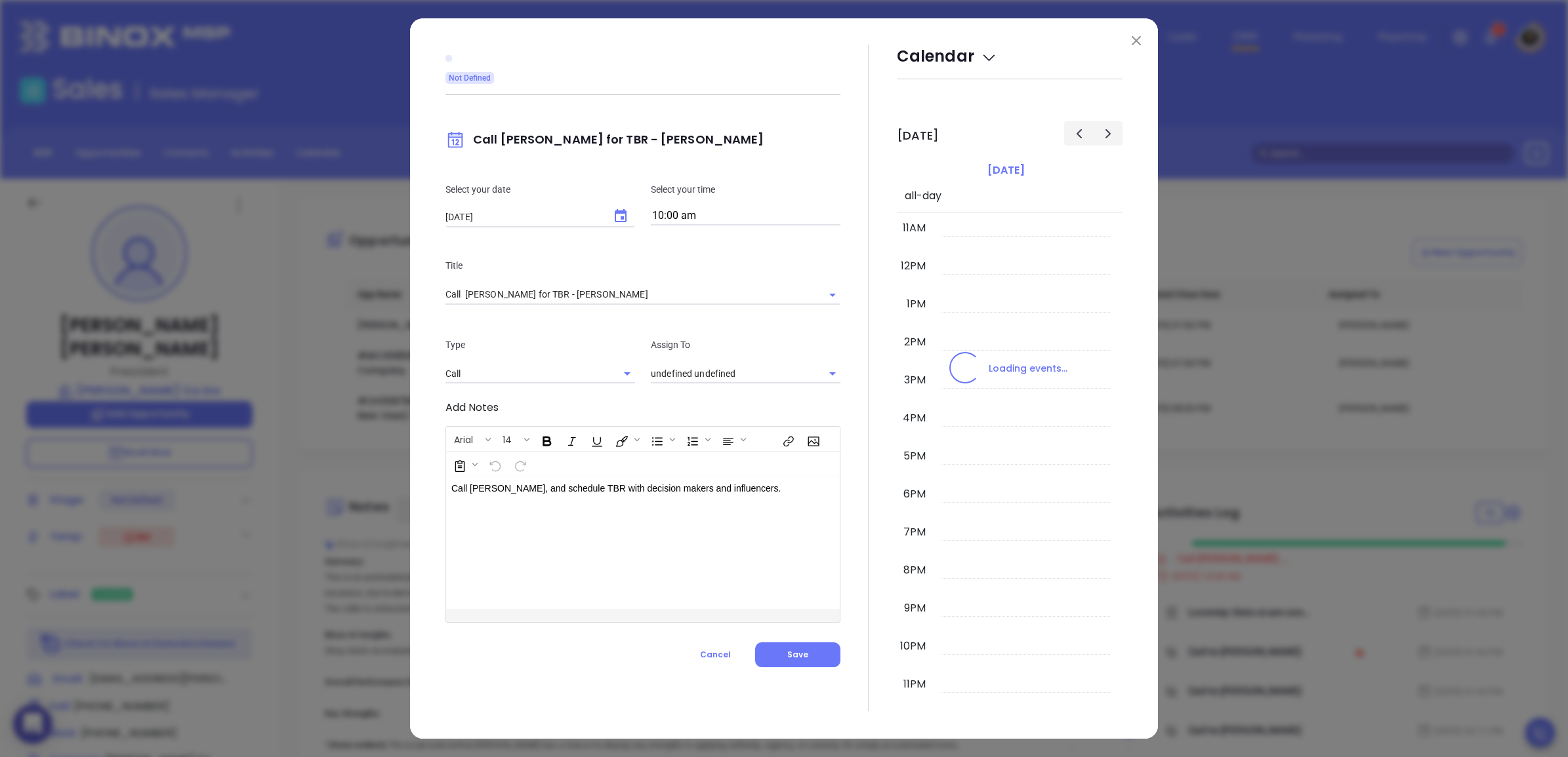
click at [623, 218] on div "Select your date 08/12/2025 ​ Select your time 10:00 am" at bounding box center [643, 204] width 411 height 76
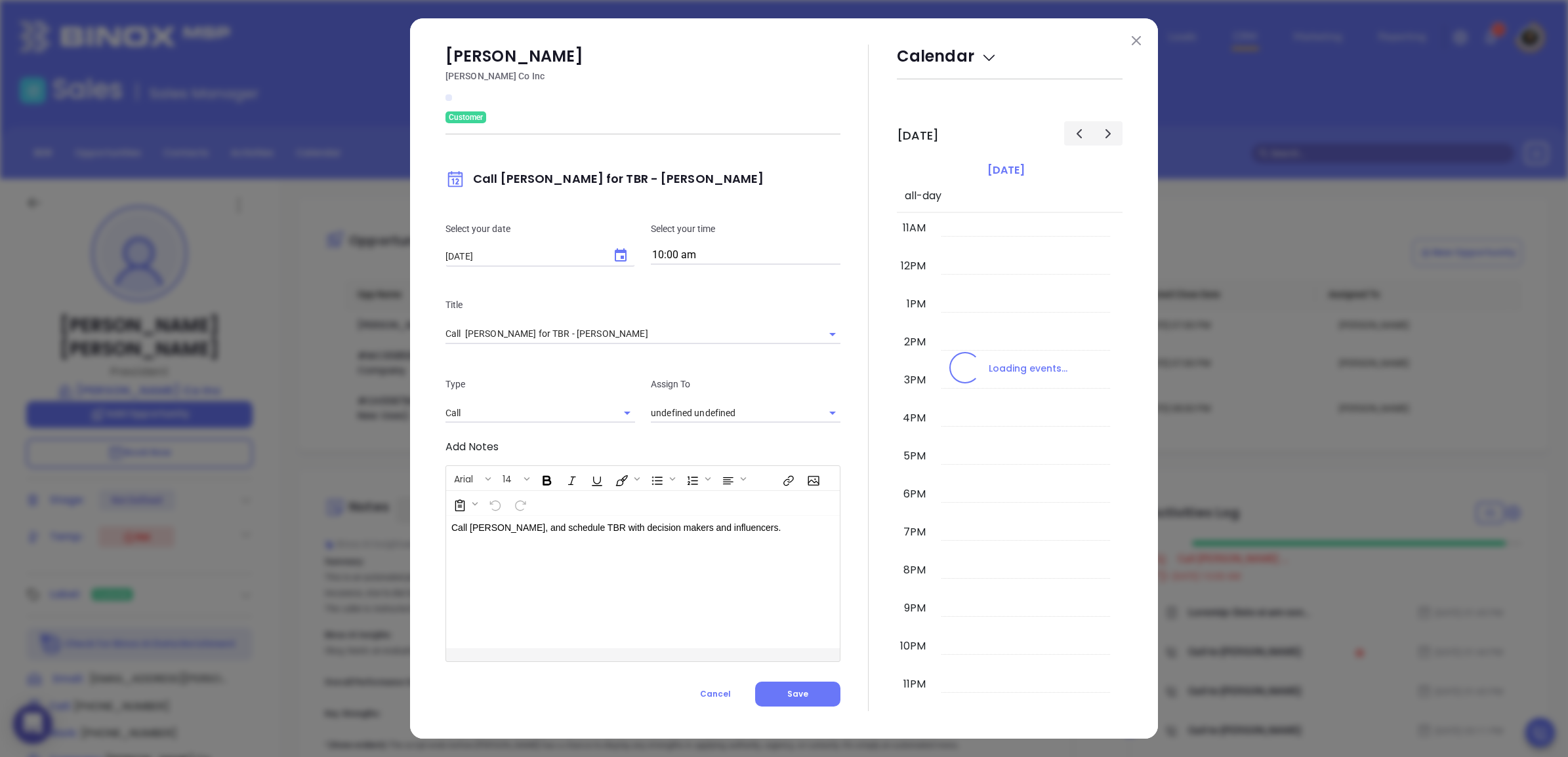
type input "[PERSON_NAME]"
click at [622, 235] on p "Select your date" at bounding box center [540, 229] width 190 height 15
click at [622, 244] on button "Choose date, selected date is Aug 12, 2025" at bounding box center [620, 255] width 26 height 26
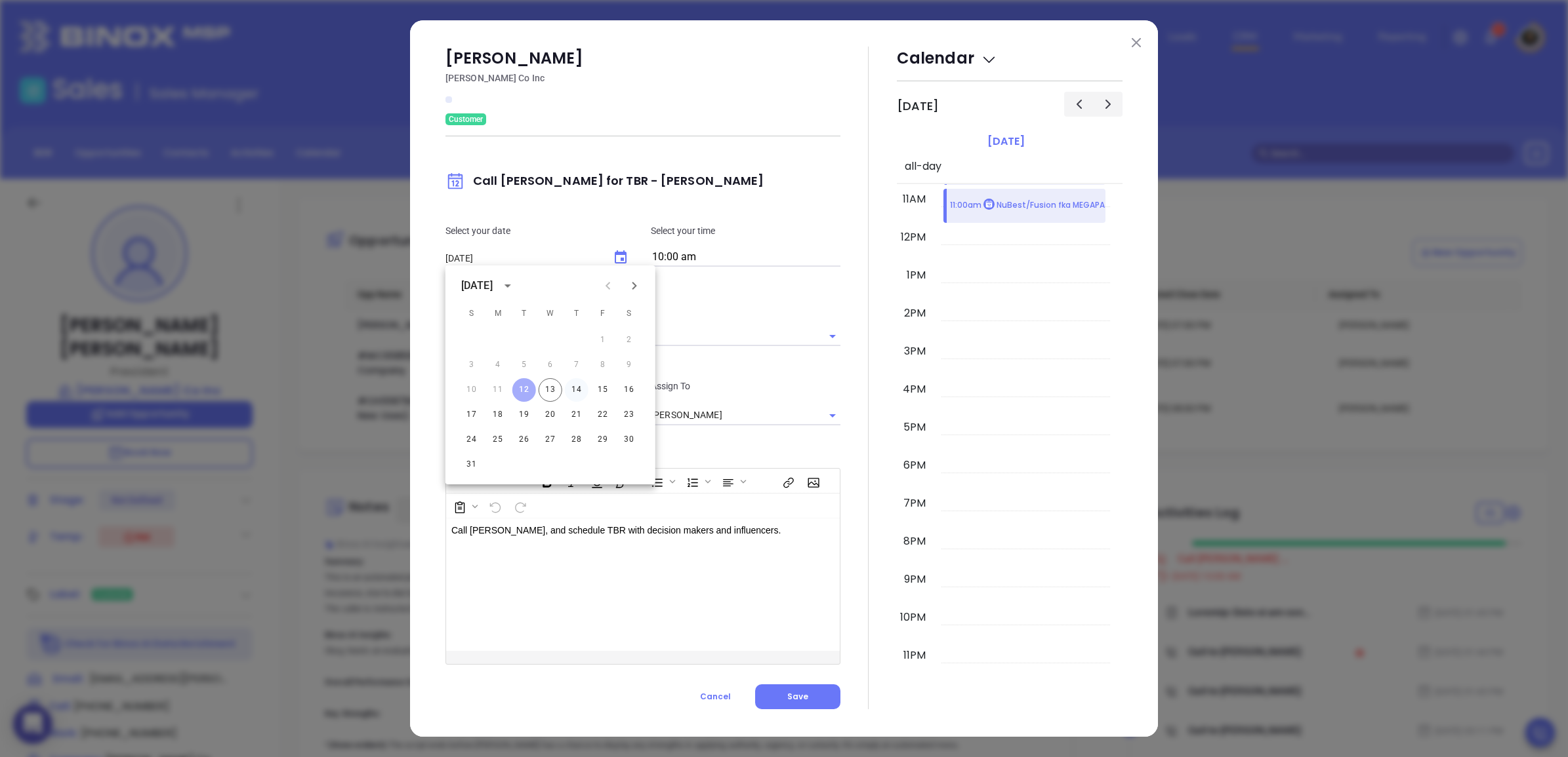
click at [575, 390] on button "14" at bounding box center [577, 390] width 24 height 24
click at [555, 388] on button "13" at bounding box center [551, 390] width 24 height 24
click at [577, 387] on button "14" at bounding box center [577, 390] width 24 height 24
type input "[DATE]"
click at [800, 693] on span "Save" at bounding box center [798, 697] width 21 height 11
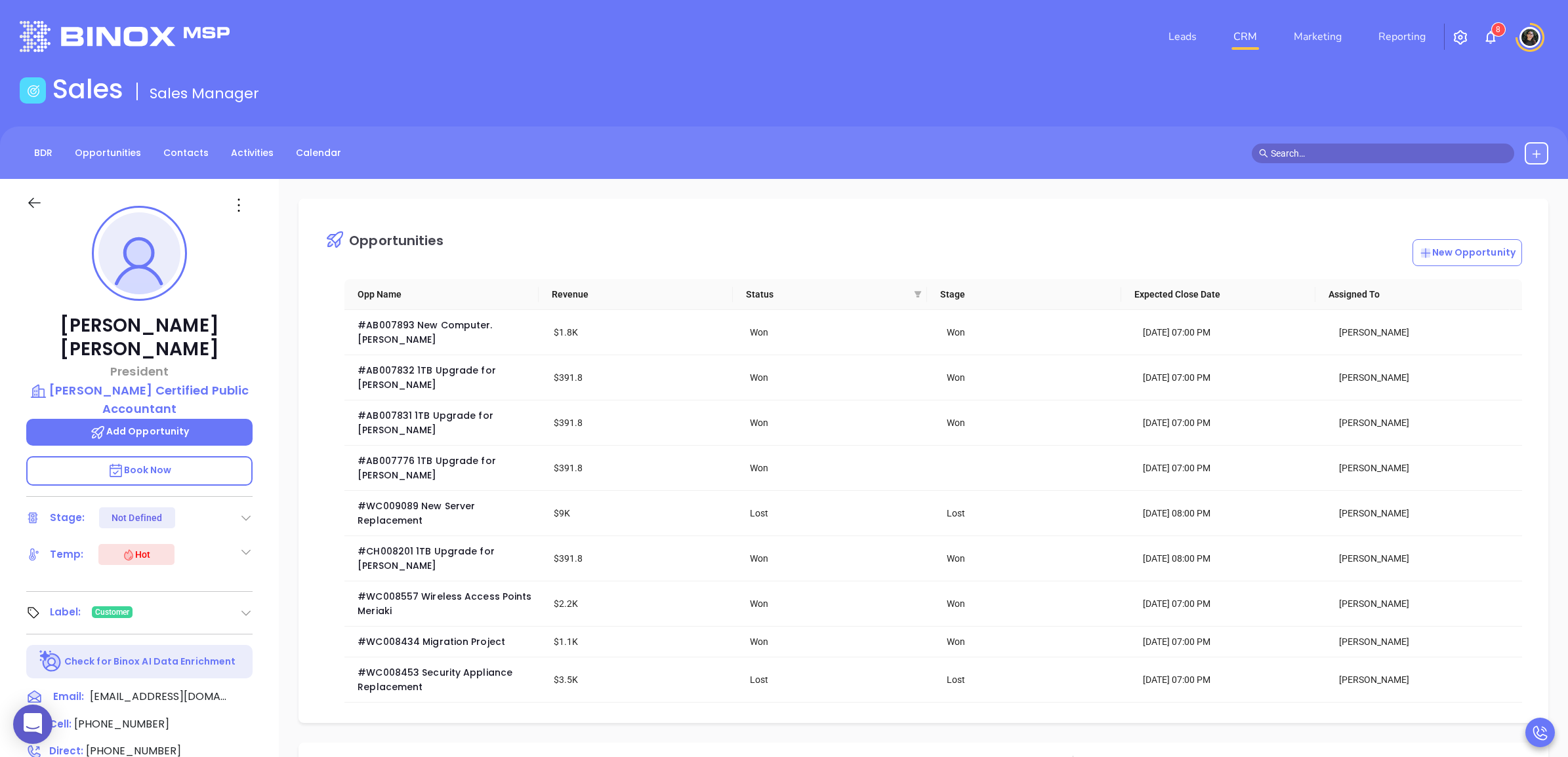
type input "[PERSON_NAME]"
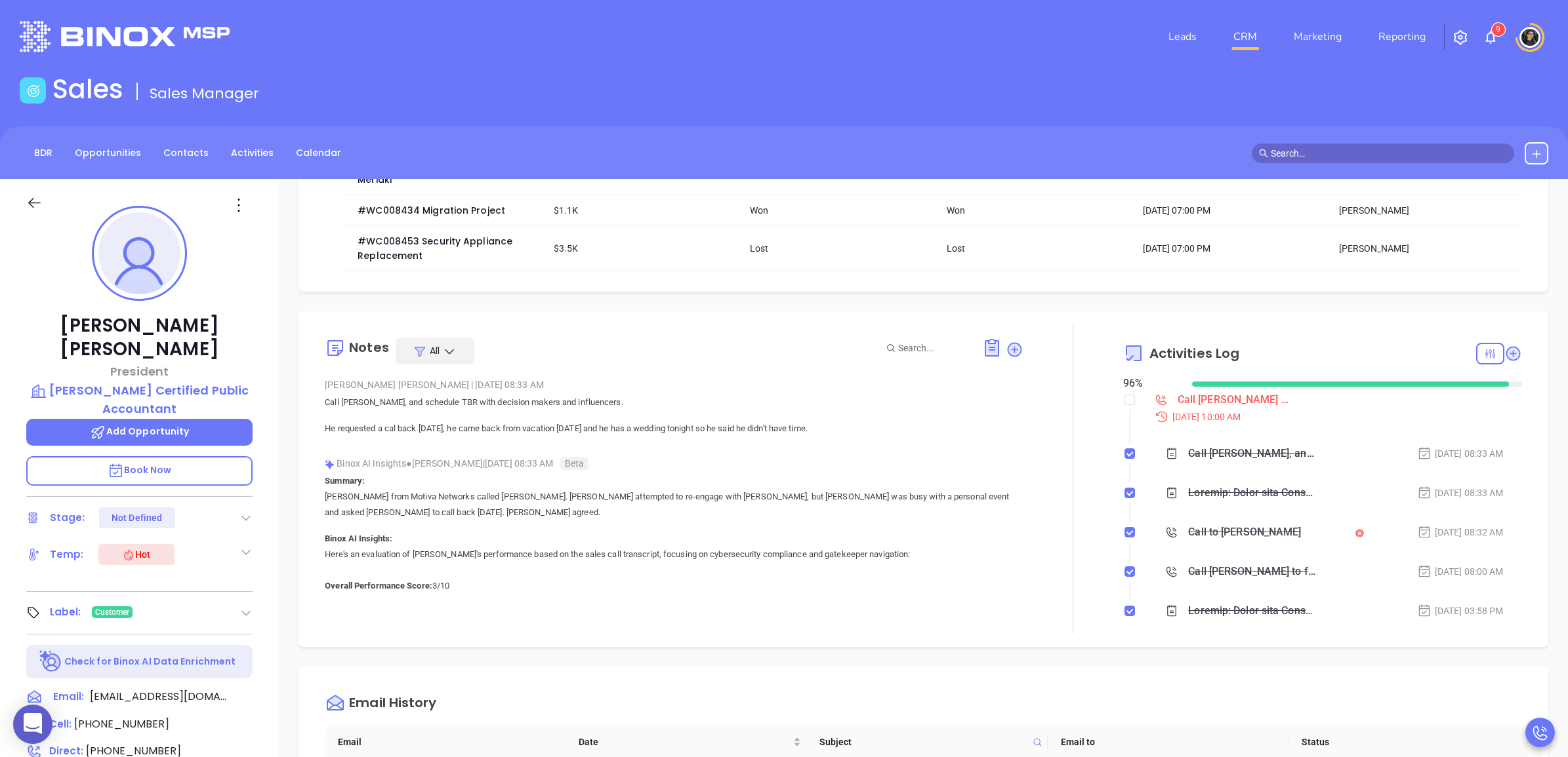
scroll to position [492, 0]
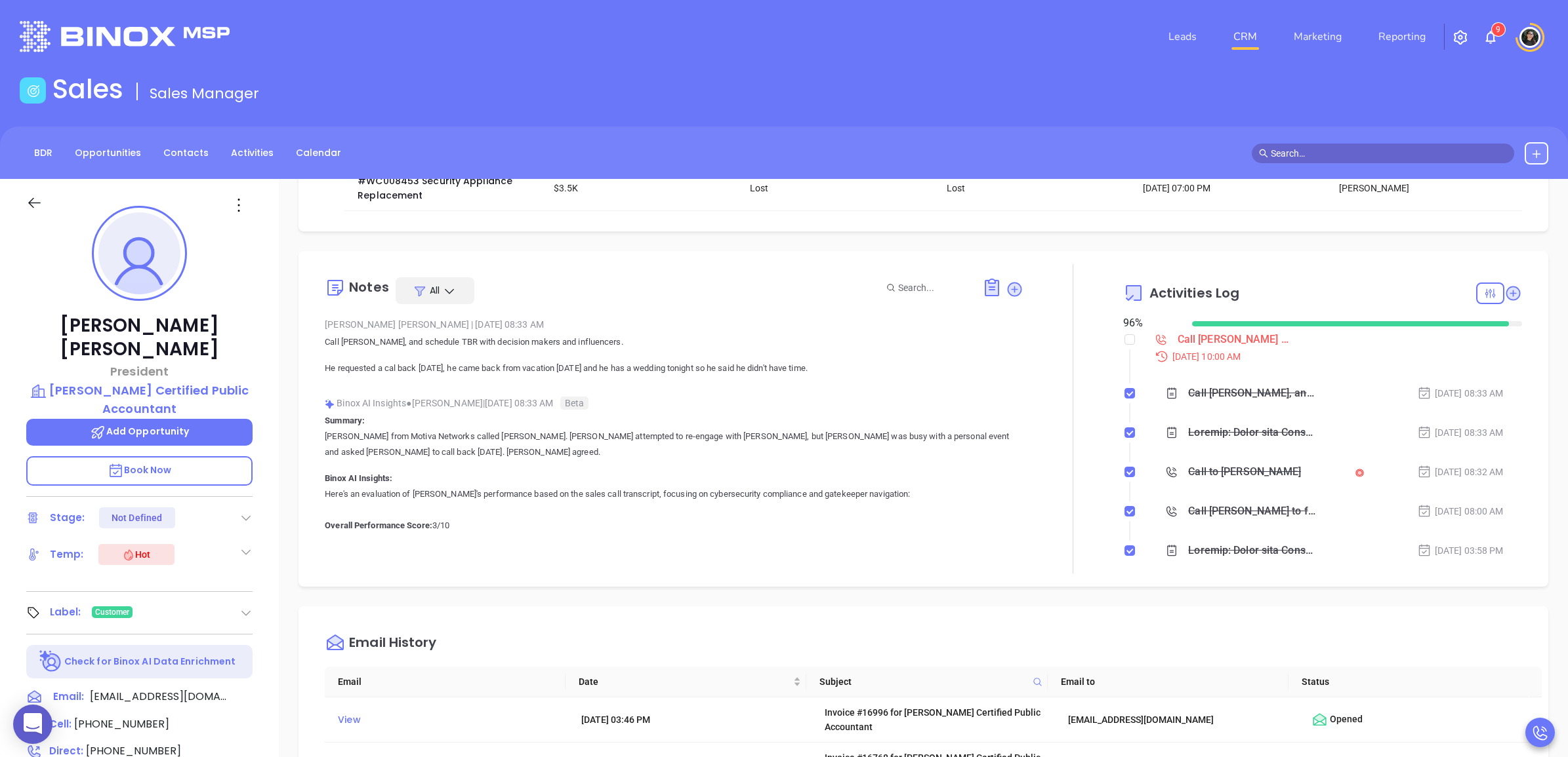
click at [1211, 346] on div "Call [PERSON_NAME] for TBR - [PERSON_NAME]" at bounding box center [1234, 340] width 112 height 20
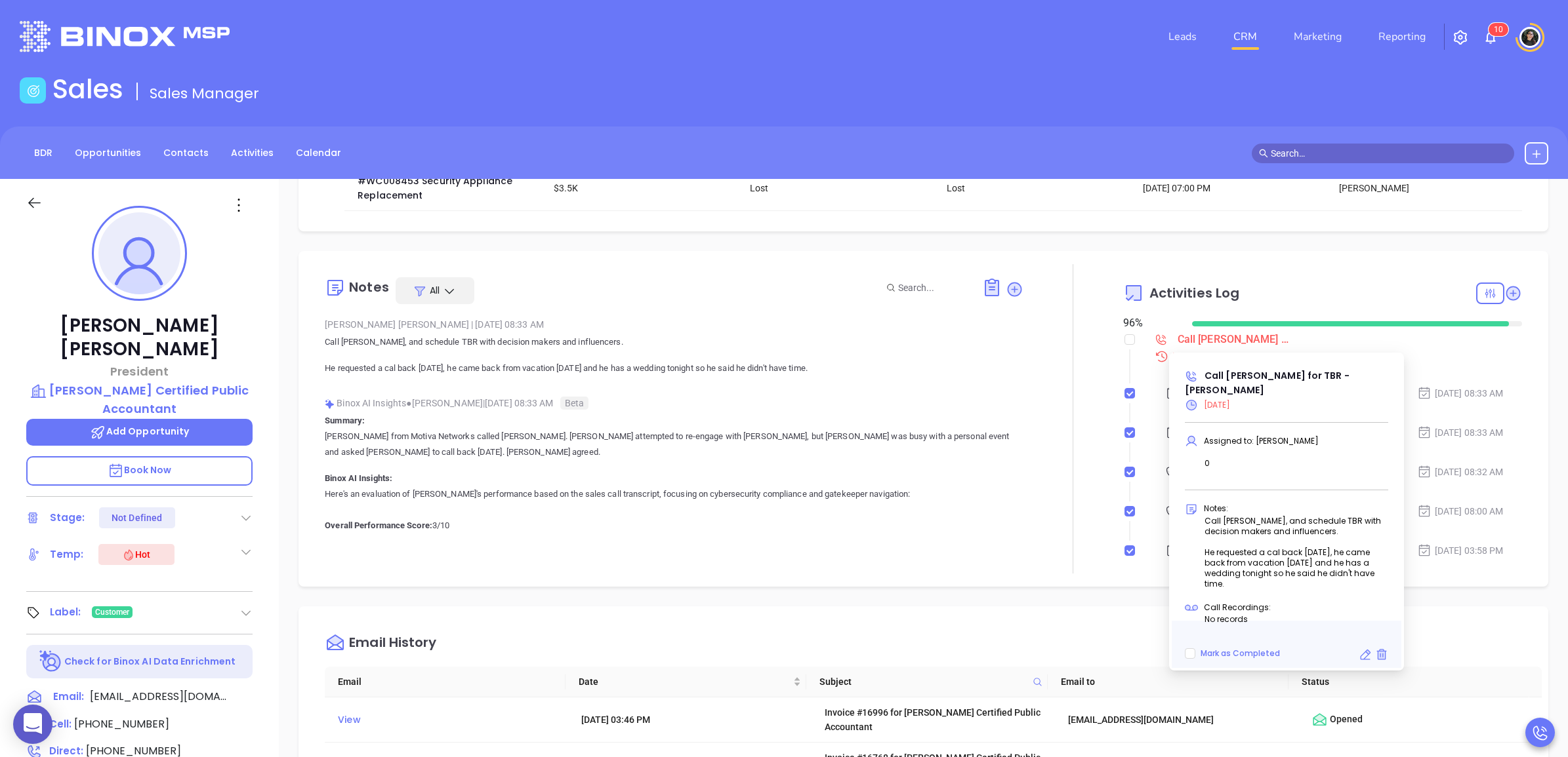
click at [1361, 649] on icon at bounding box center [1365, 655] width 13 height 13
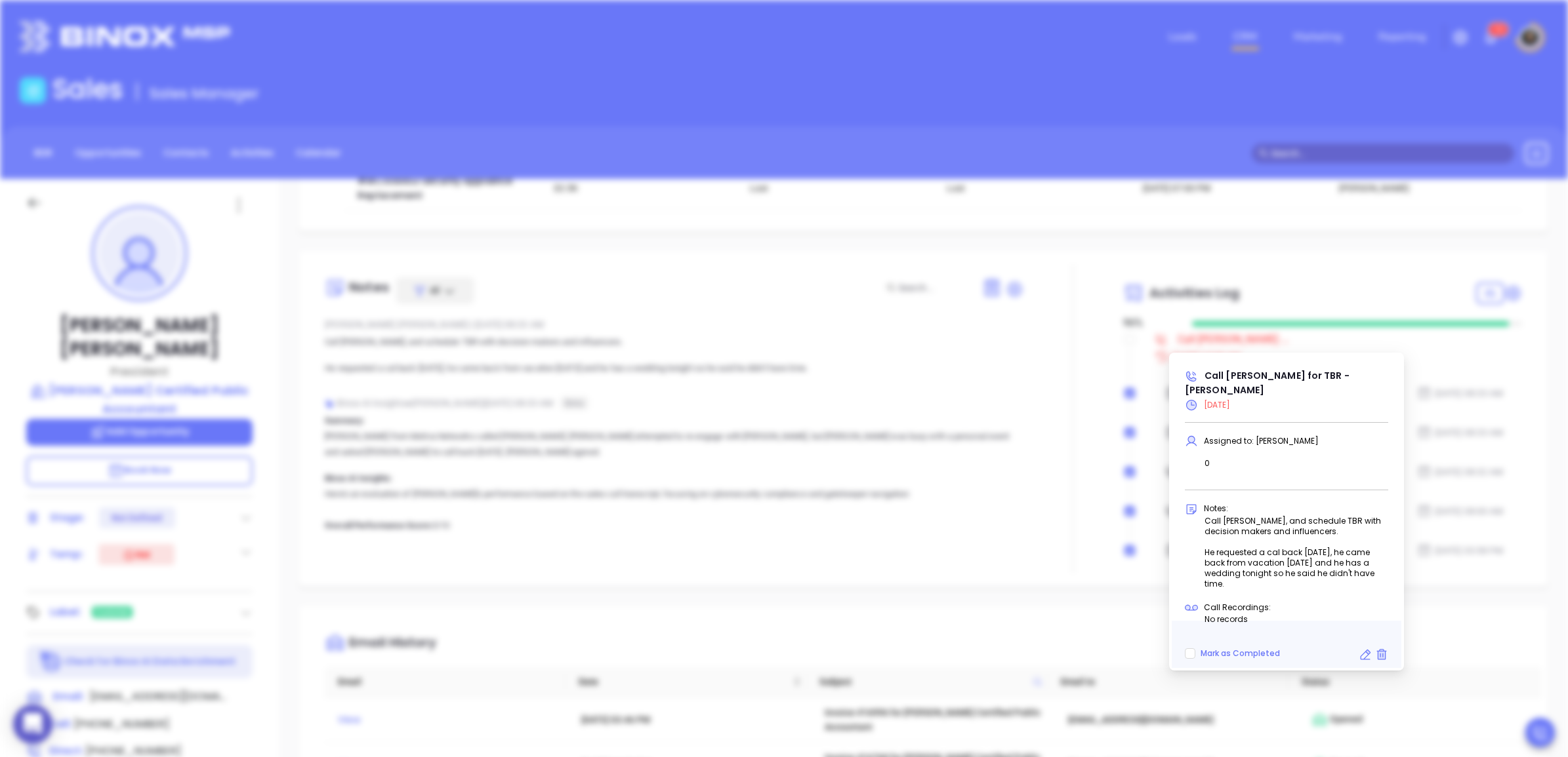
type input "[DATE]"
type input "Call [PERSON_NAME] for TBR - [PERSON_NAME]"
type input "Call"
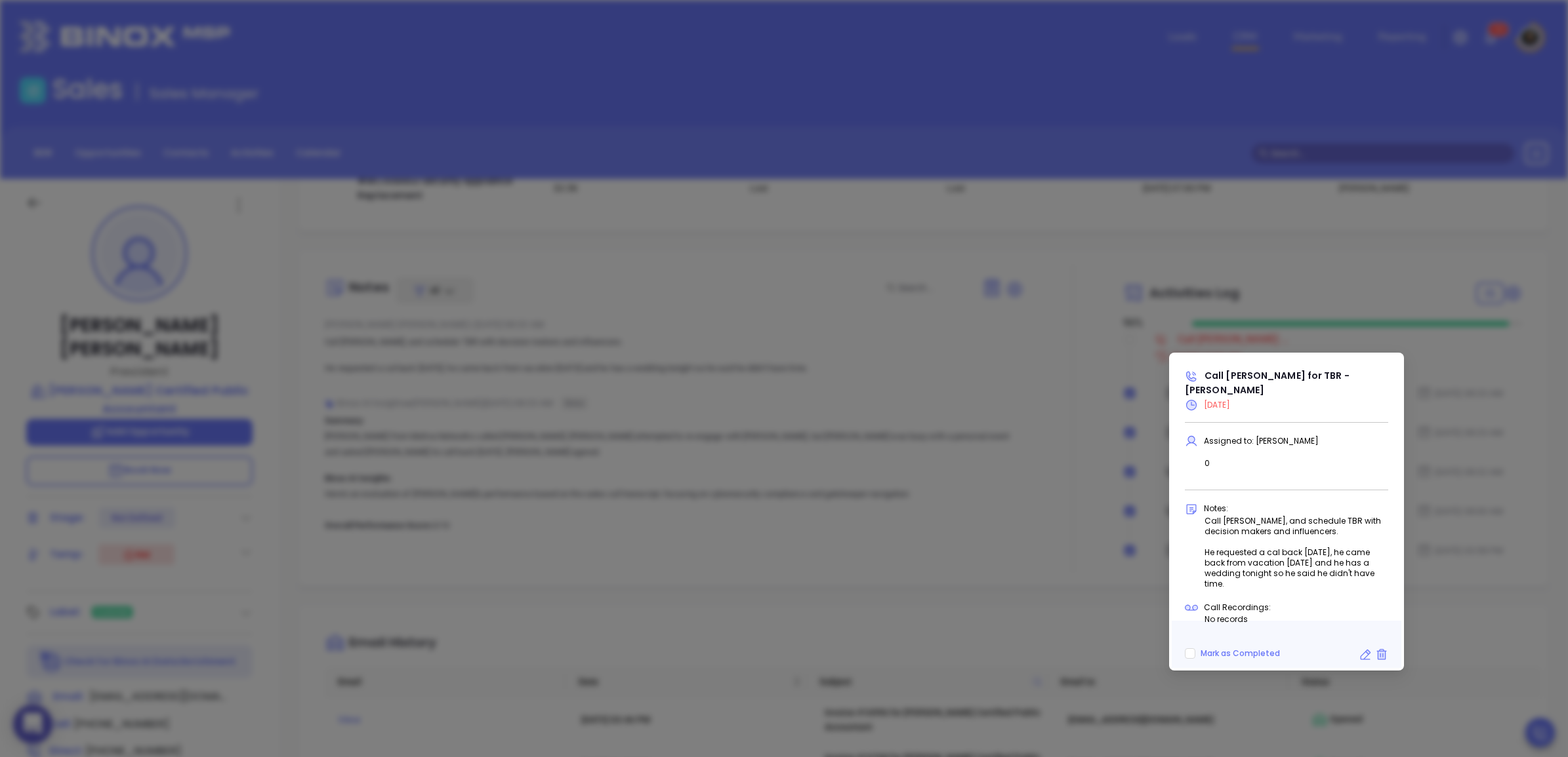
scroll to position [414, 0]
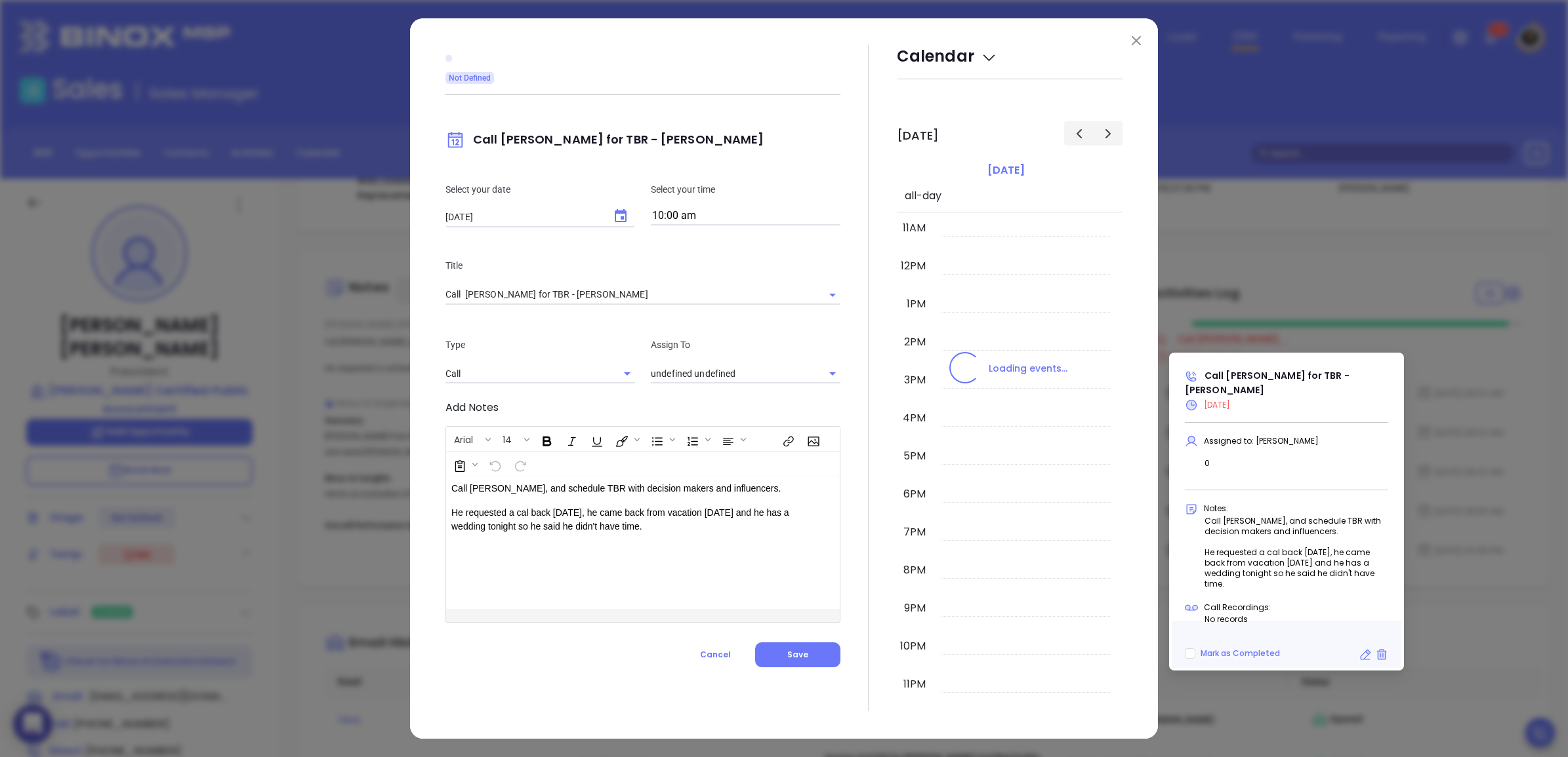
type input "[PERSON_NAME]"
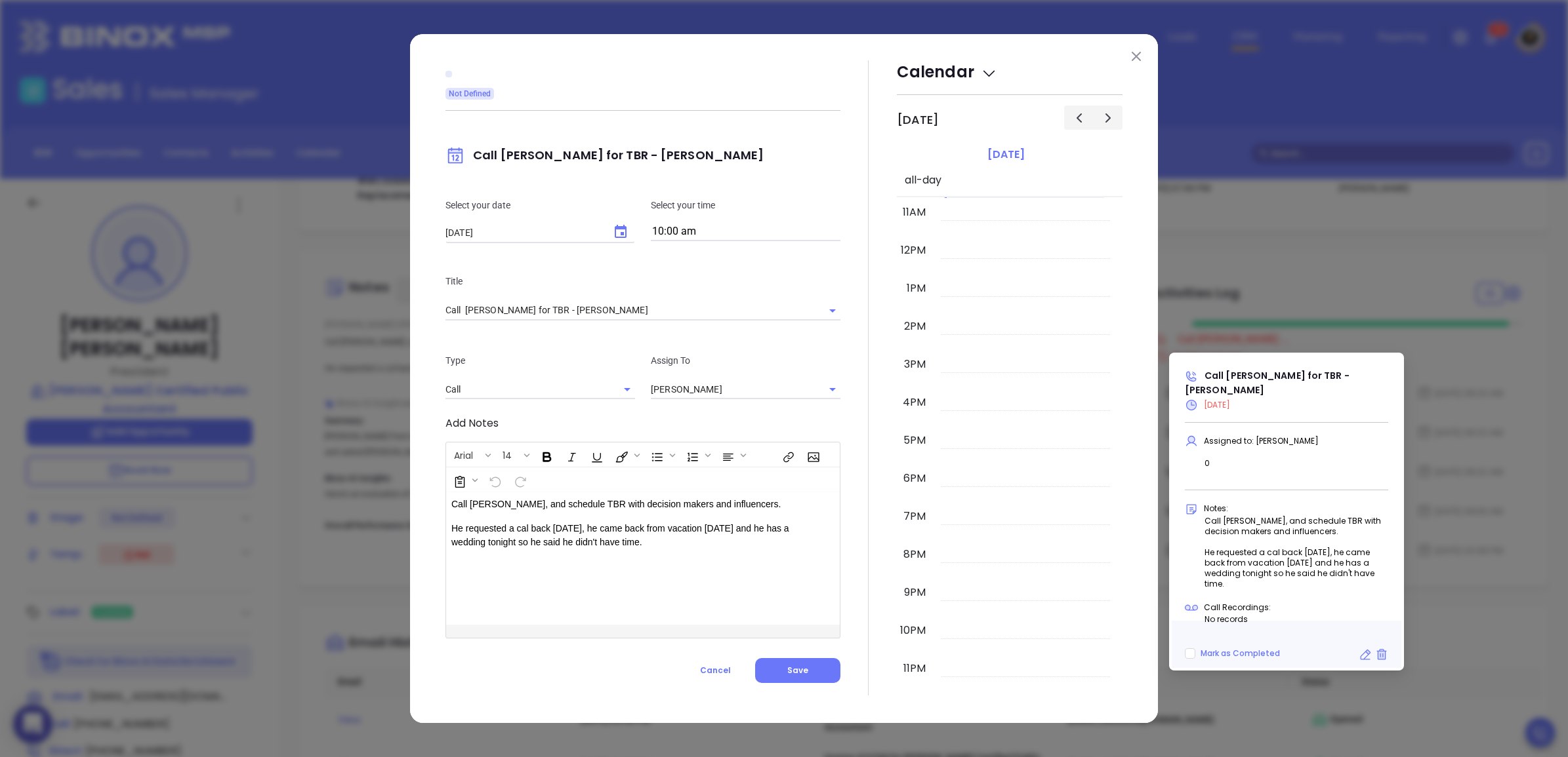
click at [611, 221] on div "Select your date [DATE] ​ Select your time 10:00 am" at bounding box center [643, 219] width 411 height 76
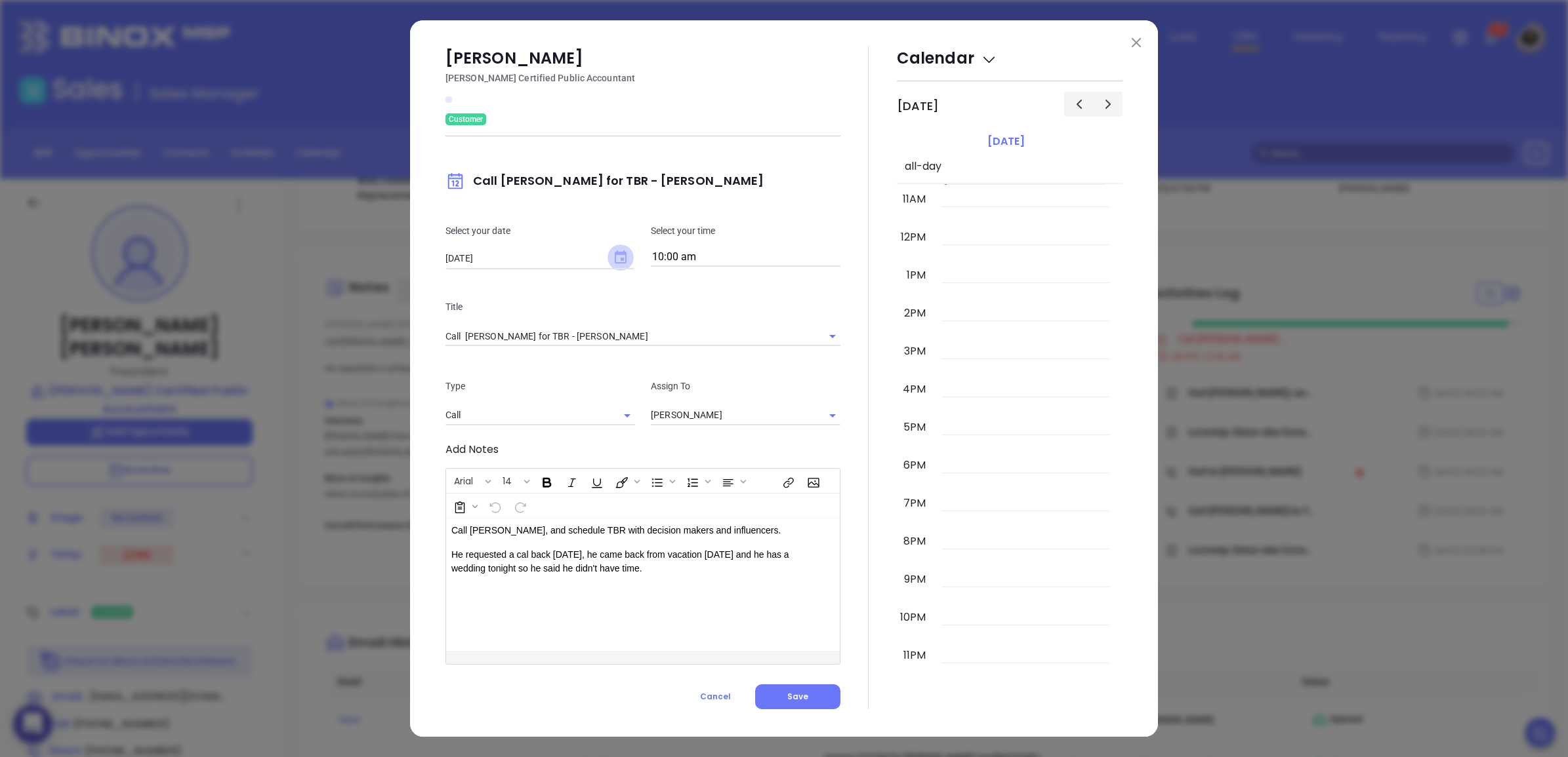
click at [616, 251] on icon "Choose date, selected date is Aug 9, 2025" at bounding box center [620, 257] width 12 height 13
click at [576, 388] on button "14" at bounding box center [577, 390] width 24 height 24
type input "[DATE]"
click at [801, 689] on button "Save" at bounding box center [797, 697] width 85 height 25
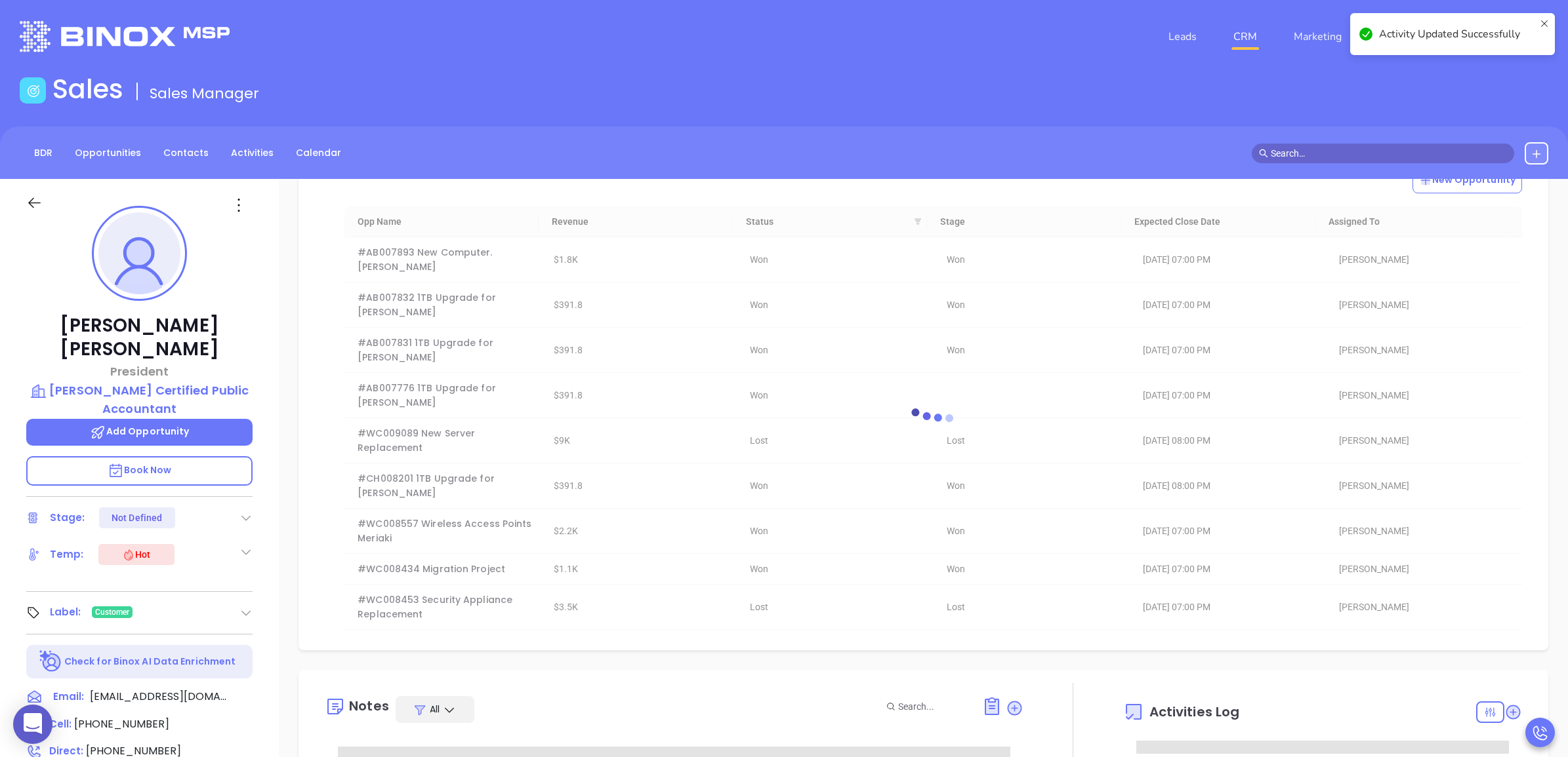
scroll to position [0, 0]
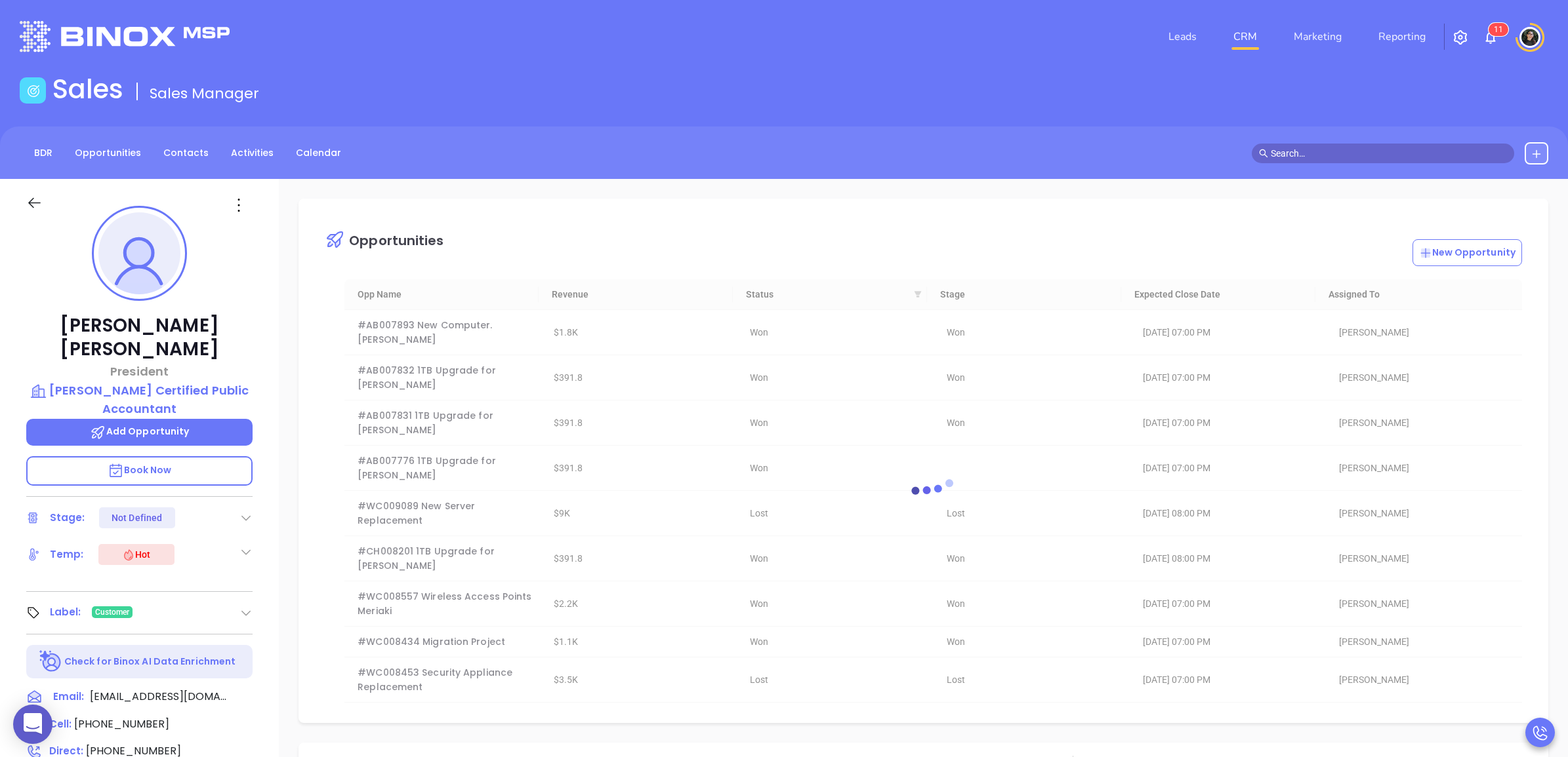
drag, startPoint x: 1228, startPoint y: 39, endPoint x: 1236, endPoint y: 39, distance: 8.0
click at [1234, 39] on li "CRM" at bounding box center [1245, 37] width 61 height 26
click at [1241, 37] on link "CRM" at bounding box center [1245, 37] width 34 height 26
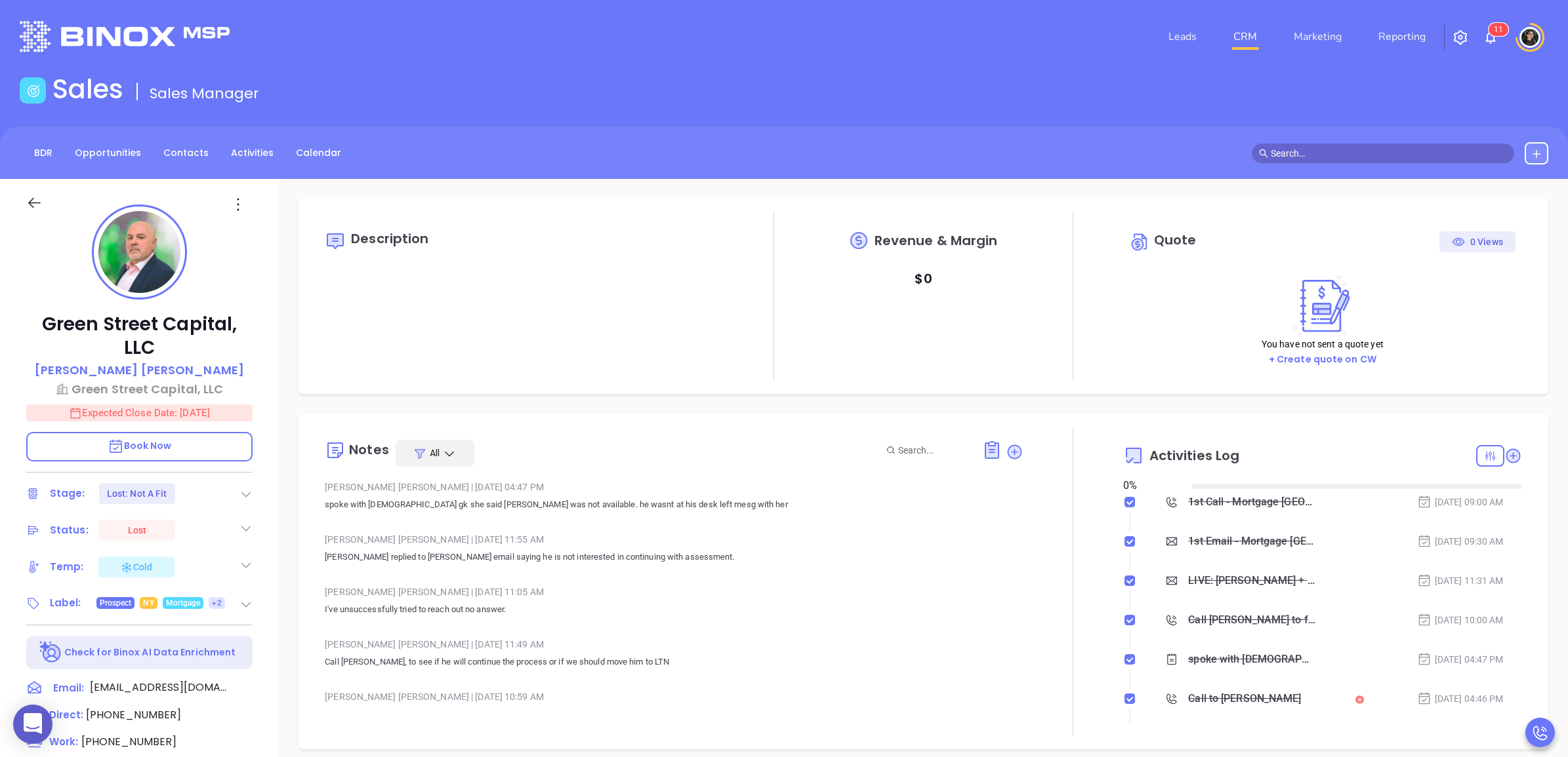
type input "[DATE]"
type input "[PERSON_NAME]"
click at [1339, 144] on span at bounding box center [1382, 154] width 263 height 20
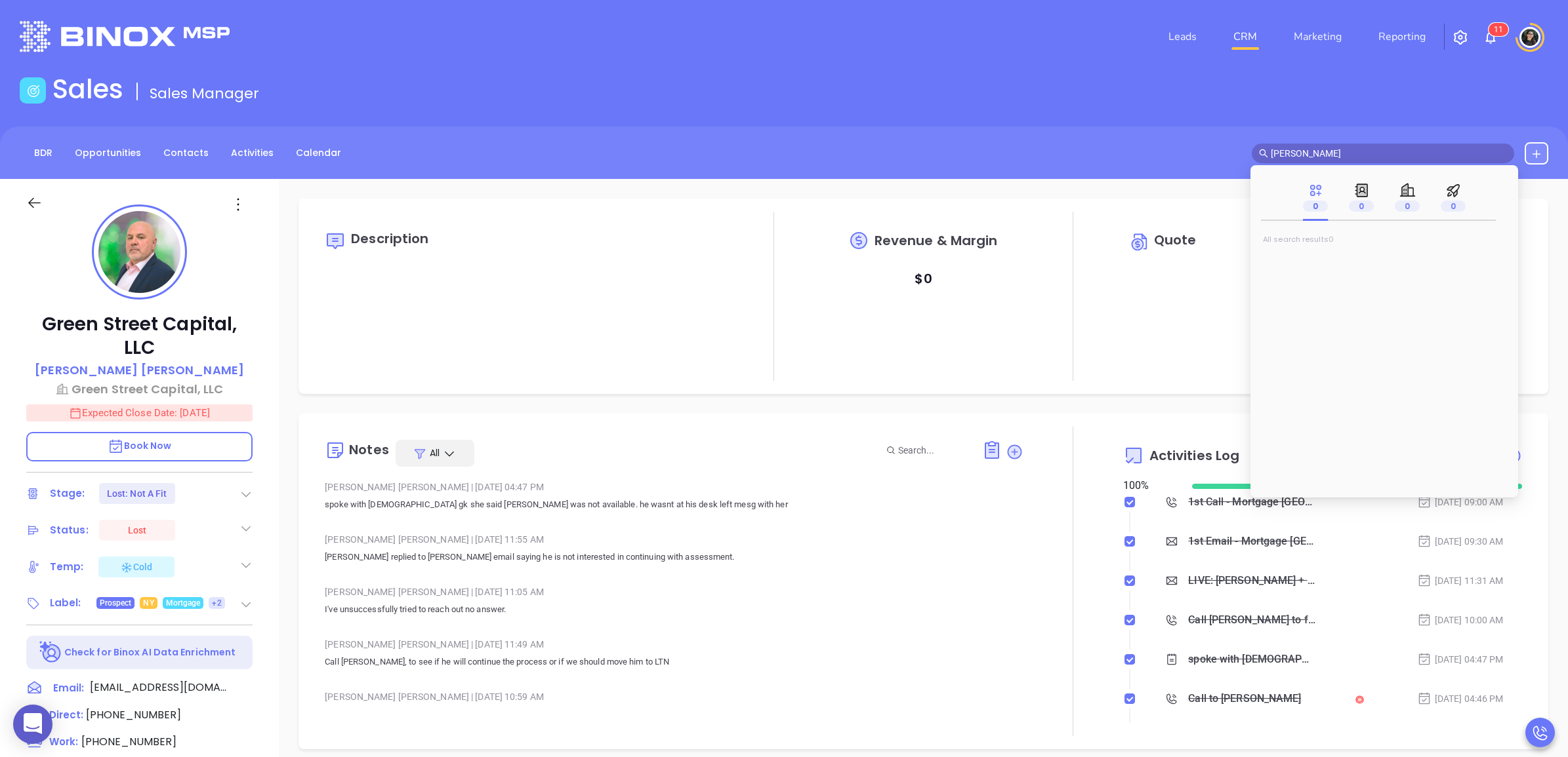
type input "nancy centouri"
click at [1244, 35] on link "CRM" at bounding box center [1245, 37] width 34 height 26
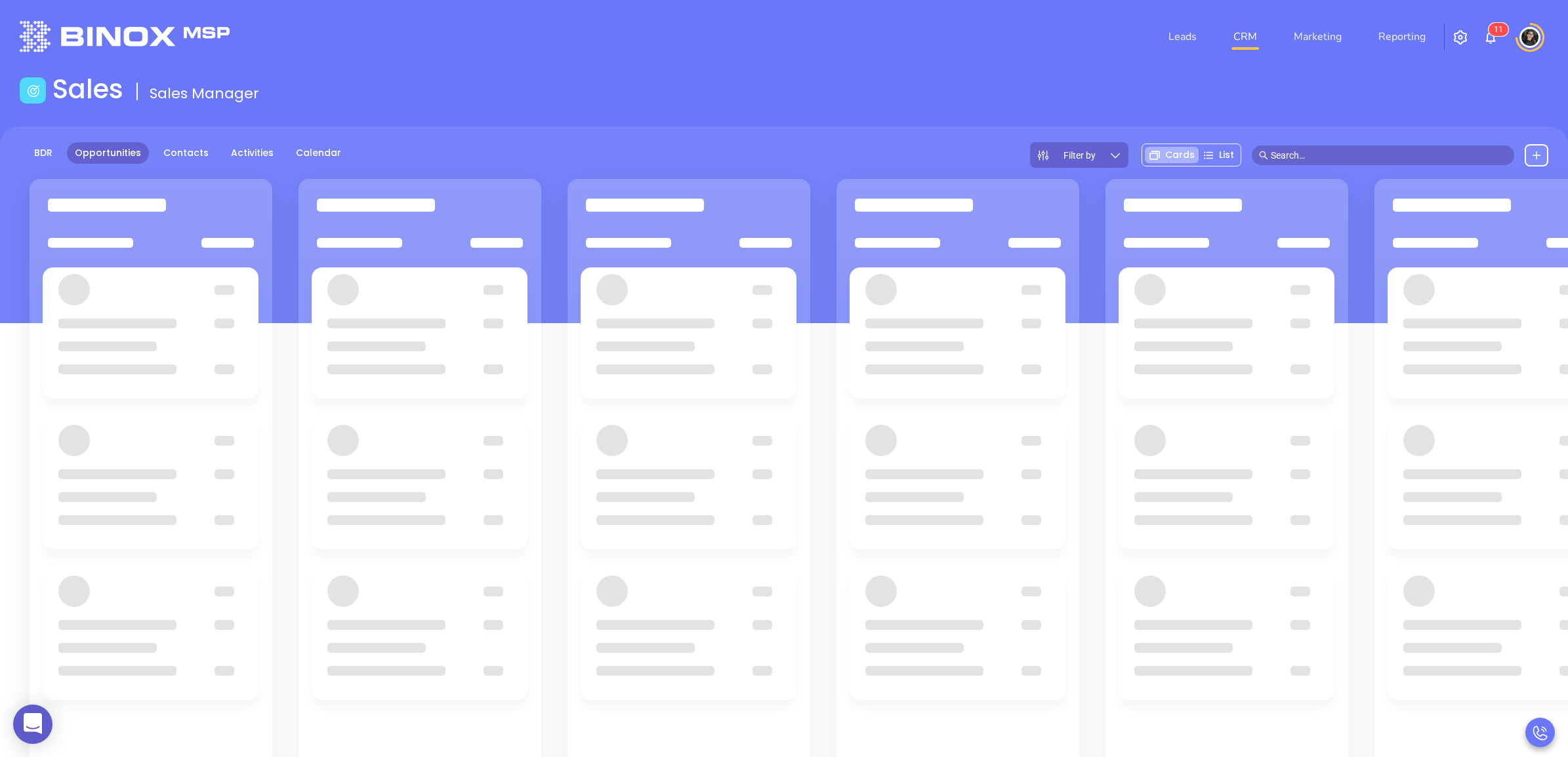
click at [884, 107] on div "Sales Sales Manager" at bounding box center [784, 91] width 1544 height 37
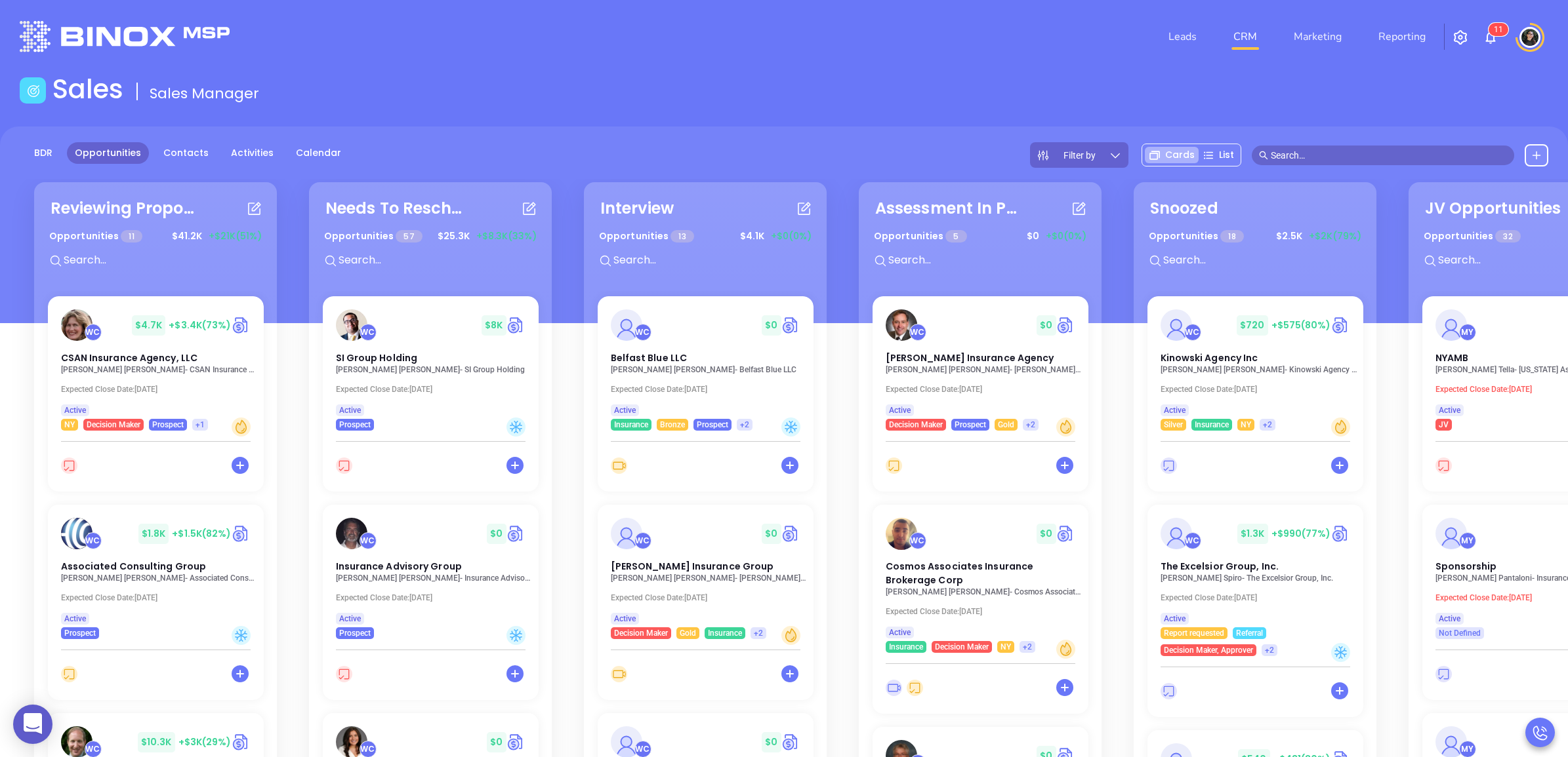
click at [140, 272] on div "Opportunities 11 $ 41.2K +$21K (51%)" at bounding box center [155, 251] width 245 height 55
click at [146, 264] on input "text" at bounding box center [161, 261] width 197 height 17
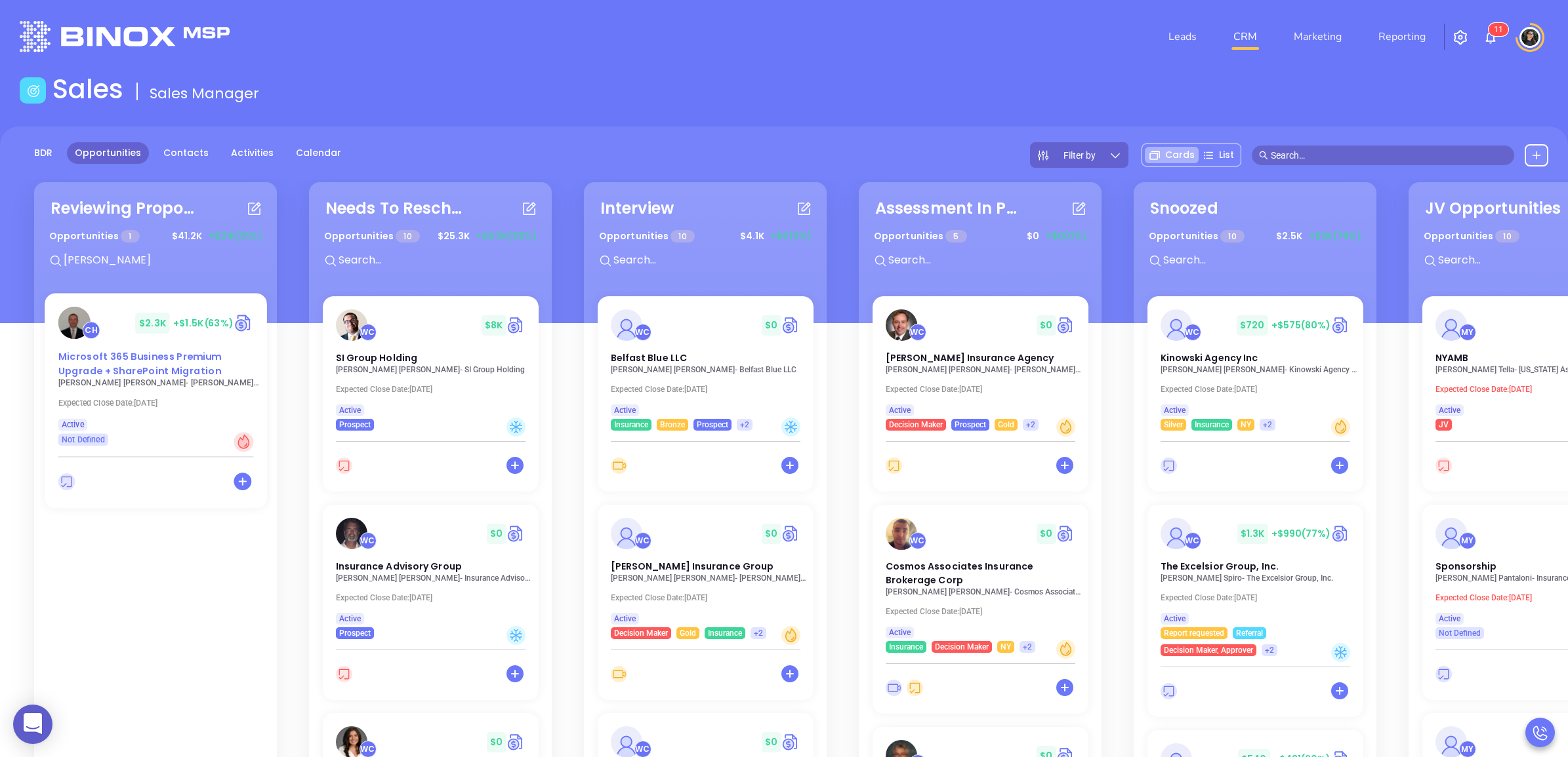
click at [114, 364] on span "Microsoft 365 Business Premium Upgrade + SharePoint Migration" at bounding box center [139, 364] width 163 height 27
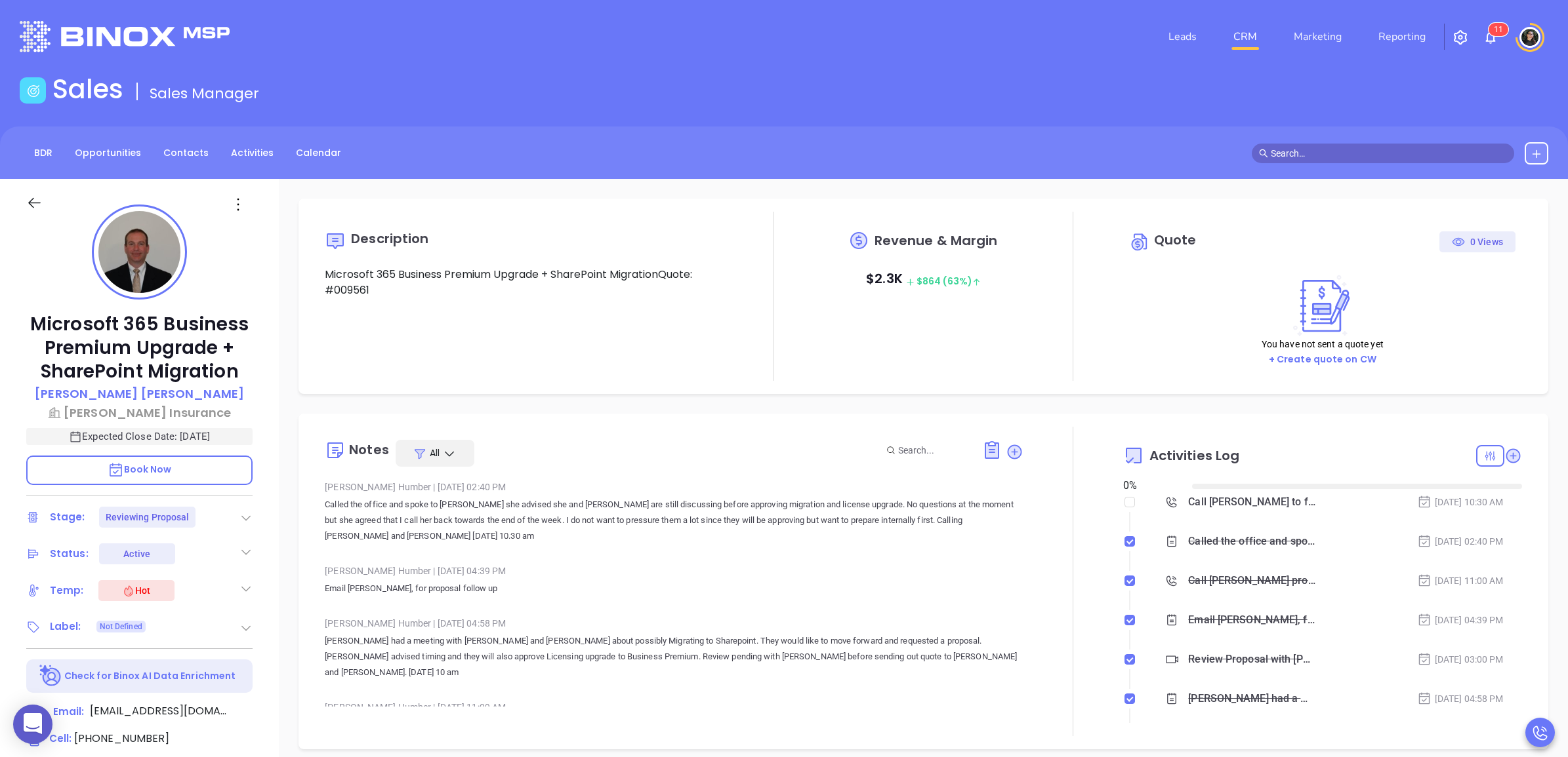
type input "[DATE]"
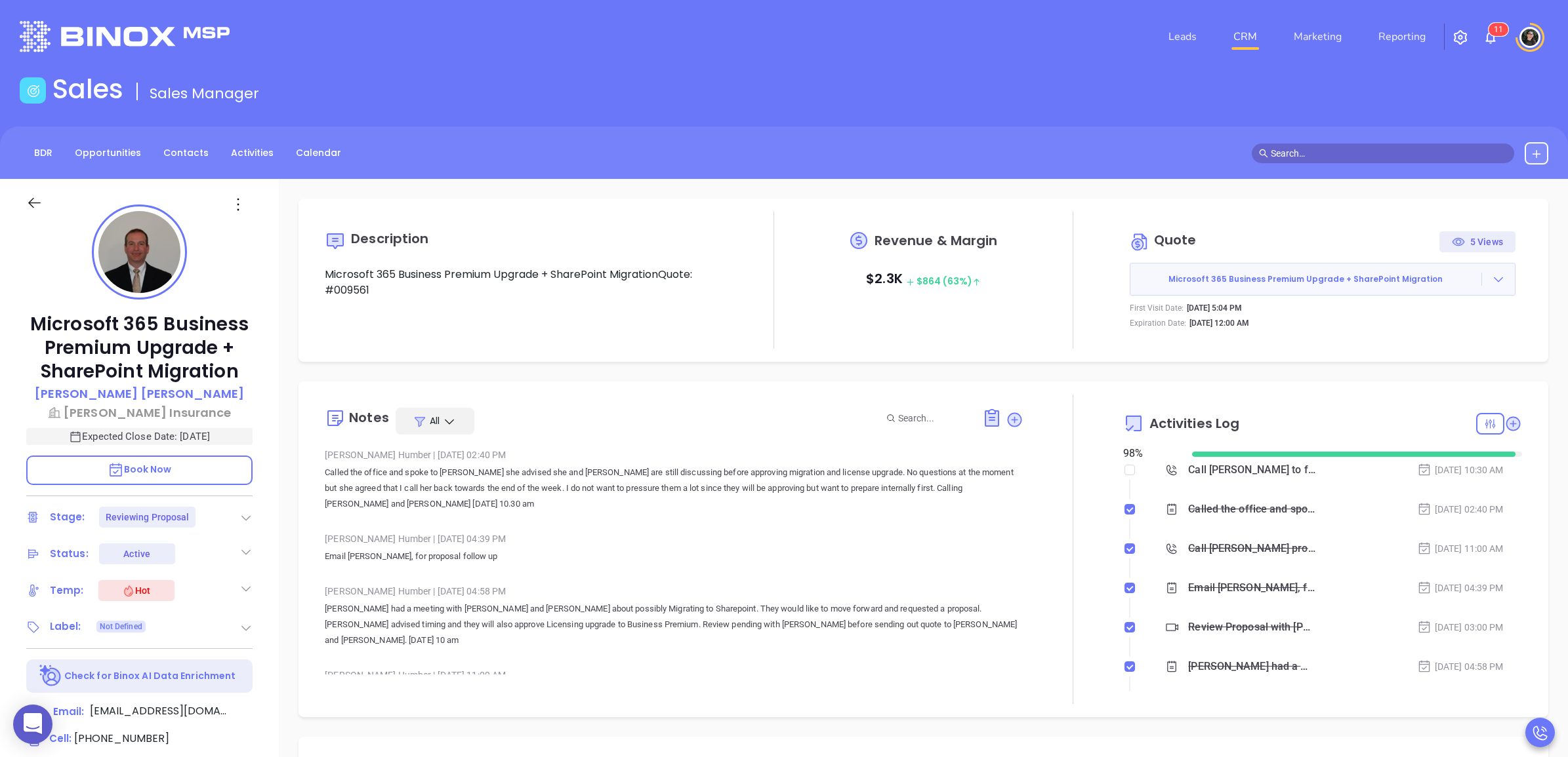
type input "[PERSON_NAME]"
drag, startPoint x: 1140, startPoint y: 112, endPoint x: 1333, endPoint y: 0, distance: 223.1
click at [1142, 112] on main "Sales Sales Manager BDR Opportunities Contacts Activities Calendar Call Now Cal…" at bounding box center [784, 599] width 1568 height 1052
copy p "Business Premium Upgrade"
drag, startPoint x: 395, startPoint y: 272, endPoint x: 542, endPoint y: 272, distance: 147.0
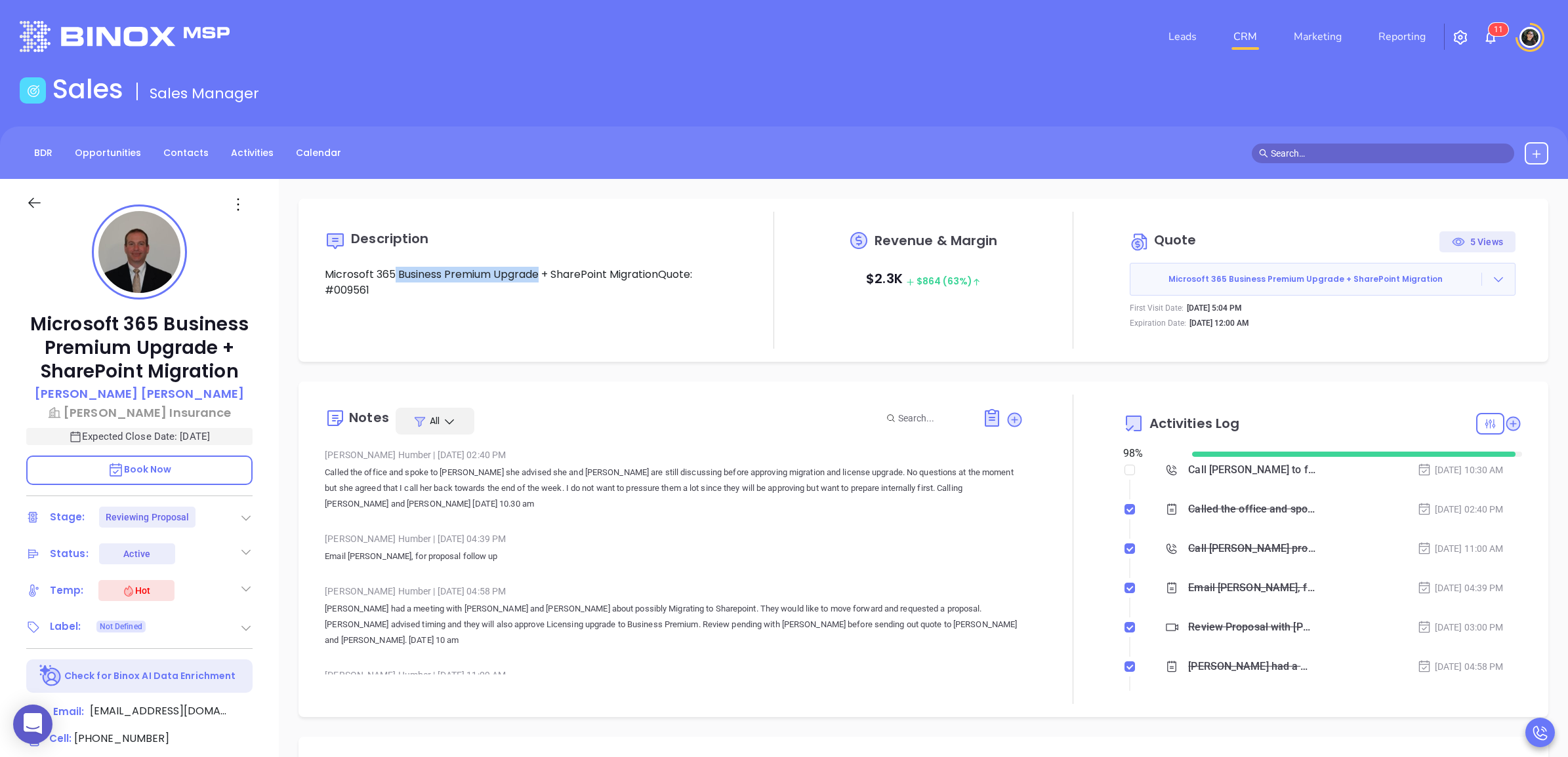
click at [542, 272] on p "Microsoft 365 Business Premium Upgrade + SharePoint MigrationQuote: #009561" at bounding box center [524, 282] width 399 height 31
